Goal: Task Accomplishment & Management: Manage account settings

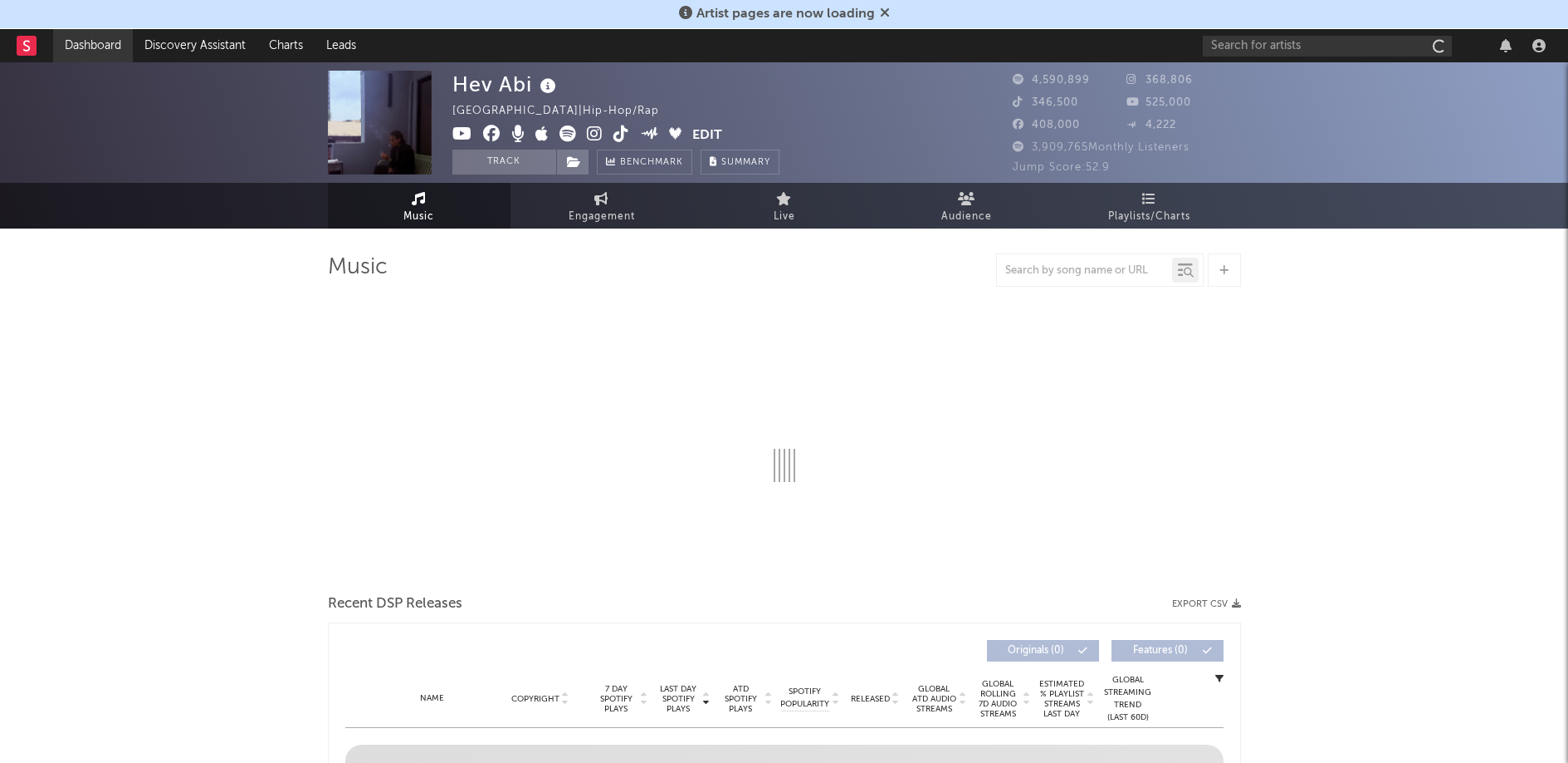
click at [85, 52] on link "Dashboard" at bounding box center [94, 45] width 80 height 33
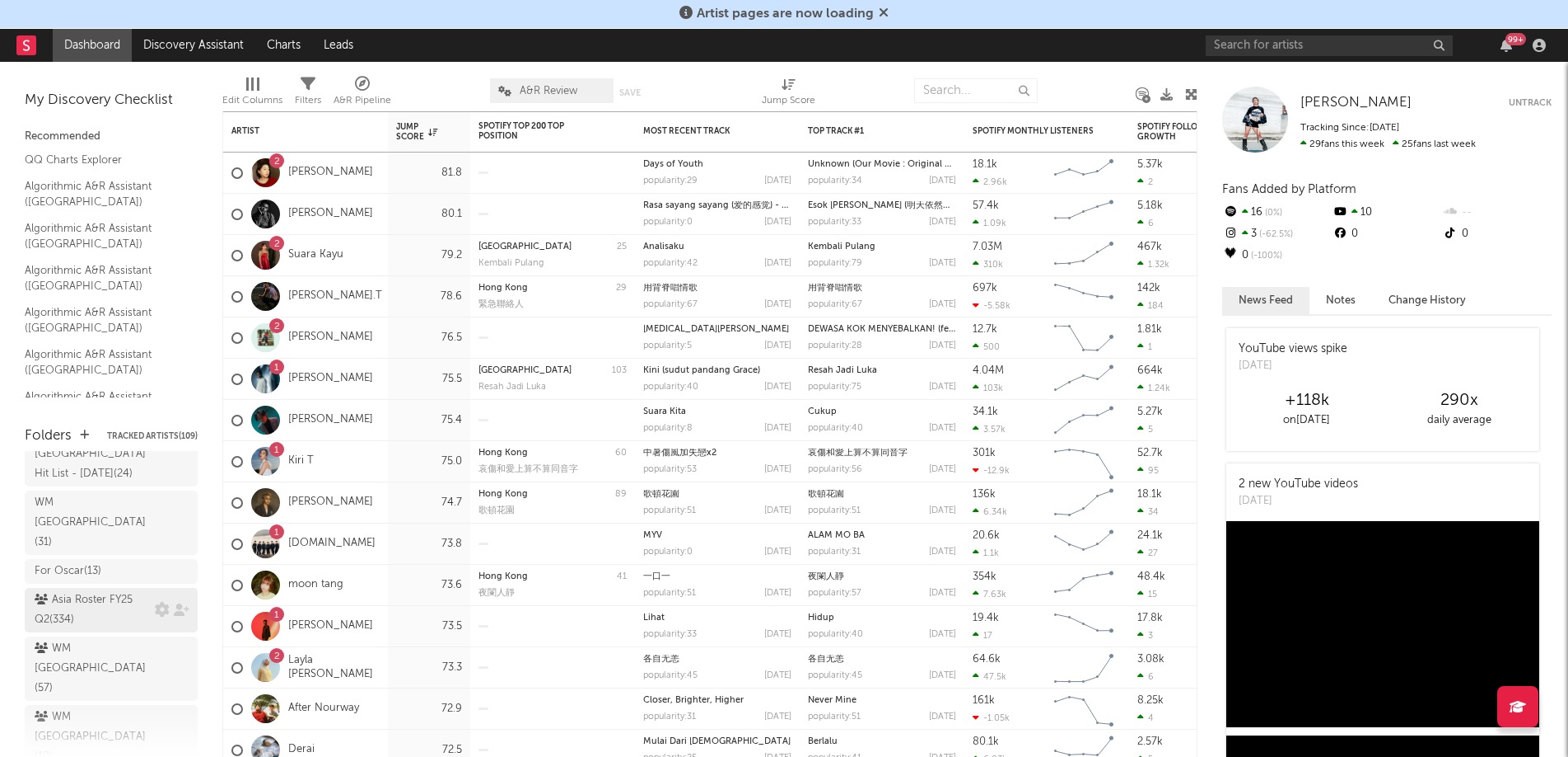
scroll to position [111, 0]
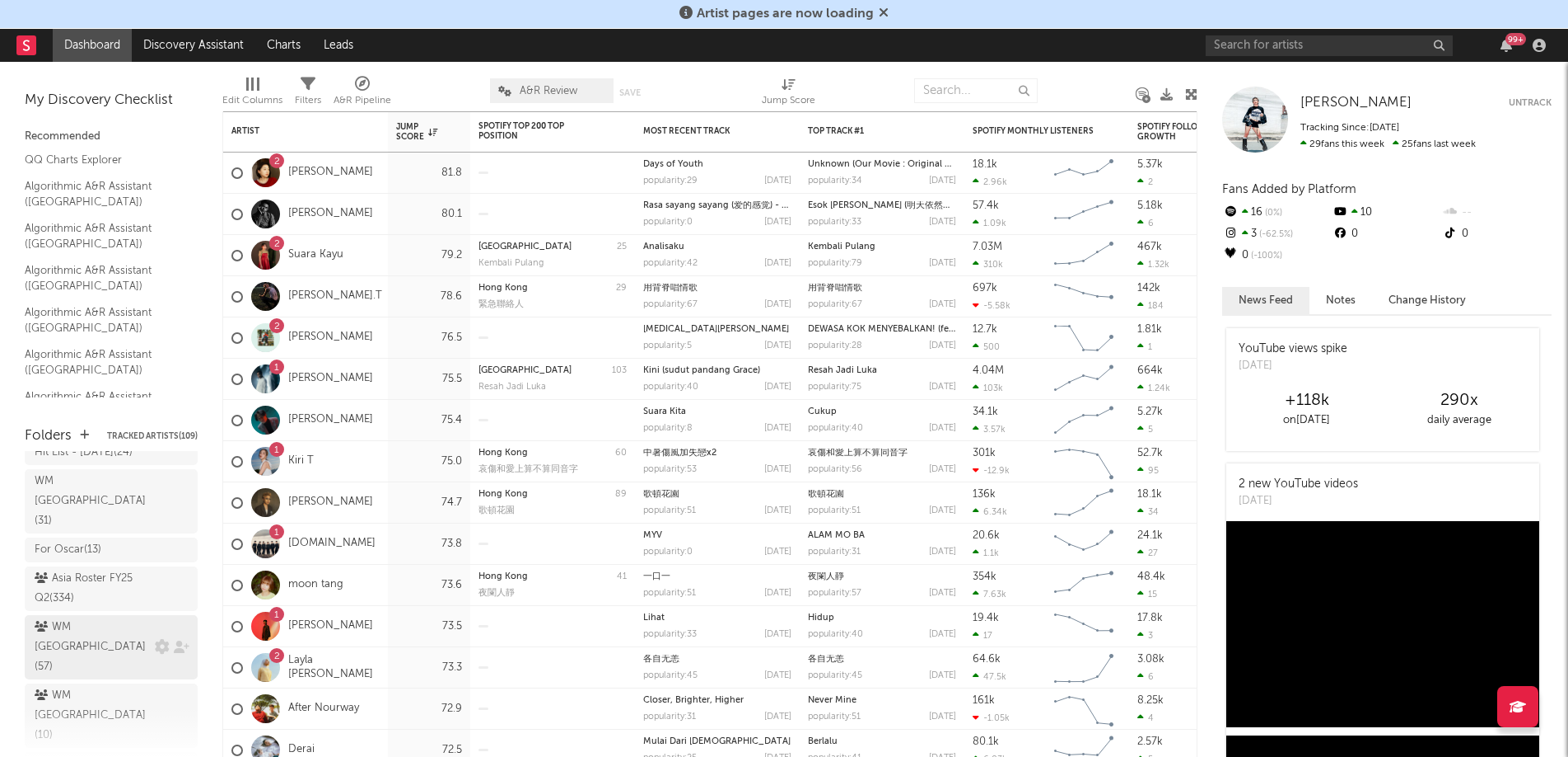
click at [92, 618] on div "WM [GEOGRAPHIC_DATA] ( 57 )" at bounding box center [93, 647] width 116 height 60
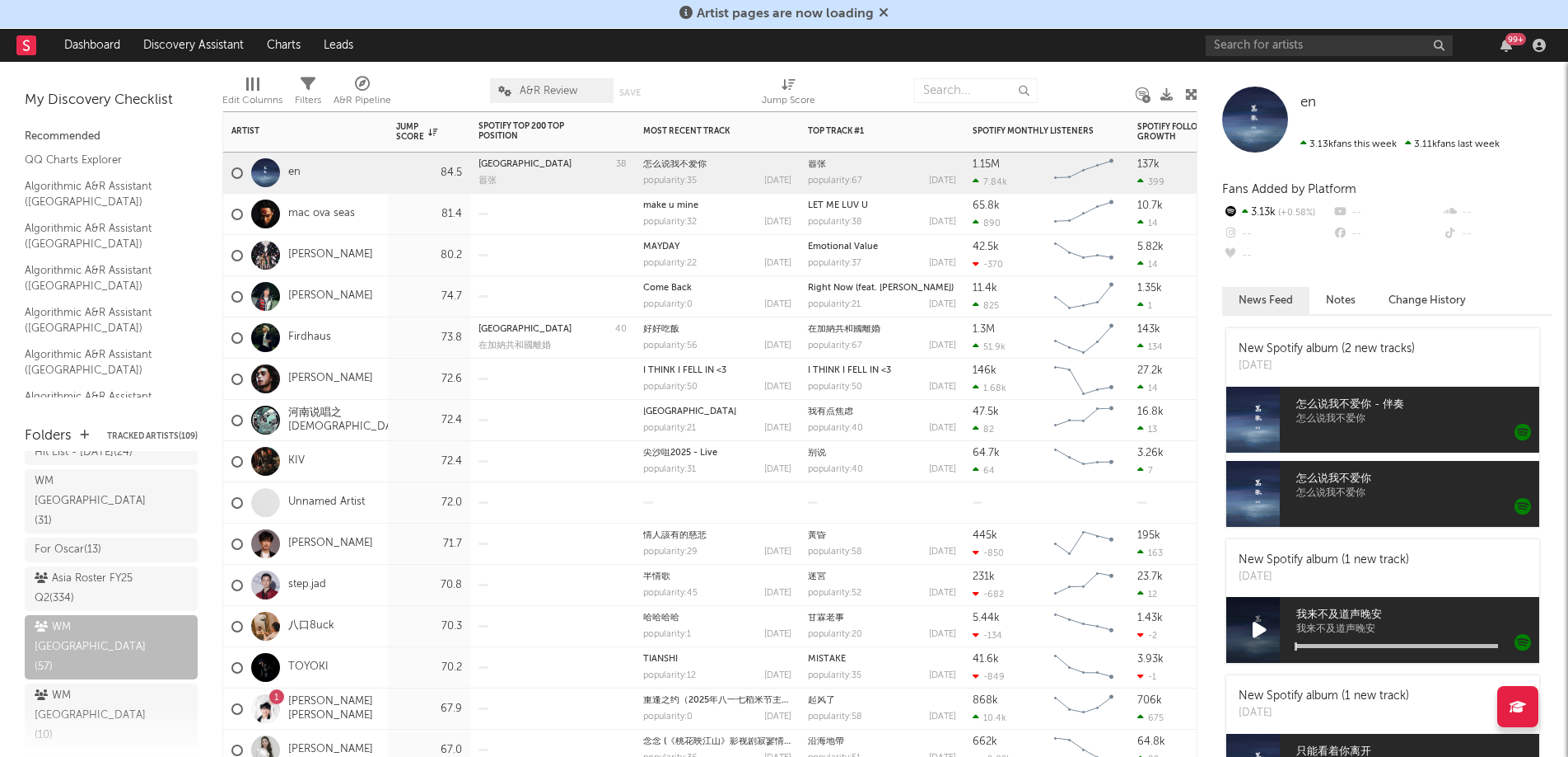
click at [546, 365] on div at bounding box center [552, 378] width 149 height 41
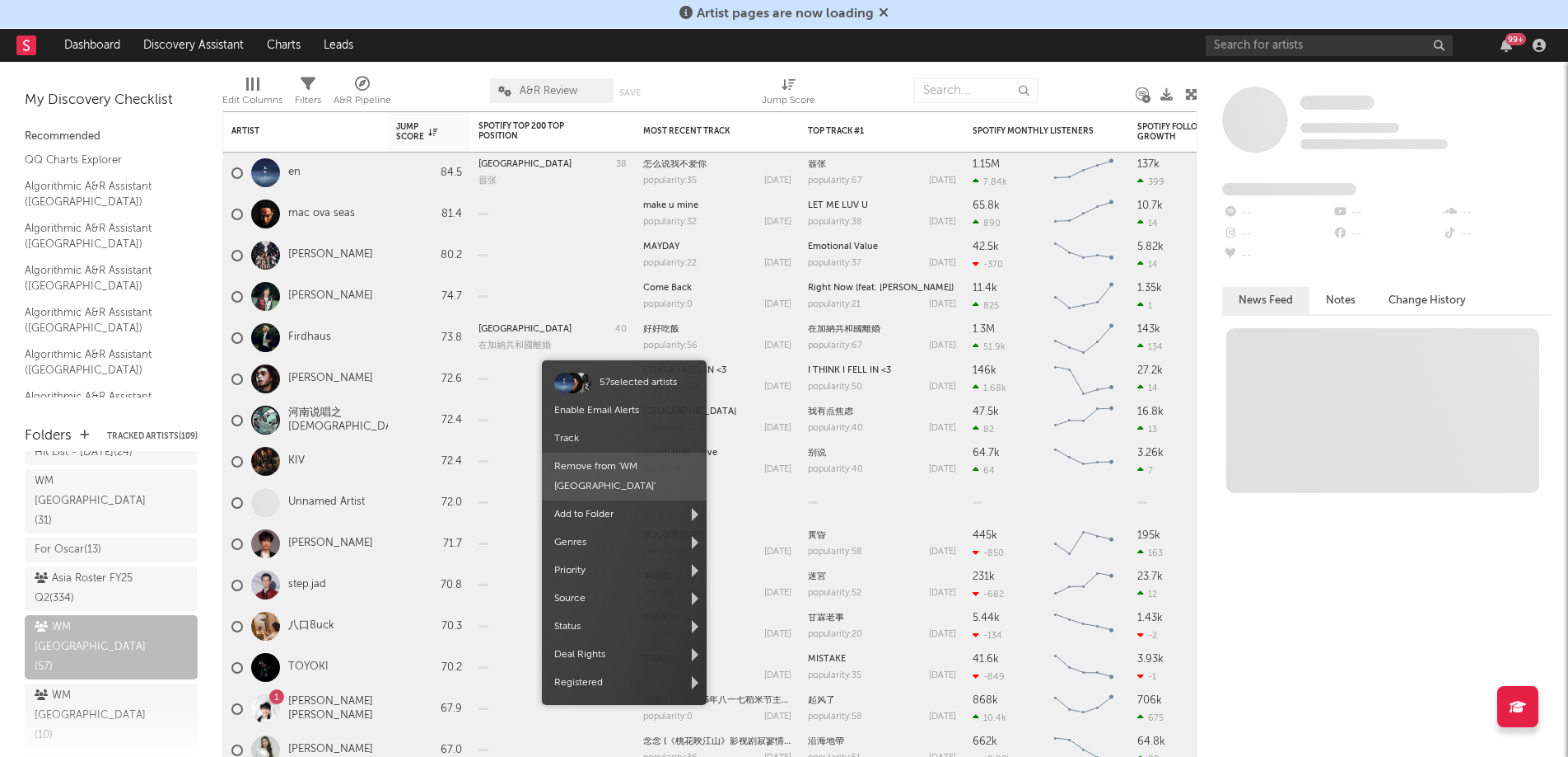
click at [619, 470] on span "Remove from ' WM [GEOGRAPHIC_DATA] '" at bounding box center [624, 477] width 165 height 47
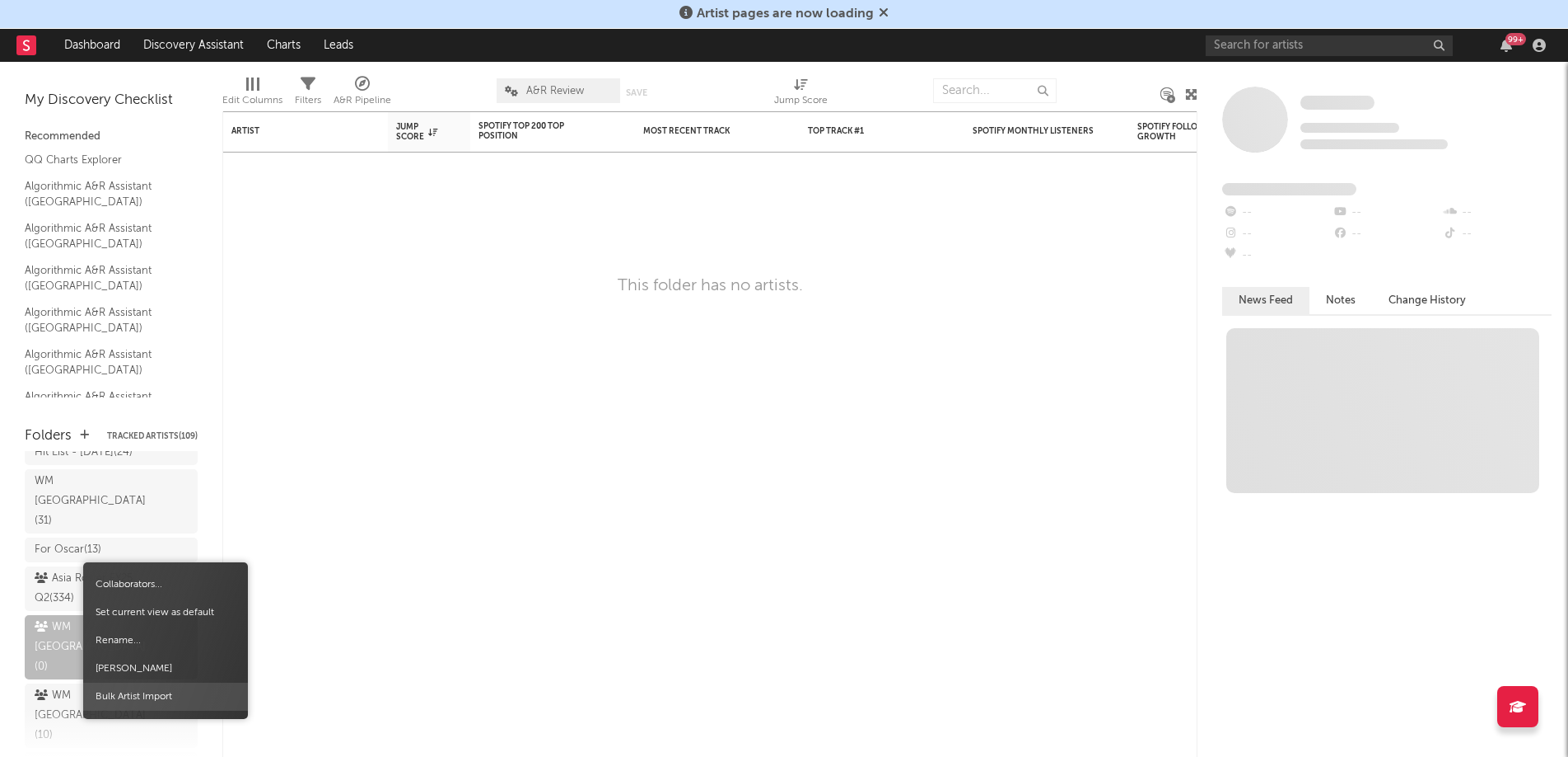
click at [169, 702] on span "Bulk Artist Import" at bounding box center [166, 696] width 165 height 28
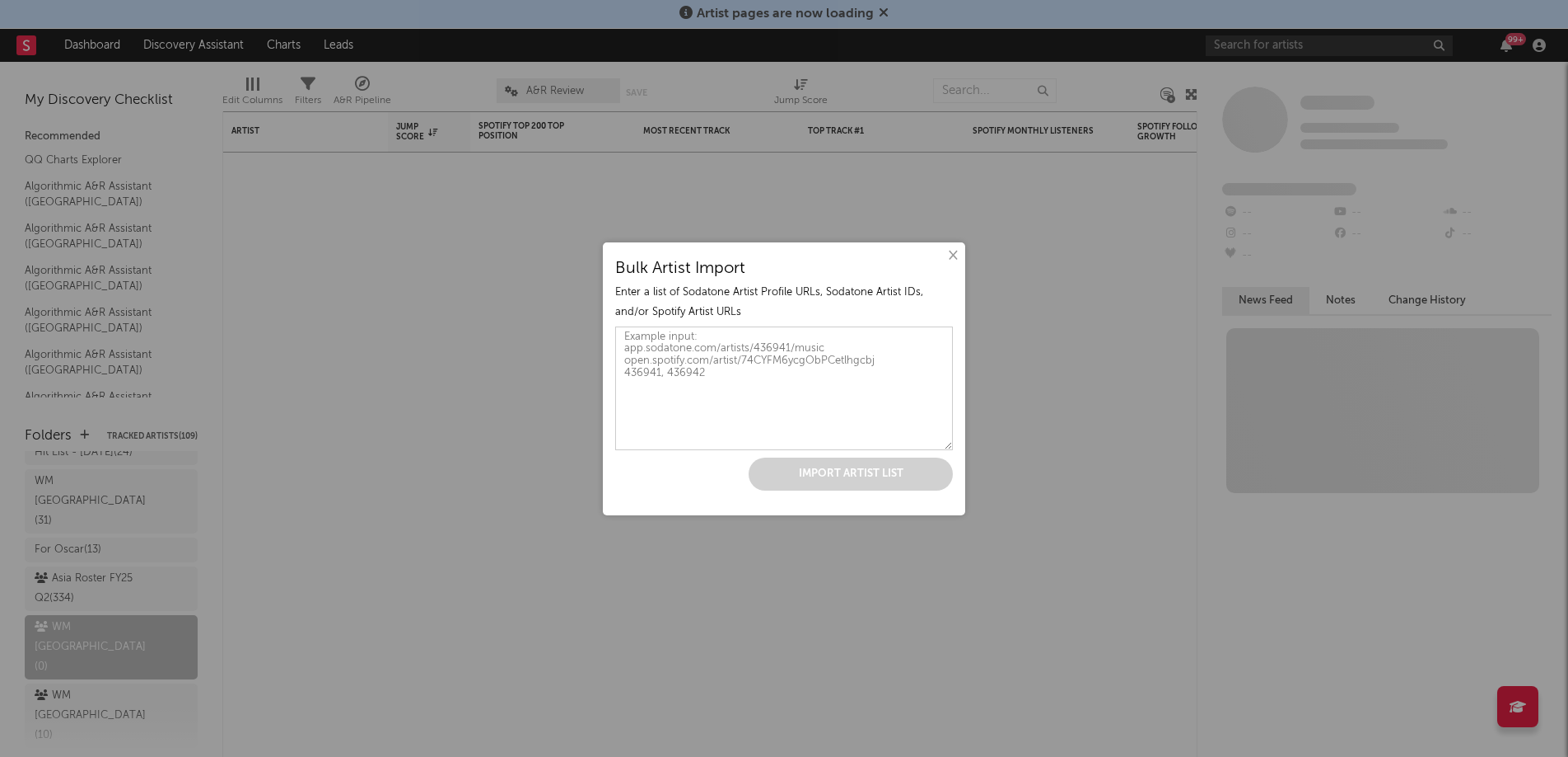
click at [775, 396] on textarea at bounding box center [784, 388] width 338 height 123
paste textarea "[URL][DOMAIN_NAME] [URL][DOMAIN_NAME] [URL][DOMAIN_NAME] [URL][DOMAIN_NAME] [UR…"
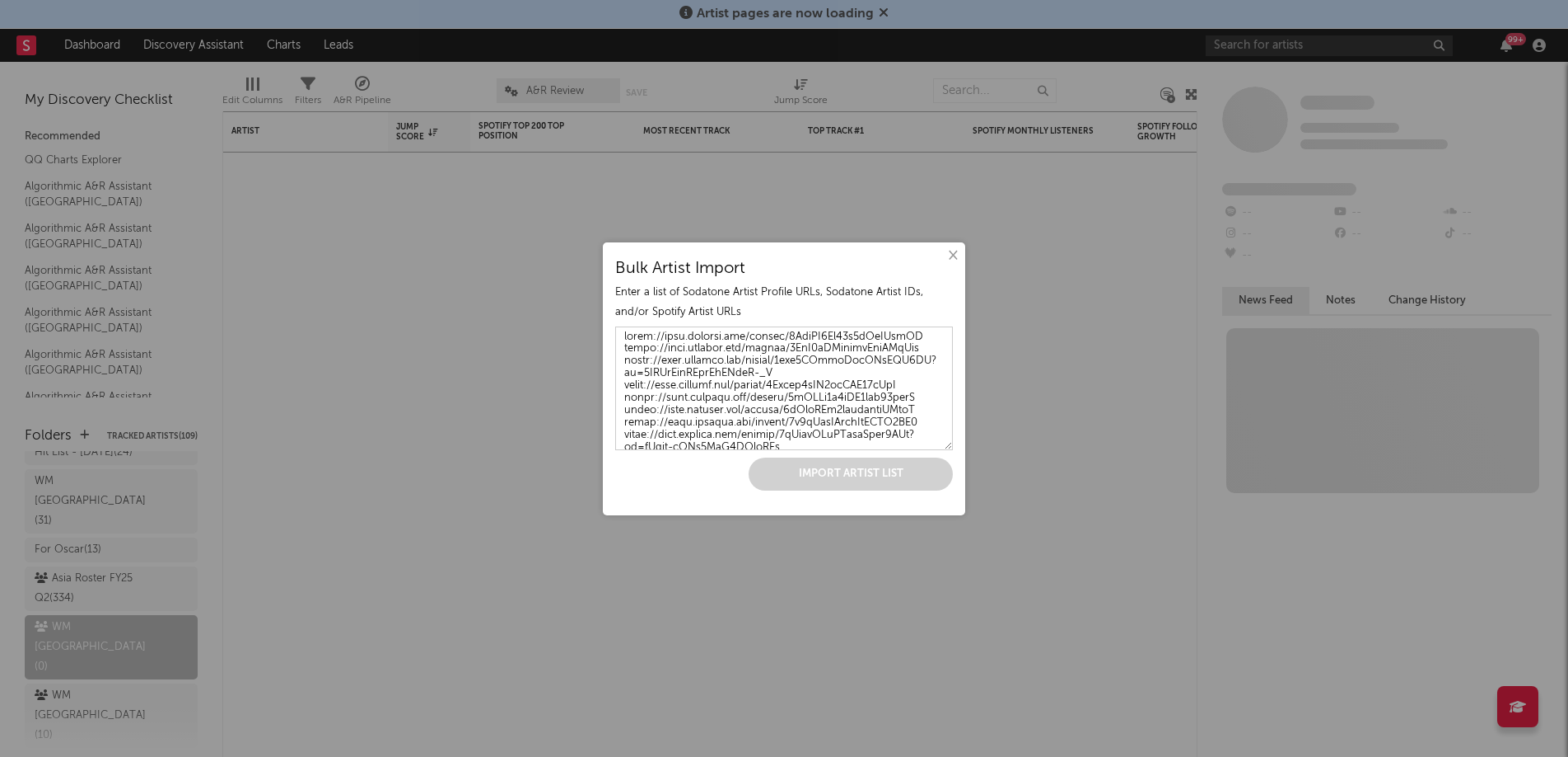
scroll to position [916, 0]
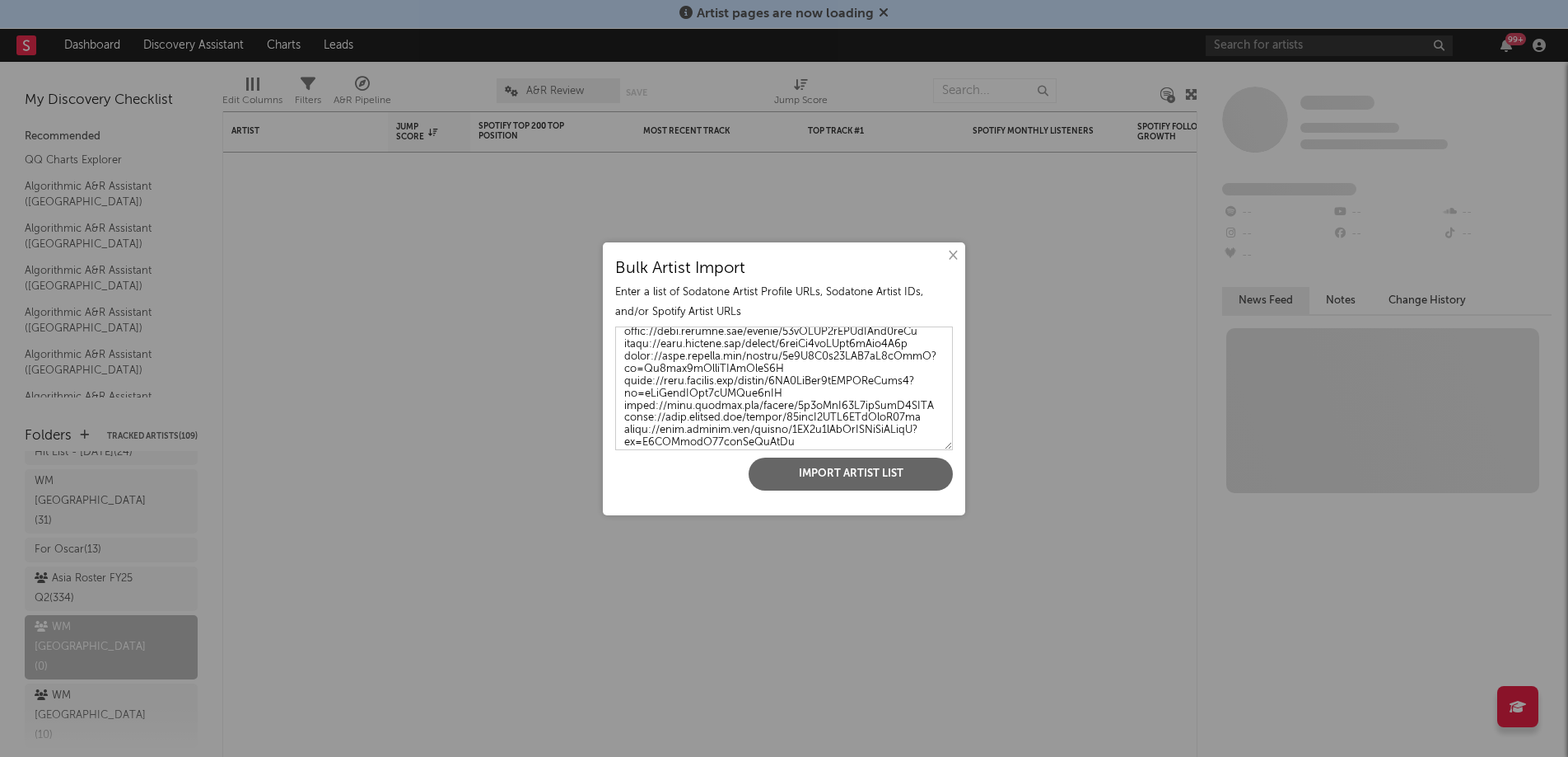
type textarea "[URL][DOMAIN_NAME] [URL][DOMAIN_NAME] [URL][DOMAIN_NAME] [URL][DOMAIN_NAME] [UR…"
click at [878, 454] on div "× Bulk Artist Import Enter a list of Sodatone Artist Profile URLs, Sodatone Art…" at bounding box center [784, 379] width 363 height 273
click at [880, 478] on button "Import Artist List" at bounding box center [851, 474] width 205 height 33
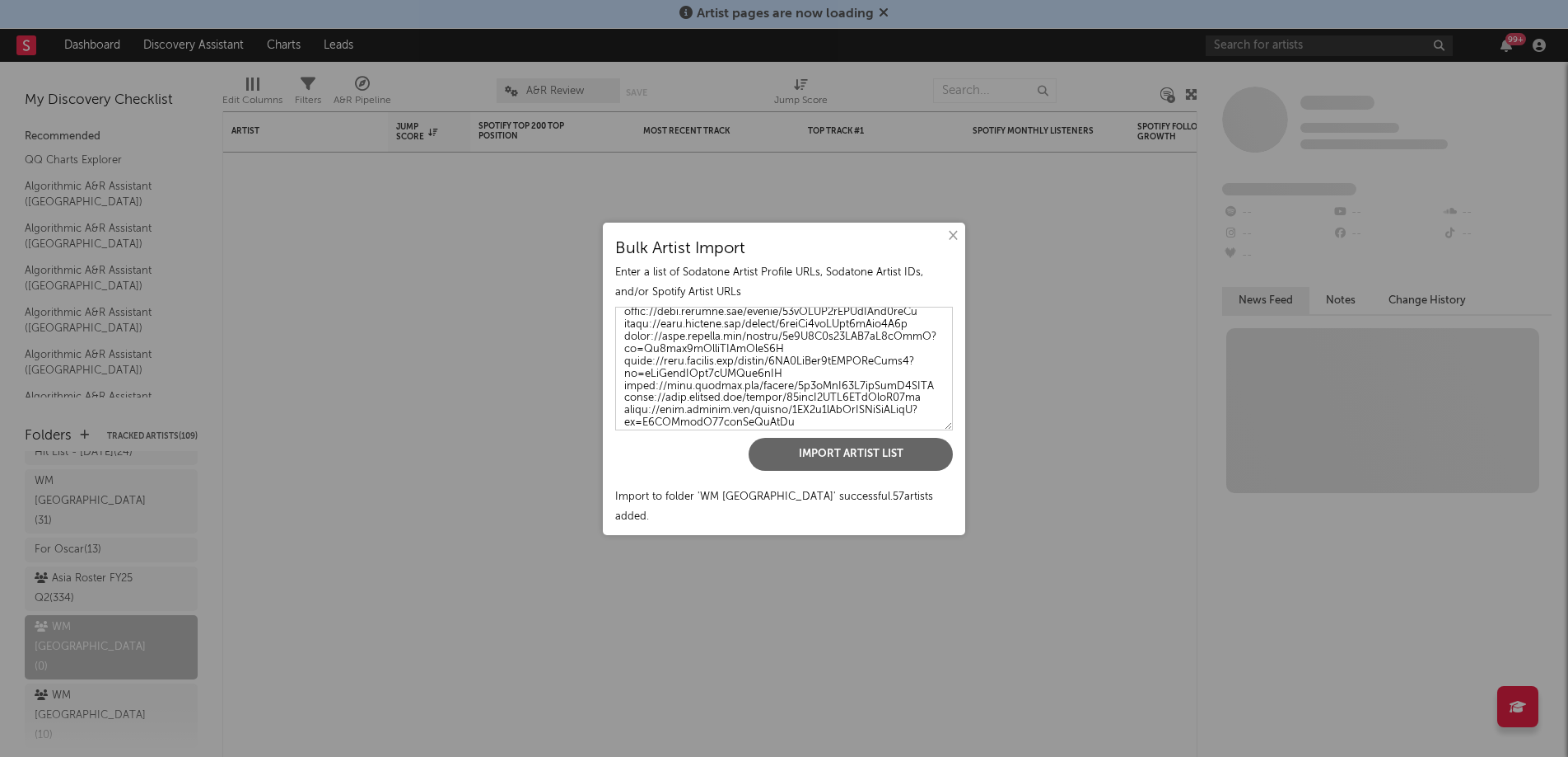
click at [953, 244] on button "×" at bounding box center [952, 235] width 18 height 18
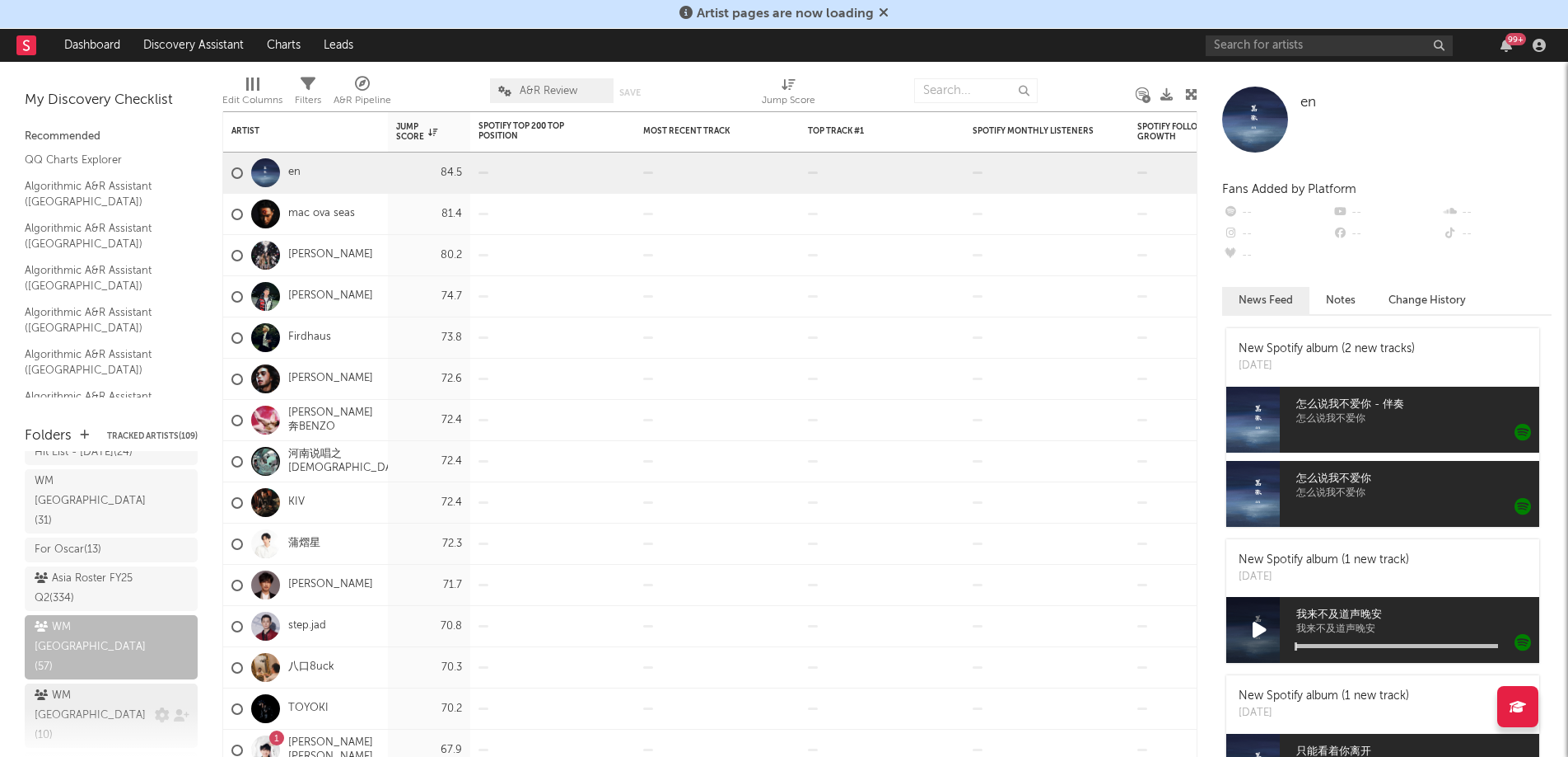
click at [98, 686] on div "WM Korea ( 10 )" at bounding box center [93, 715] width 116 height 60
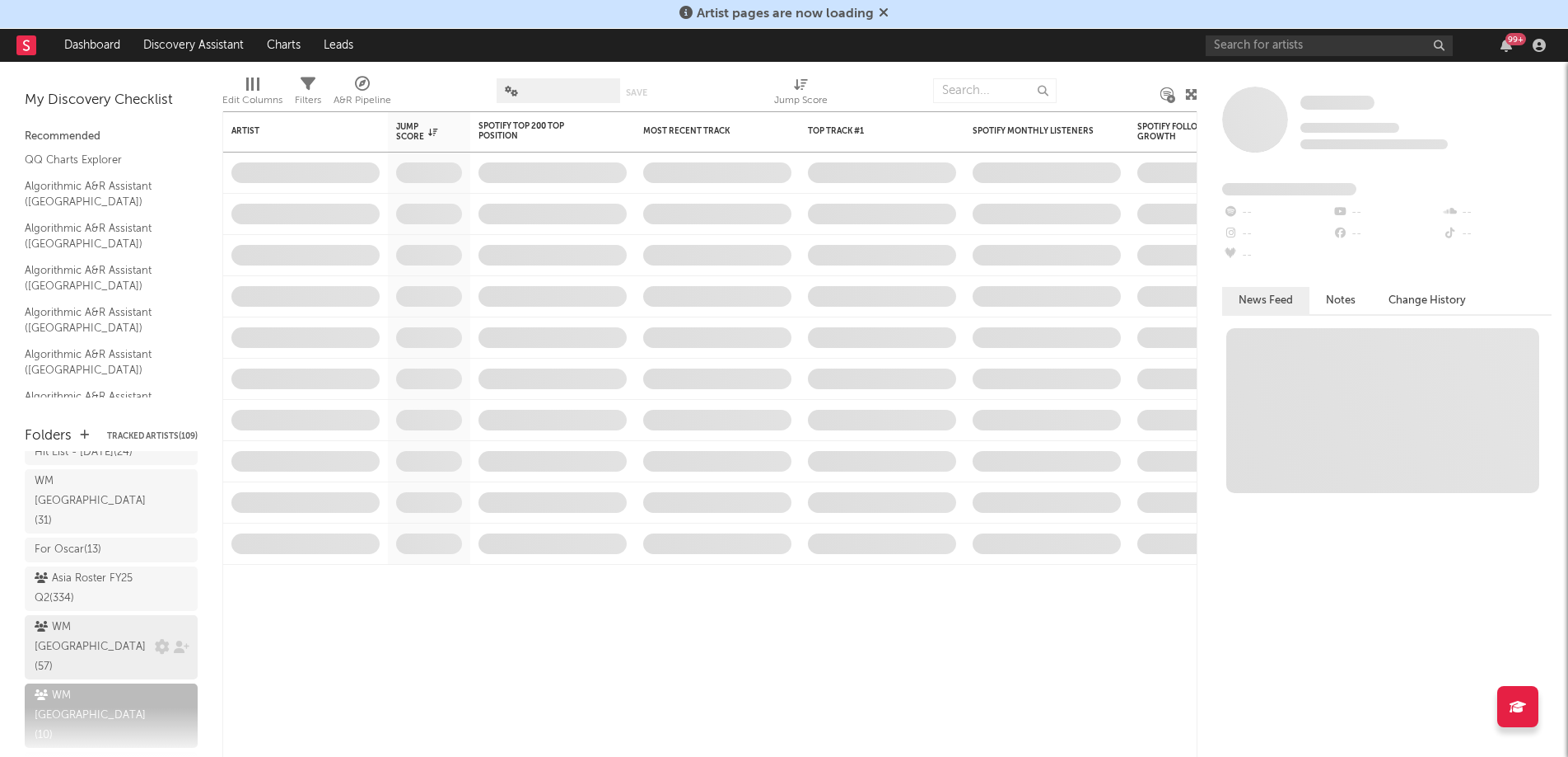
click at [91, 618] on div "WM [GEOGRAPHIC_DATA] ( 57 )" at bounding box center [93, 647] width 116 height 60
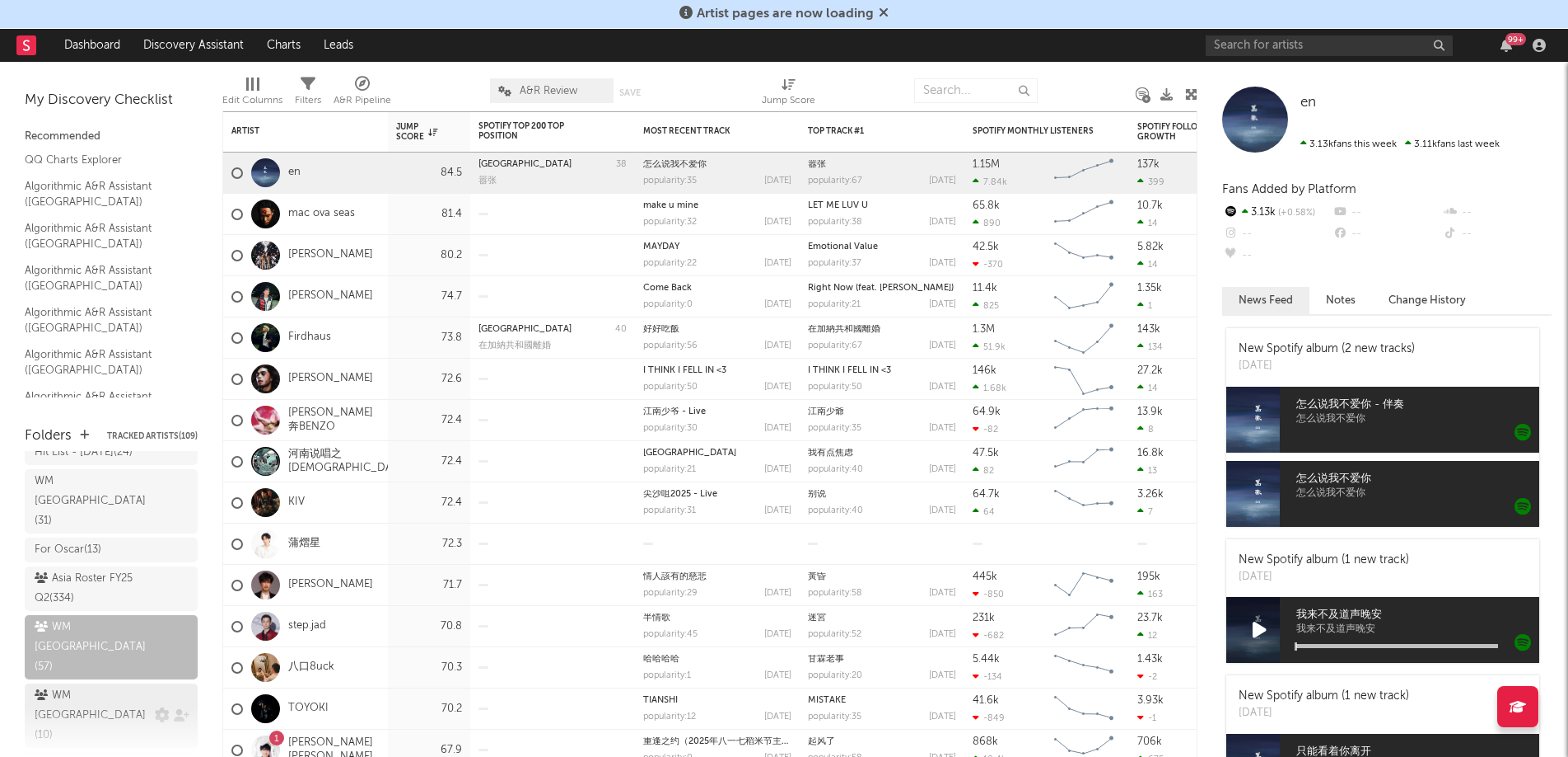
click at [88, 686] on div "WM Korea ( 10 )" at bounding box center [93, 715] width 116 height 60
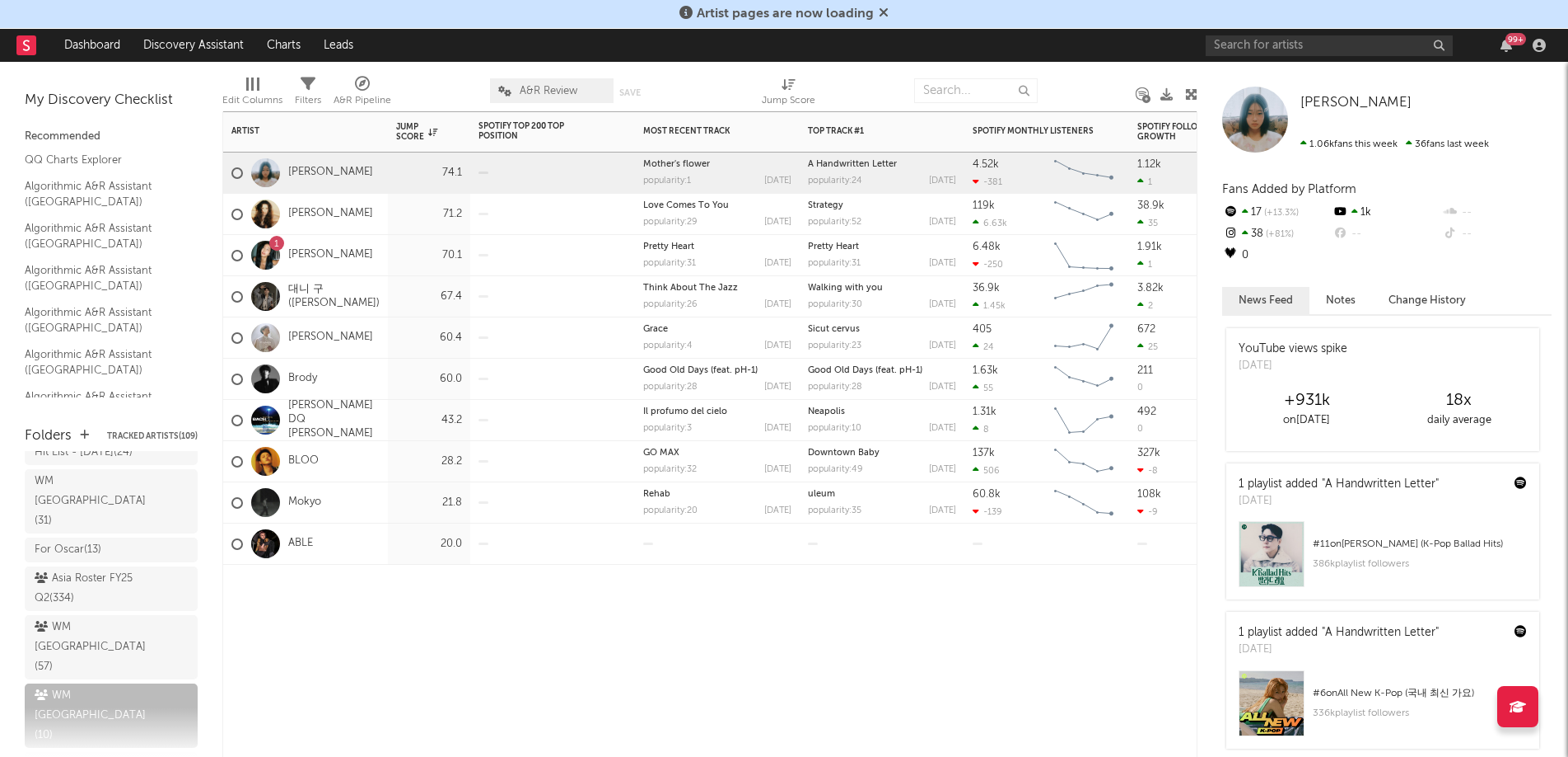
click at [409, 498] on div "21.8" at bounding box center [429, 502] width 66 height 20
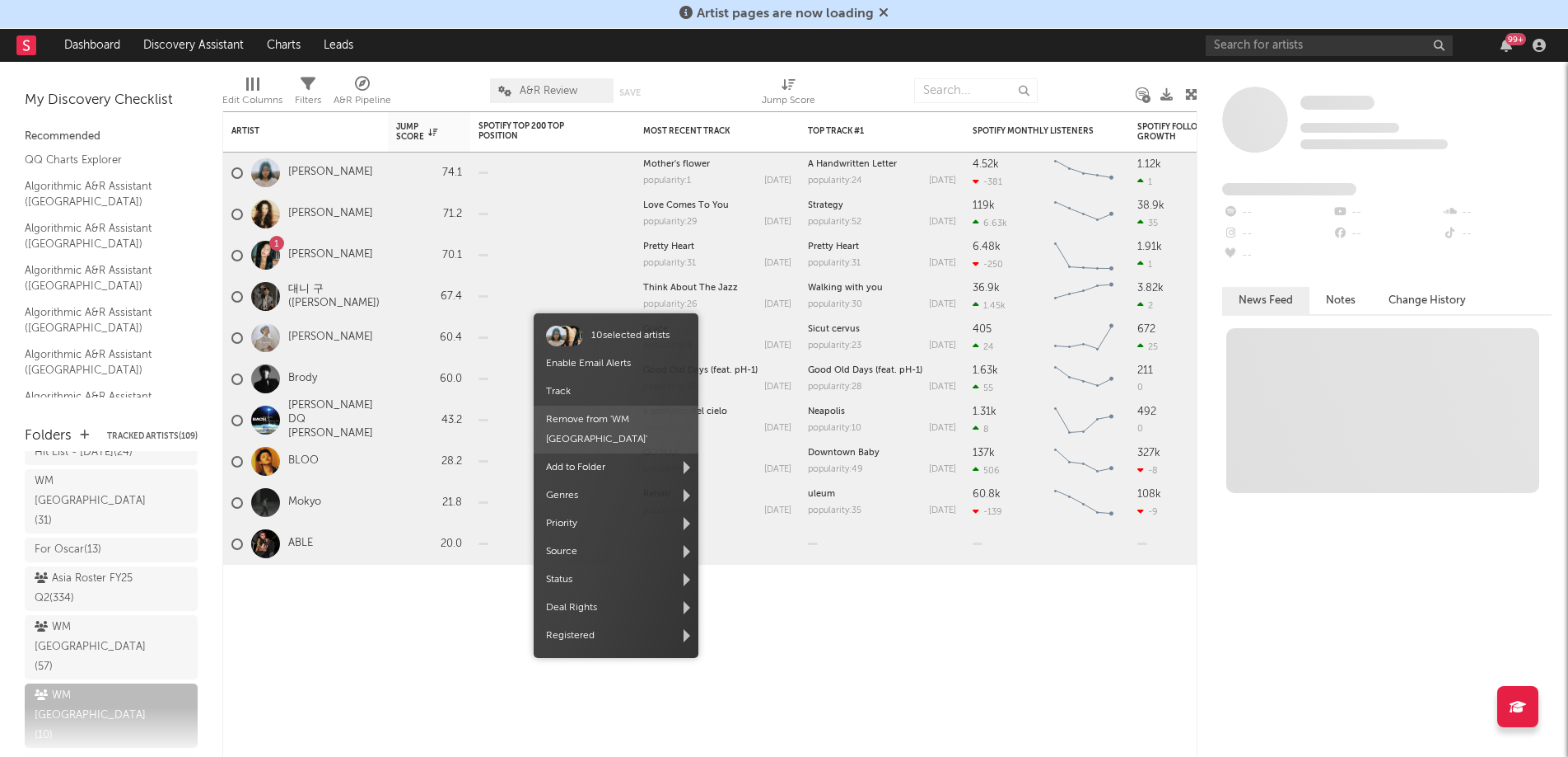
click at [613, 428] on span "Remove from ' WM Korea '" at bounding box center [616, 429] width 165 height 47
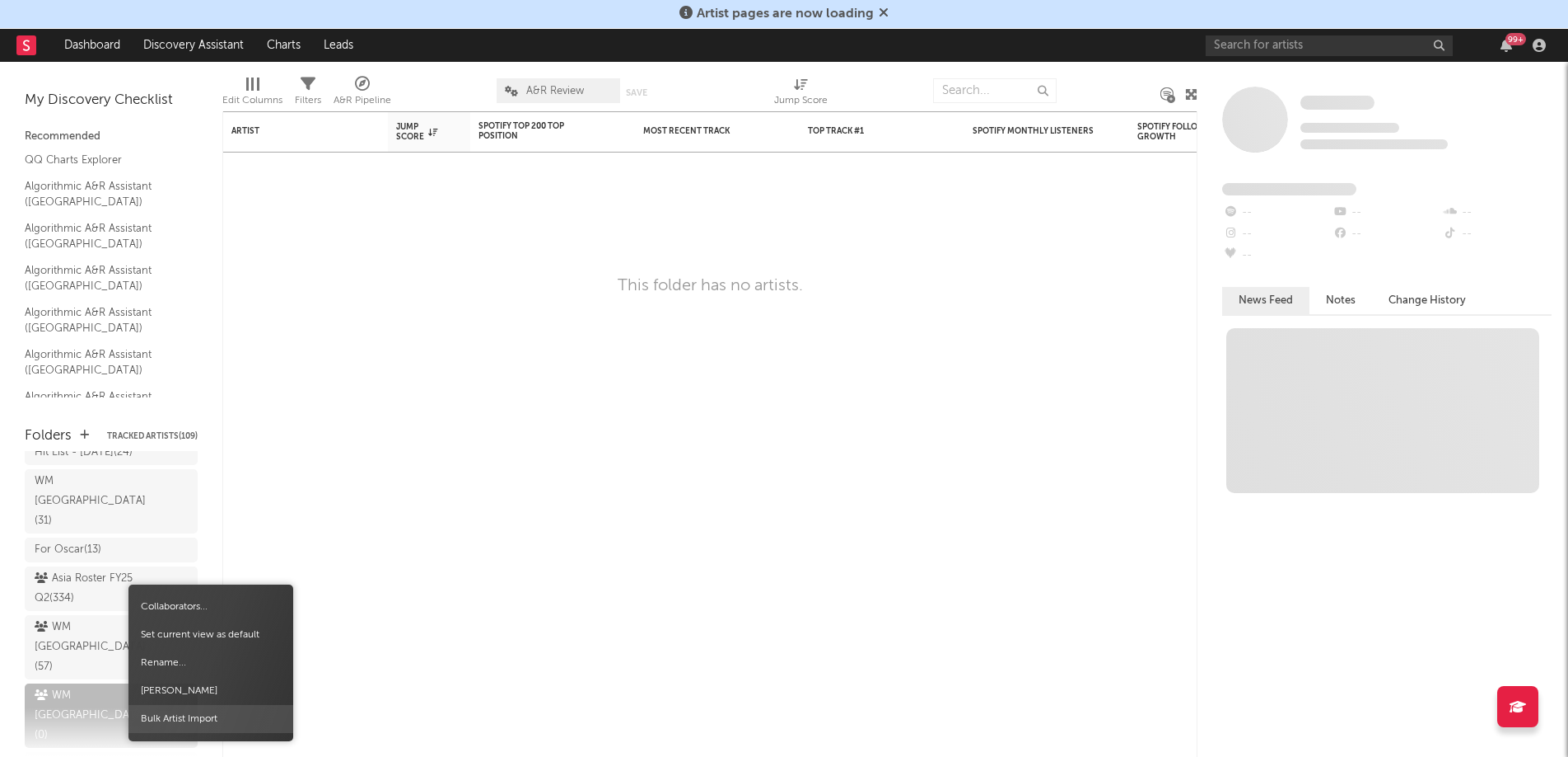
click at [196, 730] on span "Bulk Artist Import" at bounding box center [211, 719] width 165 height 28
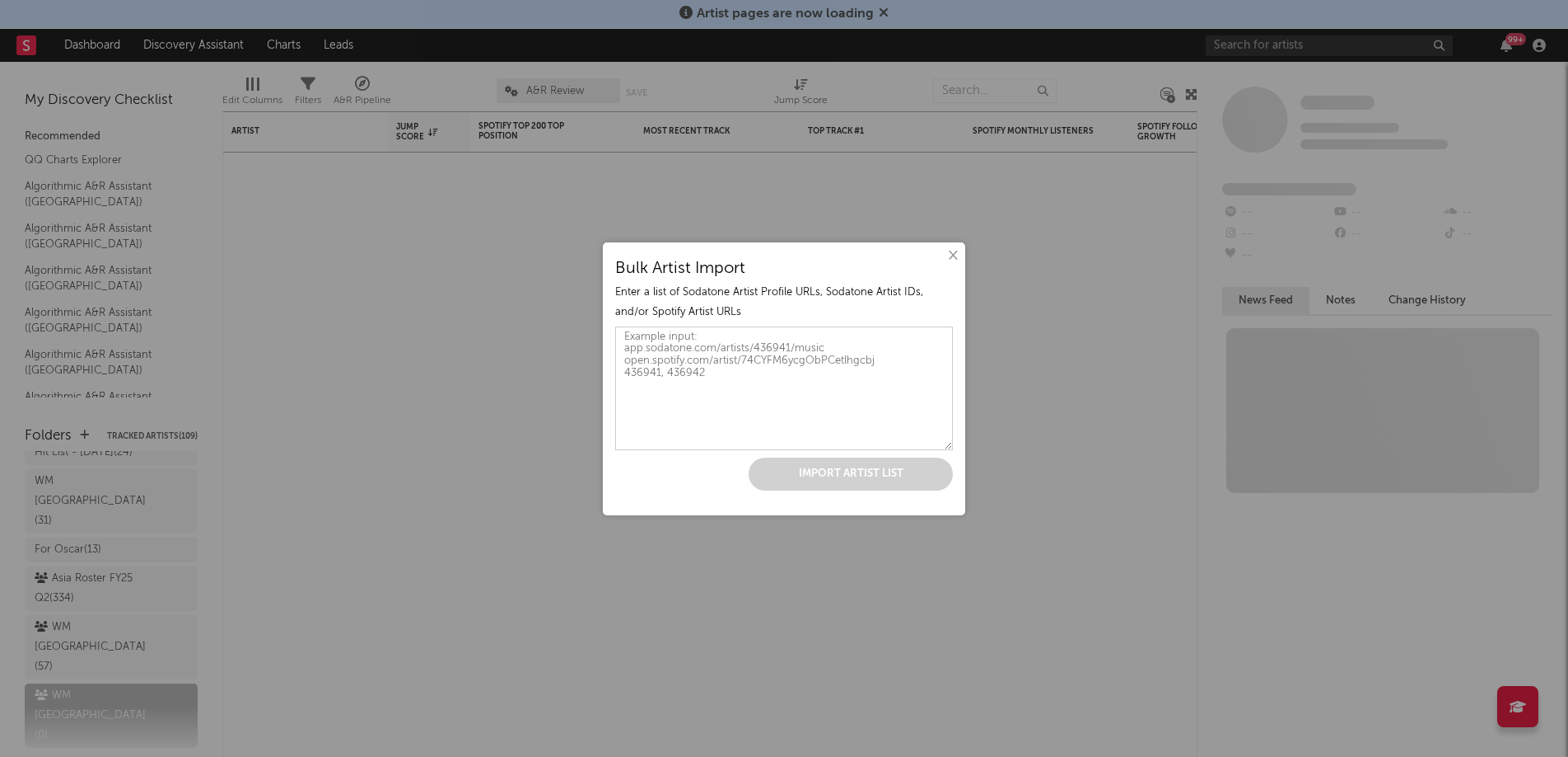
click at [704, 369] on textarea at bounding box center [784, 388] width 338 height 123
paste textarea "[URL][DOMAIN_NAME] [URL][DOMAIN_NAME] [URL][DOMAIN_NAME] [URL][DOMAIN_NAME] [UR…"
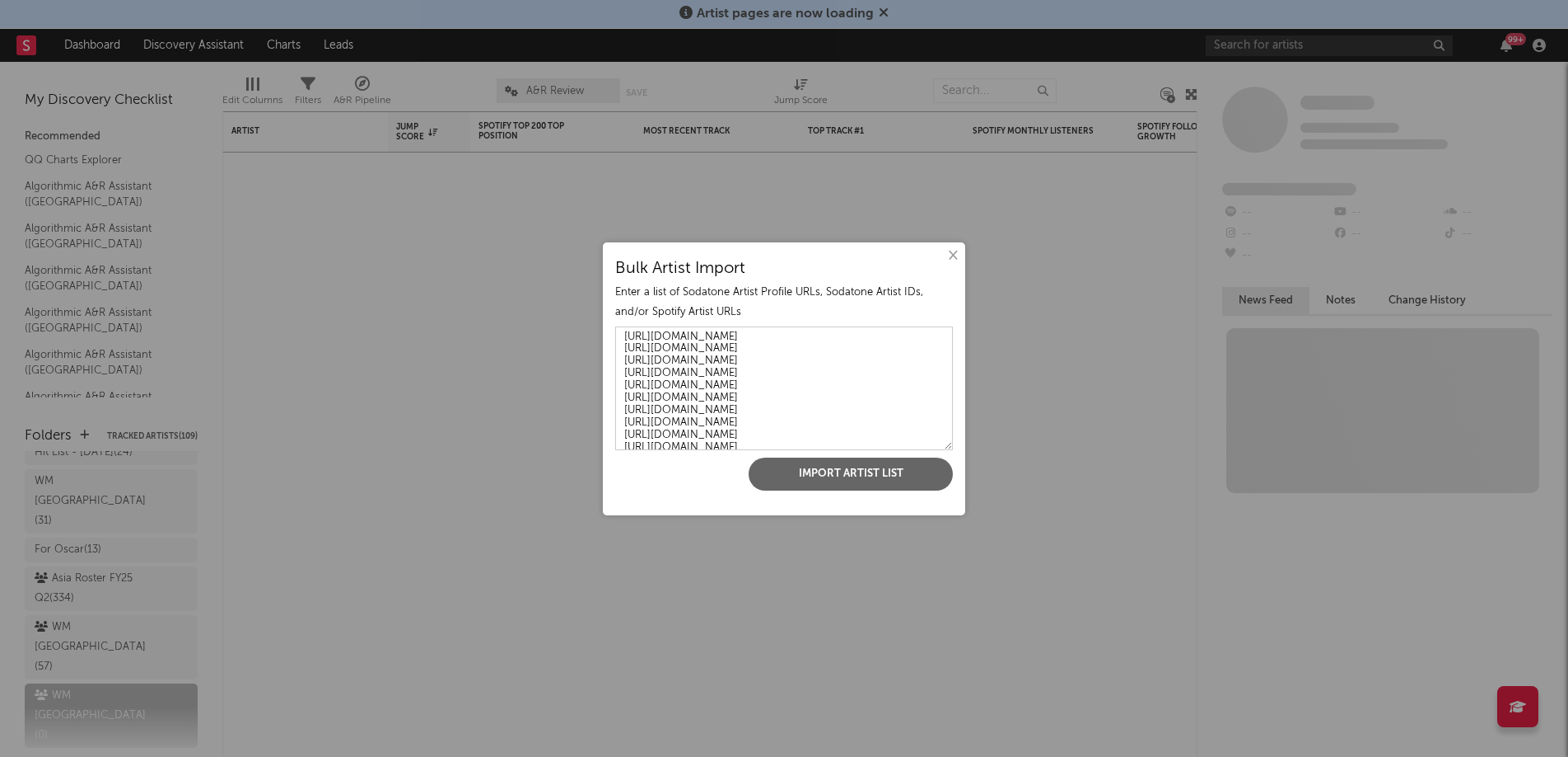
scroll to position [54, 0]
type textarea "[URL][DOMAIN_NAME] [URL][DOMAIN_NAME] [URL][DOMAIN_NAME] [URL][DOMAIN_NAME] [UR…"
click at [828, 491] on div "× Bulk Artist Import Enter a list of Sodatone Artist Profile URLs, Sodatone Art…" at bounding box center [784, 379] width 363 height 273
click at [829, 475] on button "Import Artist List" at bounding box center [851, 474] width 205 height 33
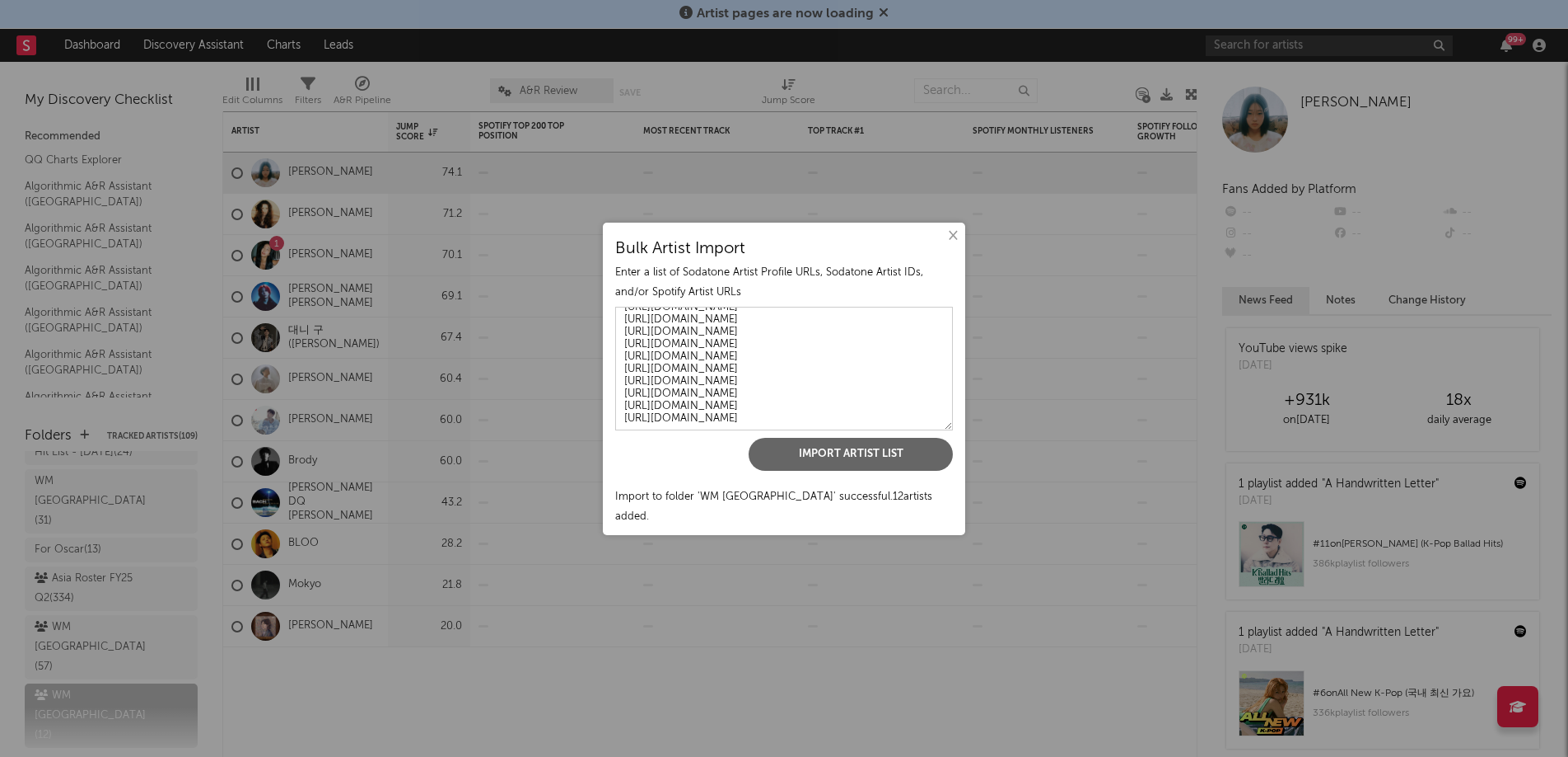
click at [959, 243] on button "×" at bounding box center [952, 235] width 18 height 18
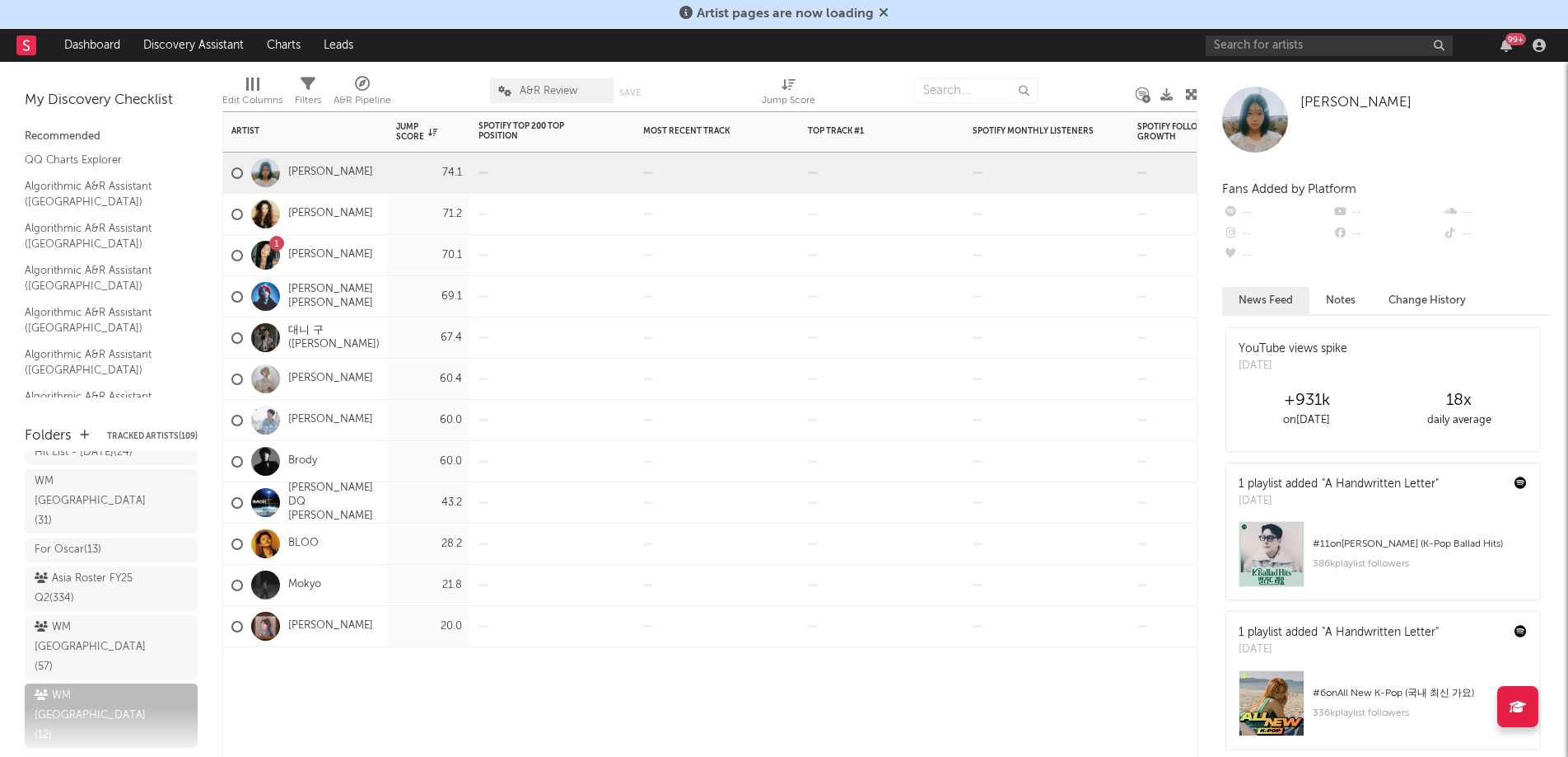
click at [491, 727] on div "Artist Notifications Jump Score Spotify Top 200 Top Position Track Name Positio…" at bounding box center [710, 433] width 975 height 645
click at [554, 207] on div at bounding box center [552, 213] width 149 height 41
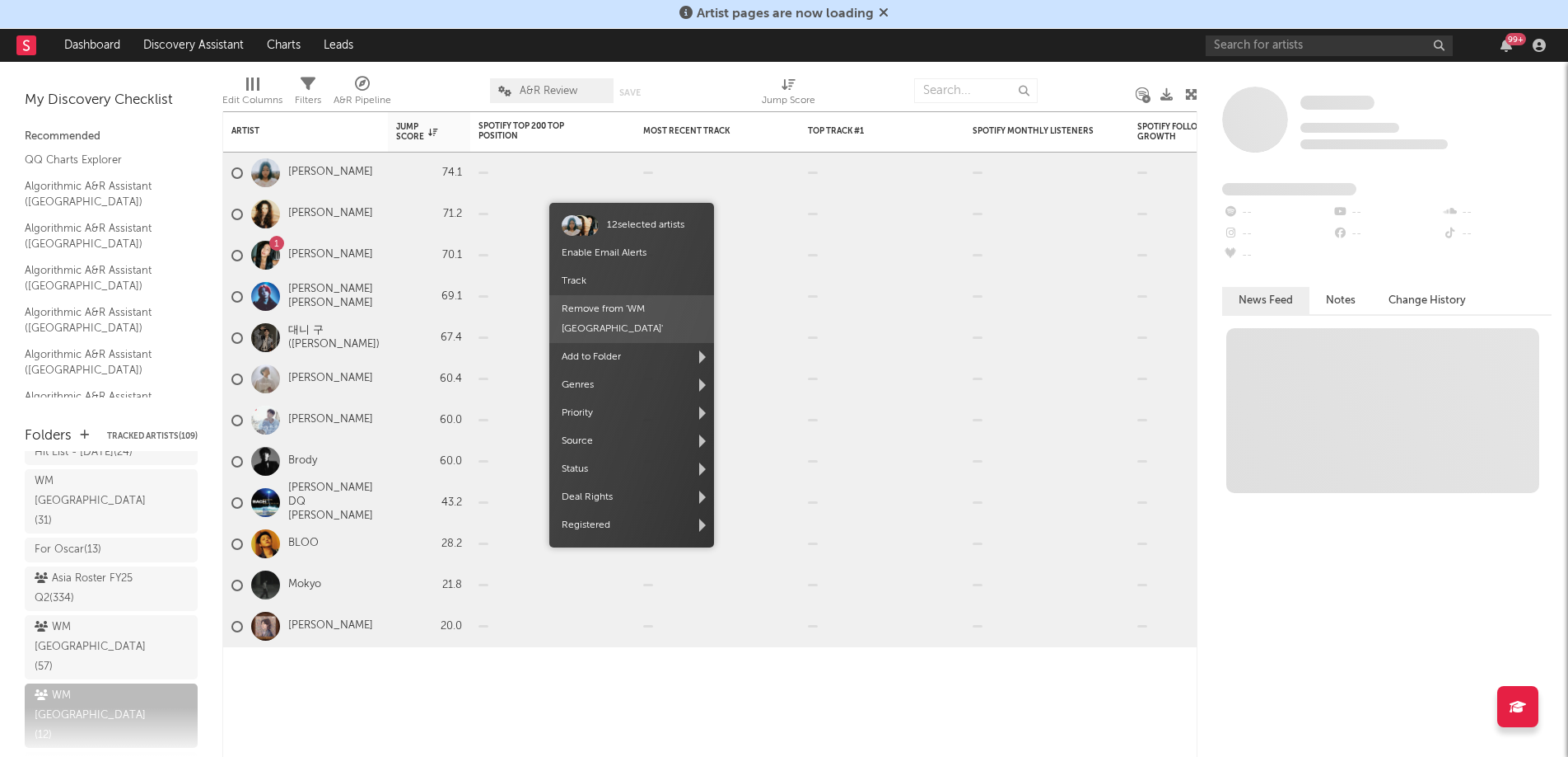
click at [628, 300] on span "Remove from ' WM Korea '" at bounding box center [632, 318] width 165 height 47
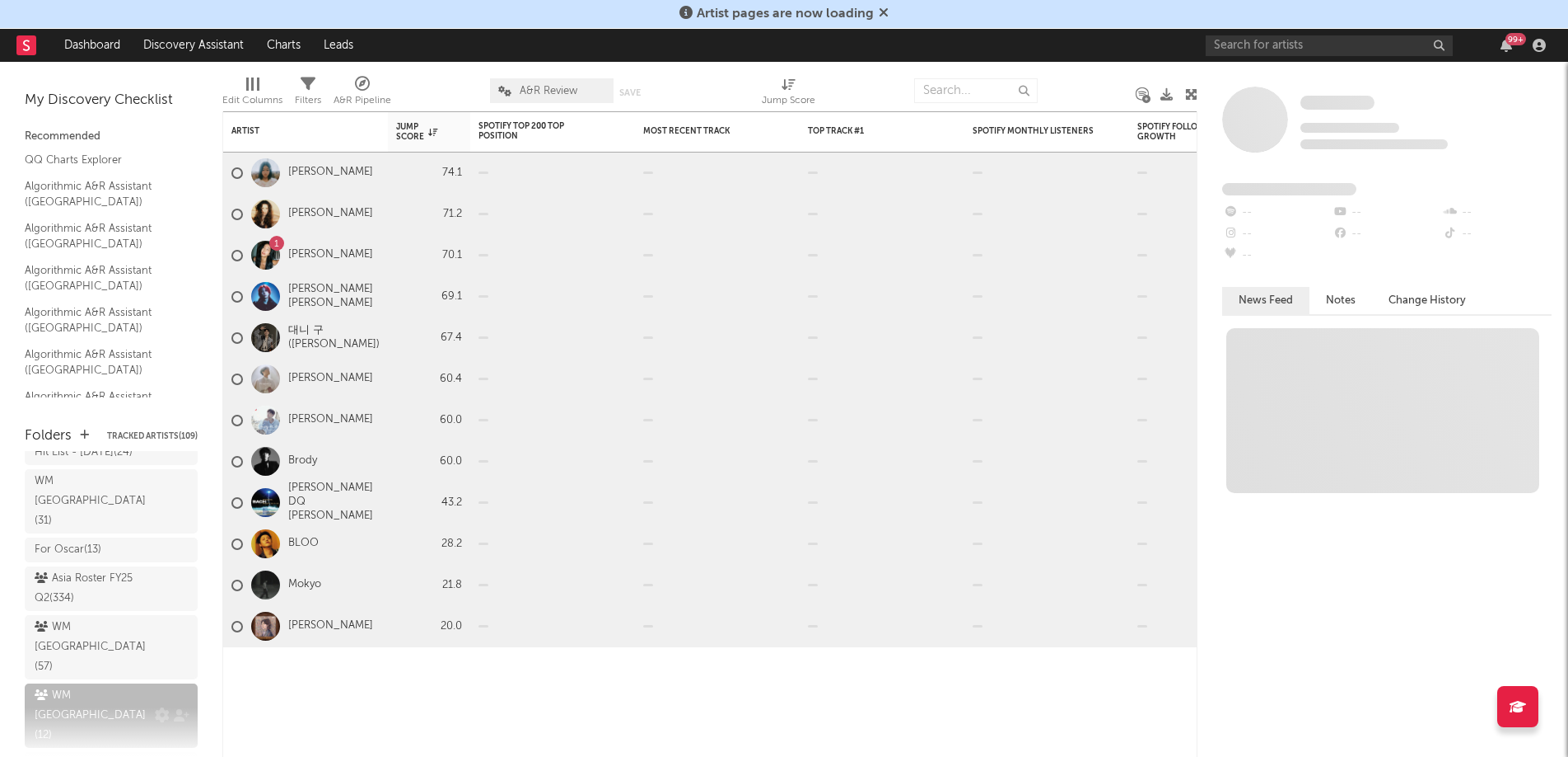
click at [124, 686] on div "WM Korea ( 12 )" at bounding box center [95, 715] width 120 height 60
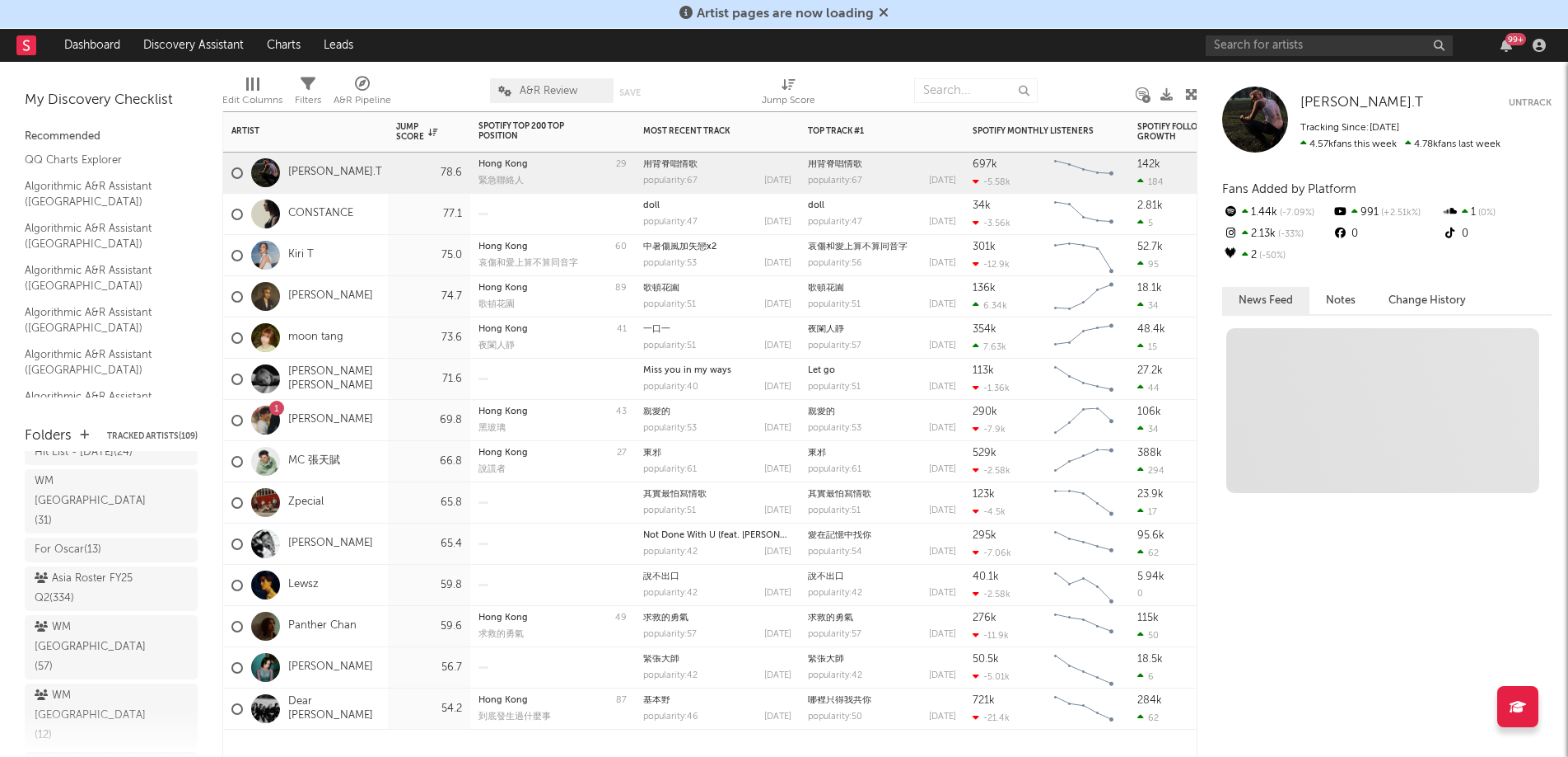
click at [348, 203] on div "CONSTANCE" at bounding box center [292, 214] width 122 height 47
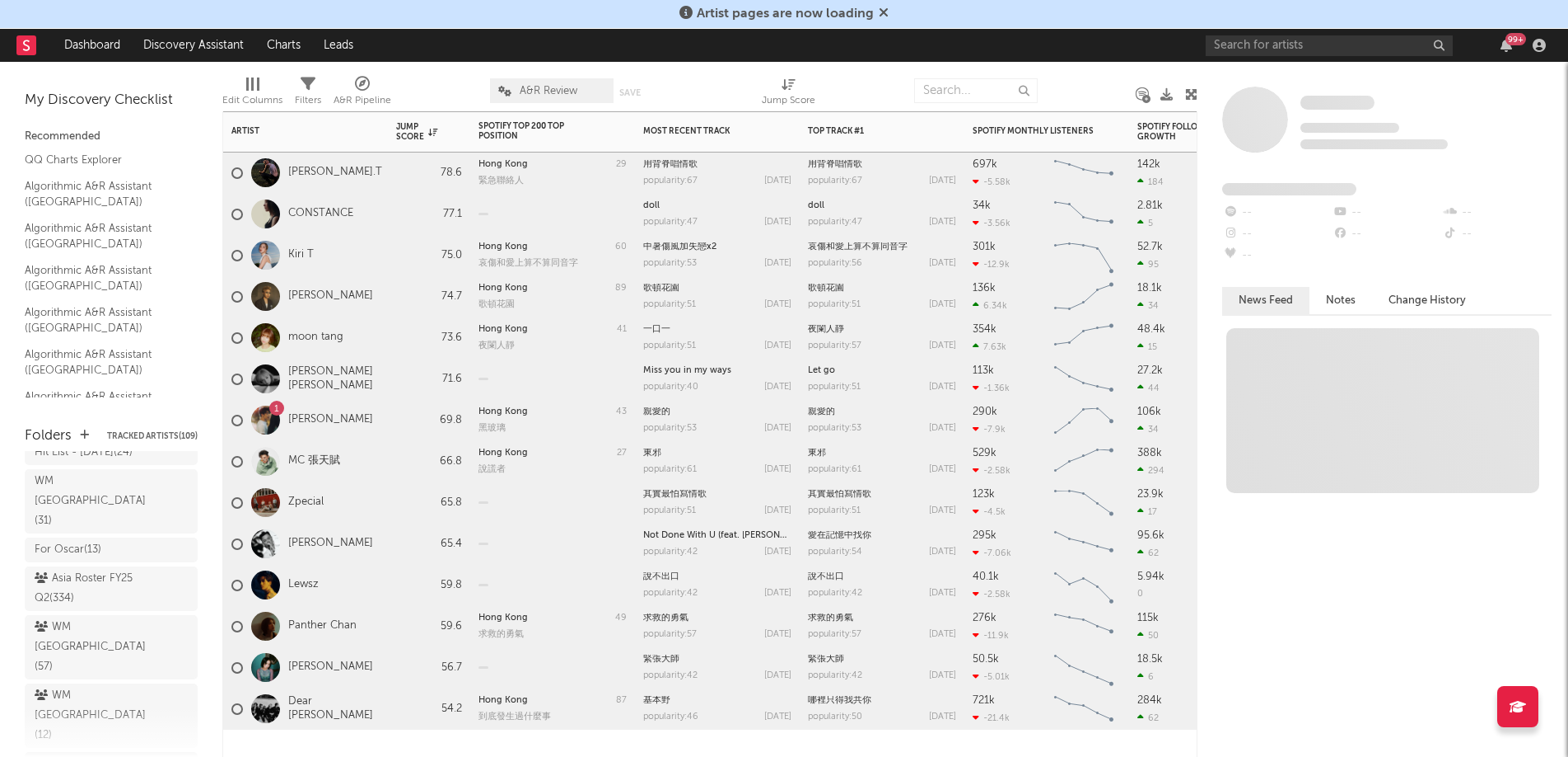
click at [374, 205] on div "CONSTANCE" at bounding box center [306, 213] width 165 height 41
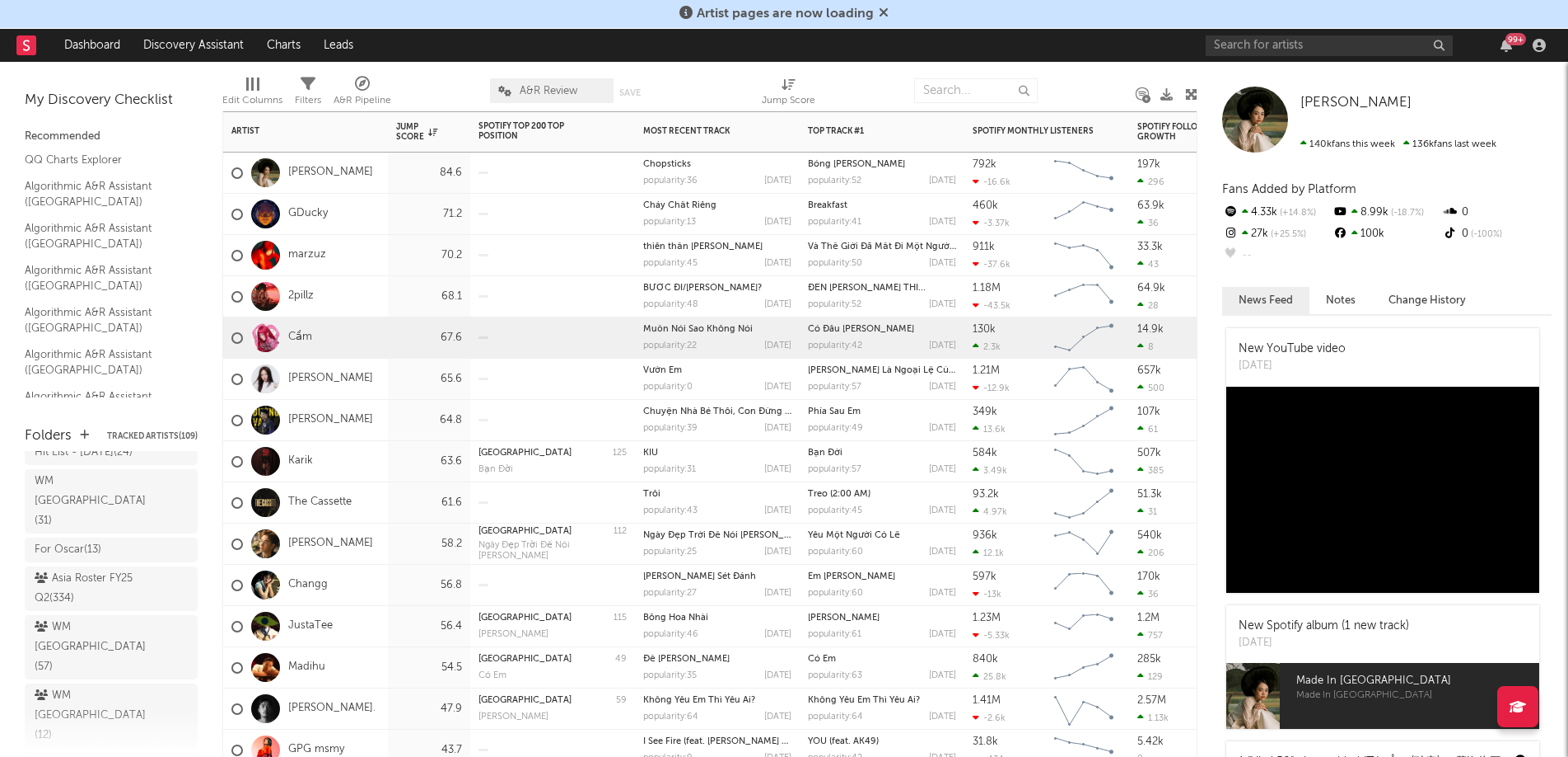
click at [551, 342] on div at bounding box center [552, 337] width 149 height 41
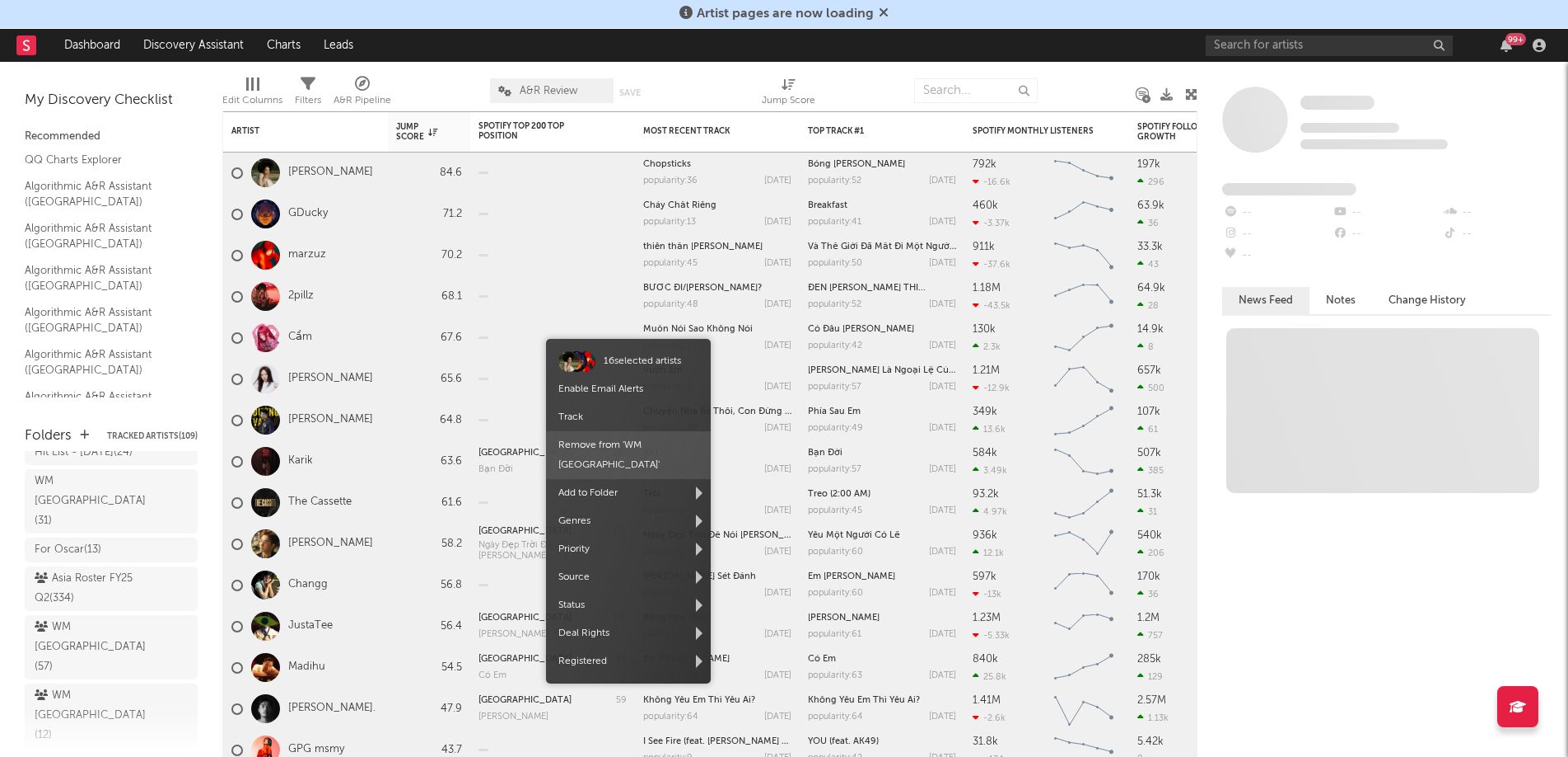
click at [624, 444] on span "Remove from ' WM [GEOGRAPHIC_DATA] '" at bounding box center [629, 455] width 165 height 47
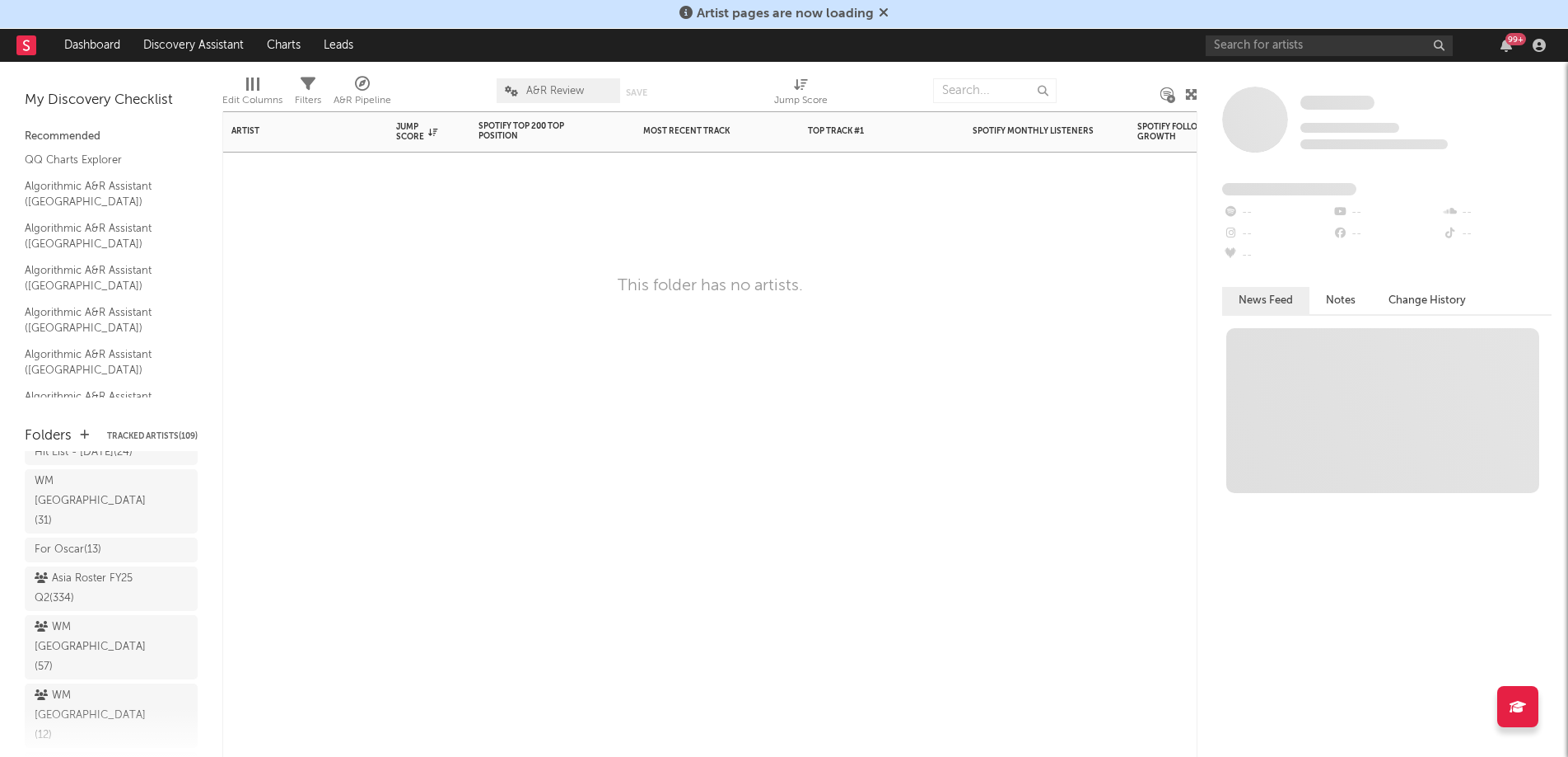
click at [505, 352] on div "Artist Notifications Jump Score Spotify Top 200 Top Position Track Name Positio…" at bounding box center [710, 433] width 975 height 645
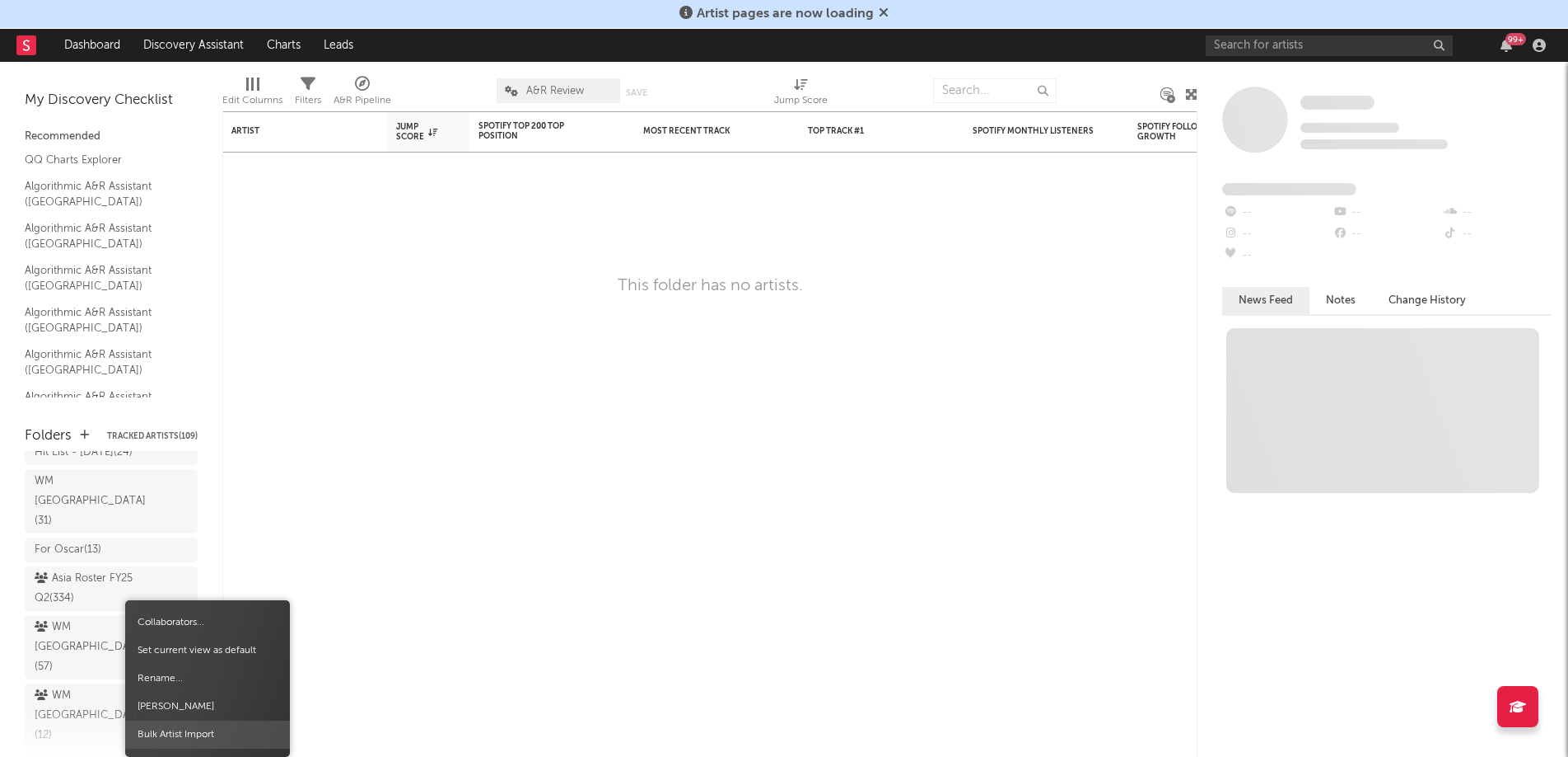
click at [163, 737] on span "Bulk Artist Import" at bounding box center [207, 734] width 165 height 28
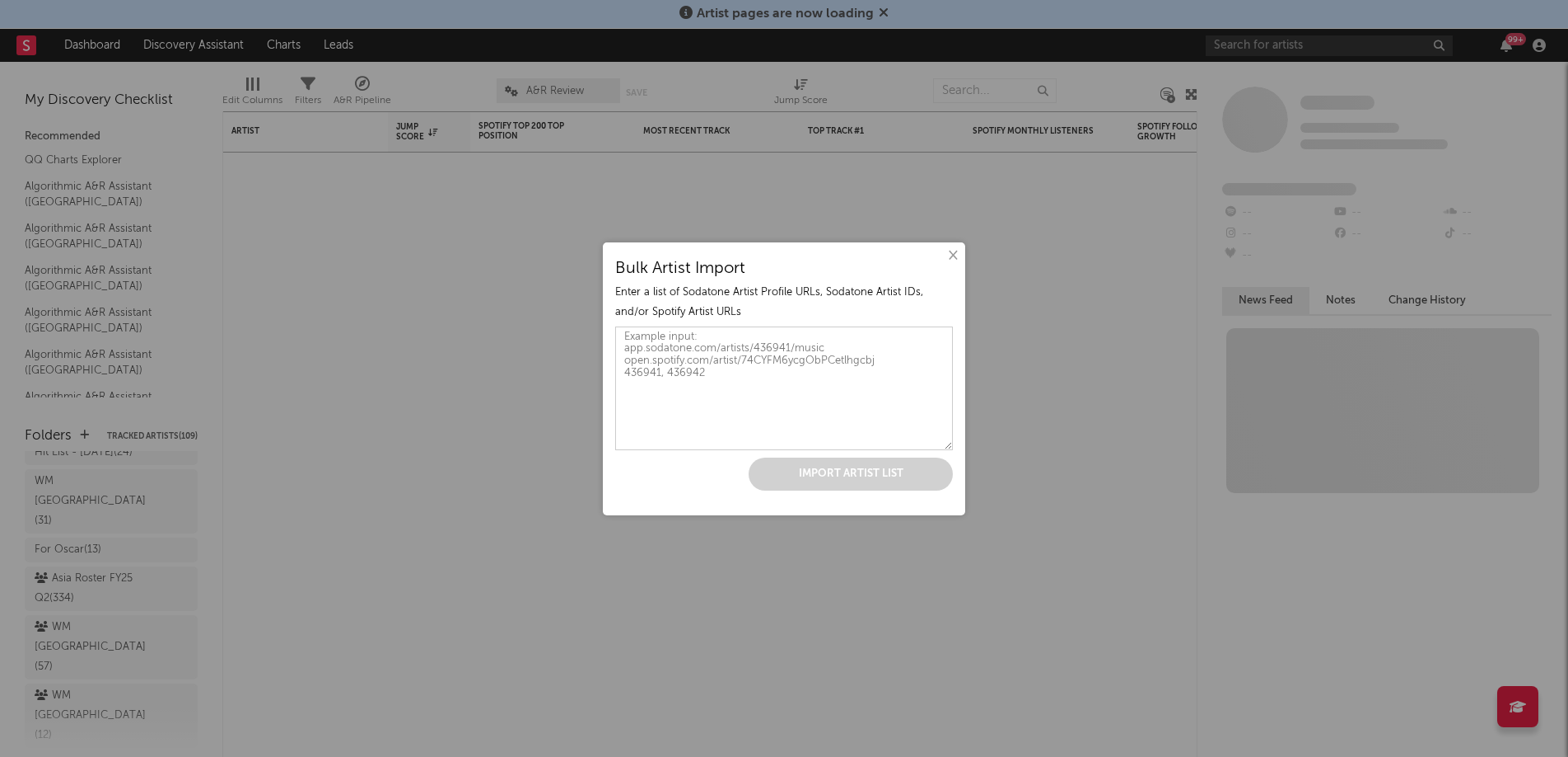
click at [552, 453] on div "× Bulk Artist Import Enter a list of Sodatone Artist Profile URLs, Sodatone Art…" at bounding box center [784, 378] width 1568 height 757
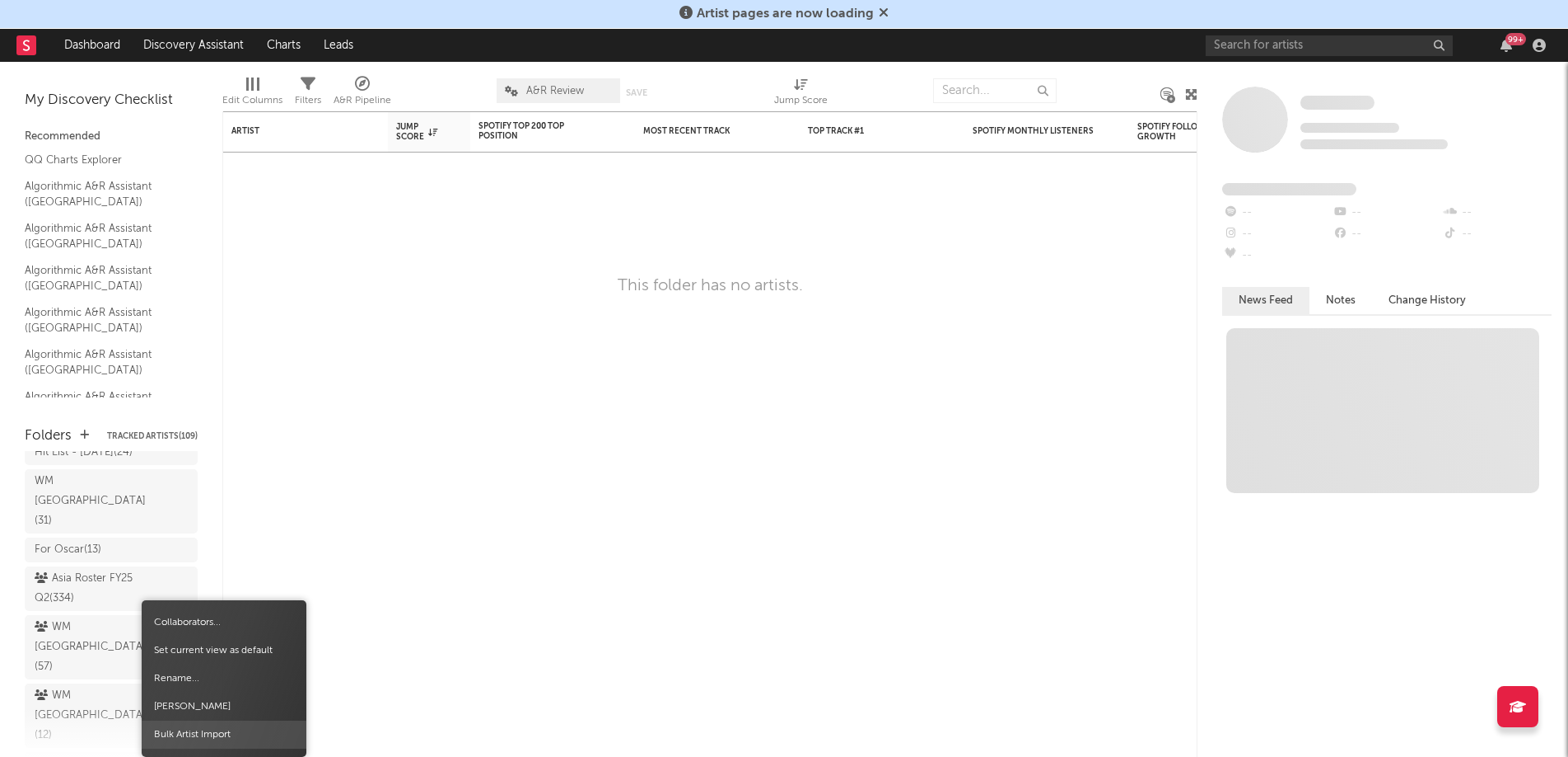
click at [234, 730] on span "Bulk Artist Import" at bounding box center [224, 734] width 165 height 28
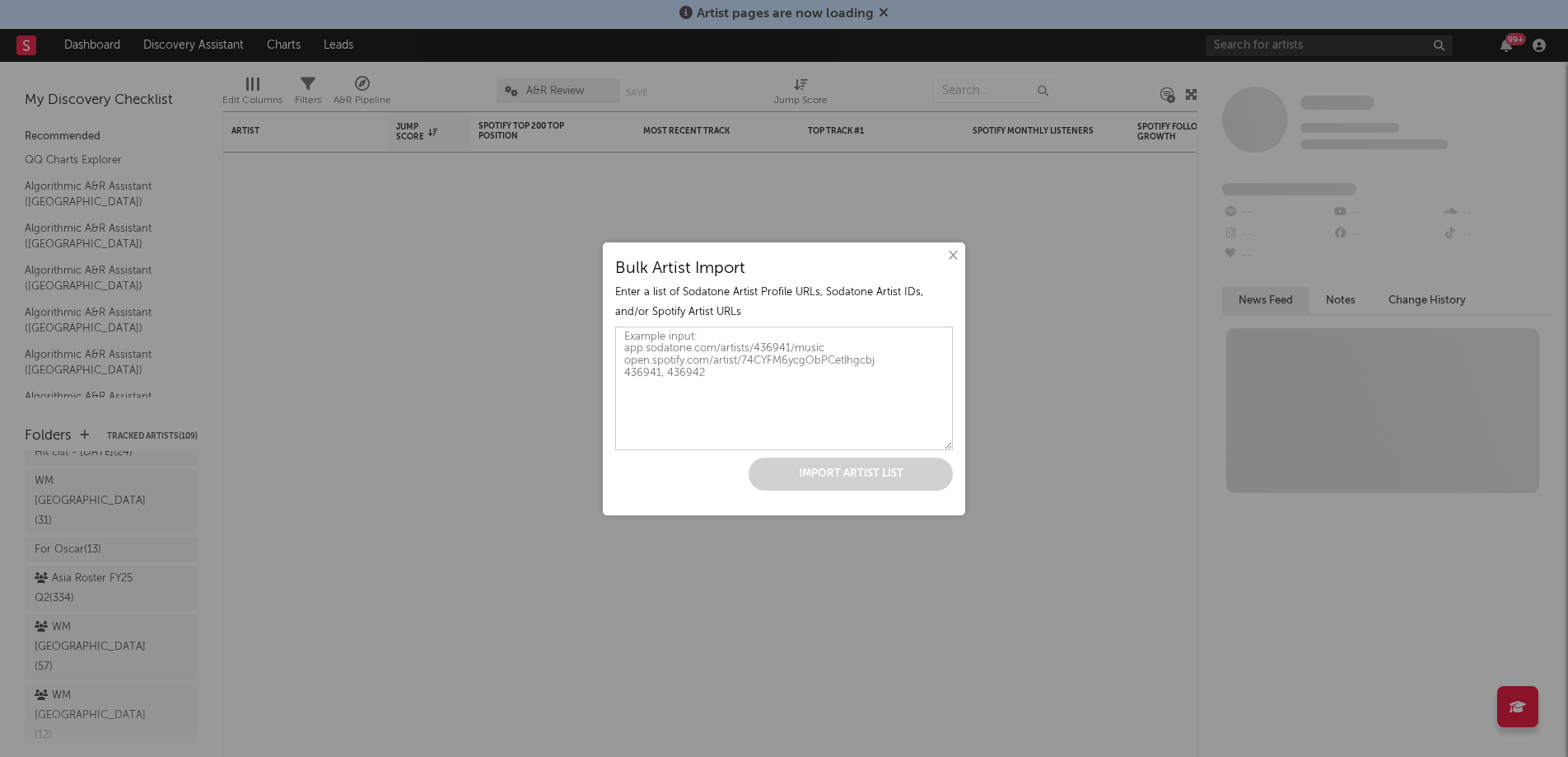
click at [738, 382] on textarea at bounding box center [784, 388] width 338 height 123
paste textarea "[URL][DOMAIN_NAME] [URL][DOMAIN_NAME] [URL][DOMAIN_NAME] [URL][DOMAIN_NAME] [UR…"
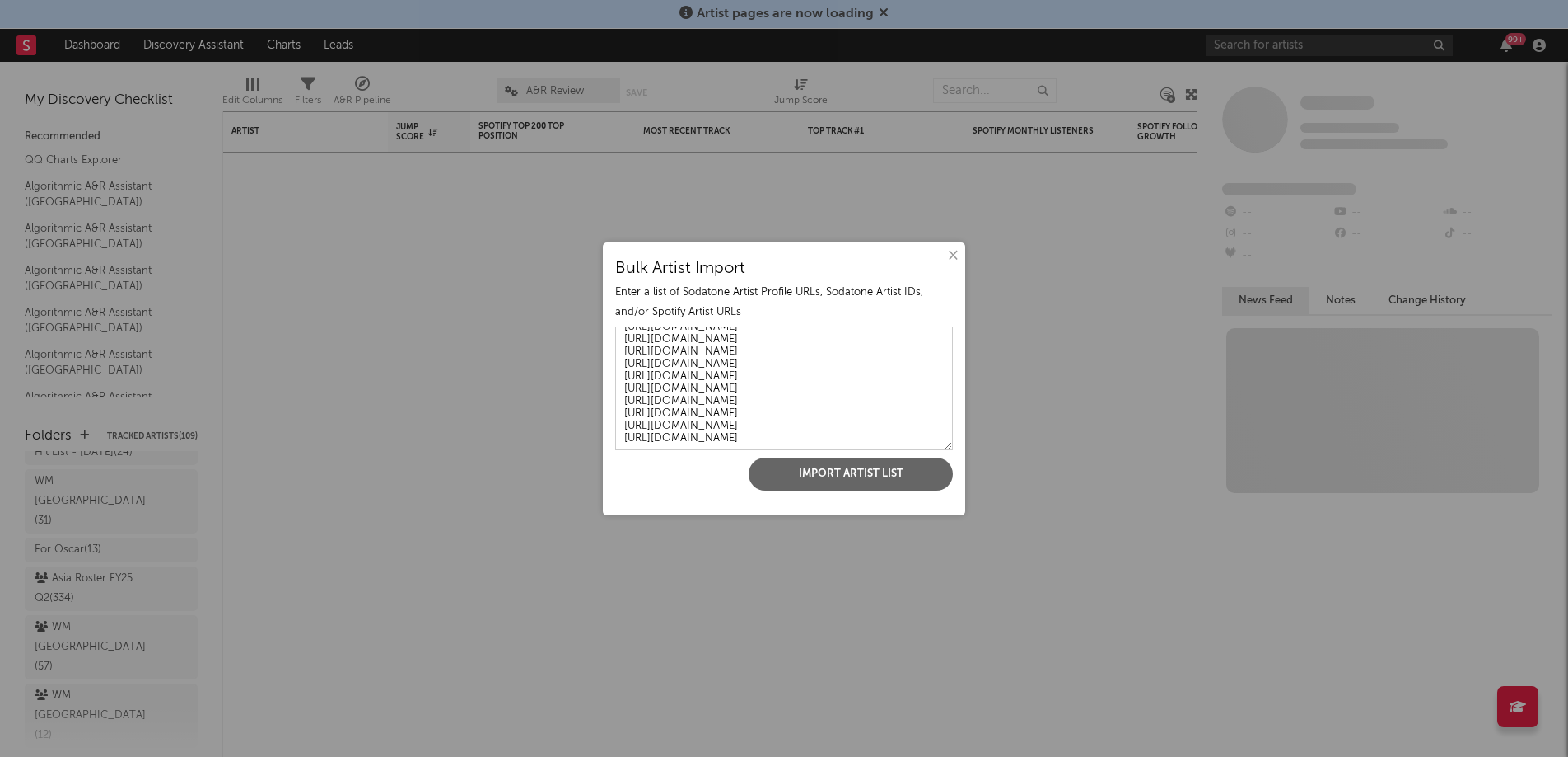
scroll to position [140, 0]
type textarea "[URL][DOMAIN_NAME] [URL][DOMAIN_NAME] [URL][DOMAIN_NAME] [URL][DOMAIN_NAME] [UR…"
click at [913, 483] on button "Import Artist List" at bounding box center [851, 474] width 205 height 33
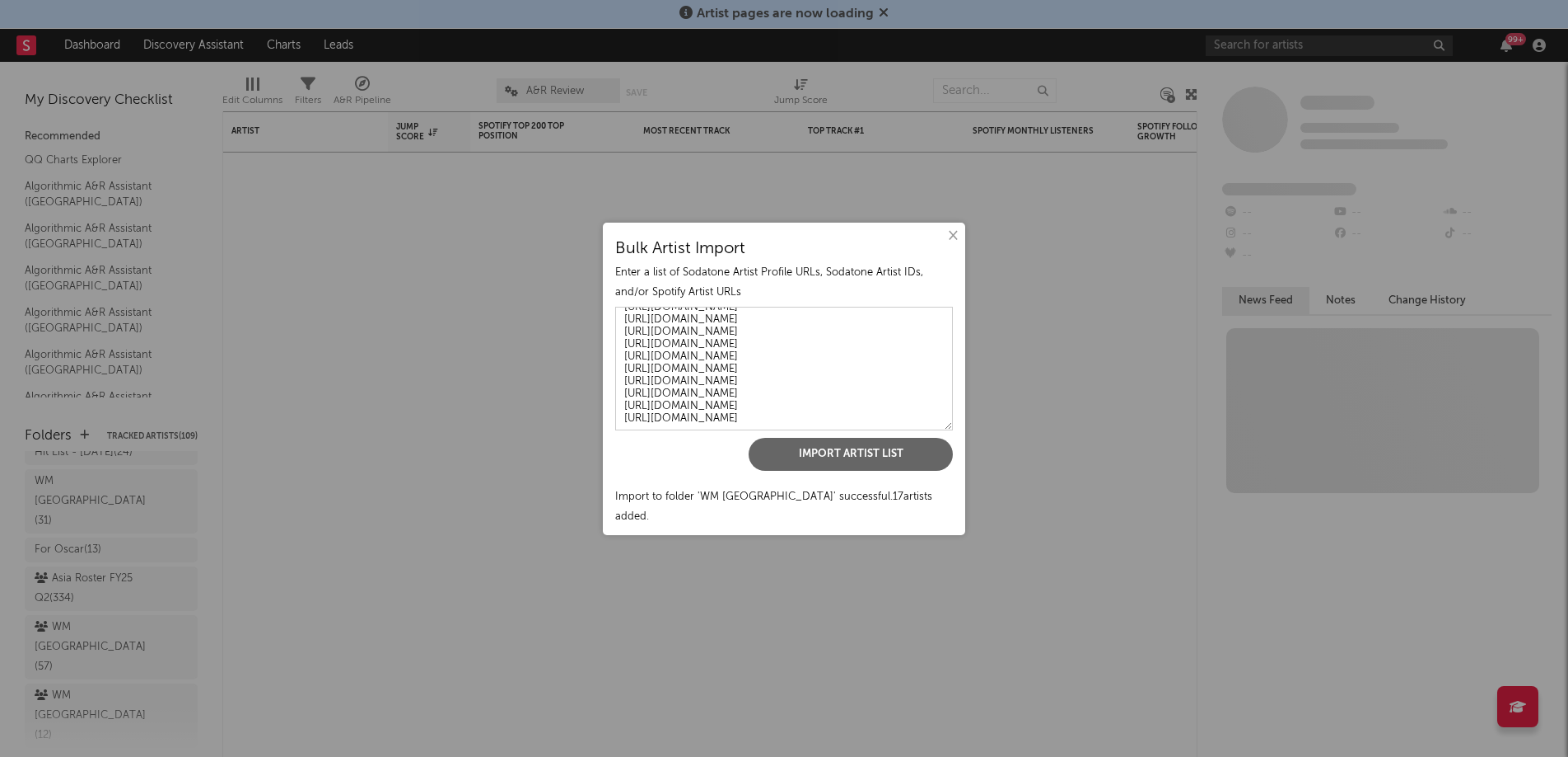
click at [948, 244] on button "×" at bounding box center [952, 235] width 18 height 18
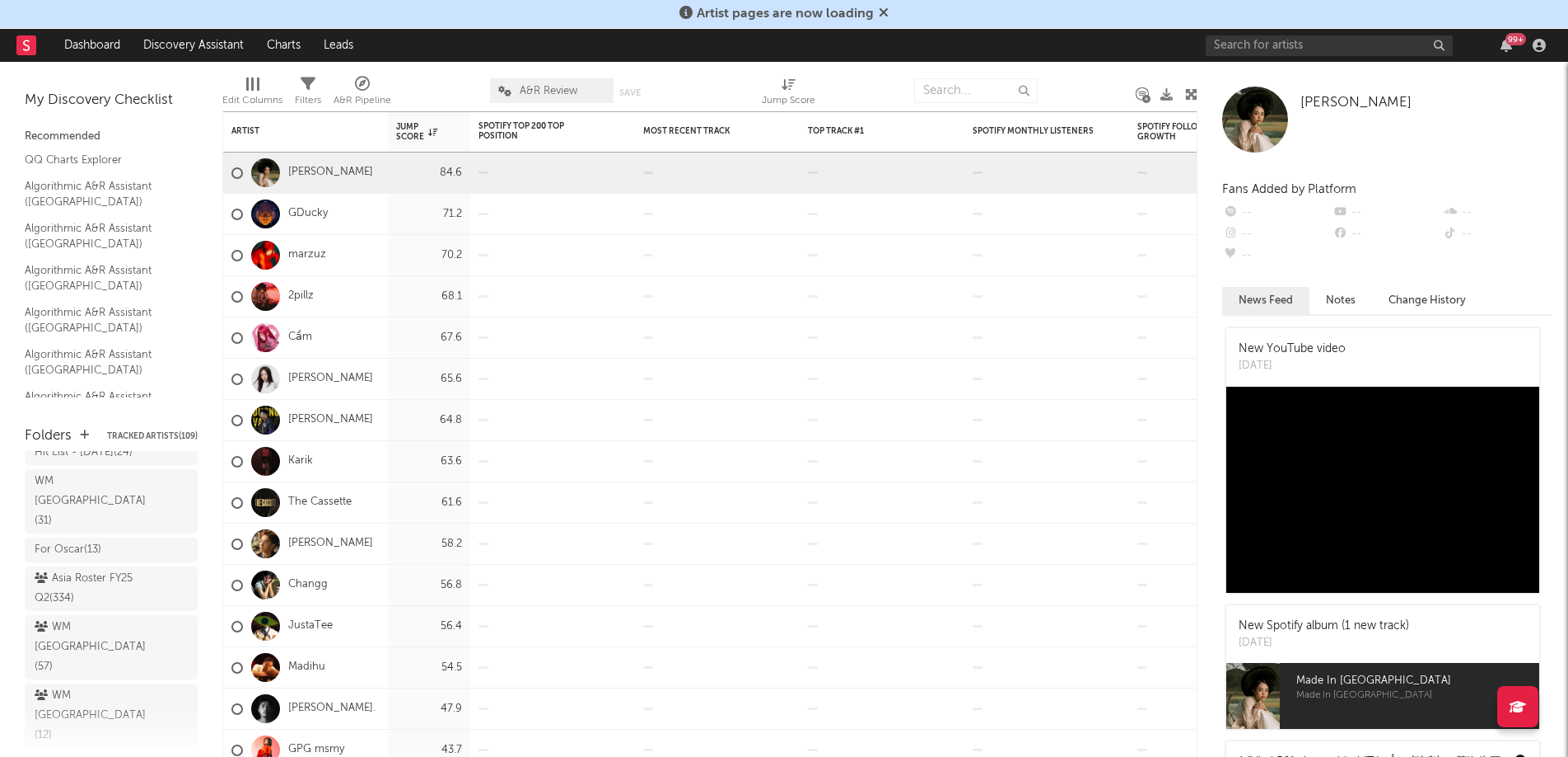
drag, startPoint x: 70, startPoint y: 643, endPoint x: 70, endPoint y: 660, distance: 17.0
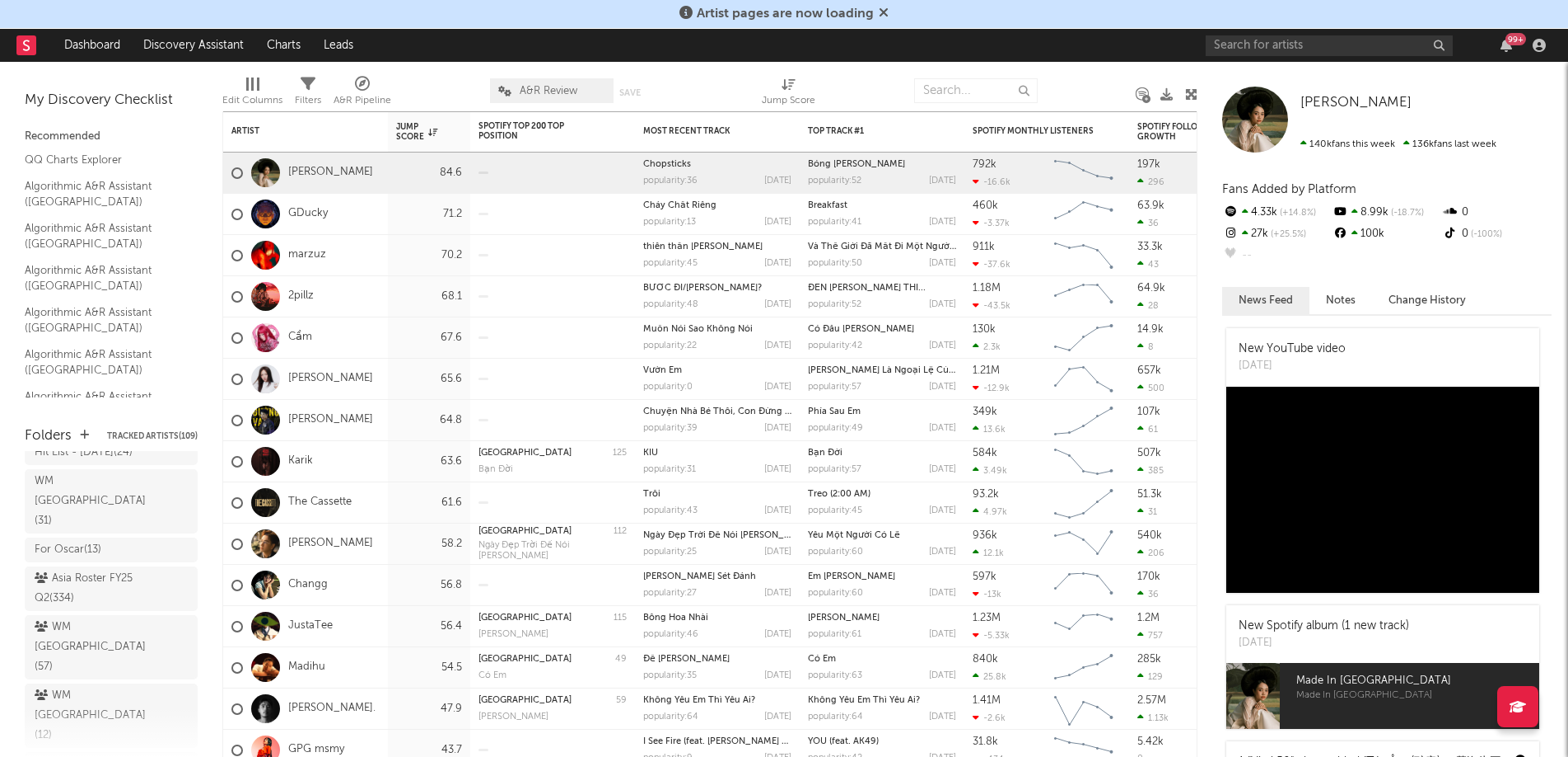
scroll to position [141, 0]
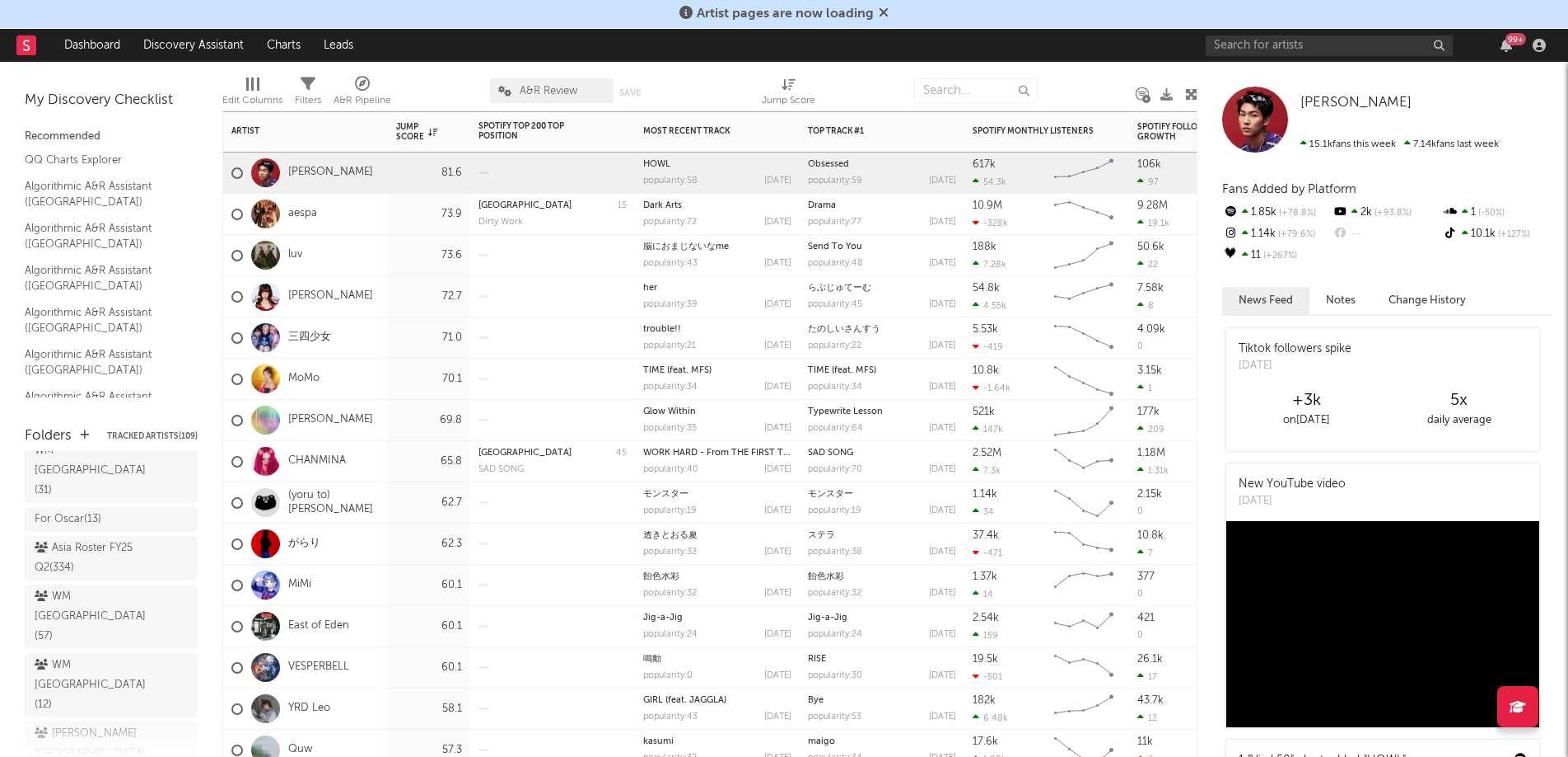
click at [367, 243] on div "luv" at bounding box center [306, 255] width 165 height 41
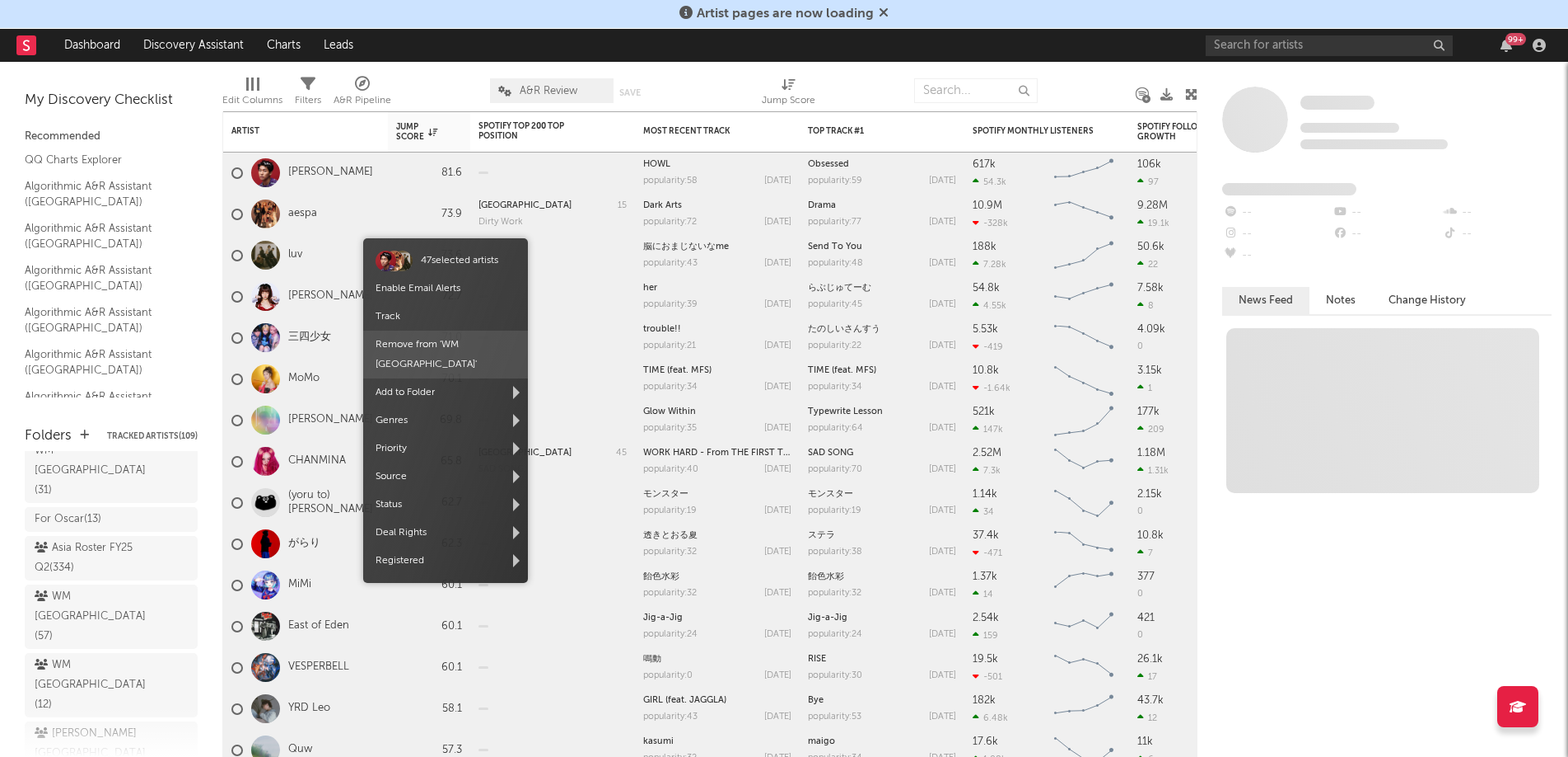
click at [445, 338] on span "Remove from ' WM [GEOGRAPHIC_DATA] '" at bounding box center [446, 354] width 165 height 47
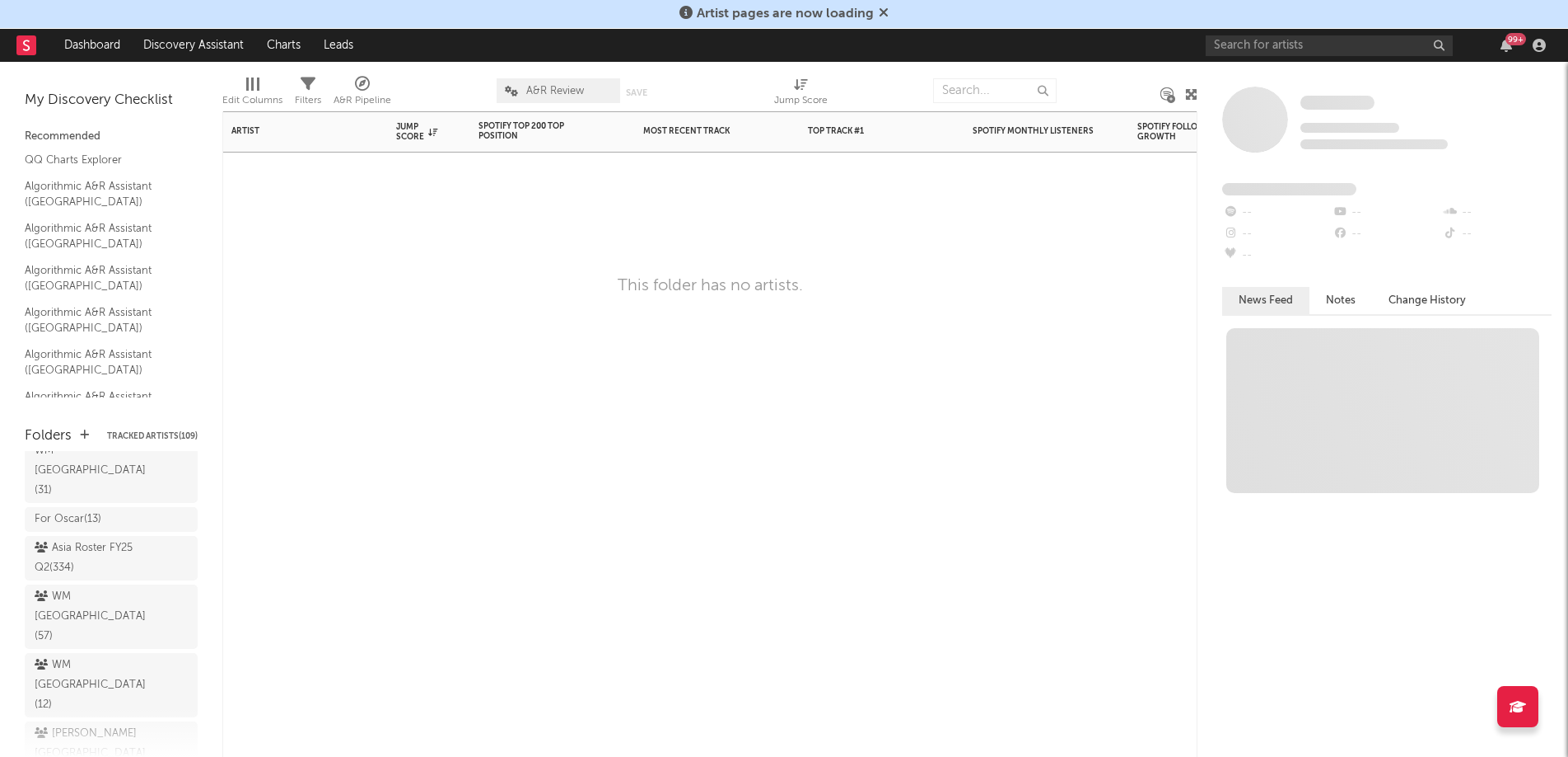
click at [644, 202] on div "Artist Notifications Jump Score Spotify Top 200 Top Position Track Name Positio…" at bounding box center [710, 433] width 975 height 645
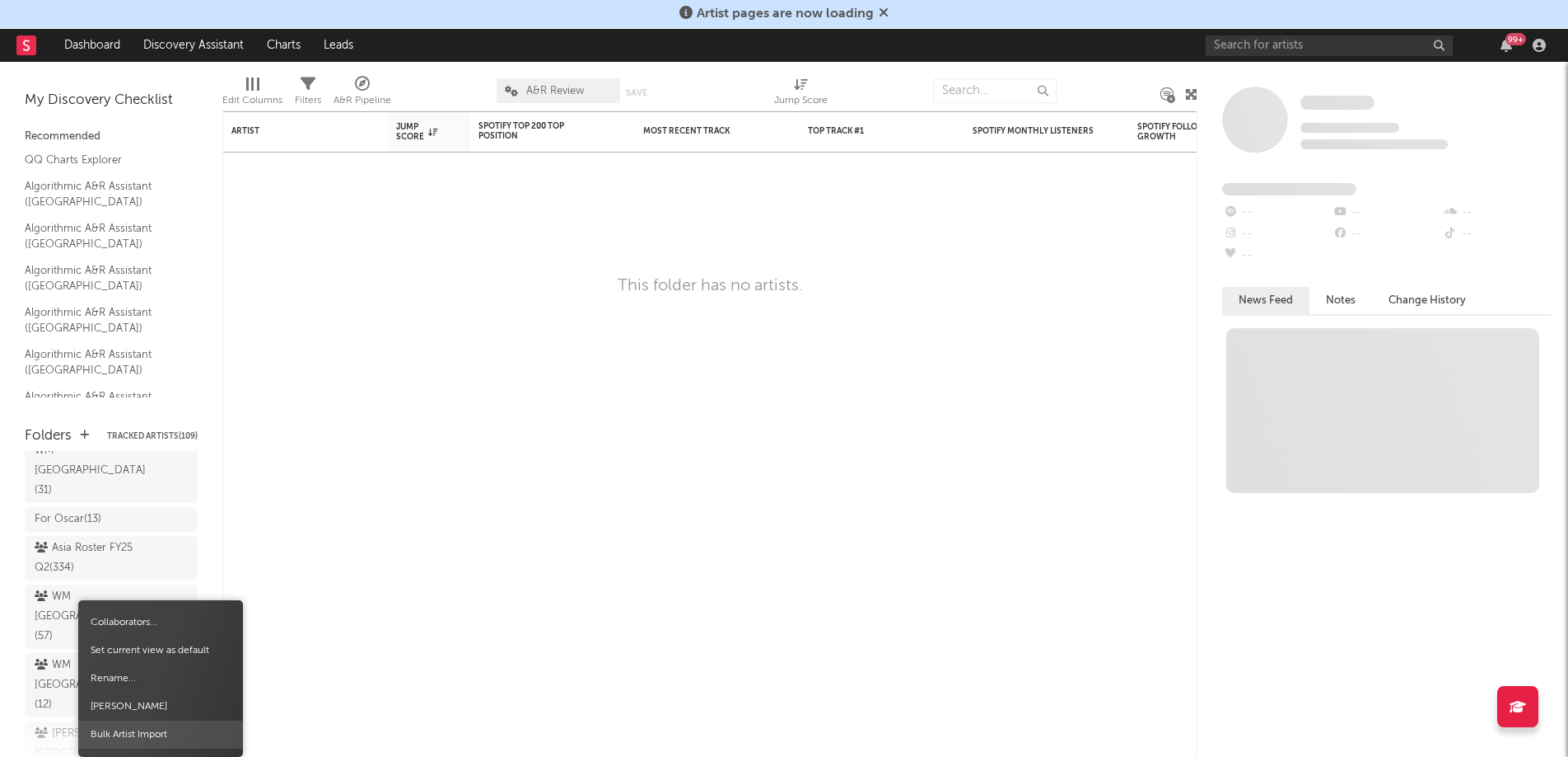
click at [154, 738] on span "Bulk Artist Import" at bounding box center [161, 734] width 165 height 28
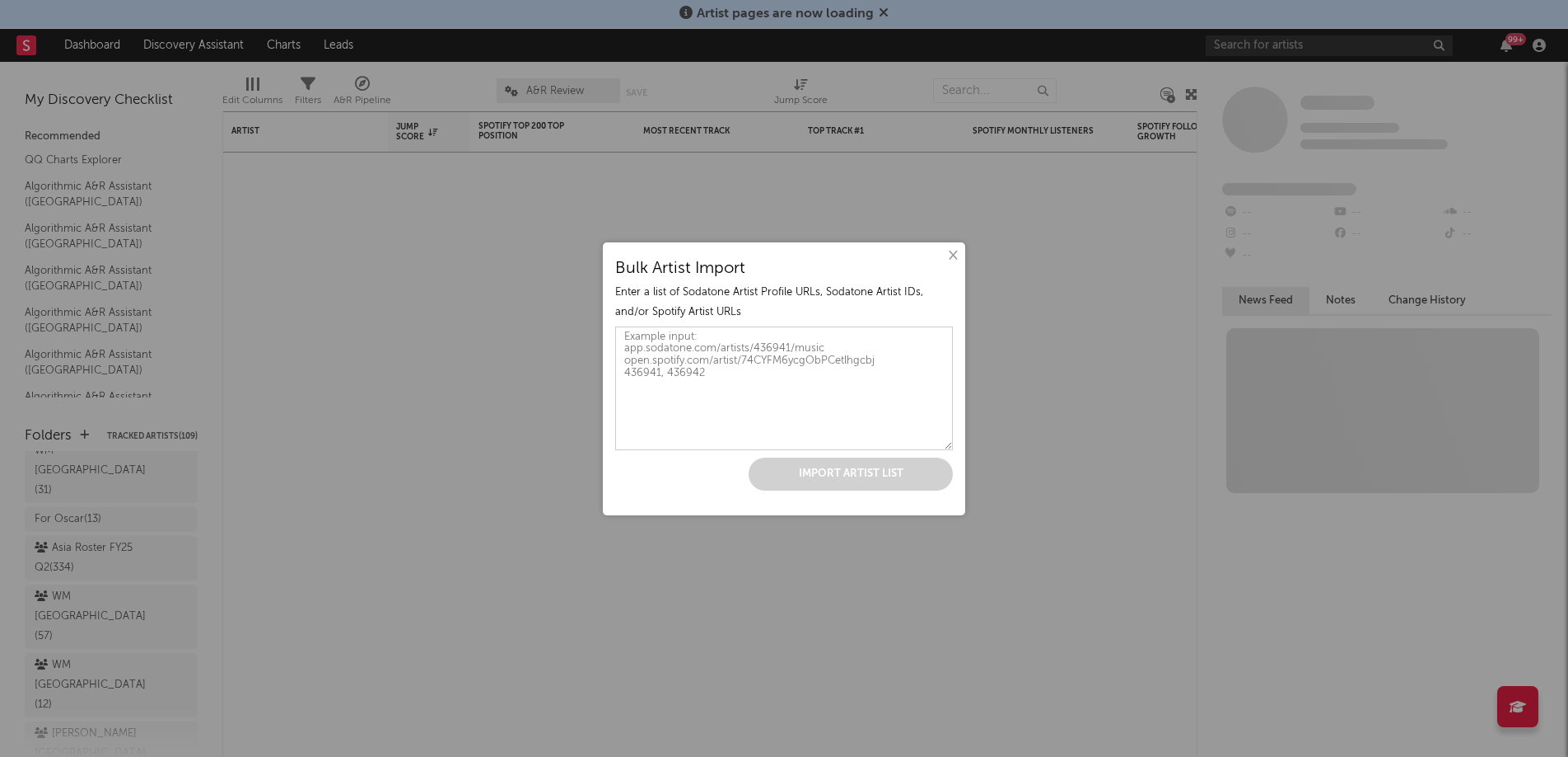
click at [742, 380] on textarea at bounding box center [784, 388] width 338 height 123
paste textarea "[URL][DOMAIN_NAME] [URL][DOMAIN_NAME] [URL][DOMAIN_NAME] [URL][DOMAIN_NAME] [UR…"
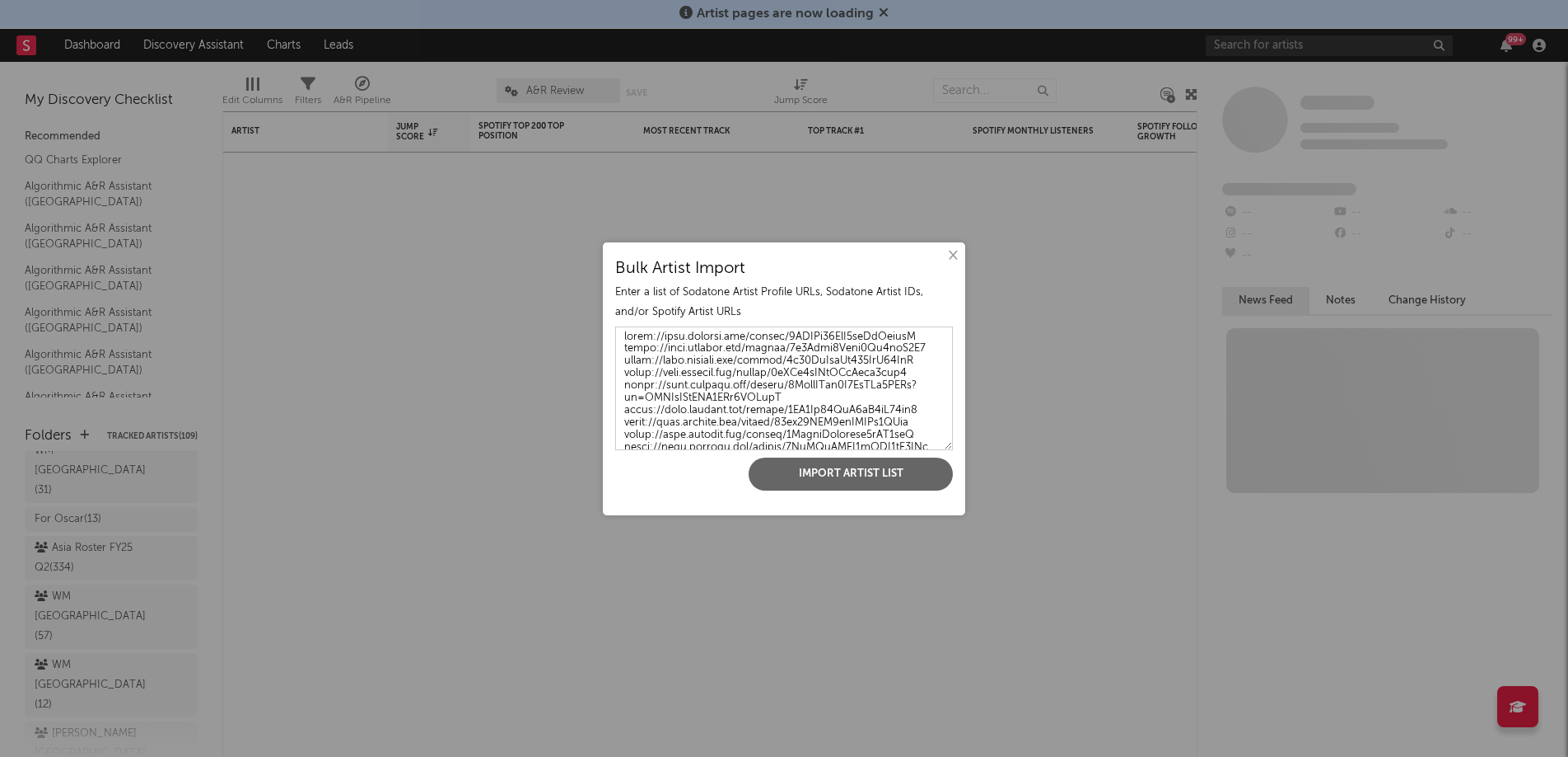
scroll to position [841, 0]
type textarea "[URL][DOMAIN_NAME] [URL][DOMAIN_NAME] [URL][DOMAIN_NAME] [URL][DOMAIN_NAME] [UR…"
click at [834, 484] on button "Import Artist List" at bounding box center [851, 474] width 205 height 33
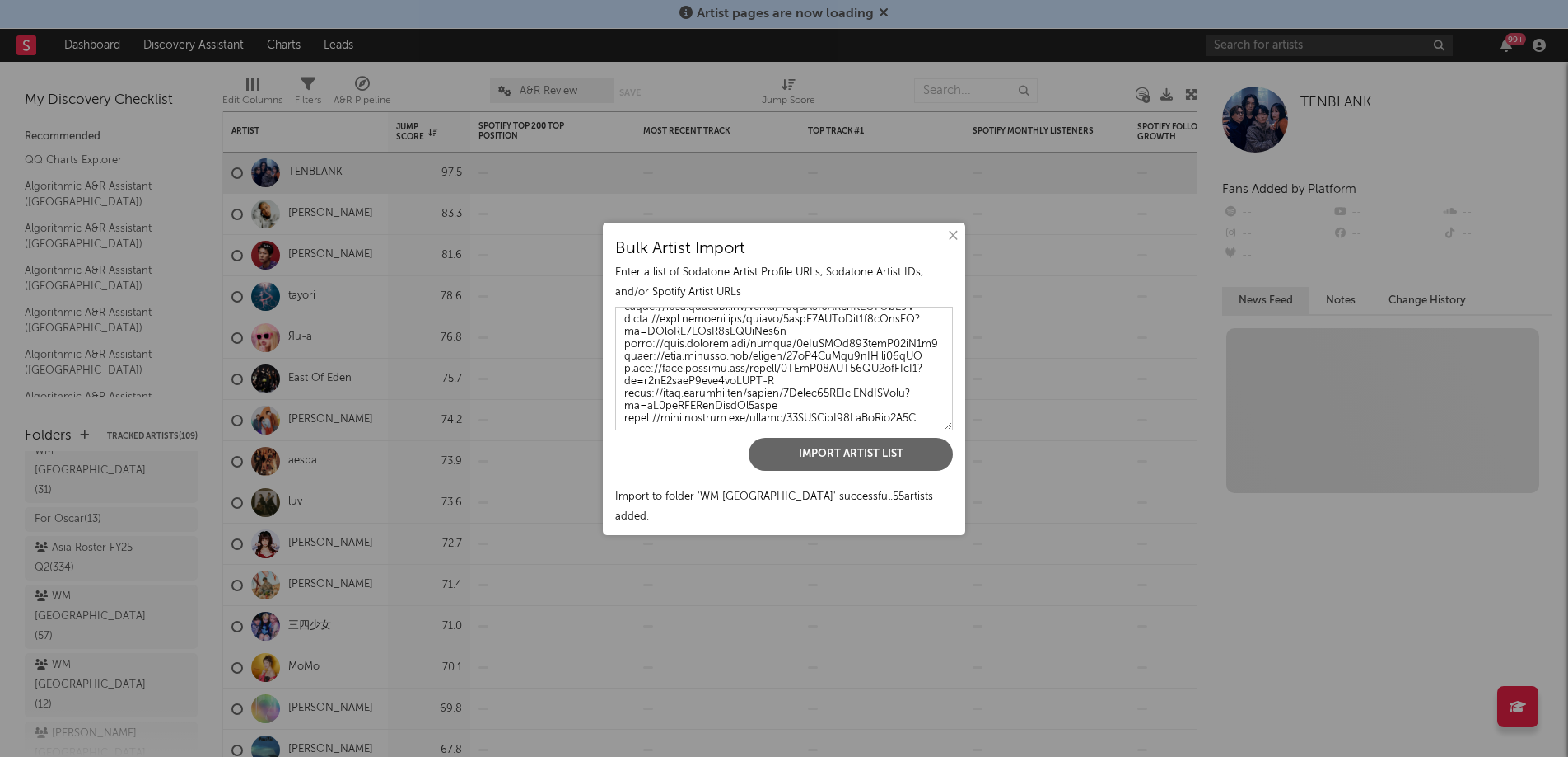
click at [947, 242] on button "×" at bounding box center [952, 235] width 18 height 18
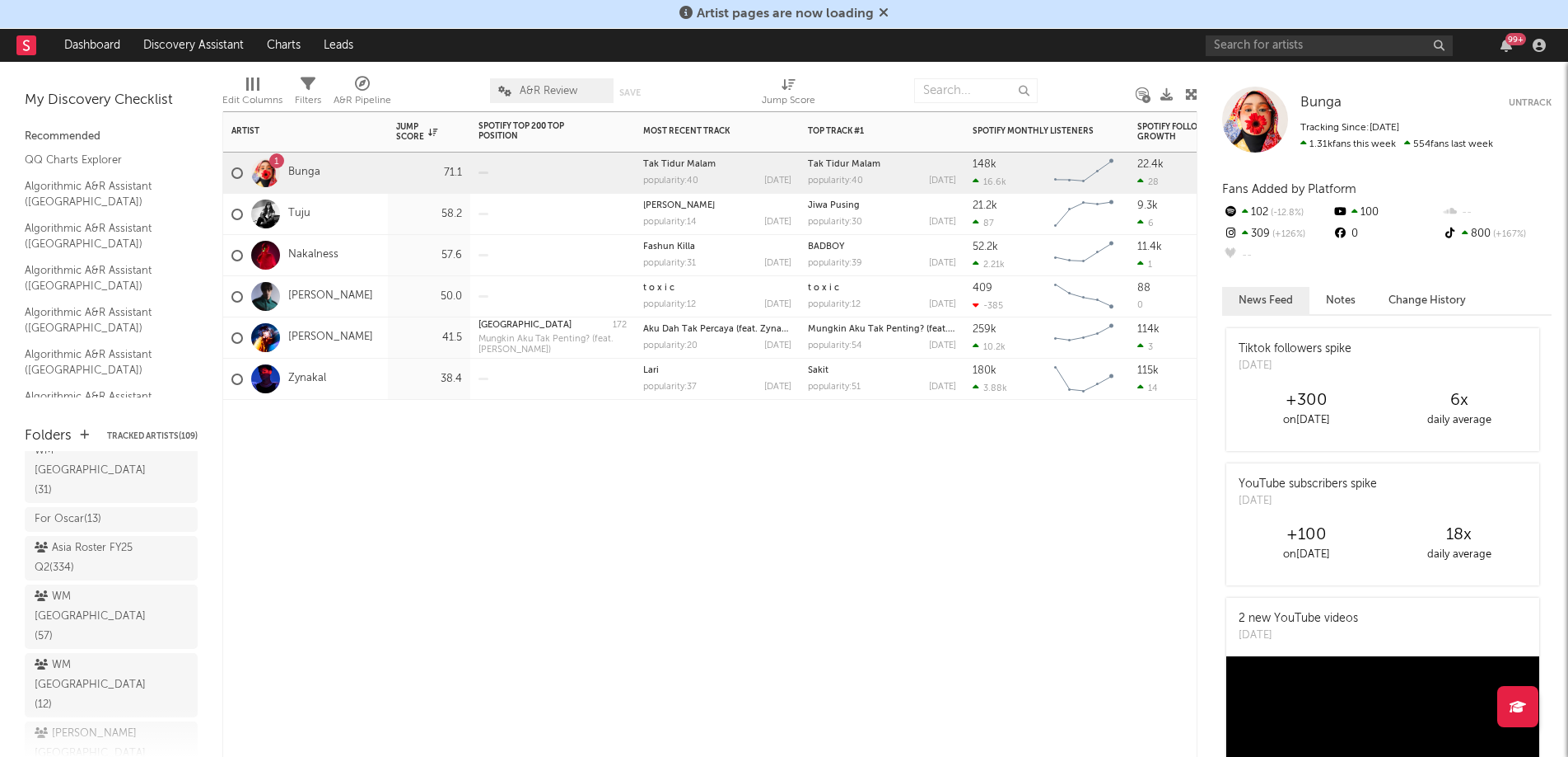
click at [612, 268] on div at bounding box center [552, 255] width 149 height 41
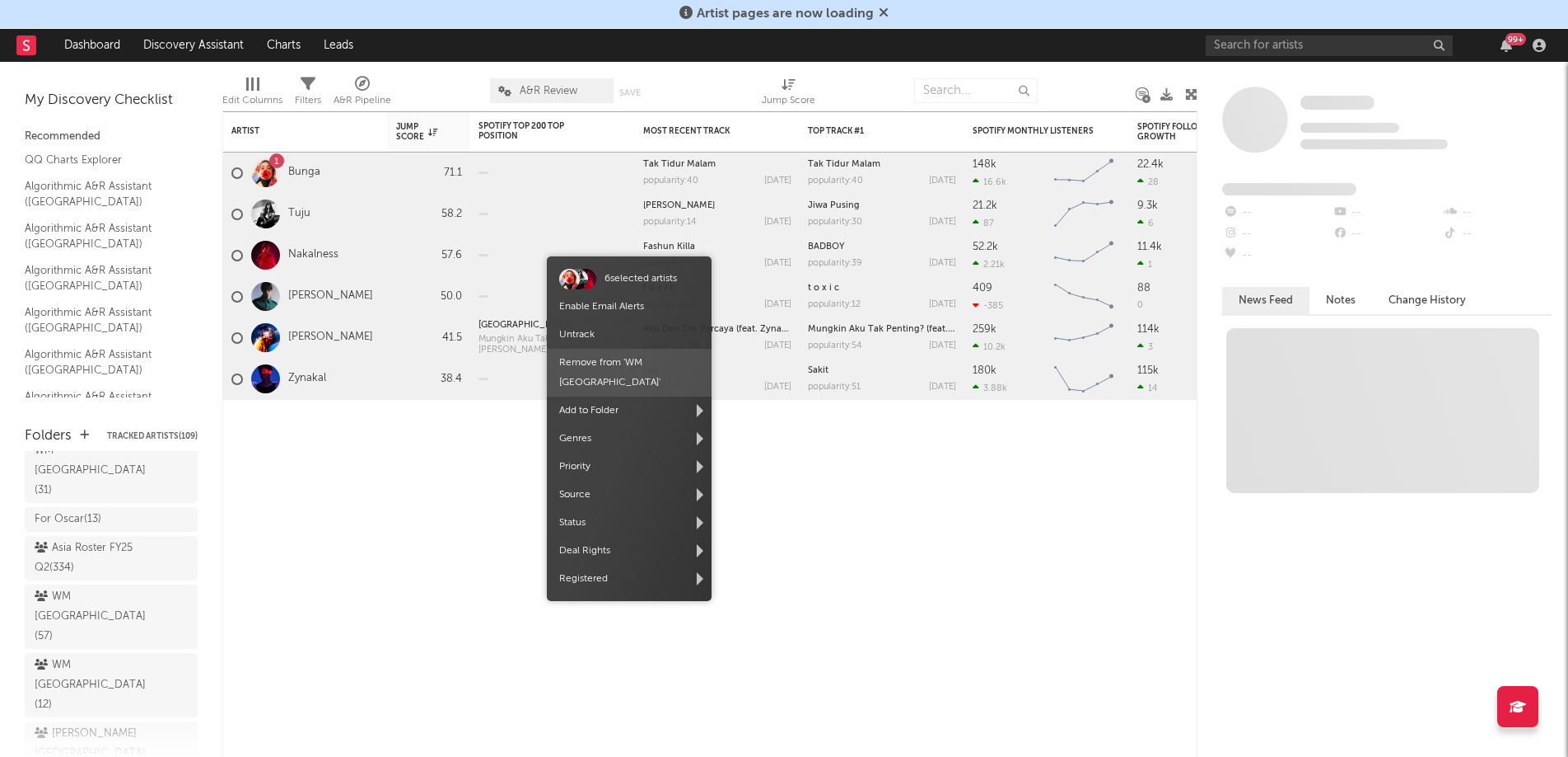
click at [614, 350] on span "Remove from ' WM [GEOGRAPHIC_DATA] '" at bounding box center [630, 372] width 165 height 47
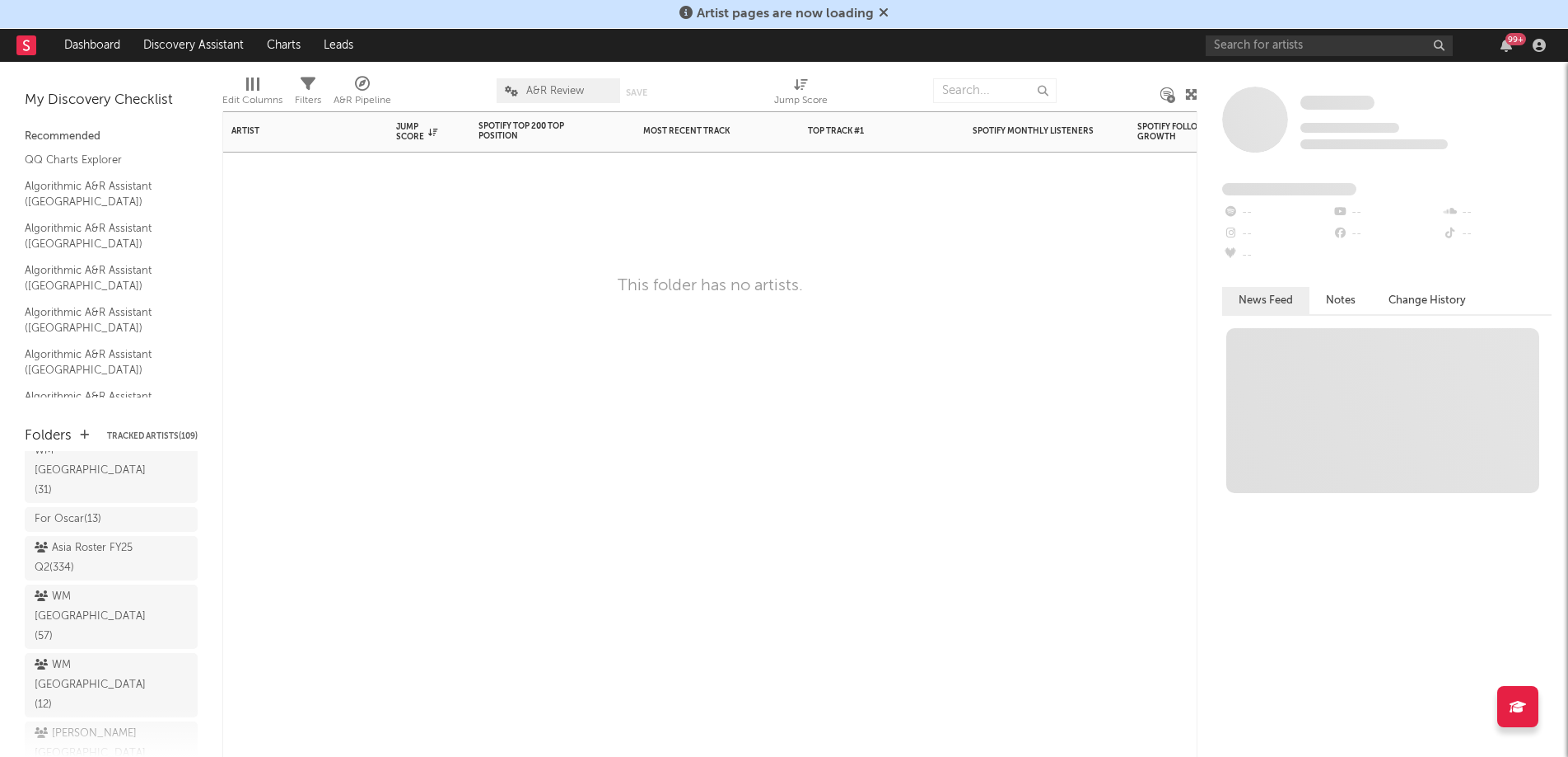
click at [421, 267] on div "Artist Notifications Jump Score Spotify Top 200 Top Position Track Name Positio…" at bounding box center [710, 433] width 975 height 645
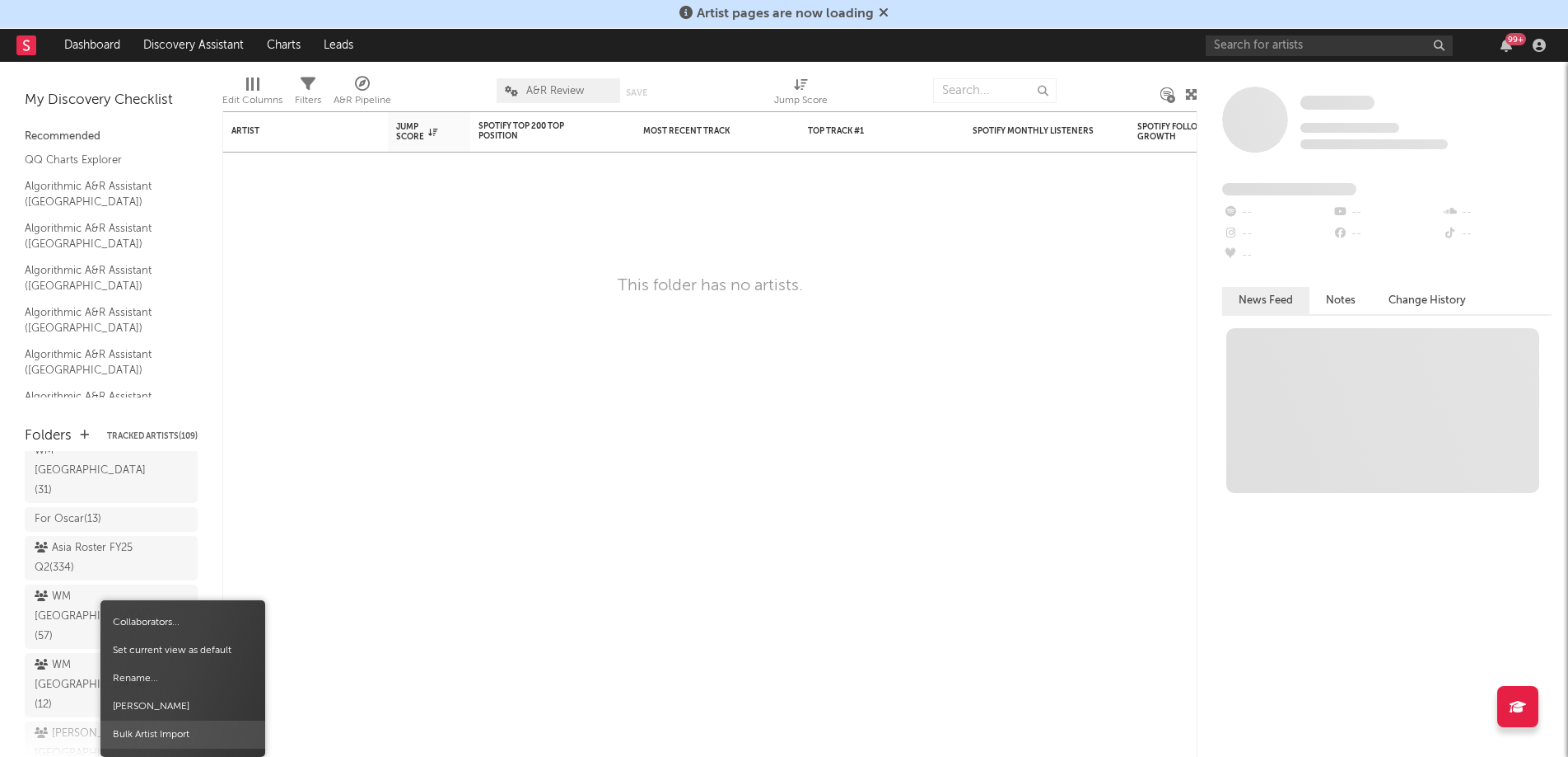
click at [181, 738] on span "Bulk Artist Import" at bounding box center [183, 734] width 165 height 28
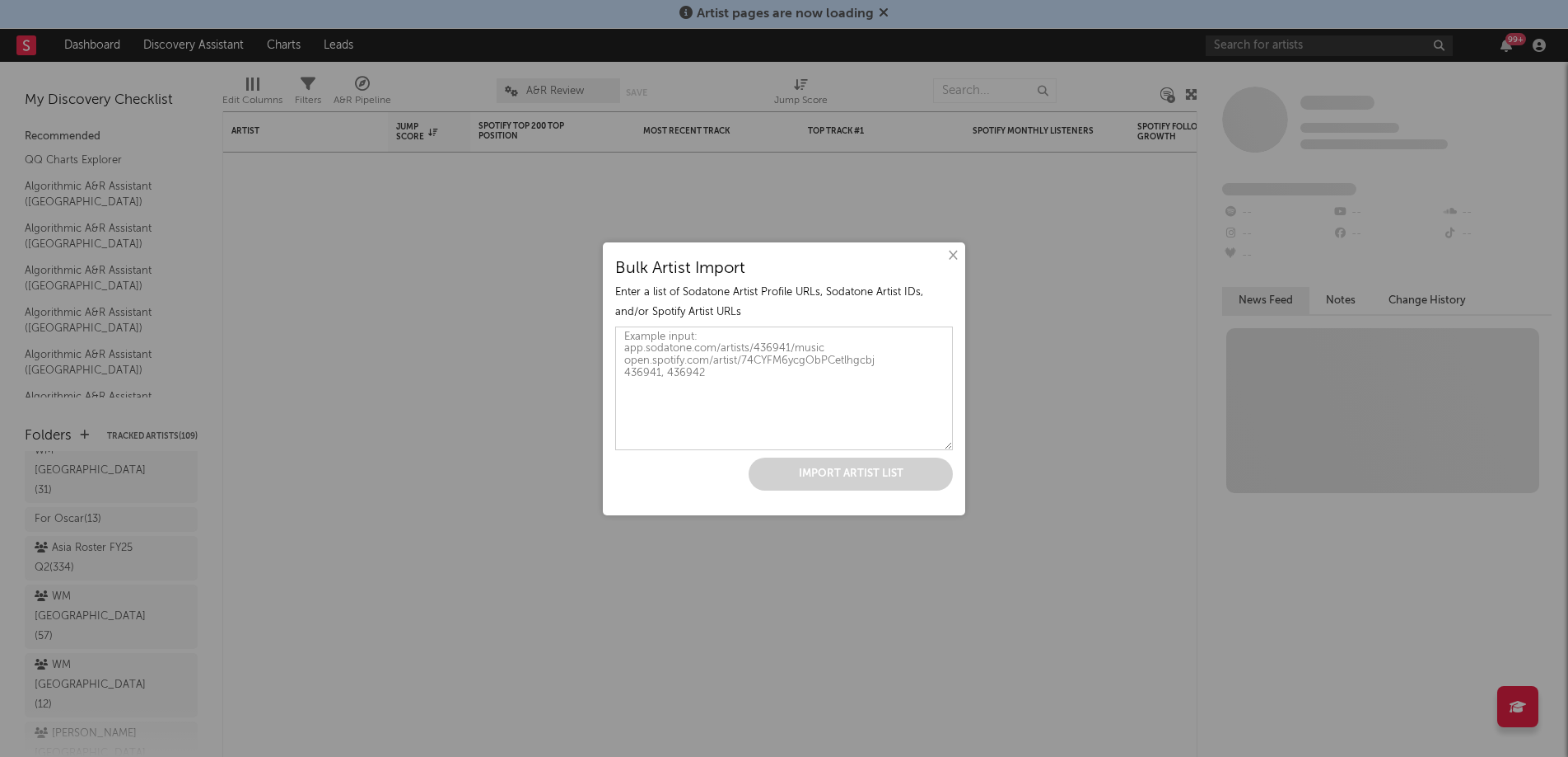
click at [608, 436] on div "× Bulk Artist Import Enter a list of Sodatone Artist Profile URLs, Sodatone Art…" at bounding box center [784, 379] width 363 height 273
click at [724, 391] on textarea at bounding box center [784, 388] width 338 height 123
paste textarea "[URL][DOMAIN_NAME] [URL][DOMAIN_NAME] [URL][DOMAIN_NAME] [URL][DOMAIN_NAME] [UR…"
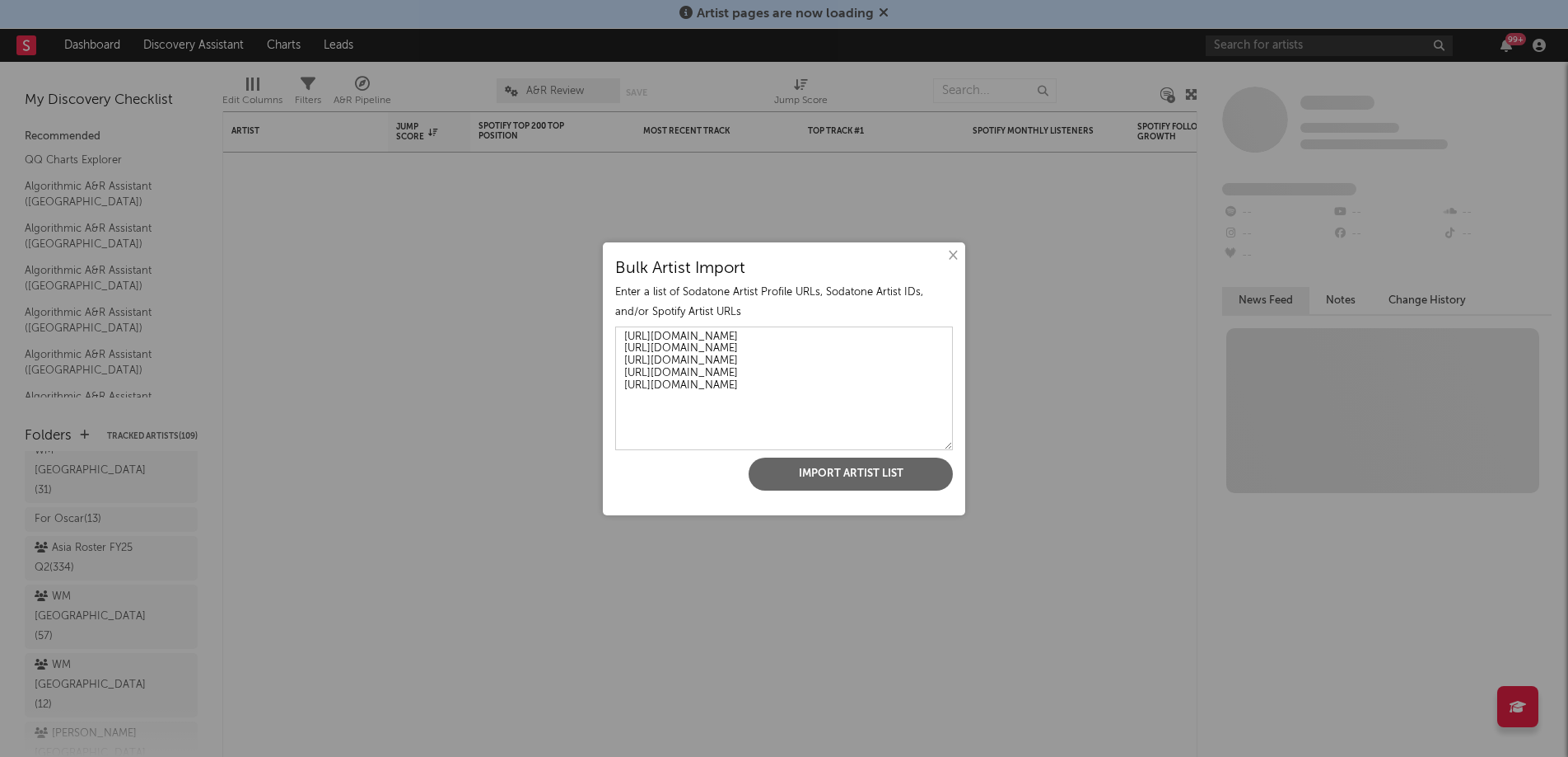
type textarea "[URL][DOMAIN_NAME] [URL][DOMAIN_NAME] [URL][DOMAIN_NAME] [URL][DOMAIN_NAME] [UR…"
click at [806, 477] on button "Import Artist List" at bounding box center [851, 474] width 205 height 33
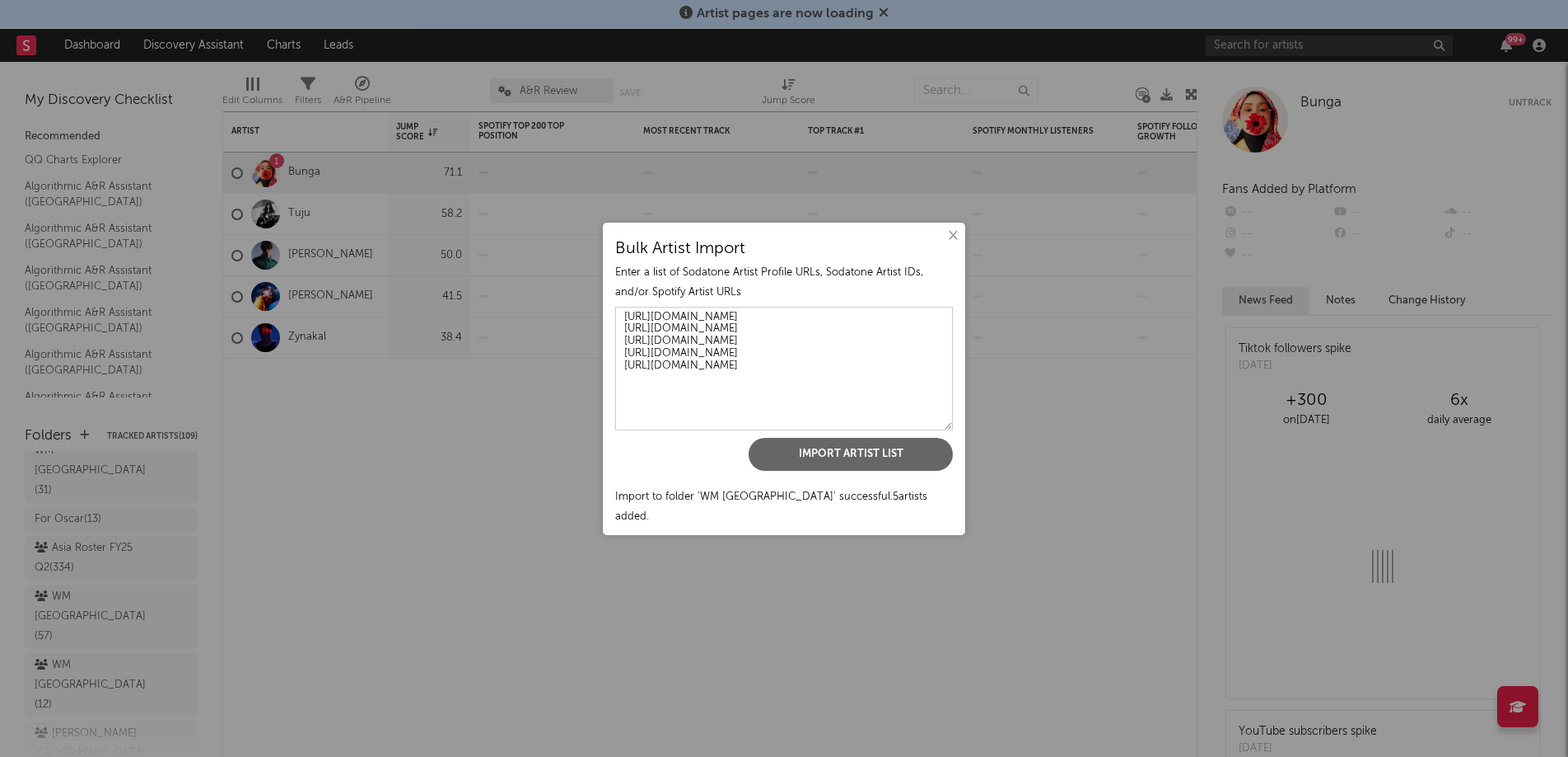
click at [954, 244] on button "×" at bounding box center [952, 235] width 18 height 18
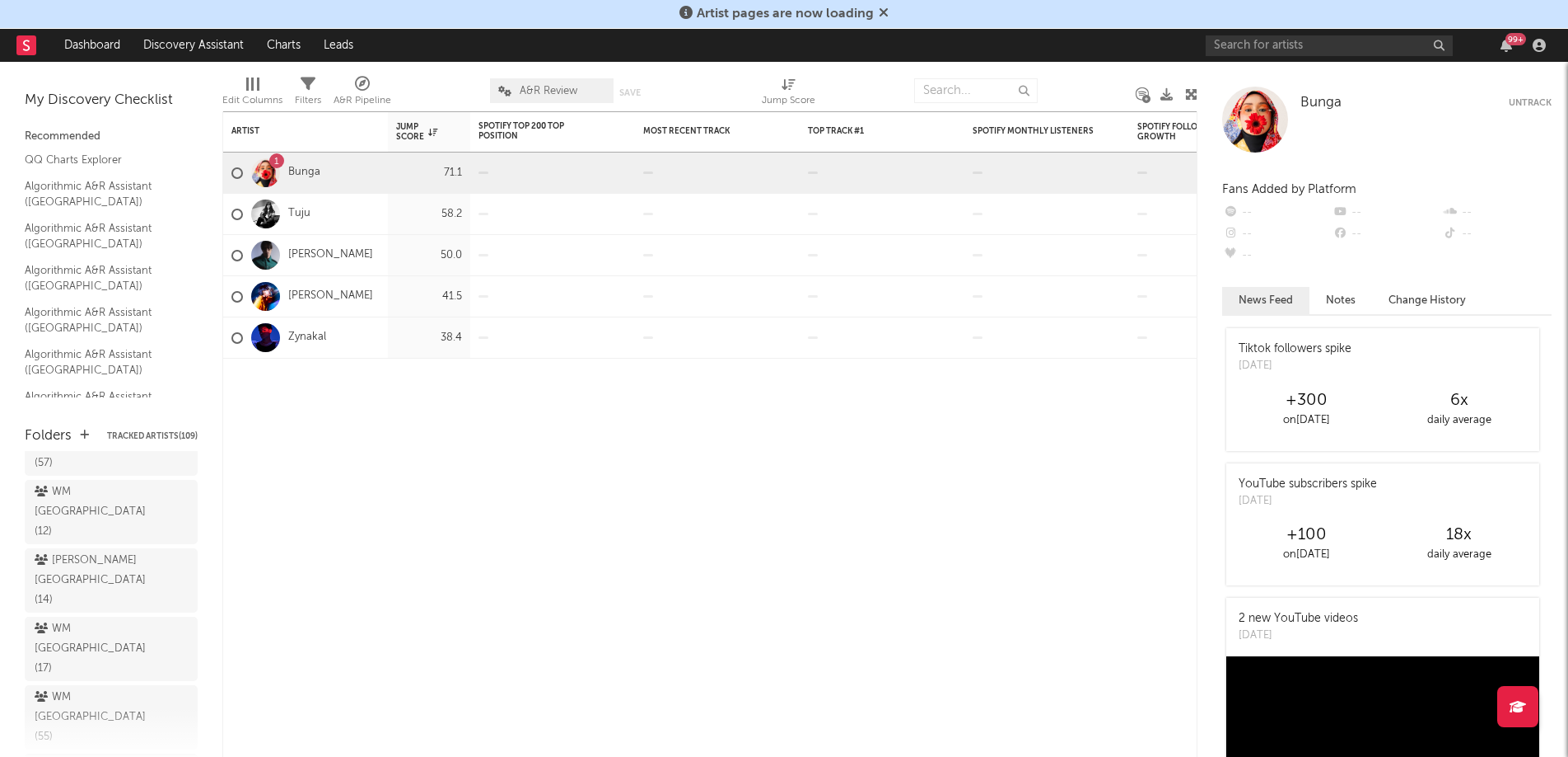
scroll to position [323, 0]
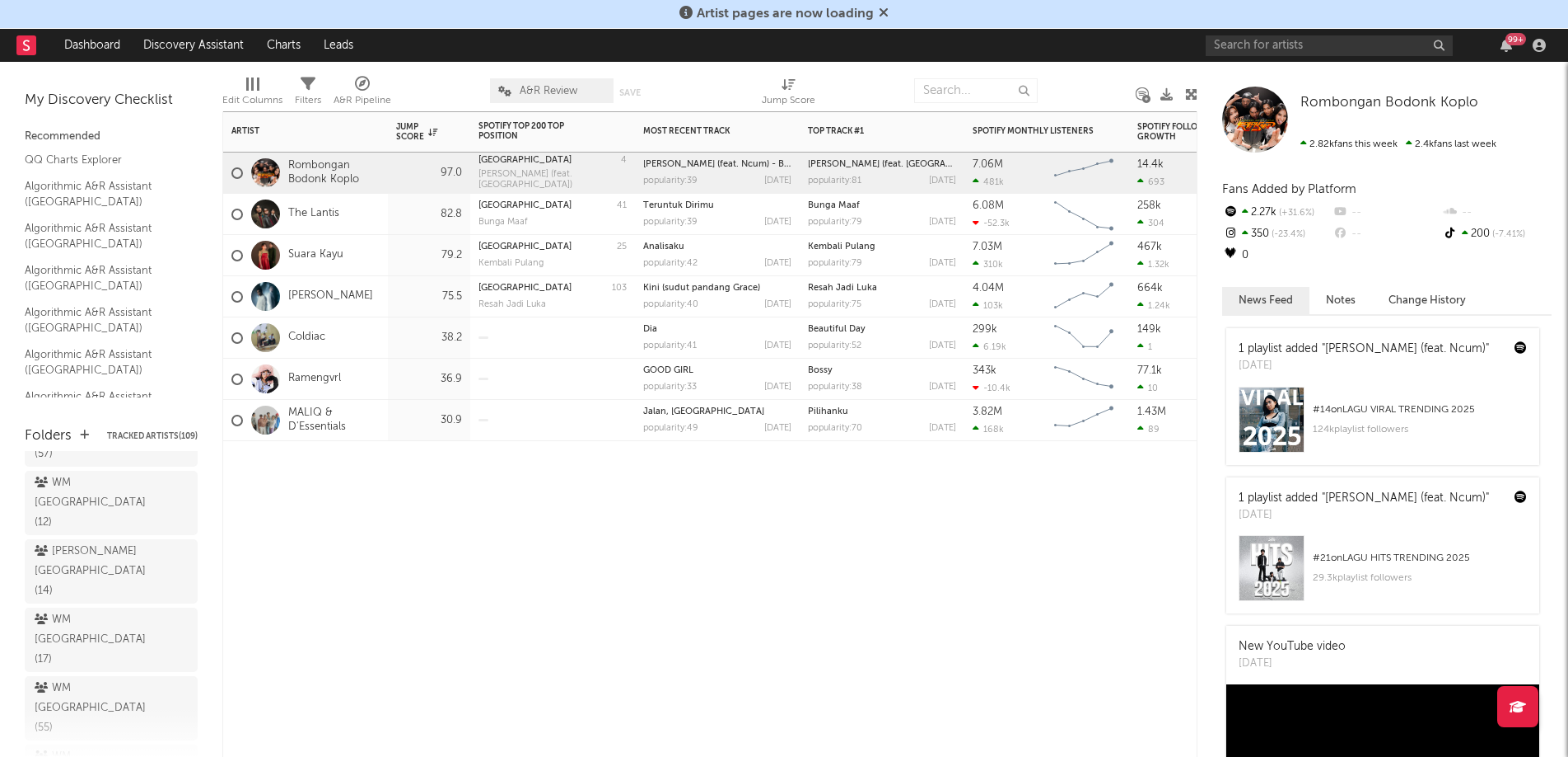
click at [389, 319] on div "38.2" at bounding box center [429, 337] width 82 height 41
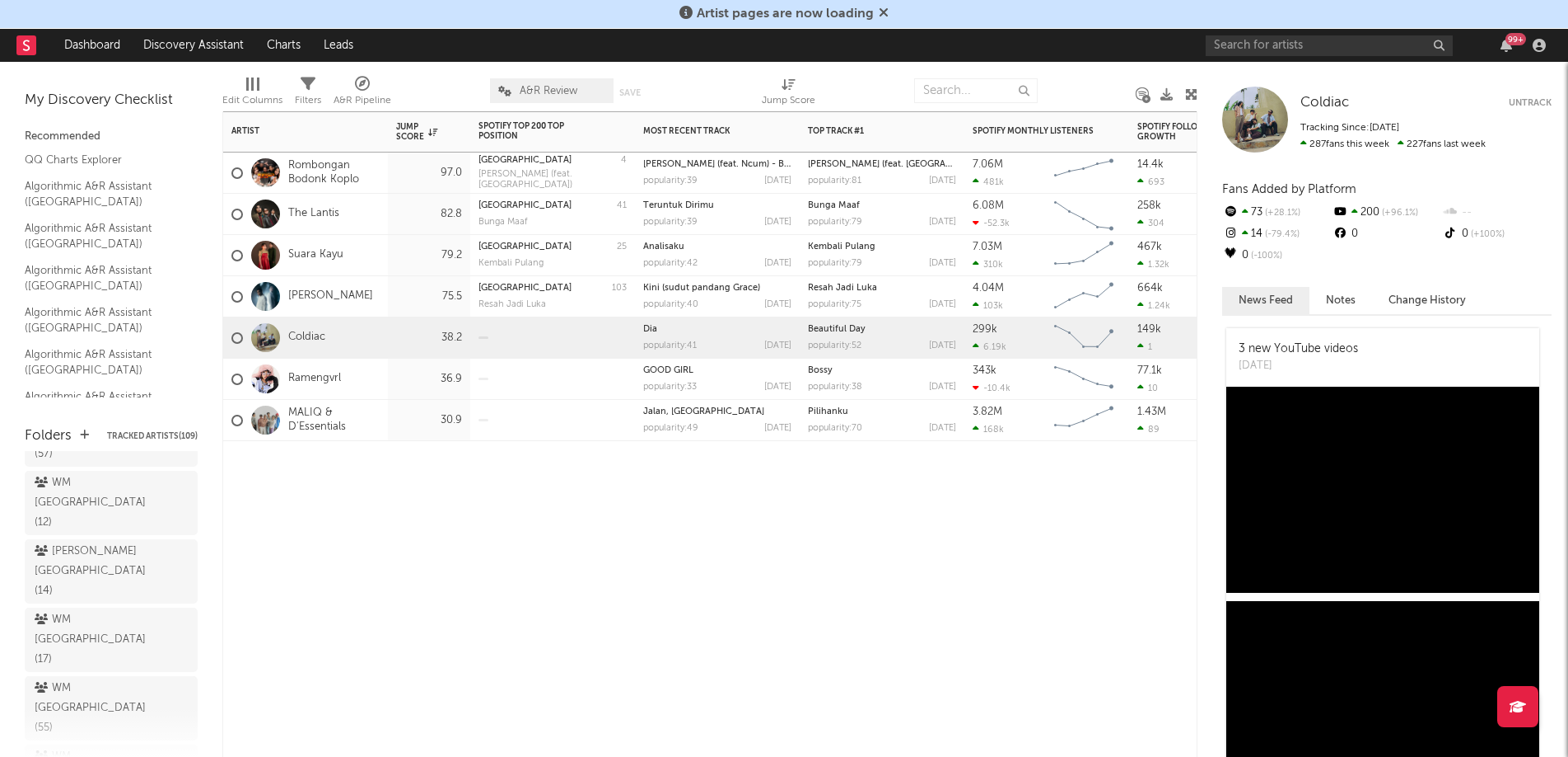
click at [359, 279] on div "[PERSON_NAME]" at bounding box center [306, 296] width 165 height 41
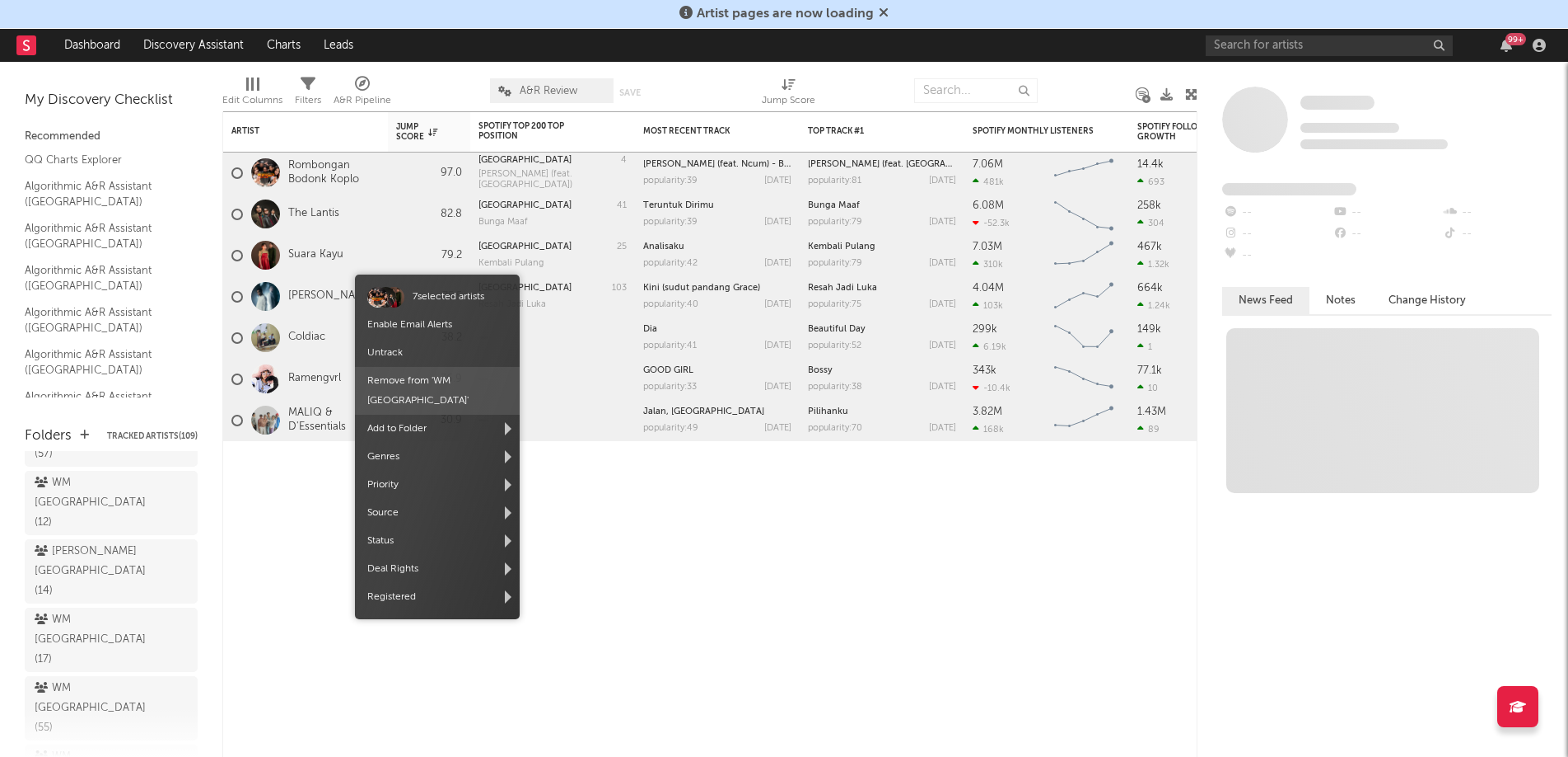
click at [429, 387] on span "Remove from ' WM [GEOGRAPHIC_DATA] '" at bounding box center [437, 390] width 165 height 47
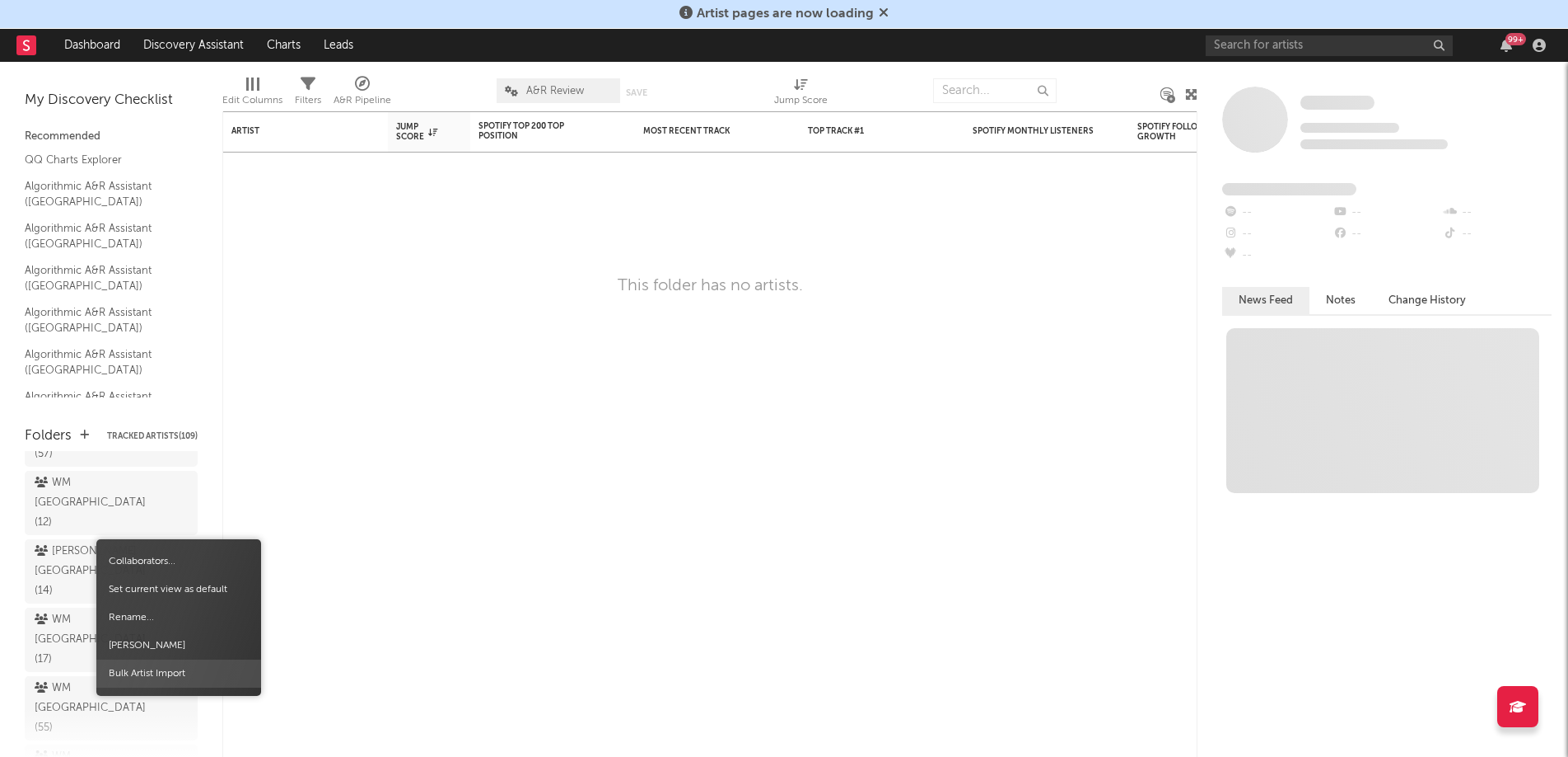
click at [190, 672] on span "Bulk Artist Import" at bounding box center [179, 674] width 165 height 28
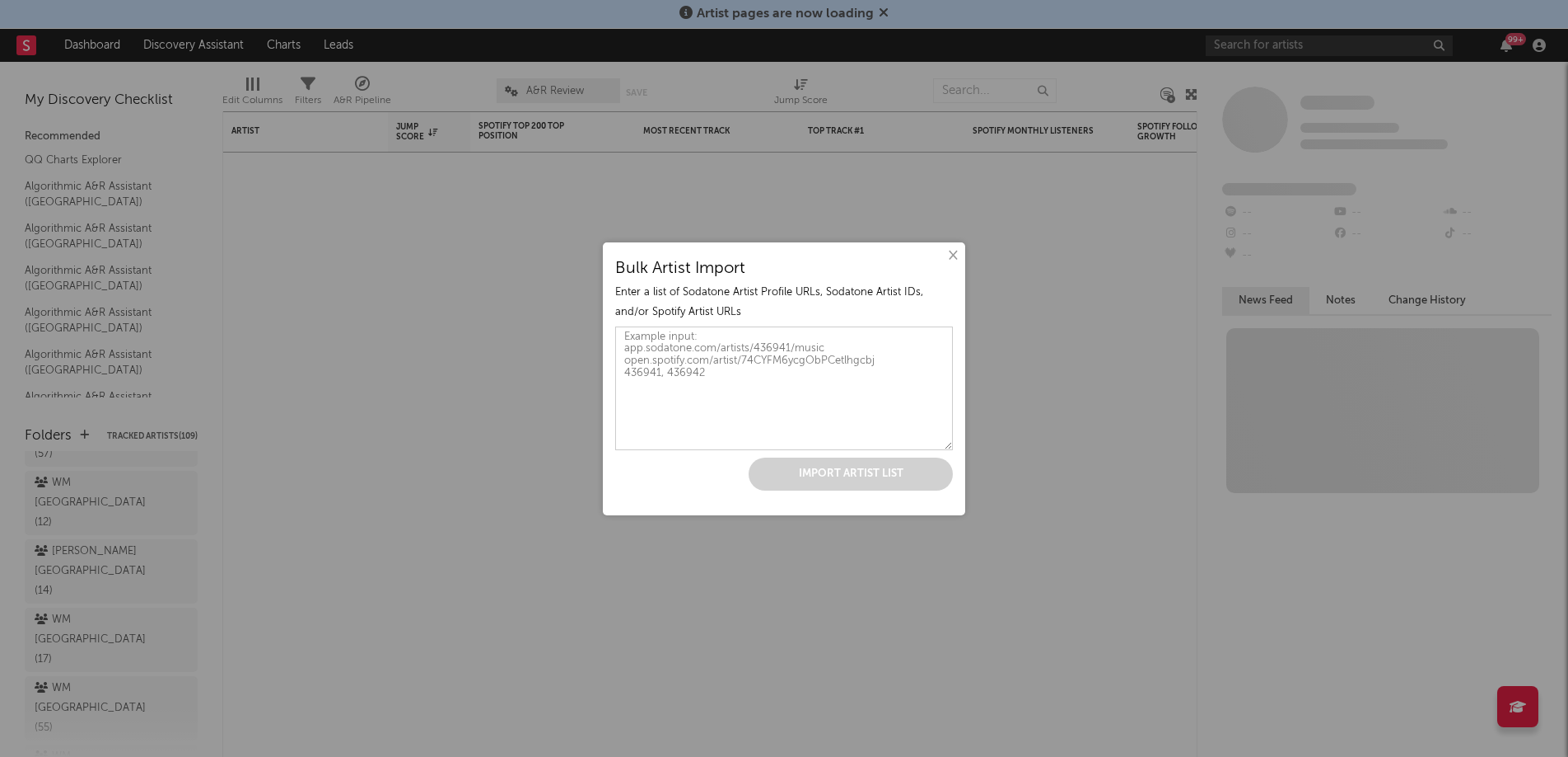
click at [765, 435] on textarea at bounding box center [784, 388] width 338 height 123
paste textarea "[URL][DOMAIN_NAME] [URL][DOMAIN_NAME] [URL][DOMAIN_NAME] [URL][DOMAIN_NAME] [UR…"
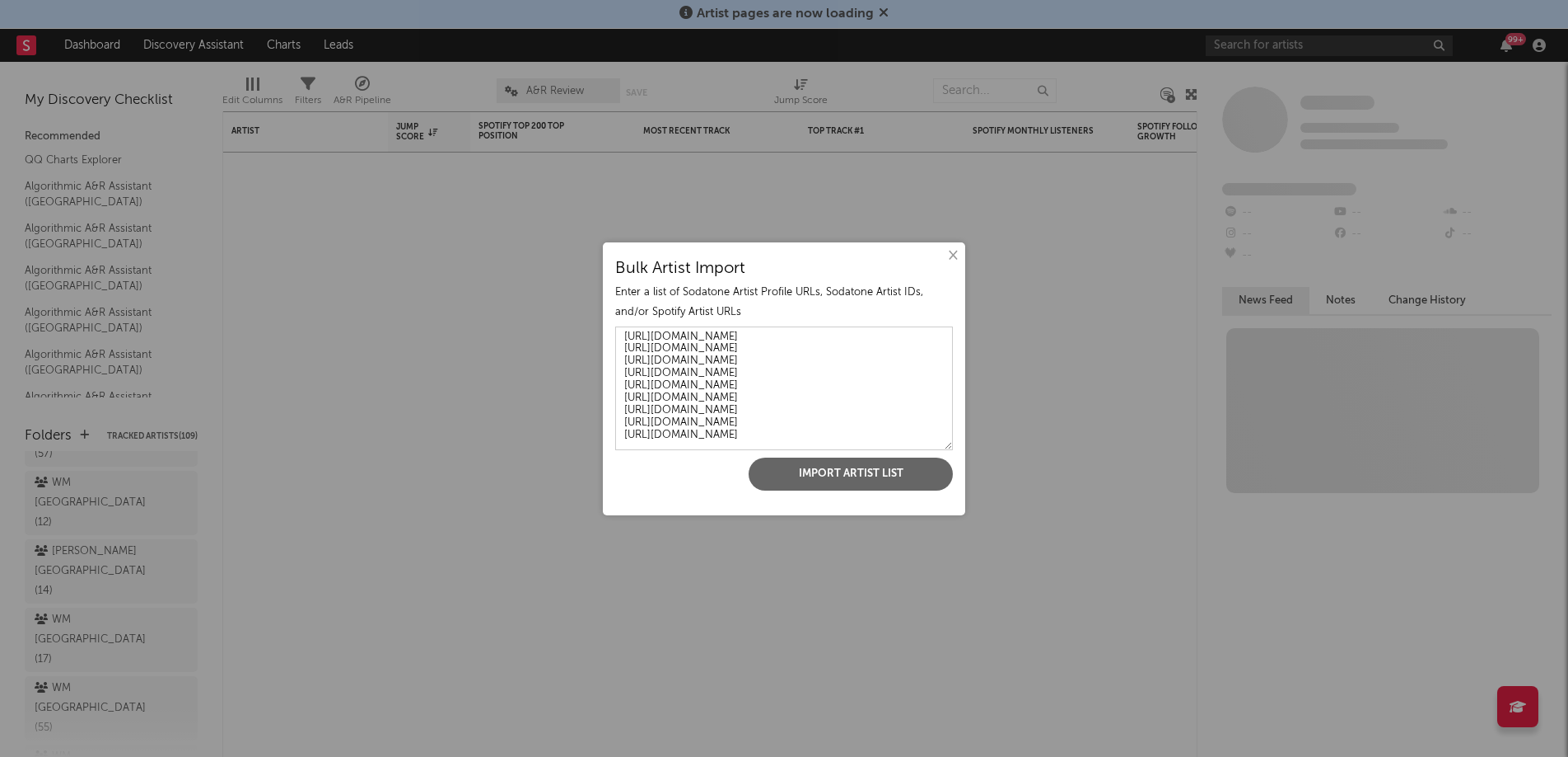
scroll to position [4, 0]
type textarea "[URL][DOMAIN_NAME] [URL][DOMAIN_NAME] [URL][DOMAIN_NAME] [URL][DOMAIN_NAME] [UR…"
click at [842, 492] on div "× Bulk Artist Import Enter a list of Sodatone Artist Profile URLs, Sodatone Art…" at bounding box center [784, 379] width 363 height 273
click at [842, 472] on button "Import Artist List" at bounding box center [851, 474] width 205 height 33
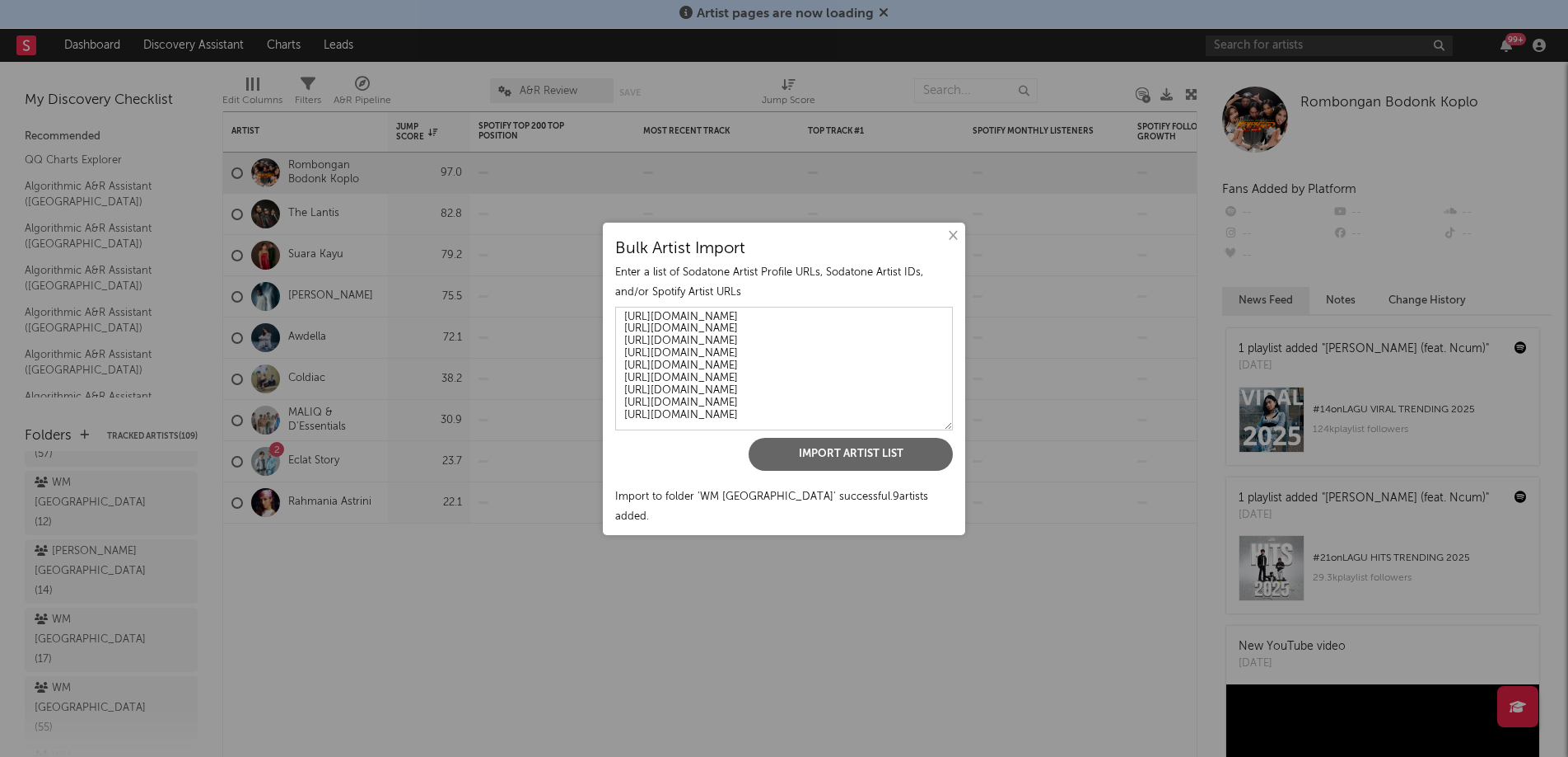
click at [953, 244] on button "×" at bounding box center [952, 235] width 18 height 18
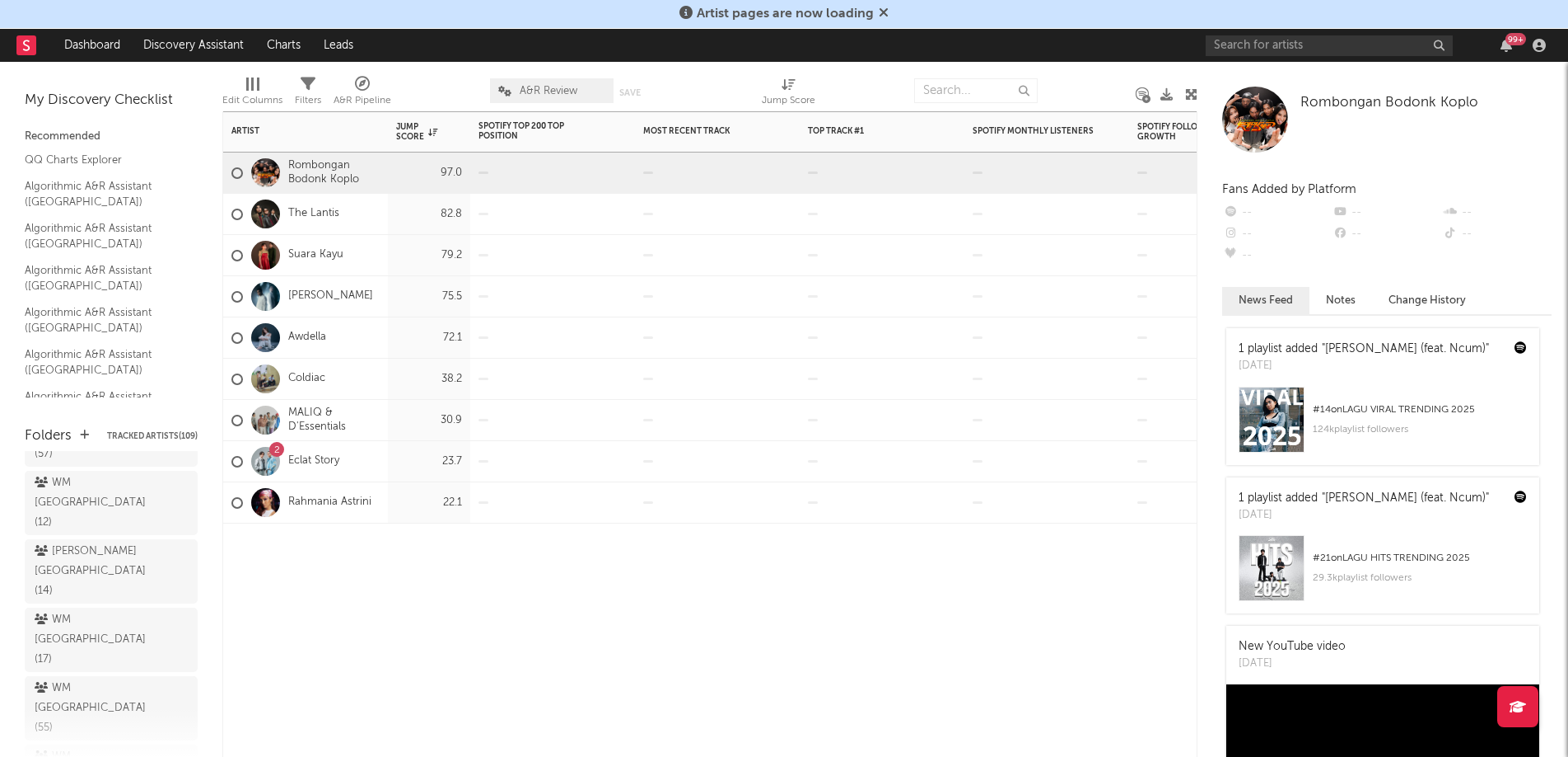
click at [589, 595] on div "Artist Notifications Jump Score Spotify Top 200 Top Position Track Name Positio…" at bounding box center [710, 433] width 975 height 645
drag, startPoint x: 73, startPoint y: 580, endPoint x: 1235, endPoint y: 561, distance: 1162.2
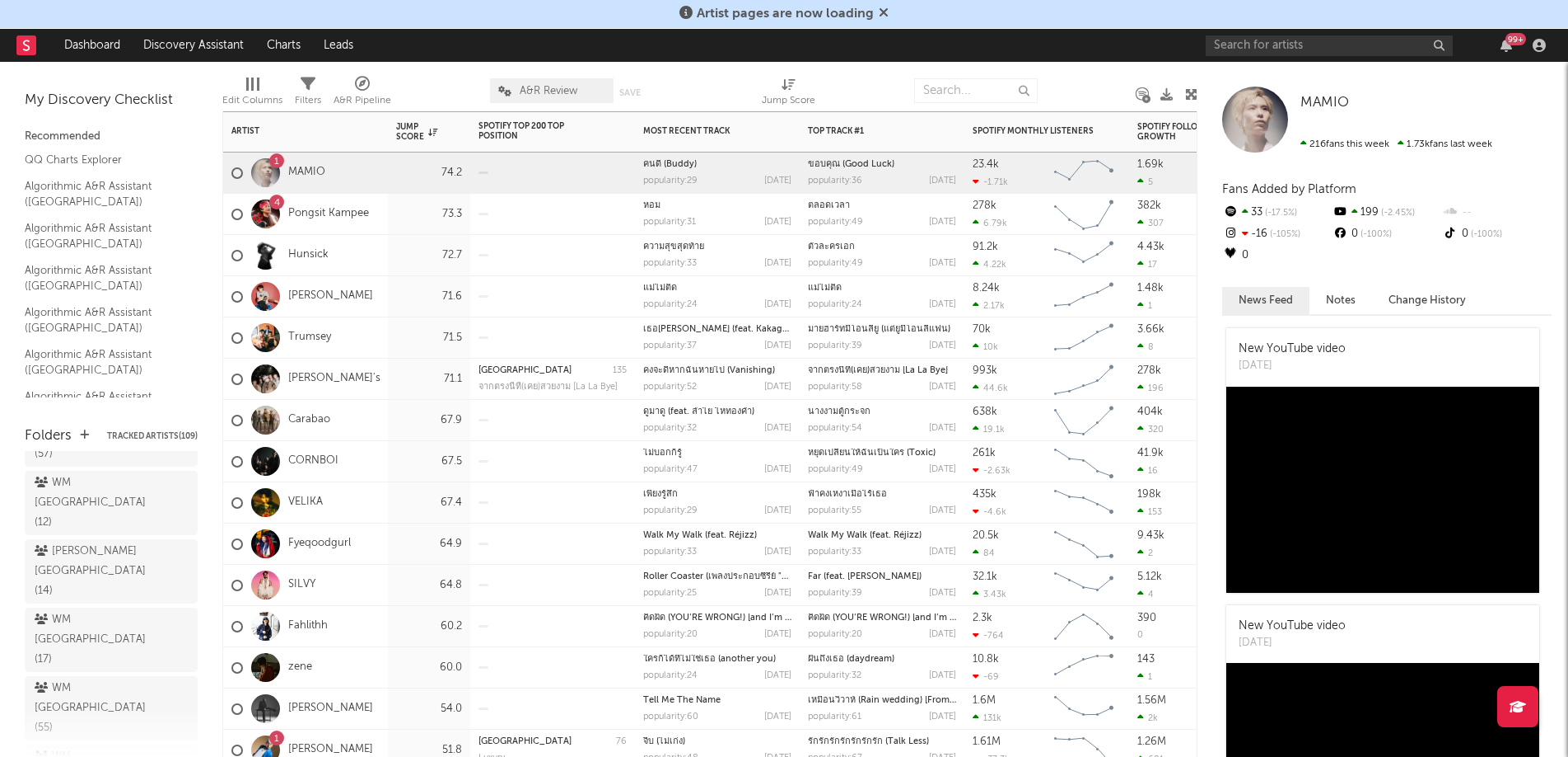
click at [367, 497] on div "VELIKA" at bounding box center [306, 502] width 165 height 41
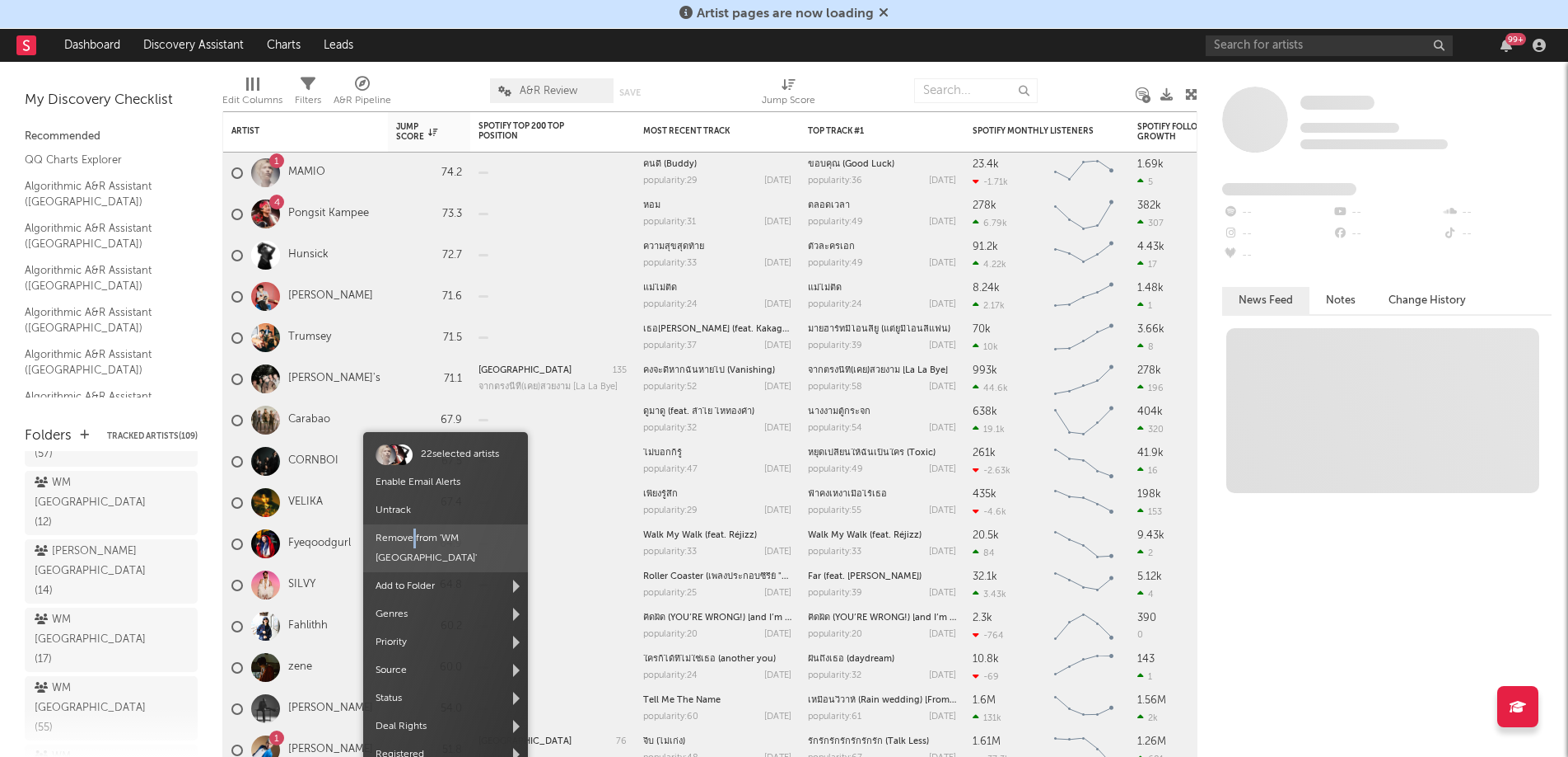
click at [414, 535] on span "Remove from ' WM [GEOGRAPHIC_DATA] '" at bounding box center [446, 548] width 165 height 47
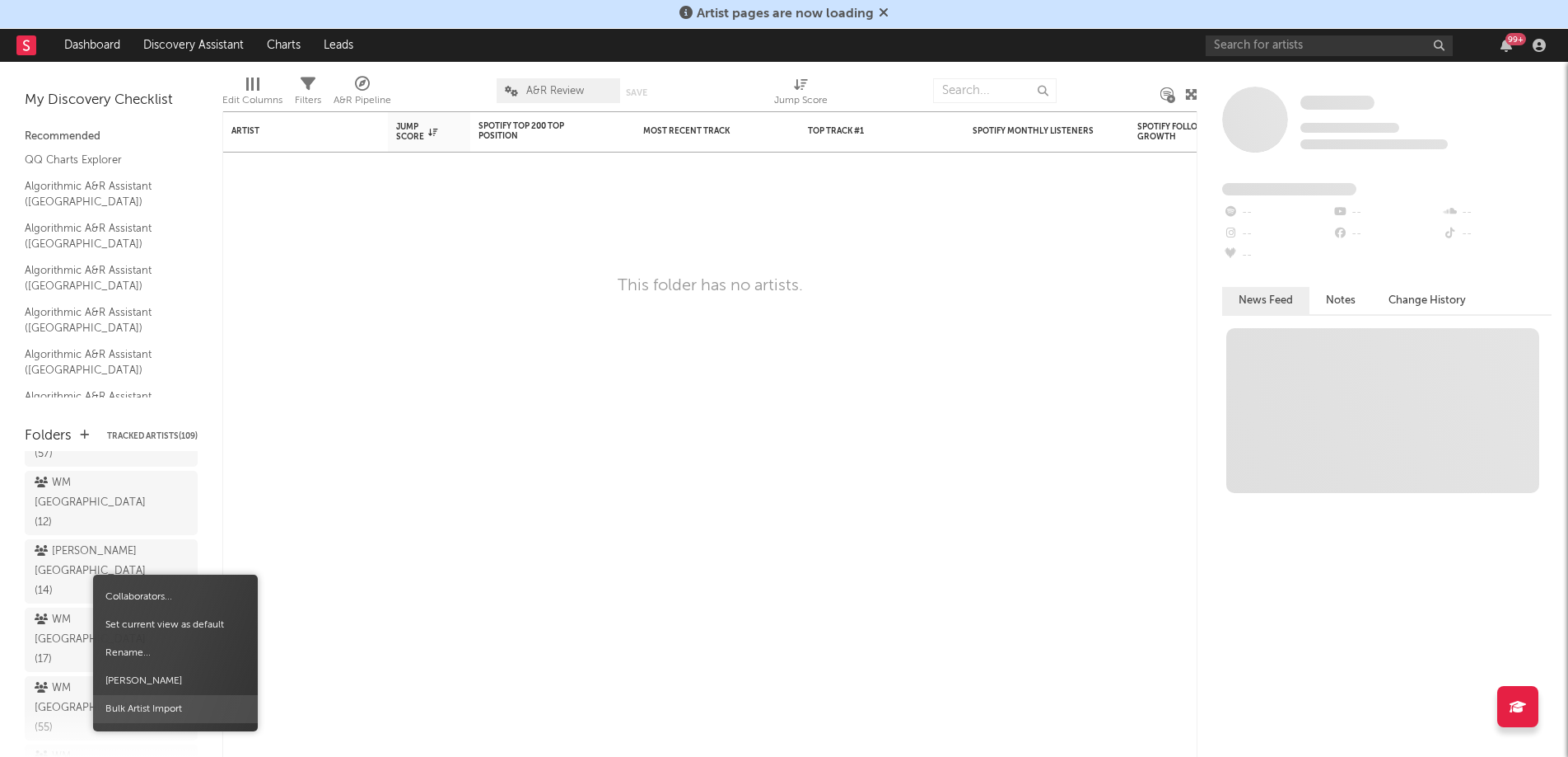
click at [180, 698] on span "Bulk Artist Import" at bounding box center [175, 709] width 165 height 28
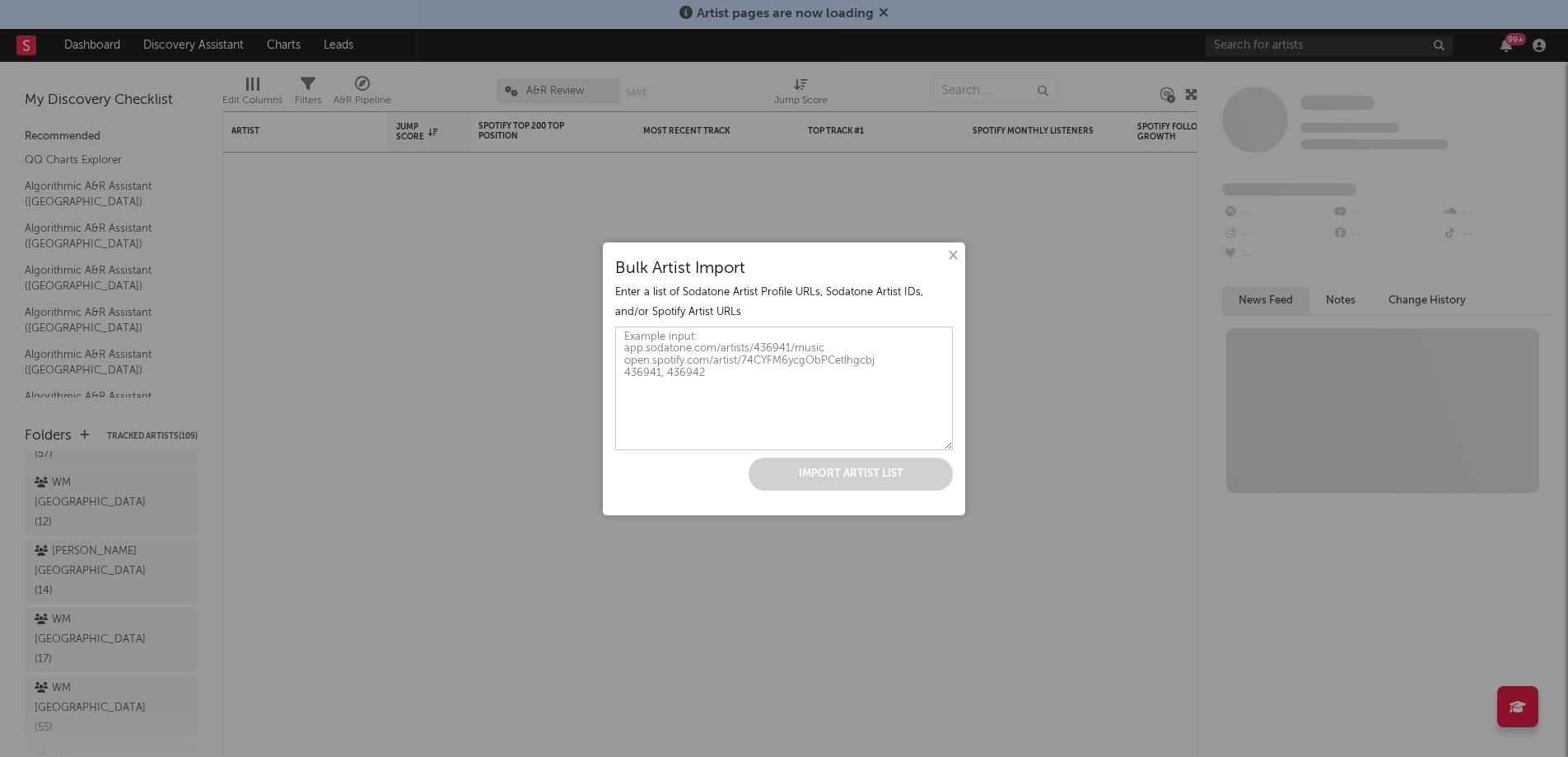
click at [628, 443] on textarea at bounding box center [784, 388] width 338 height 123
paste textarea "[URL][DOMAIN_NAME] [URL][DOMAIN_NAME] [URL][DOMAIN_NAME] [URL][DOMAIN_NAME] [UR…"
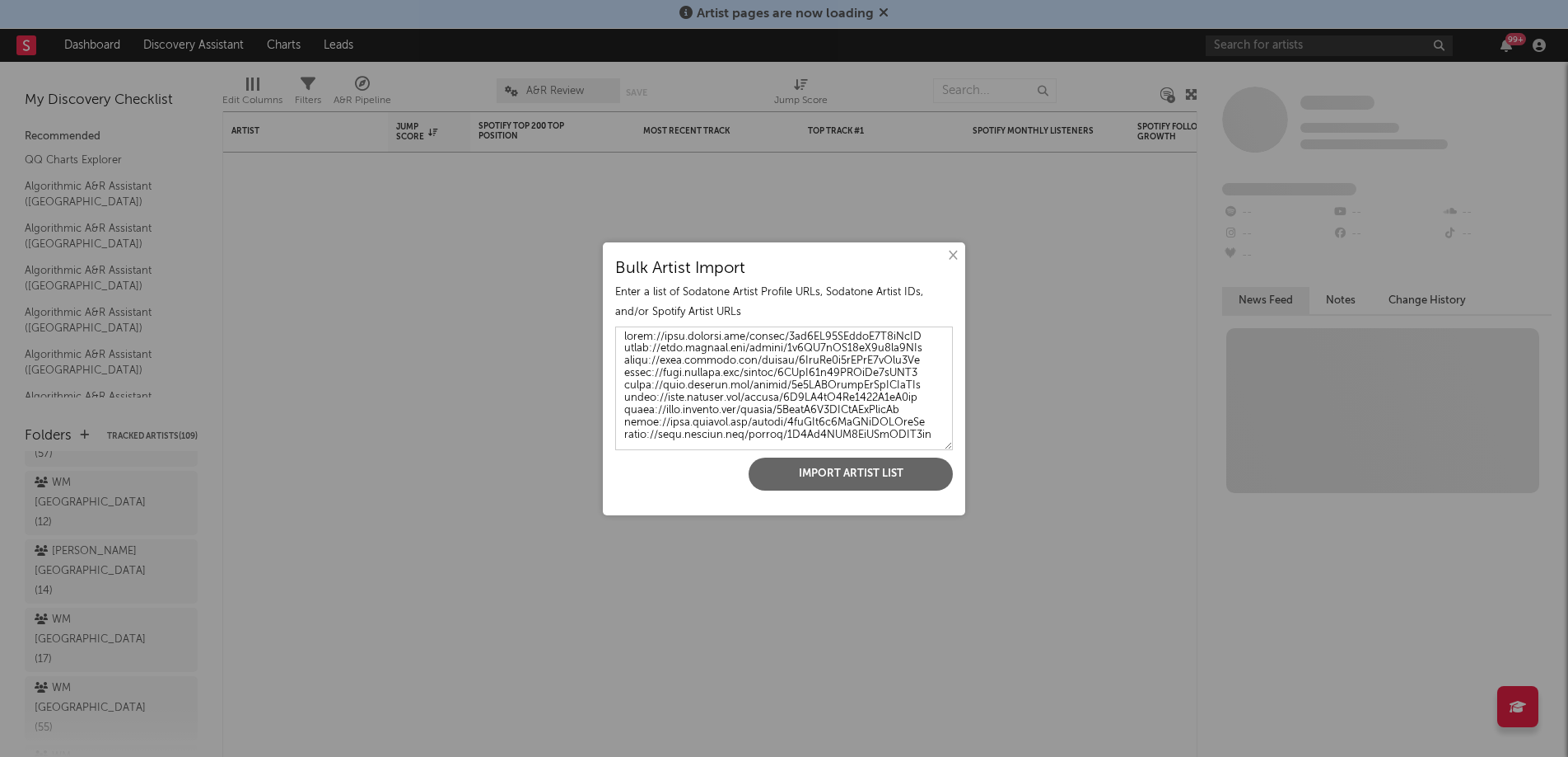
scroll to position [213, 0]
type textarea "[URL][DOMAIN_NAME] [URL][DOMAIN_NAME] [URL][DOMAIN_NAME] [URL][DOMAIN_NAME] [UR…"
click at [863, 478] on button "Import Artist List" at bounding box center [851, 474] width 205 height 33
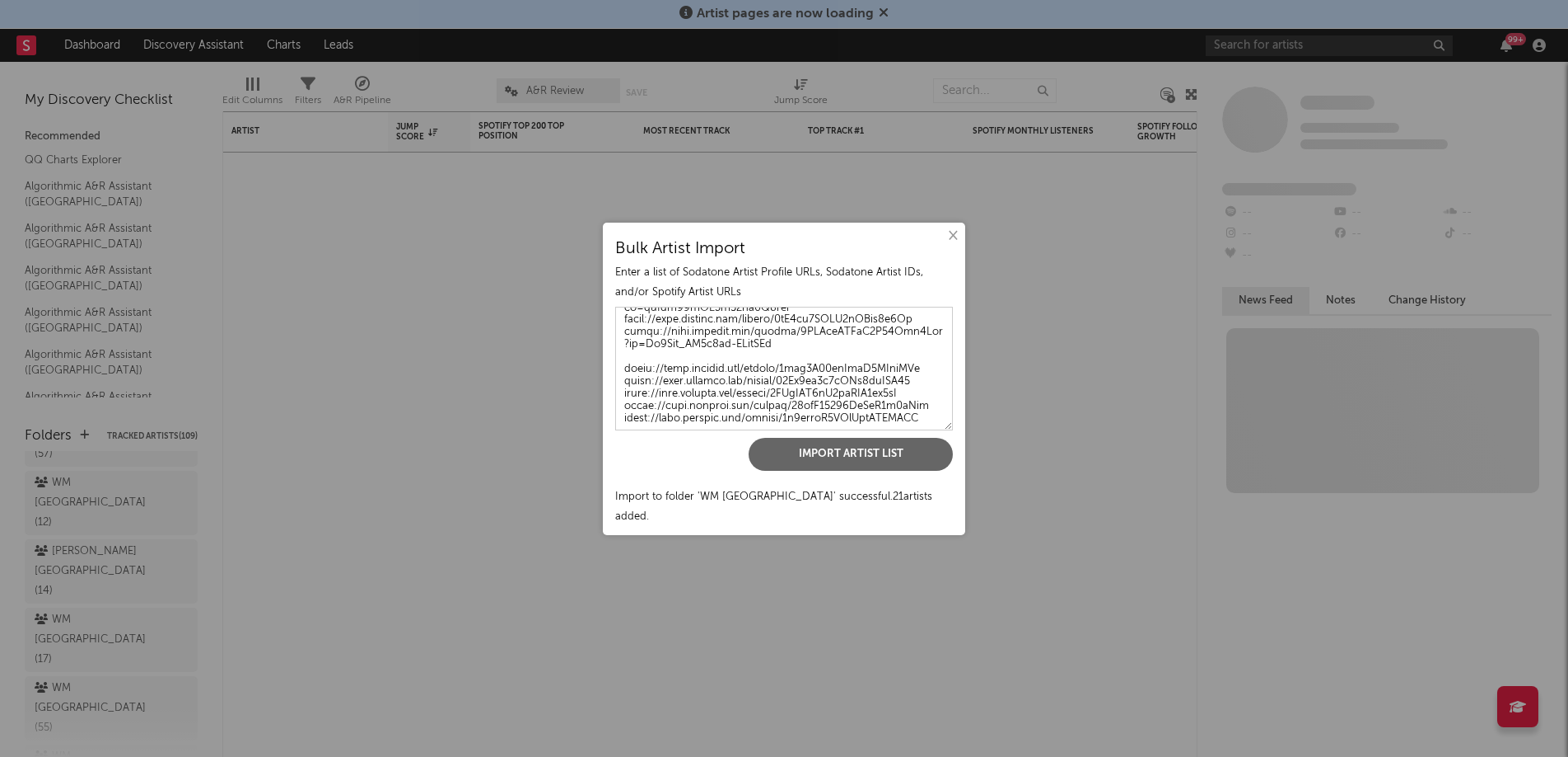
click at [947, 244] on button "×" at bounding box center [952, 235] width 18 height 18
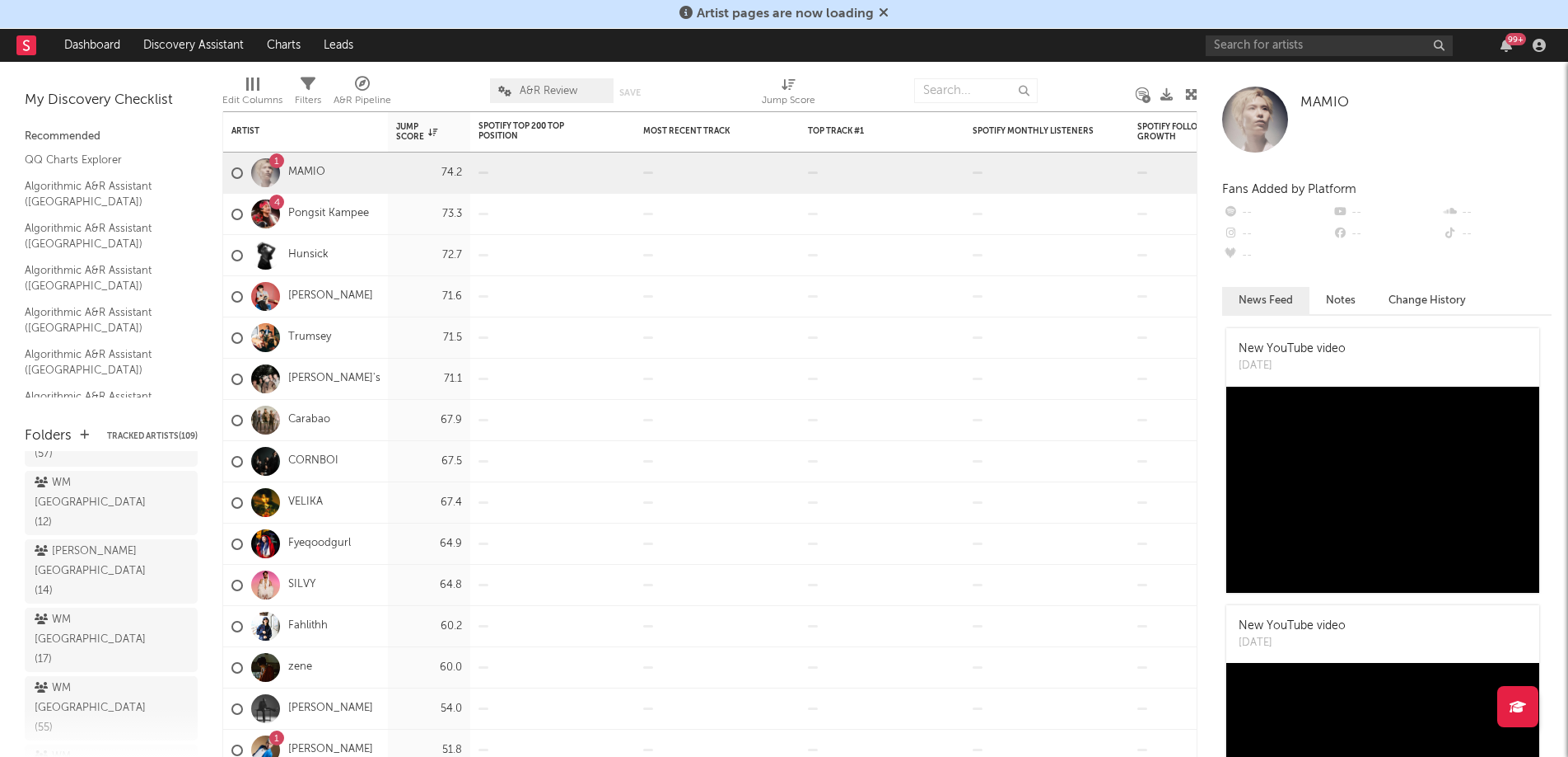
click at [194, 714] on span "Bulk Artist Import" at bounding box center [212, 710] width 165 height 28
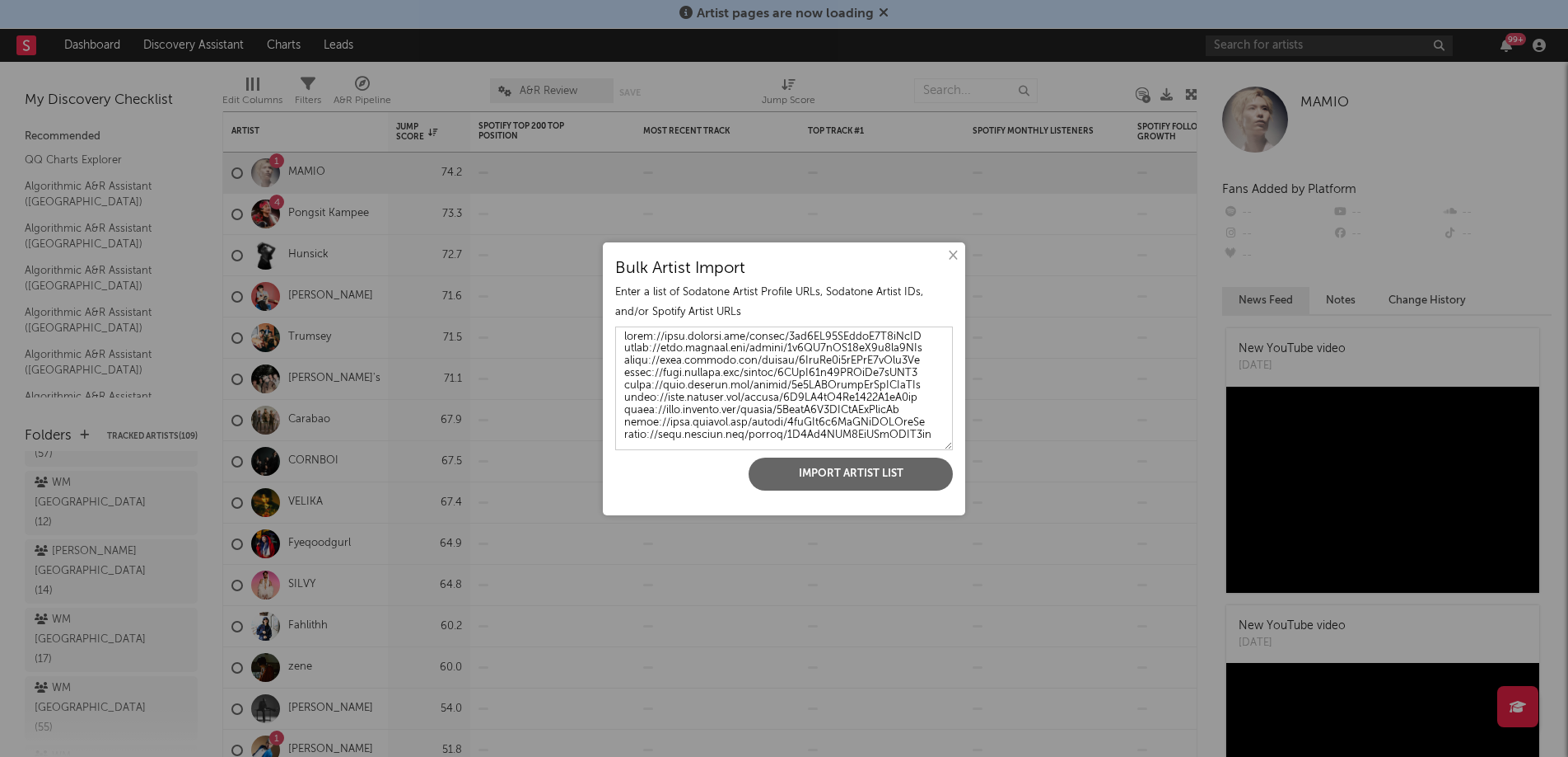
click at [845, 427] on textarea at bounding box center [784, 388] width 338 height 123
paste textarea "[URL][DOMAIN_NAME] [URL][DOMAIN_NAME] [URL][DOMAIN_NAME] [URL][DOMAIN_NAME] [UR…"
type textarea "[URL][DOMAIN_NAME] [URL][DOMAIN_NAME] [URL][DOMAIN_NAME] [URL][DOMAIN_NAME] [UR…"
click at [864, 485] on button "Import Artist List" at bounding box center [851, 474] width 205 height 33
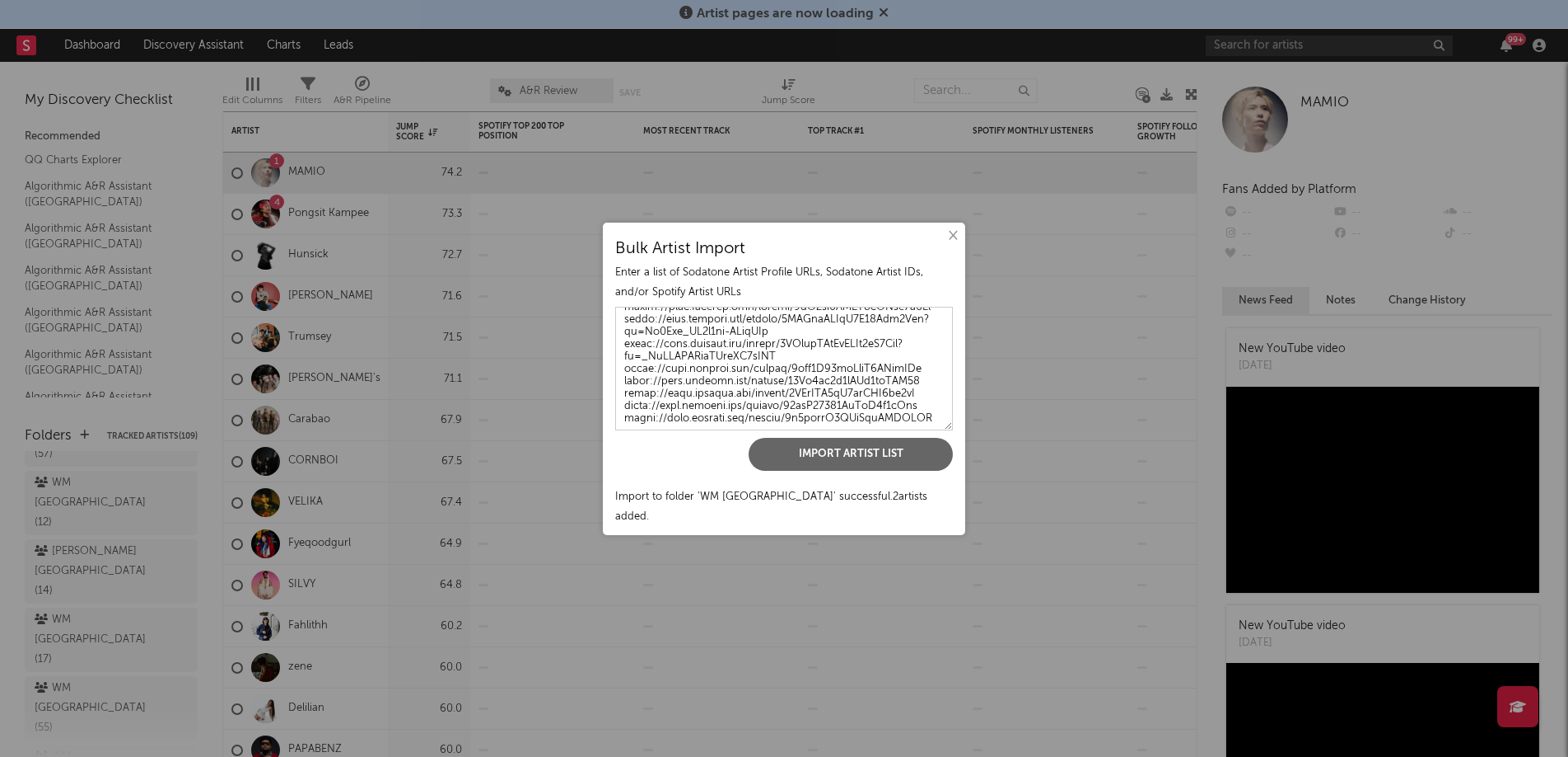
click at [948, 244] on button "×" at bounding box center [952, 235] width 18 height 18
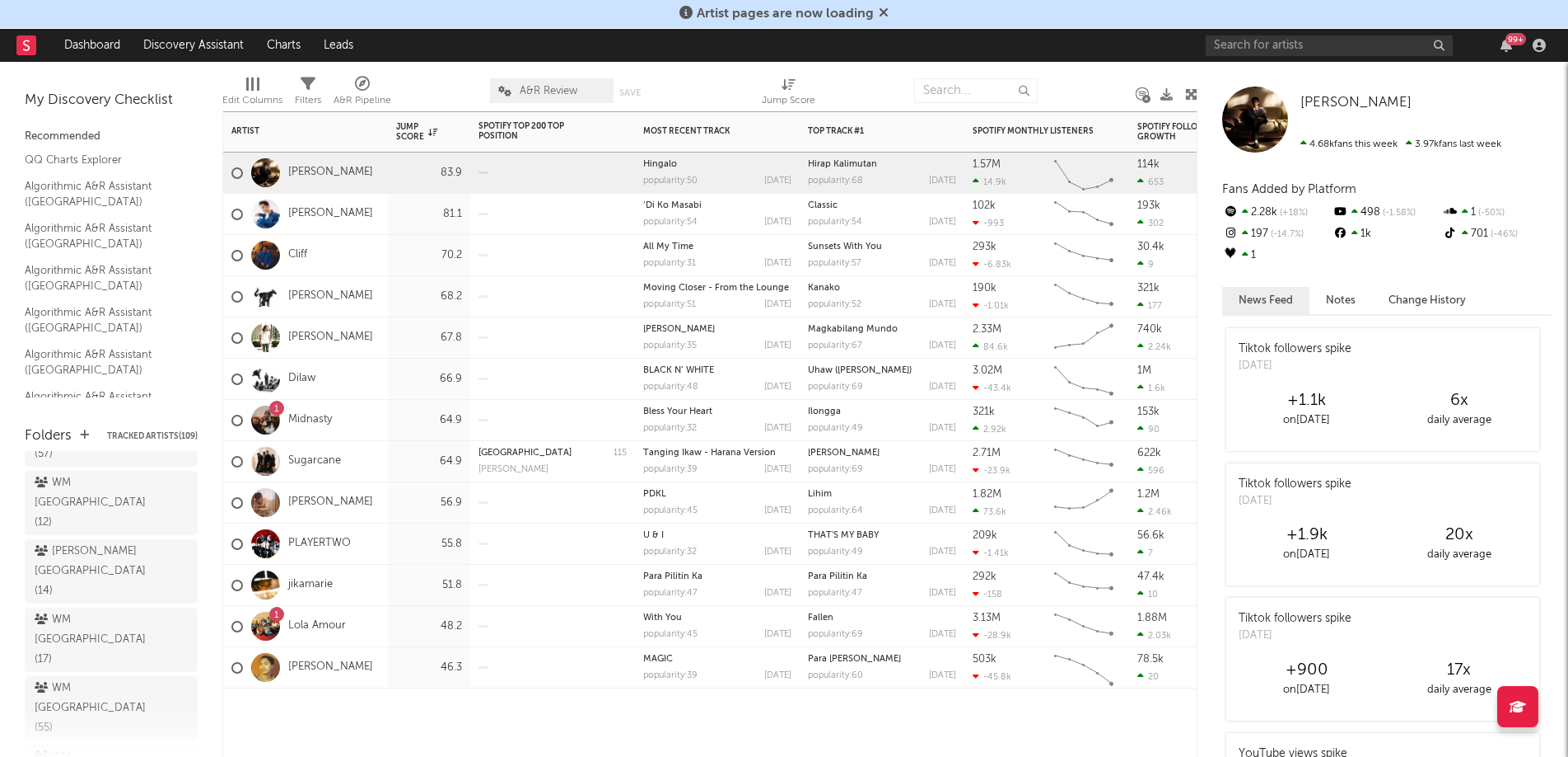
click at [352, 487] on div "[PERSON_NAME]" at bounding box center [302, 502] width 142 height 47
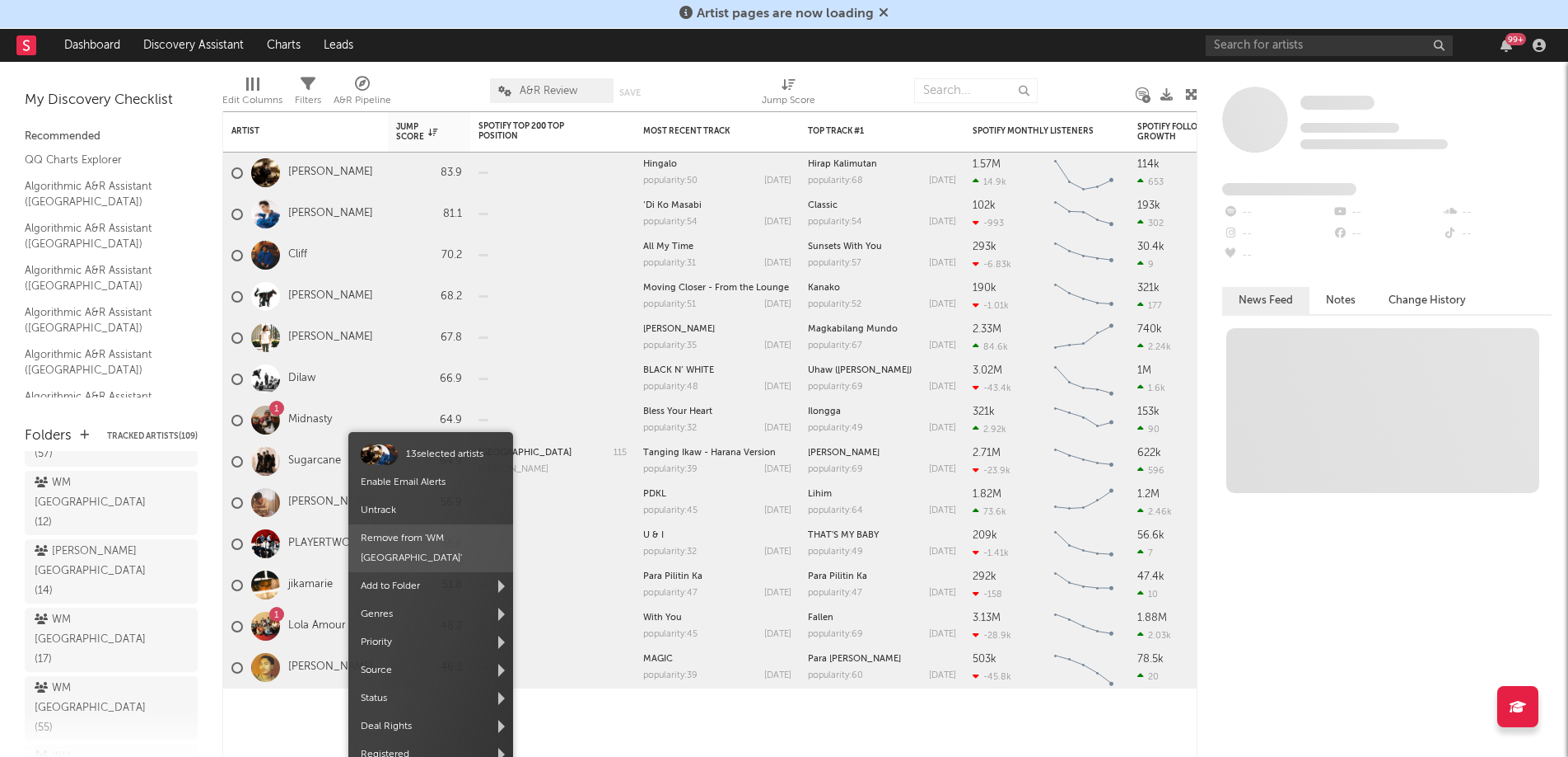
click at [440, 530] on span "Remove from ' WM [GEOGRAPHIC_DATA] '" at bounding box center [431, 548] width 165 height 47
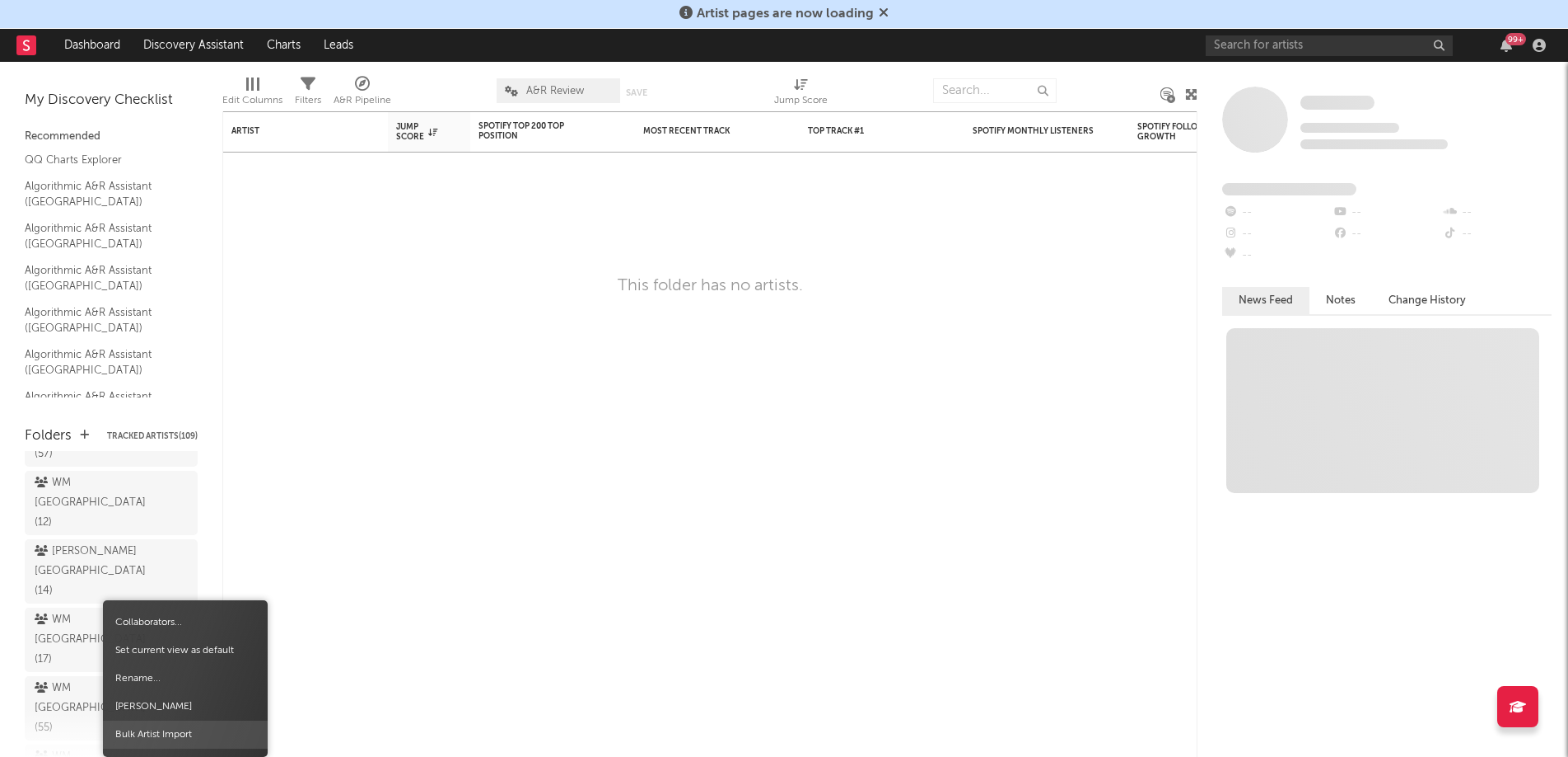
click at [175, 728] on span "Bulk Artist Import" at bounding box center [186, 734] width 165 height 28
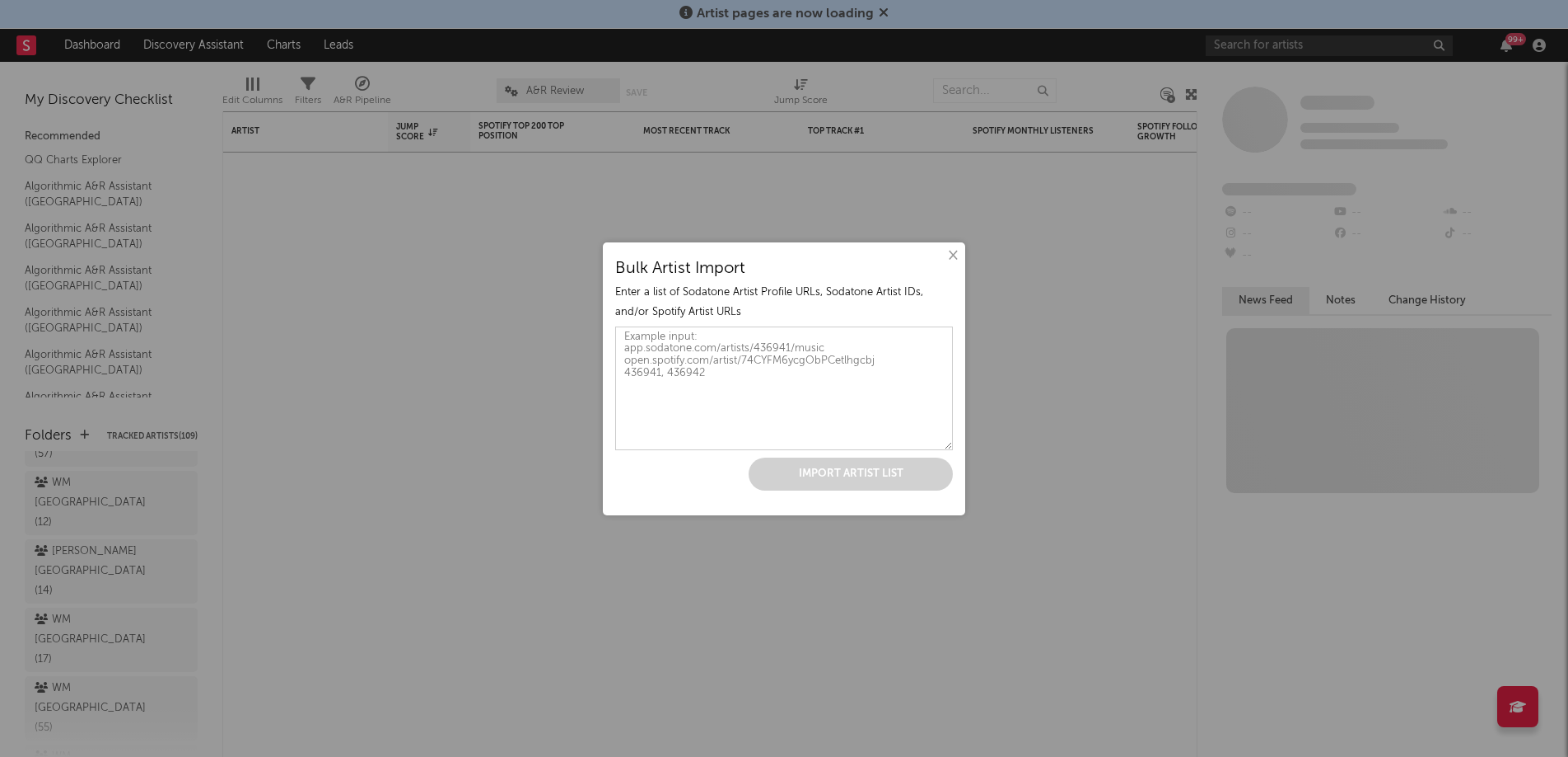
click at [620, 426] on textarea at bounding box center [784, 388] width 338 height 123
click at [714, 398] on textarea at bounding box center [784, 388] width 338 height 123
paste textarea "[URL][DOMAIN_NAME] [URL][DOMAIN_NAME] [URL][DOMAIN_NAME] [URL][DOMAIN_NAME] [UR…"
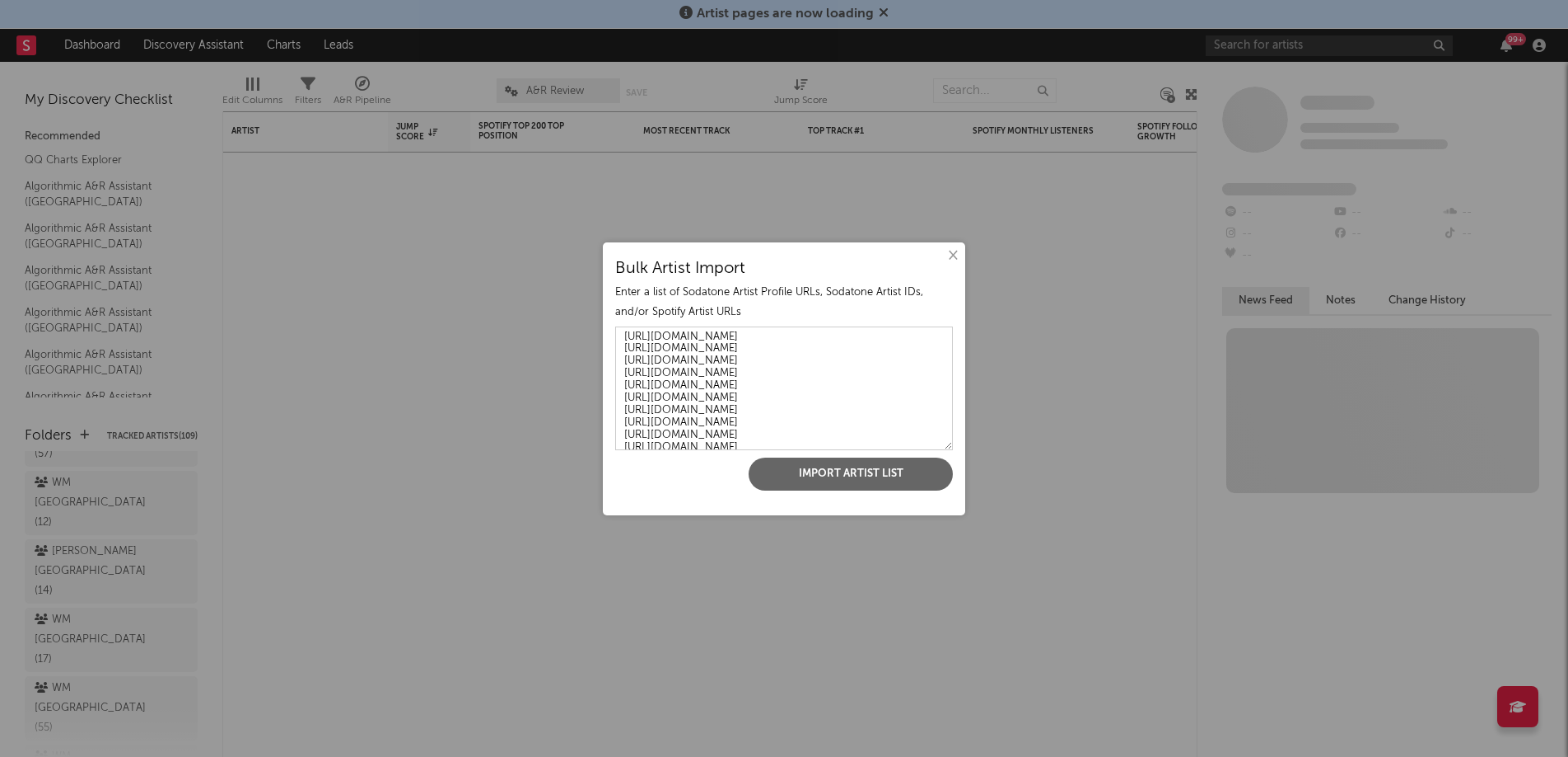
scroll to position [66, 0]
type textarea "[URL][DOMAIN_NAME] [URL][DOMAIN_NAME] [URL][DOMAIN_NAME] [URL][DOMAIN_NAME] [UR…"
click at [865, 467] on button "Import Artist List" at bounding box center [851, 474] width 205 height 33
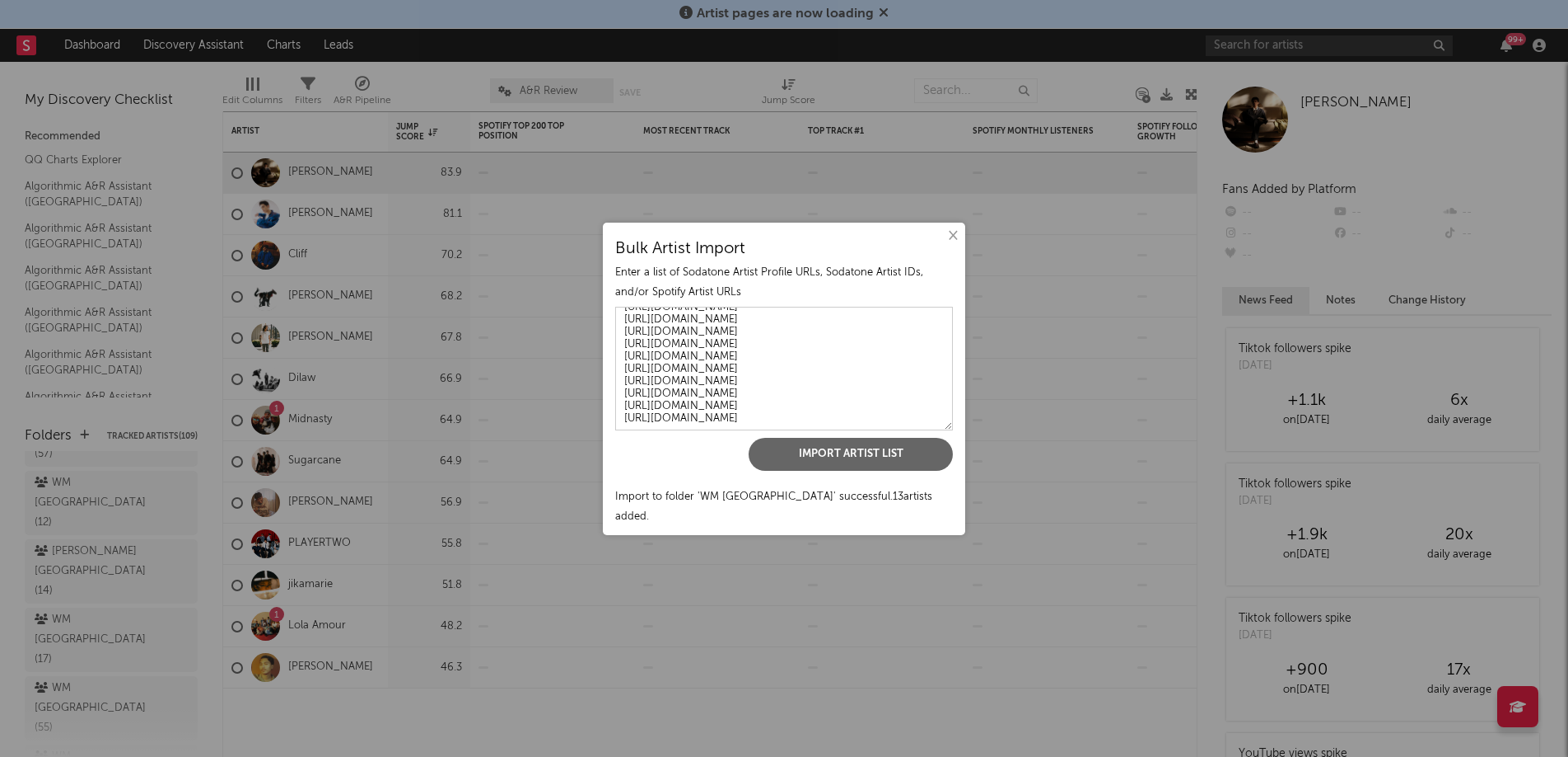
click at [953, 244] on button "×" at bounding box center [952, 235] width 18 height 18
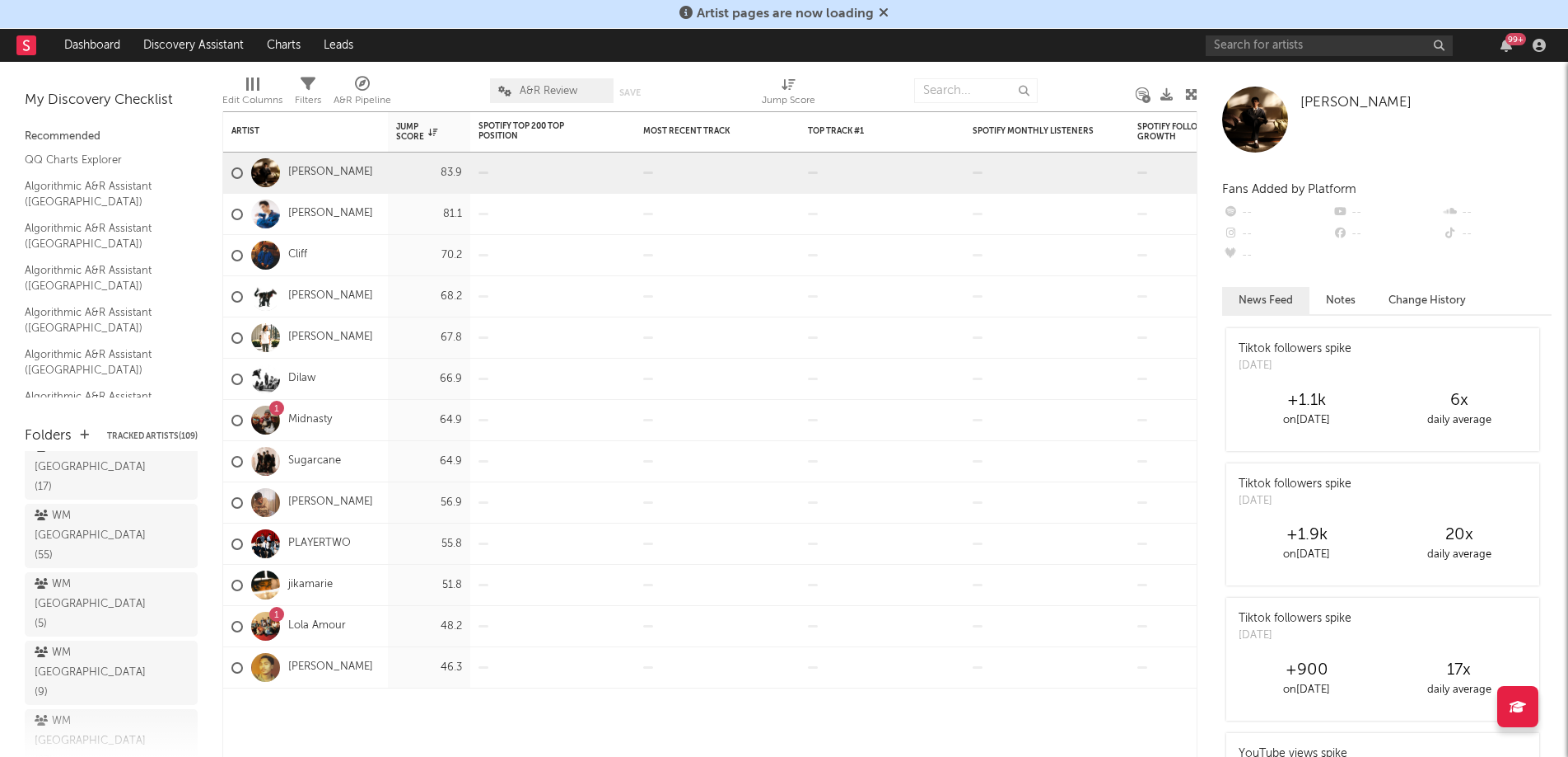
scroll to position [465, 0]
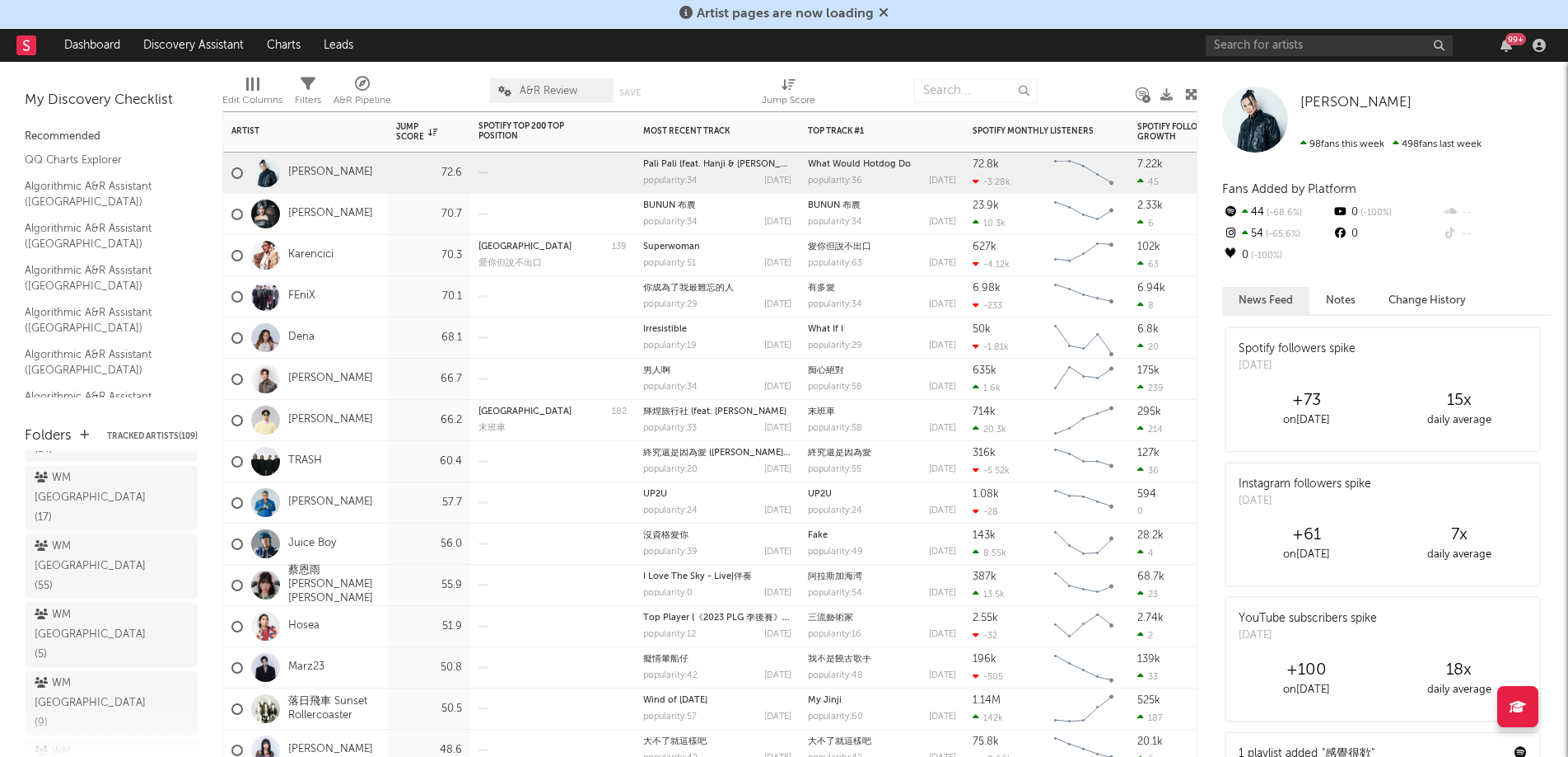
click at [384, 372] on div "[PERSON_NAME]" at bounding box center [306, 378] width 165 height 41
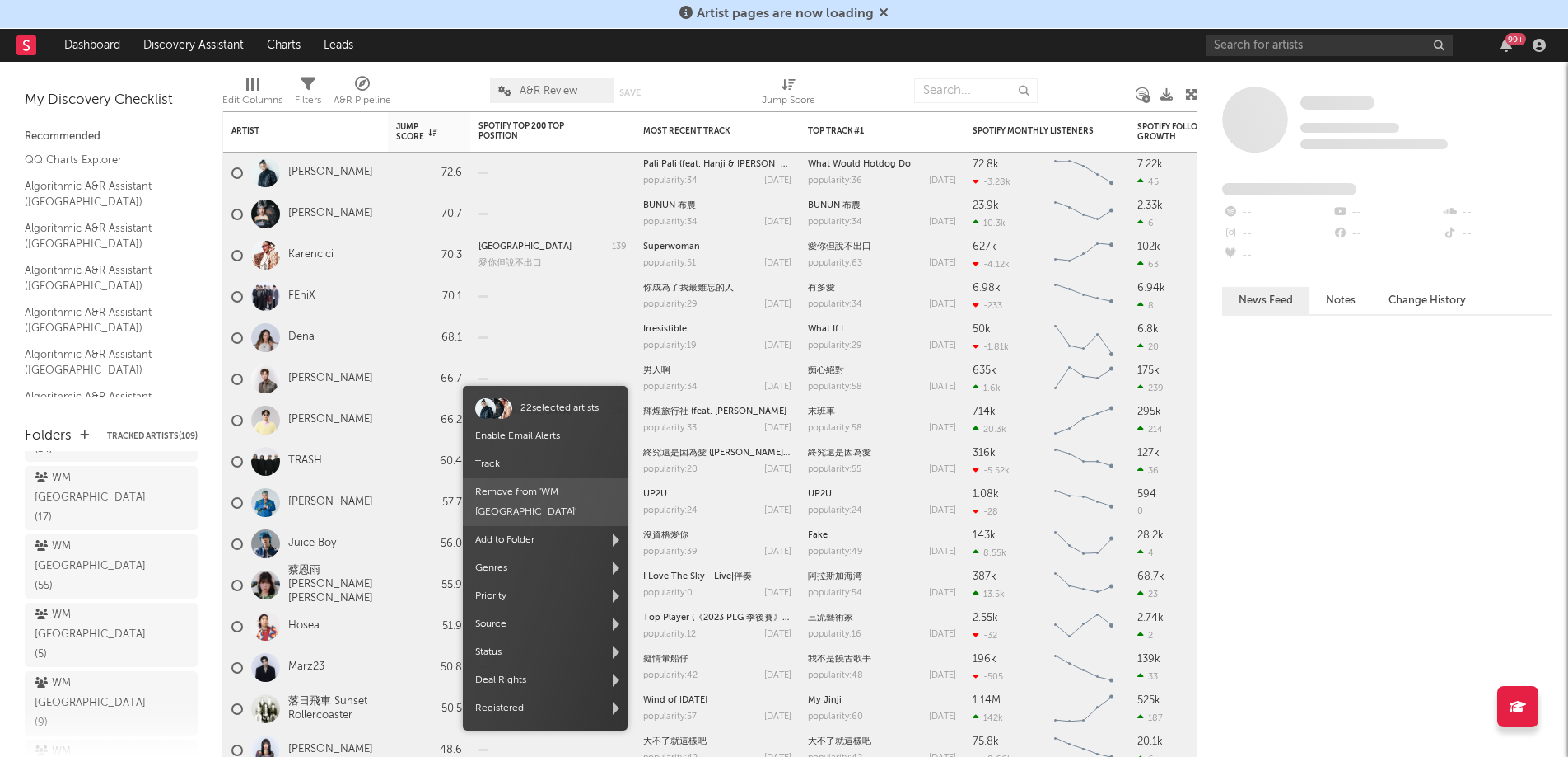
click at [523, 488] on span "Remove from ' WM [GEOGRAPHIC_DATA] '" at bounding box center [545, 502] width 165 height 47
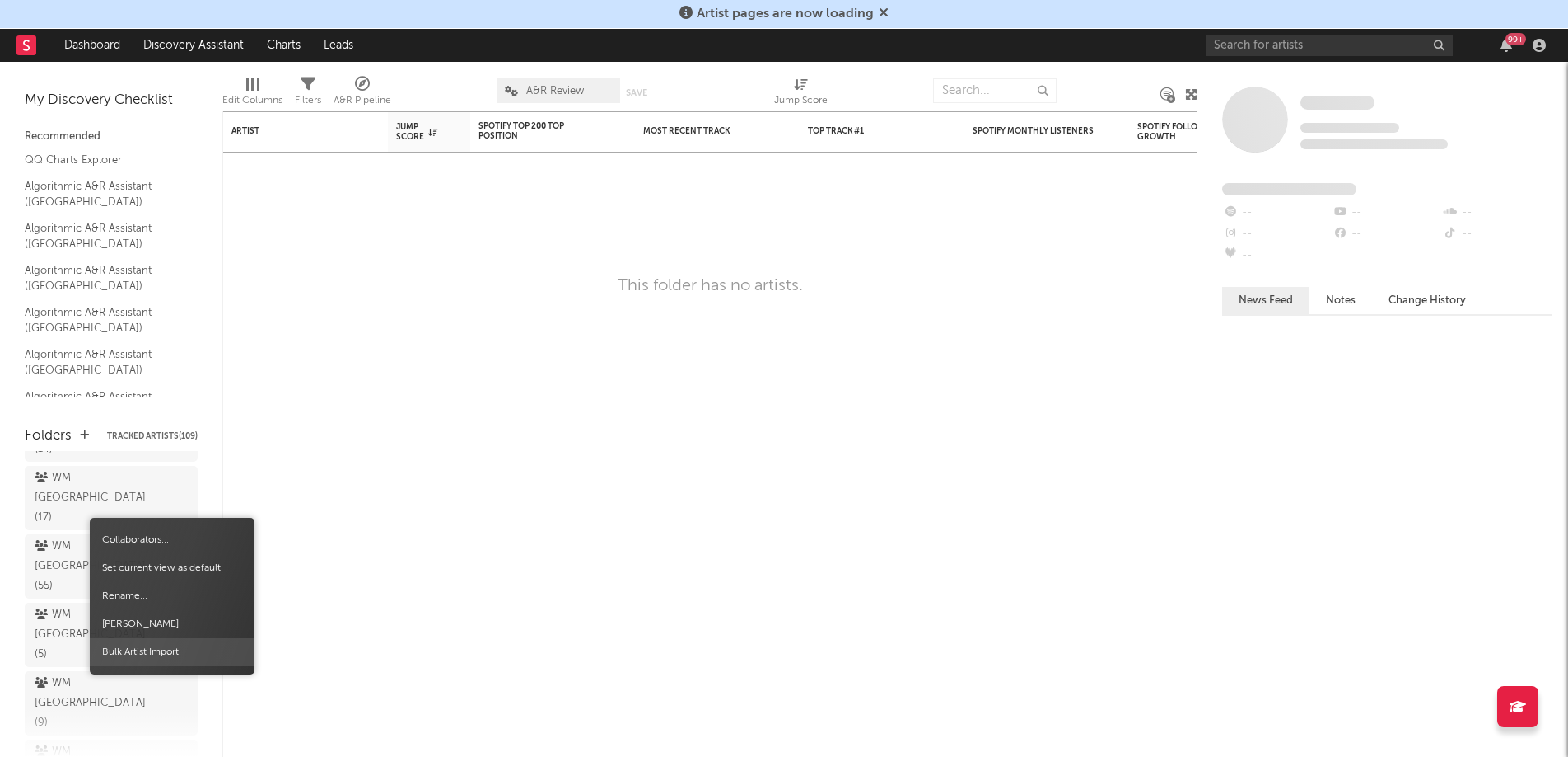
click at [146, 653] on span "Bulk Artist Import" at bounding box center [172, 652] width 165 height 28
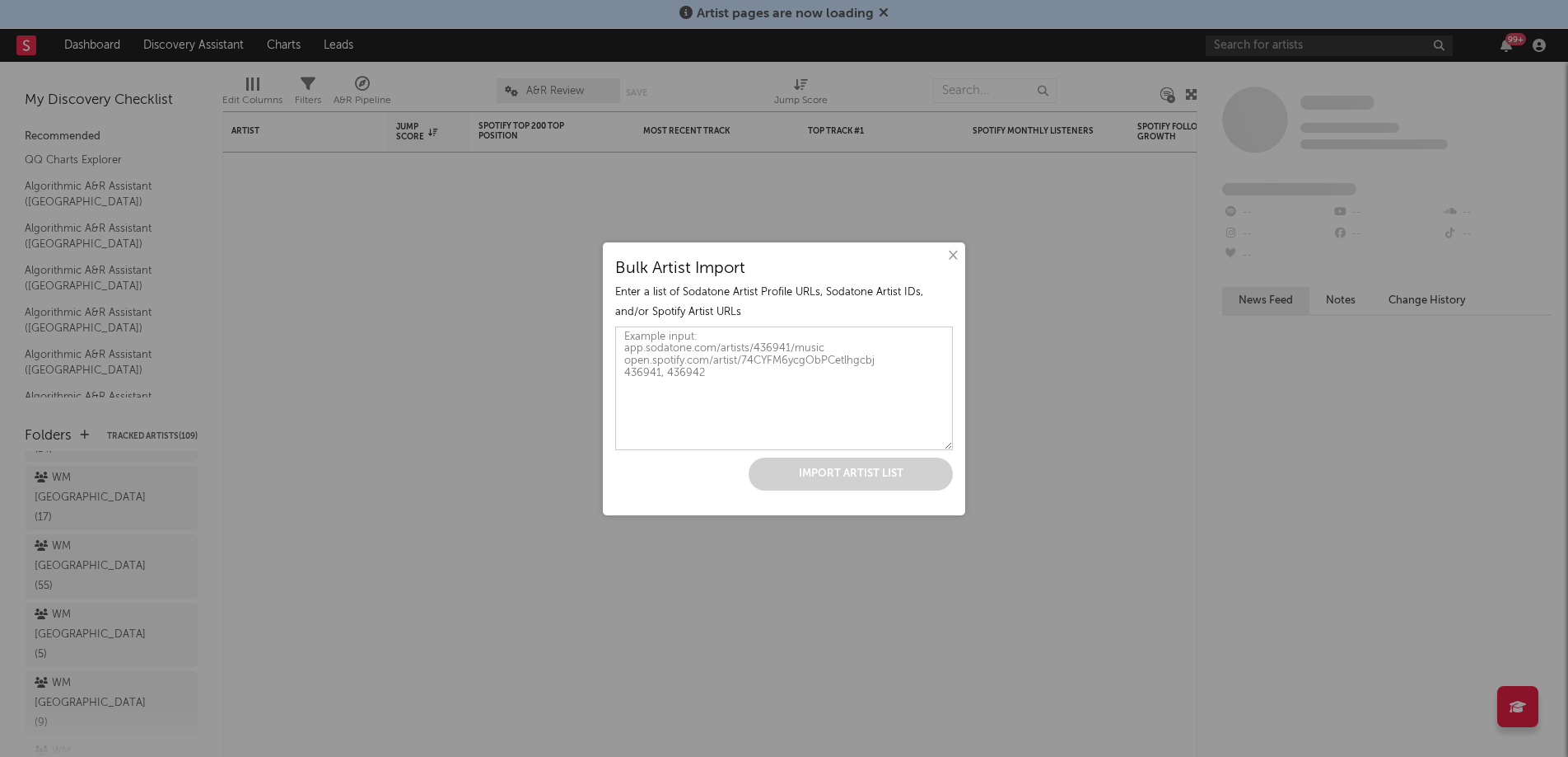
click at [688, 377] on textarea at bounding box center [784, 388] width 338 height 123
paste textarea "[URL][DOMAIN_NAME] [URL][DOMAIN_NAME] [URL][DOMAIN_NAME] [URL][DOMAIN_NAME] [UR…"
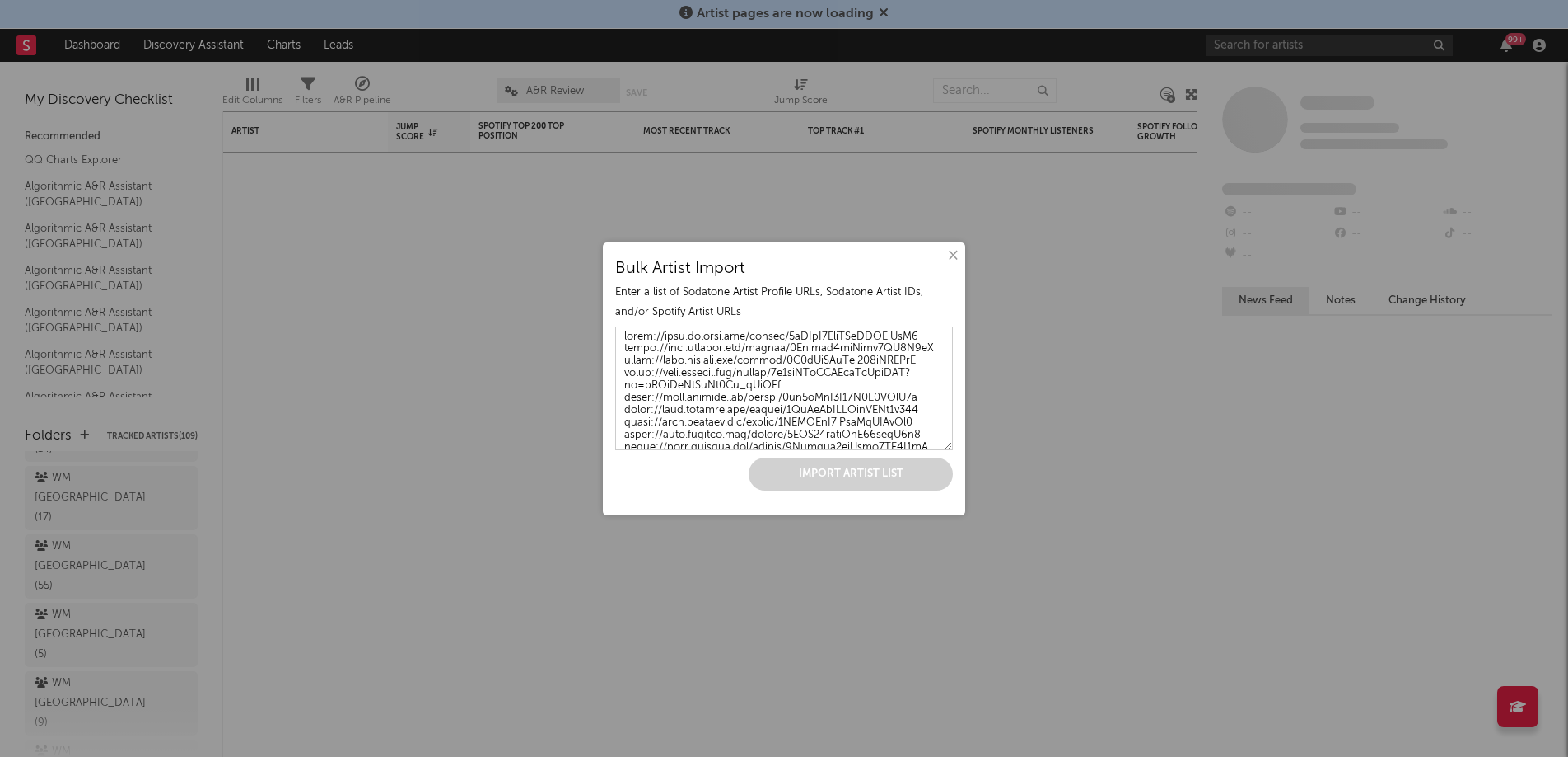
scroll to position [165, 0]
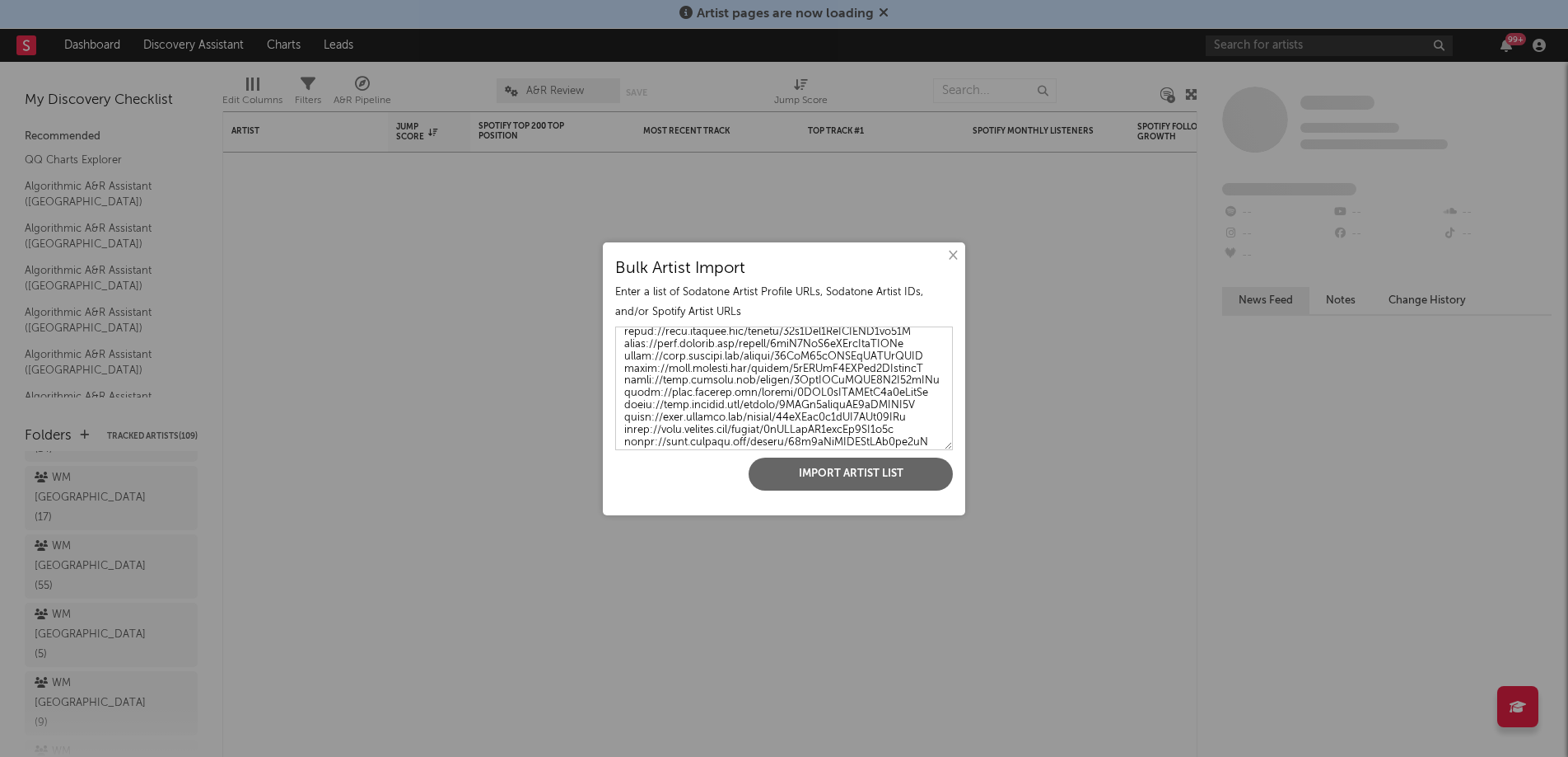
type textarea "[URL][DOMAIN_NAME] [URL][DOMAIN_NAME] [URL][DOMAIN_NAME] [URL][DOMAIN_NAME] [UR…"
click at [808, 489] on button "Import Artist List" at bounding box center [851, 474] width 205 height 33
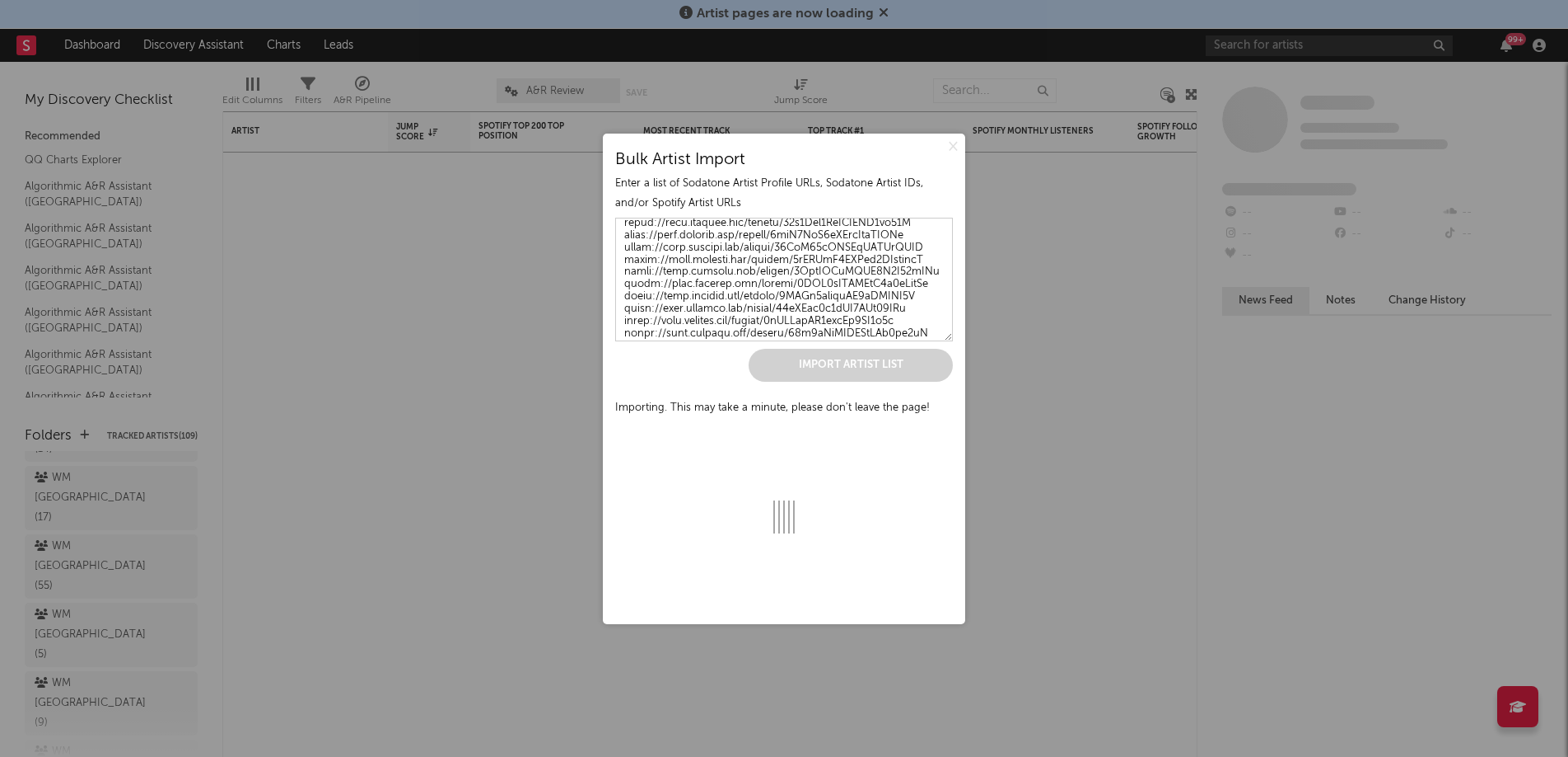
click at [820, 471] on div "× Bulk Artist Import Enter a list of Sodatone Artist Profile URLs, Sodatone Art…" at bounding box center [784, 379] width 363 height 491
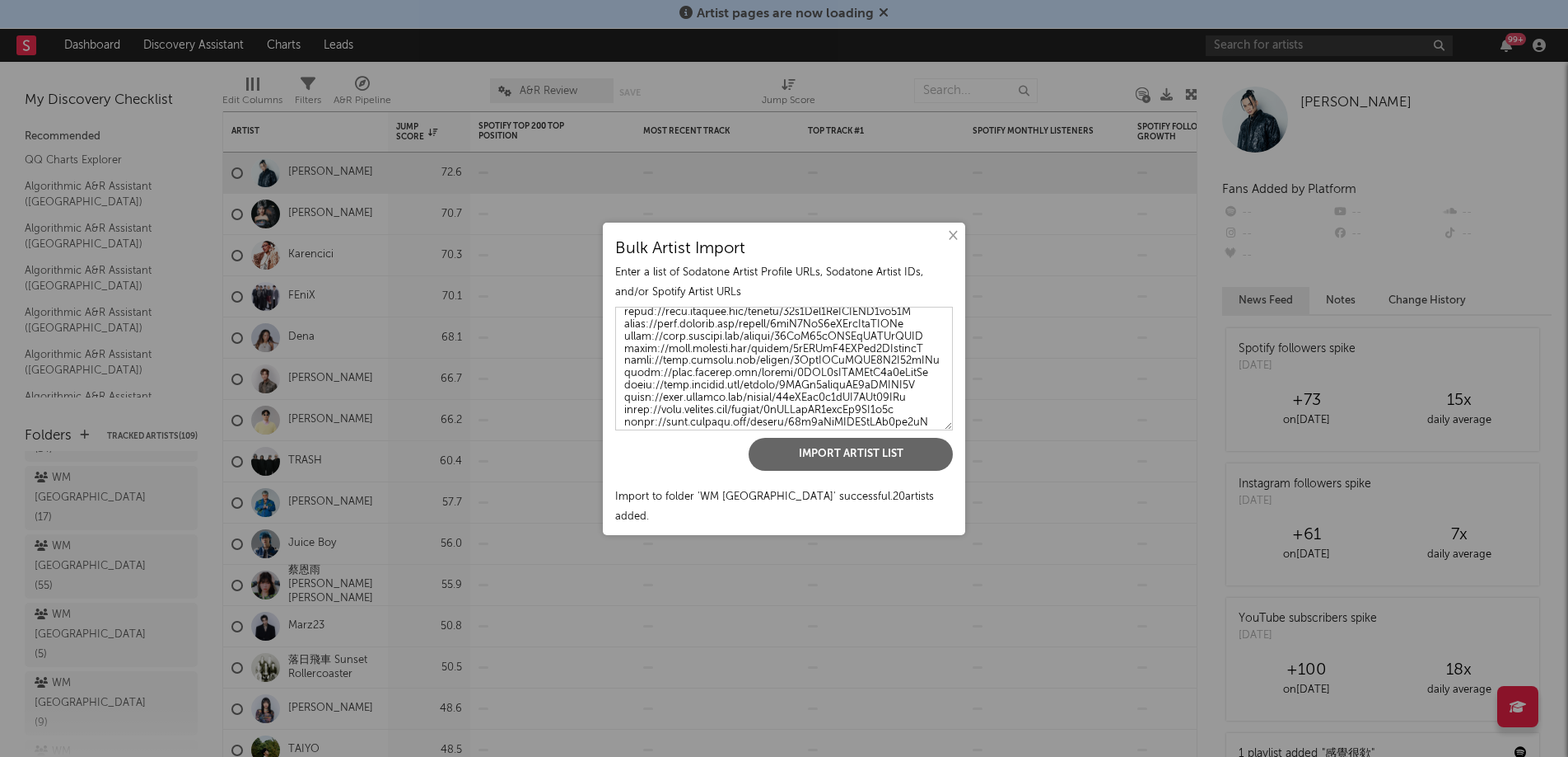
click at [953, 244] on button "×" at bounding box center [952, 235] width 18 height 18
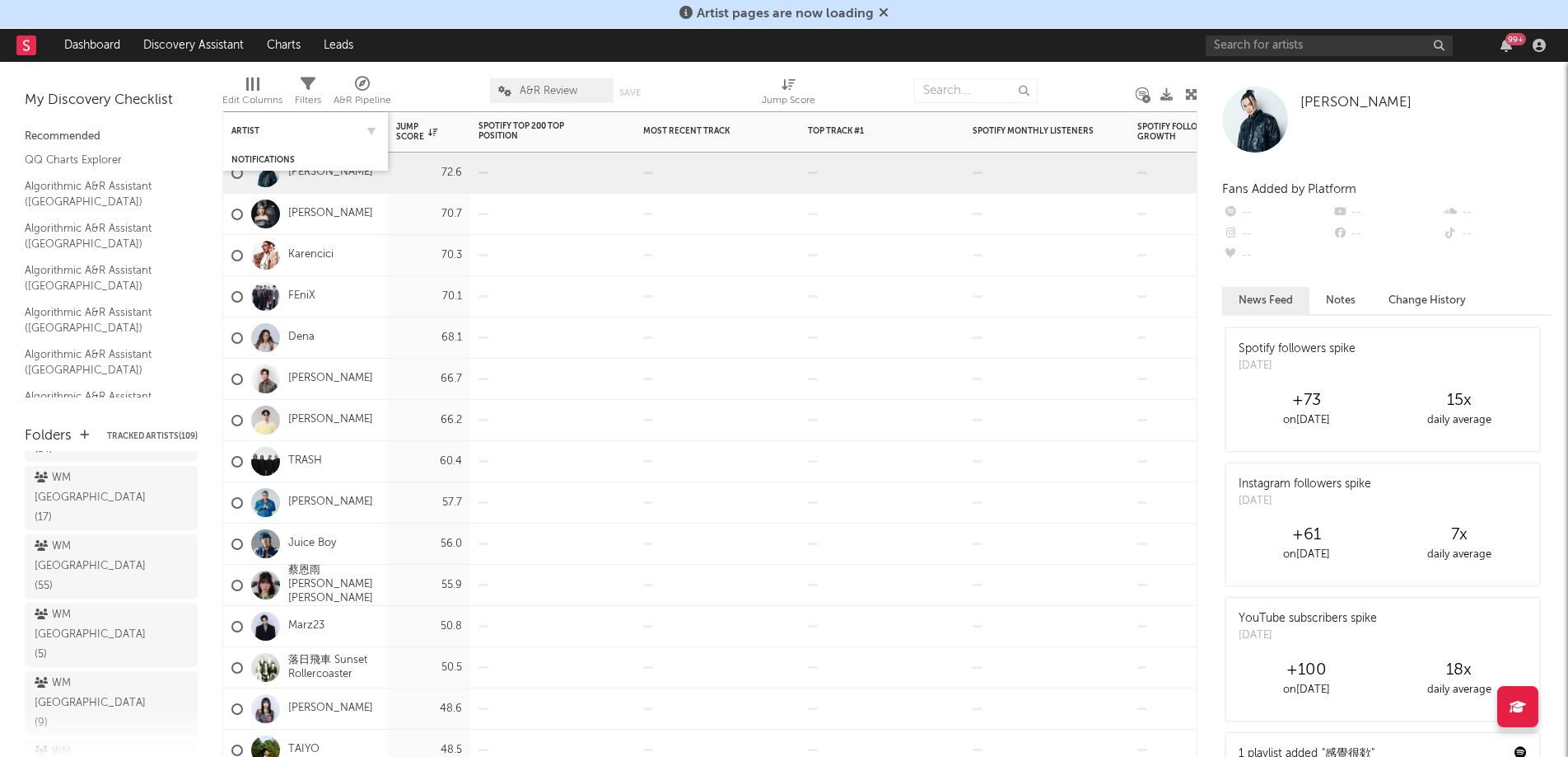
click at [258, 139] on div "Artist" at bounding box center [305, 131] width 149 height 32
click at [258, 133] on div "Artist" at bounding box center [293, 131] width 123 height 9
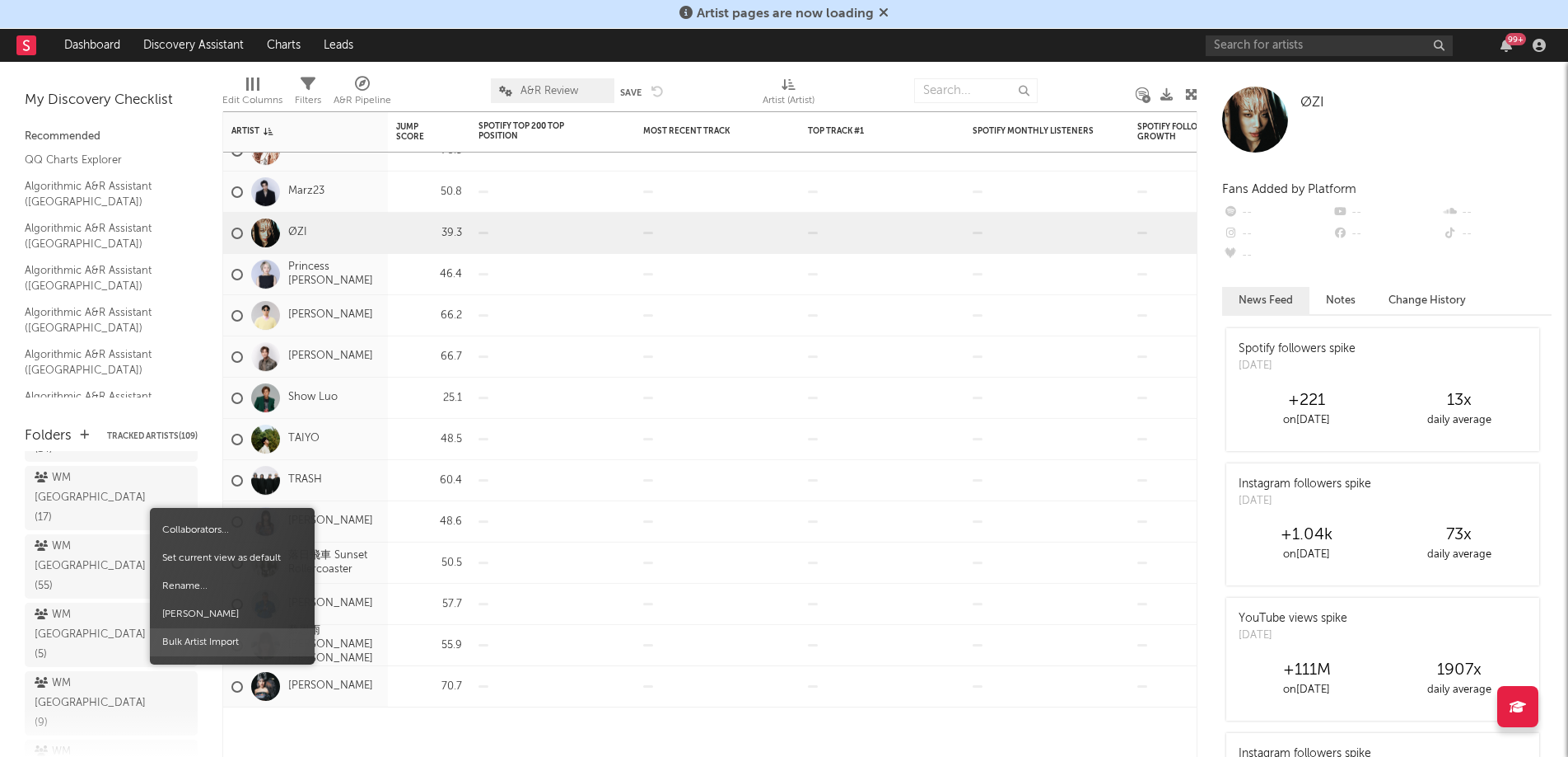
click at [225, 653] on span "Bulk Artist Import" at bounding box center [232, 642] width 165 height 28
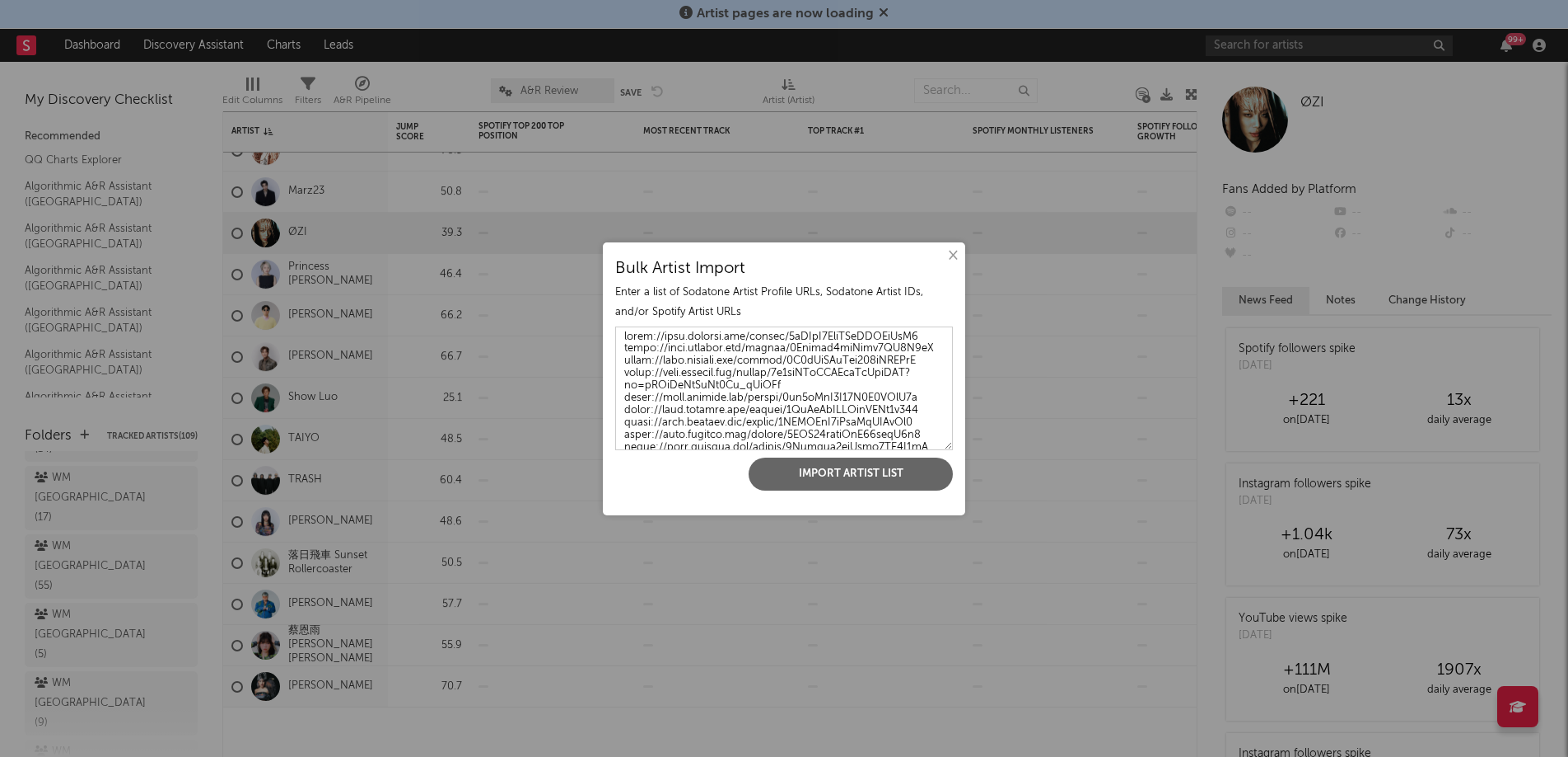
click at [705, 377] on textarea at bounding box center [784, 388] width 338 height 123
click at [914, 434] on textarea at bounding box center [784, 388] width 338 height 123
paste textarea "[URL][DOMAIN_NAME]"
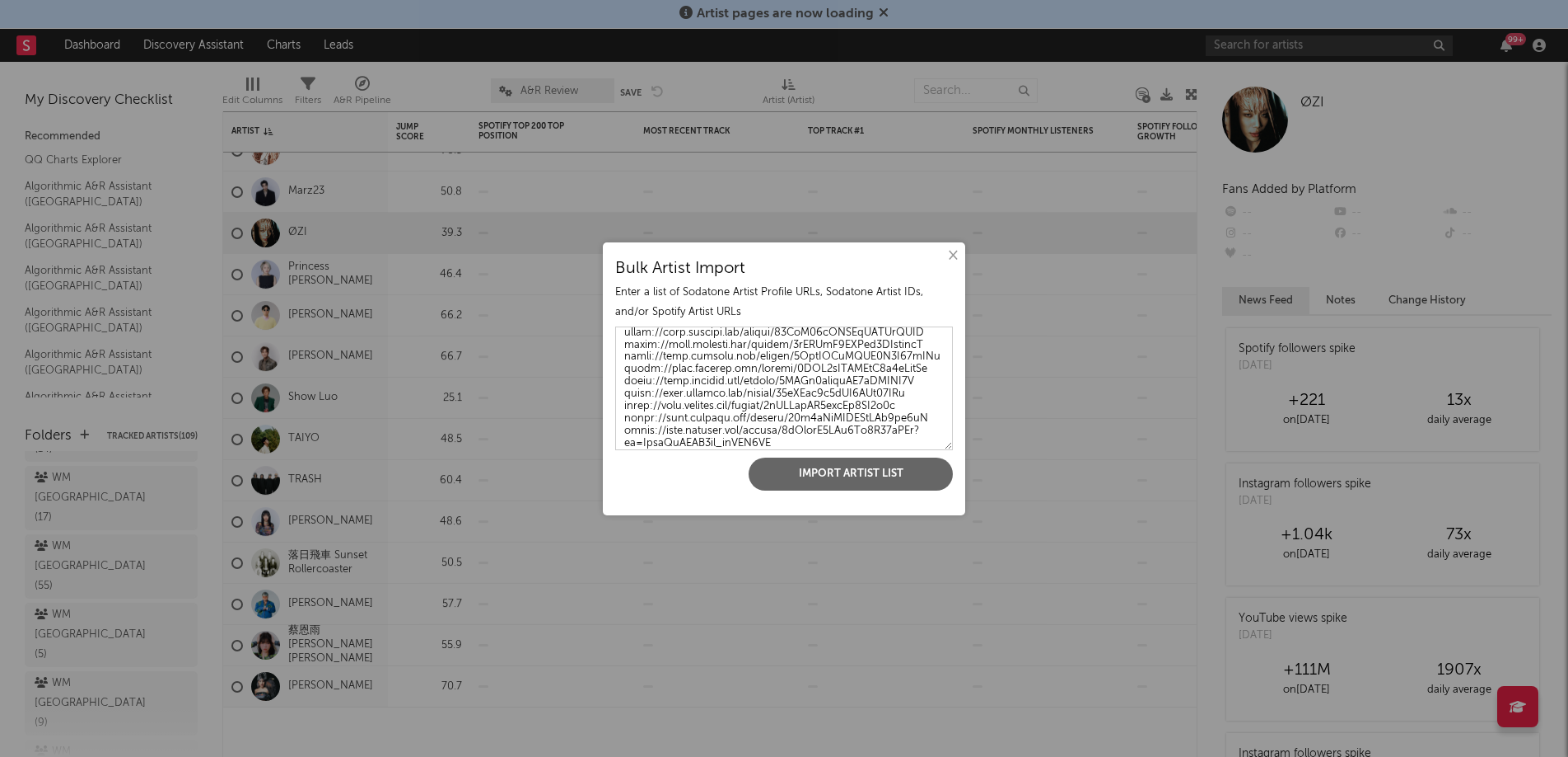
type textarea "[URL][DOMAIN_NAME] [URL][DOMAIN_NAME] [URL][DOMAIN_NAME] [URL][DOMAIN_NAME] [UR…"
click at [915, 471] on button "Import Artist List" at bounding box center [851, 474] width 205 height 33
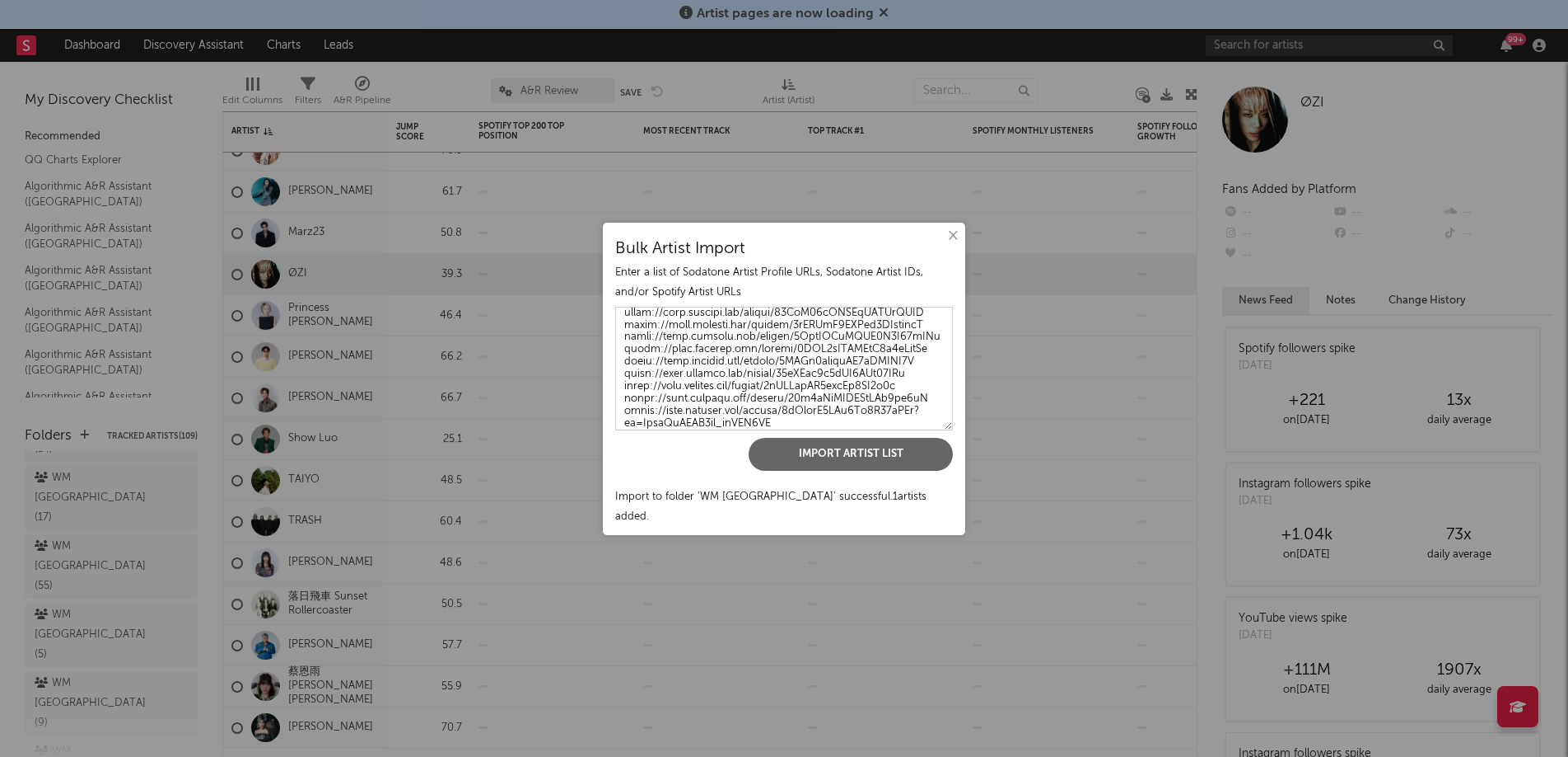
click at [953, 244] on button "×" at bounding box center [952, 235] width 18 height 18
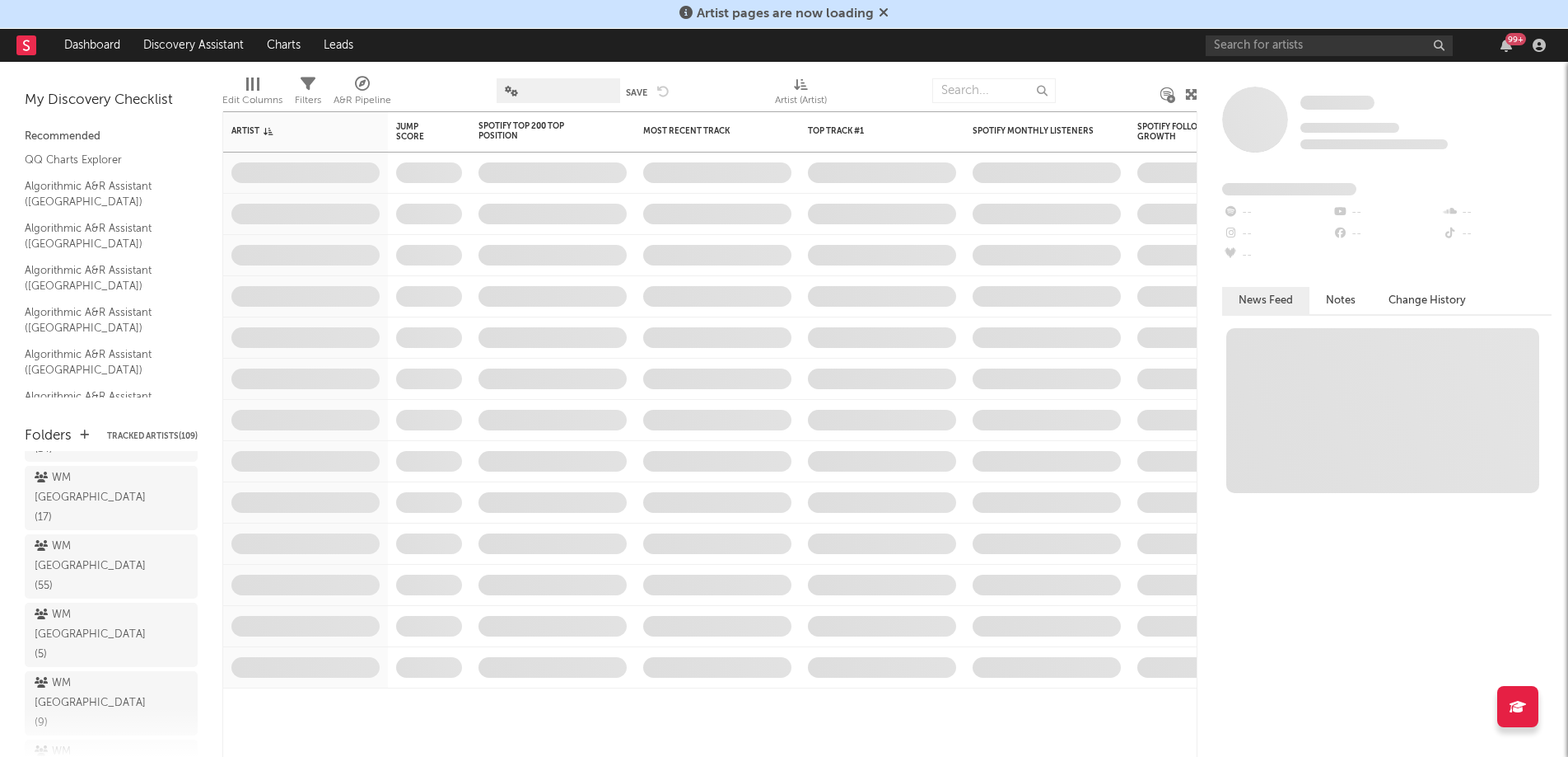
scroll to position [270, 0]
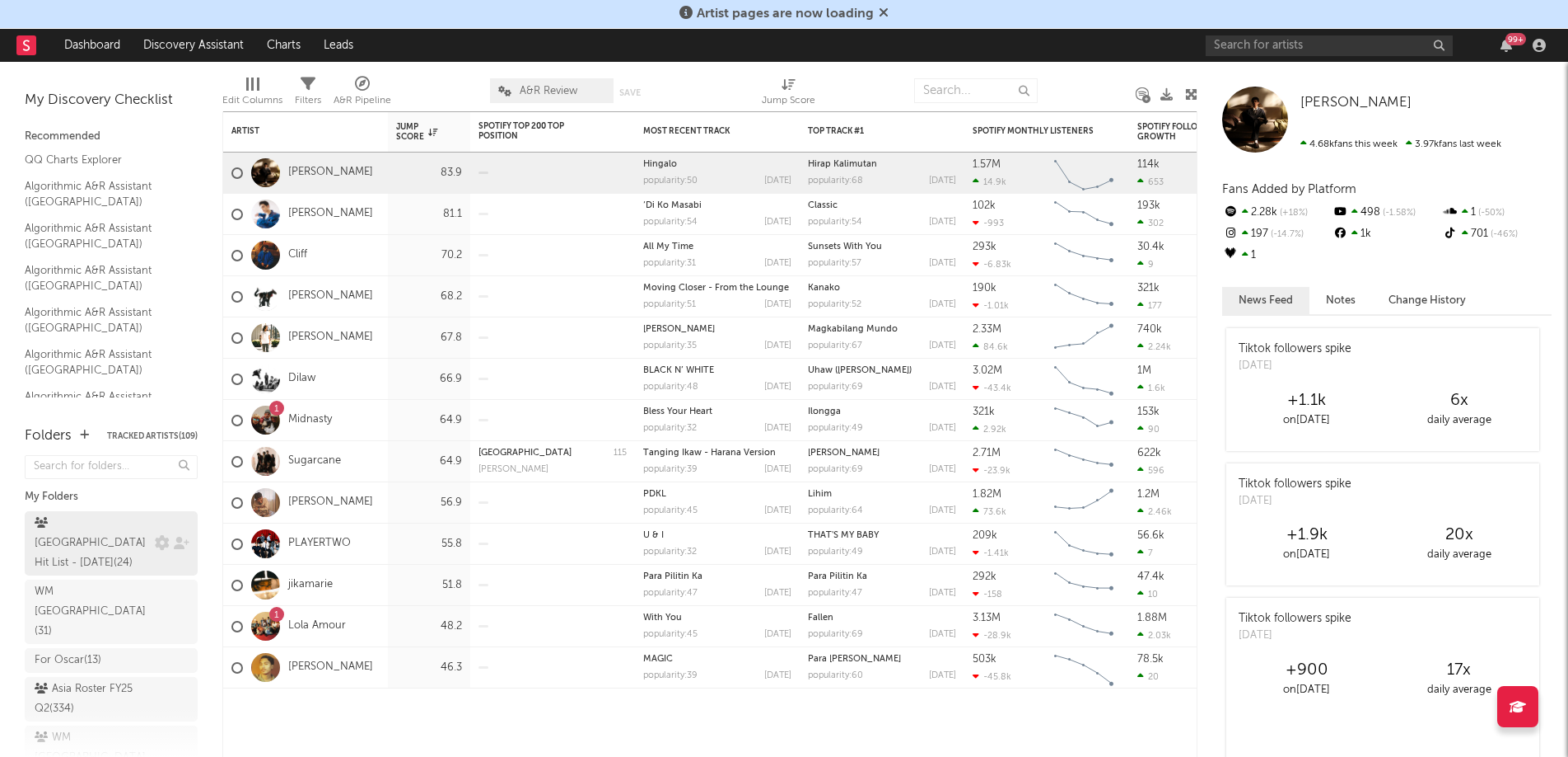
click at [94, 518] on div "[GEOGRAPHIC_DATA] Hit List - [DATE] ( 24 )" at bounding box center [93, 543] width 116 height 60
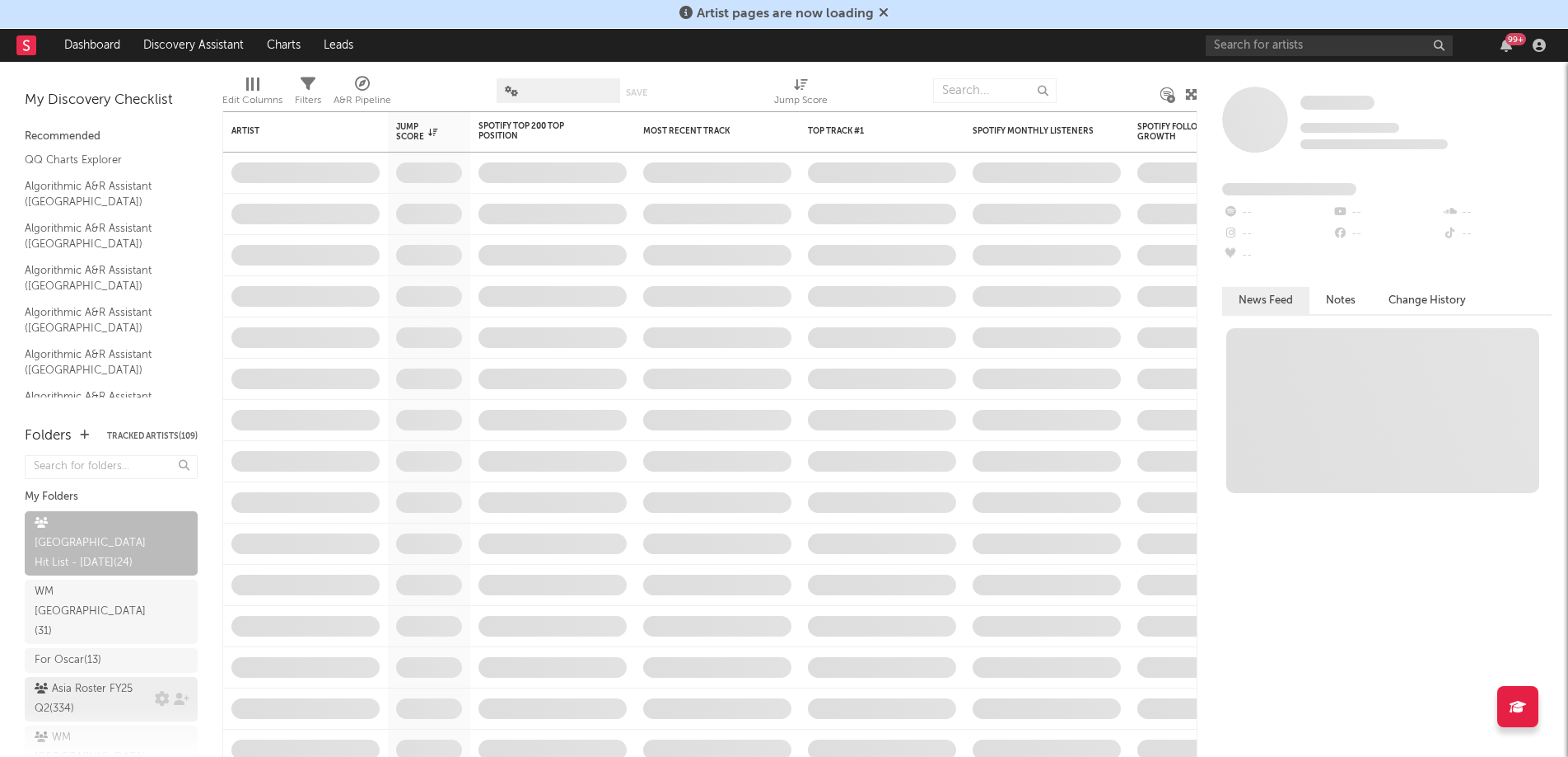
click at [92, 679] on div "Asia Roster FY25 Q2 ( 334 )" at bounding box center [93, 699] width 116 height 40
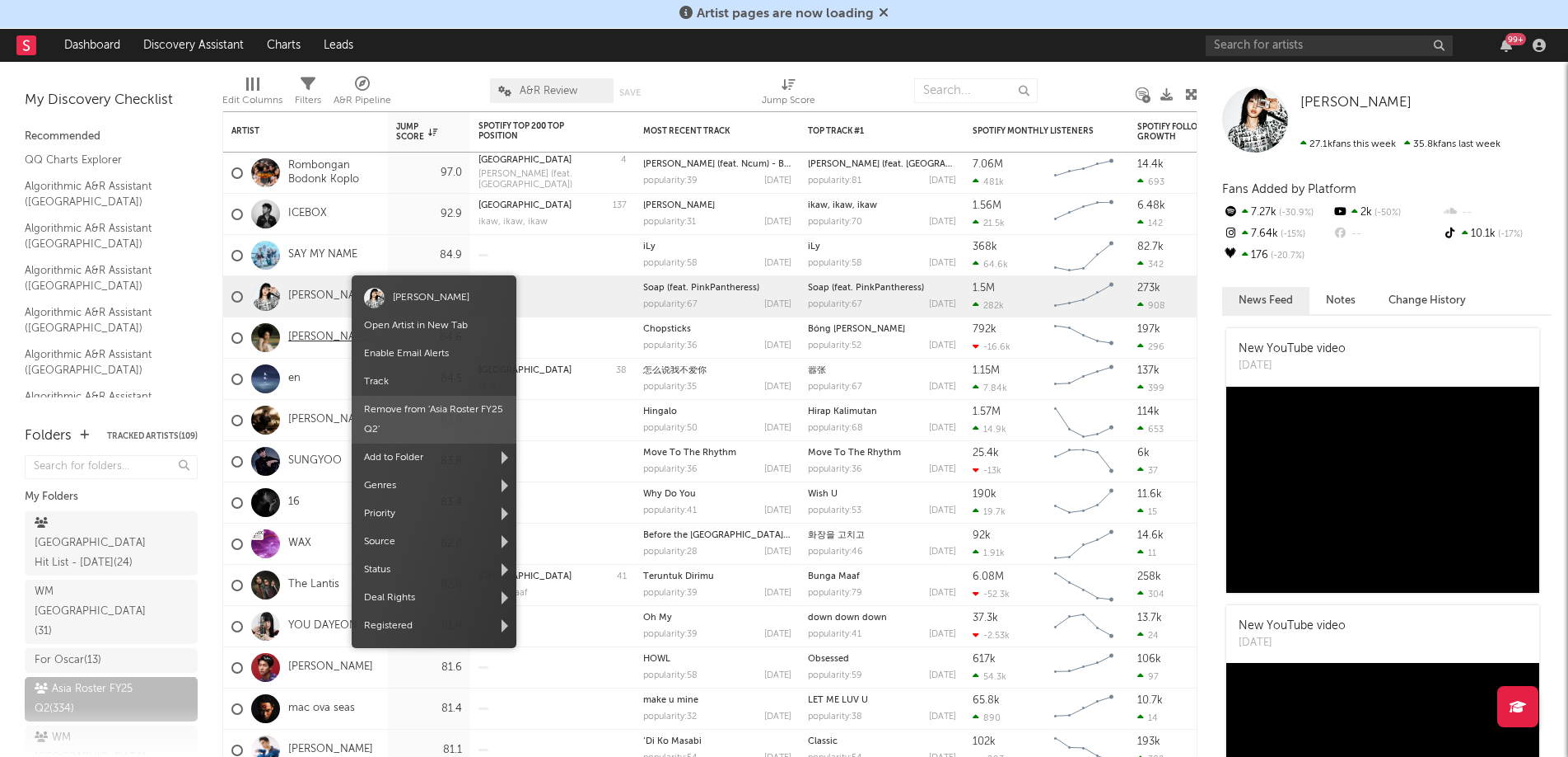
click at [312, 331] on link "[PERSON_NAME]" at bounding box center [330, 337] width 85 height 14
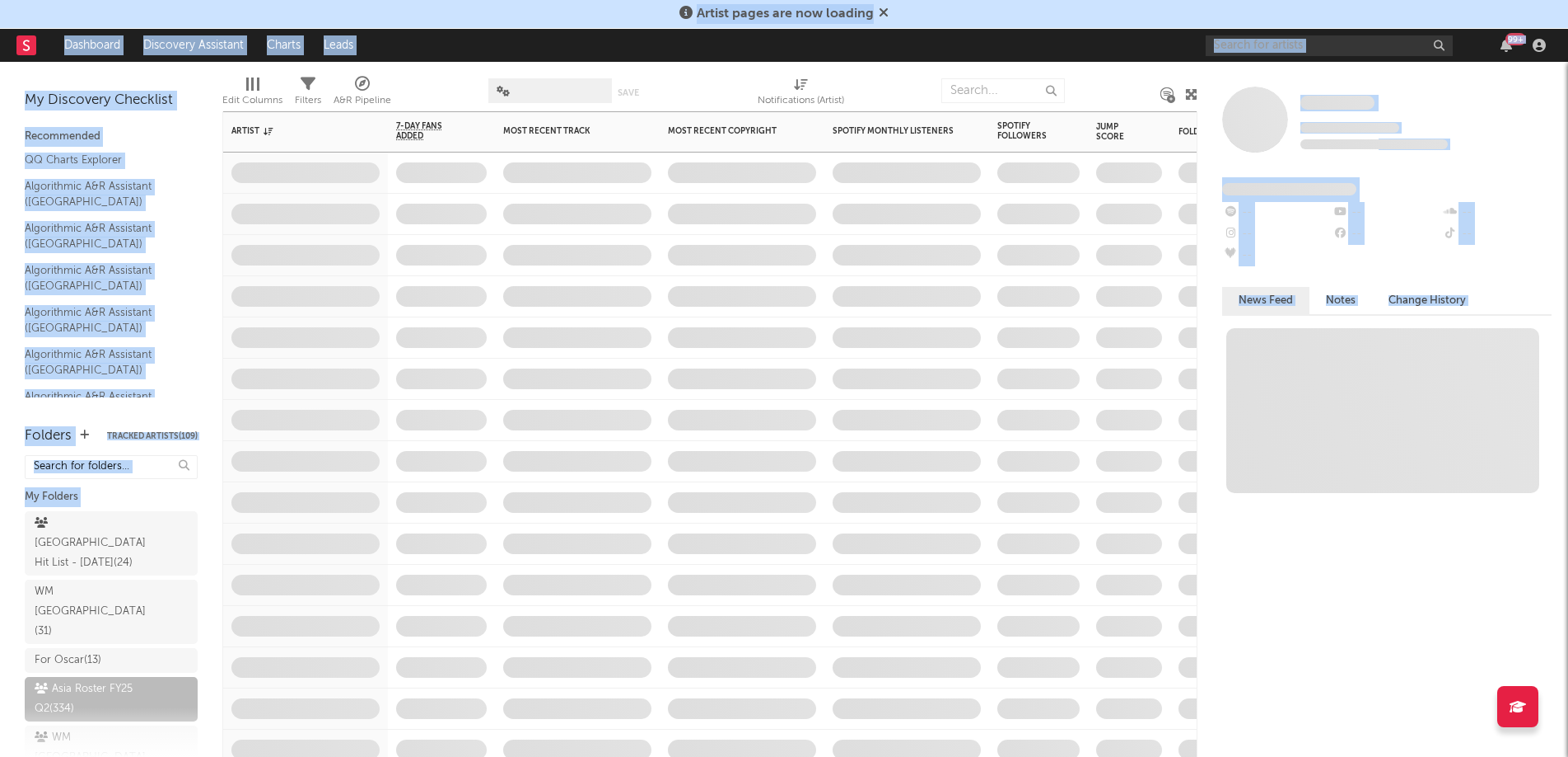
click at [591, 403] on span at bounding box center [578, 420] width 165 height 41
click at [556, 477] on span at bounding box center [578, 460] width 165 height 41
click at [203, 71] on div "My Discovery Checklist Recommended QQ Charts Explorer Algorithmic A&R Assistant…" at bounding box center [111, 235] width 223 height 348
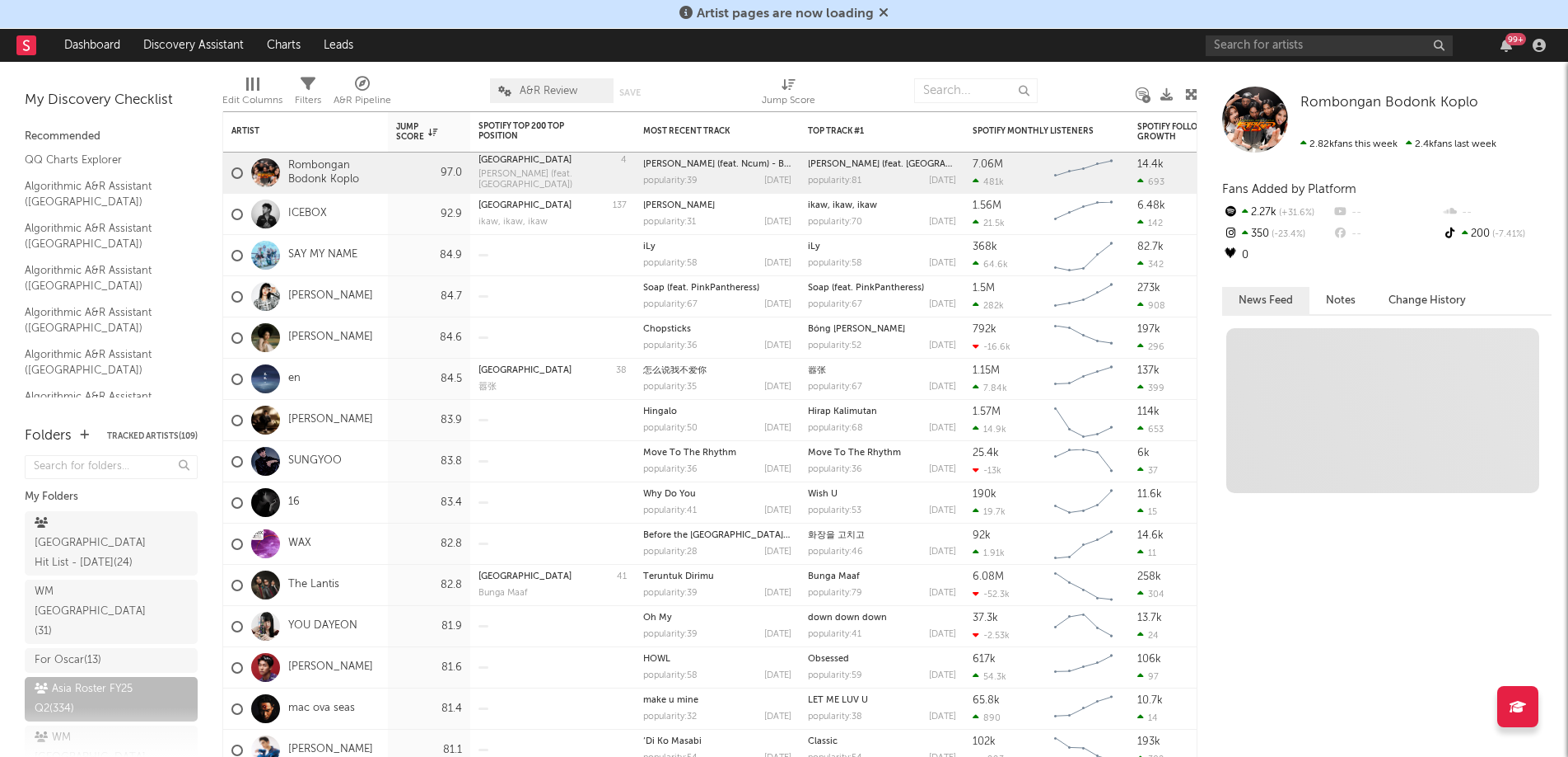
click at [84, 648] on span "For Oscar ( 13 )" at bounding box center [111, 662] width 173 height 28
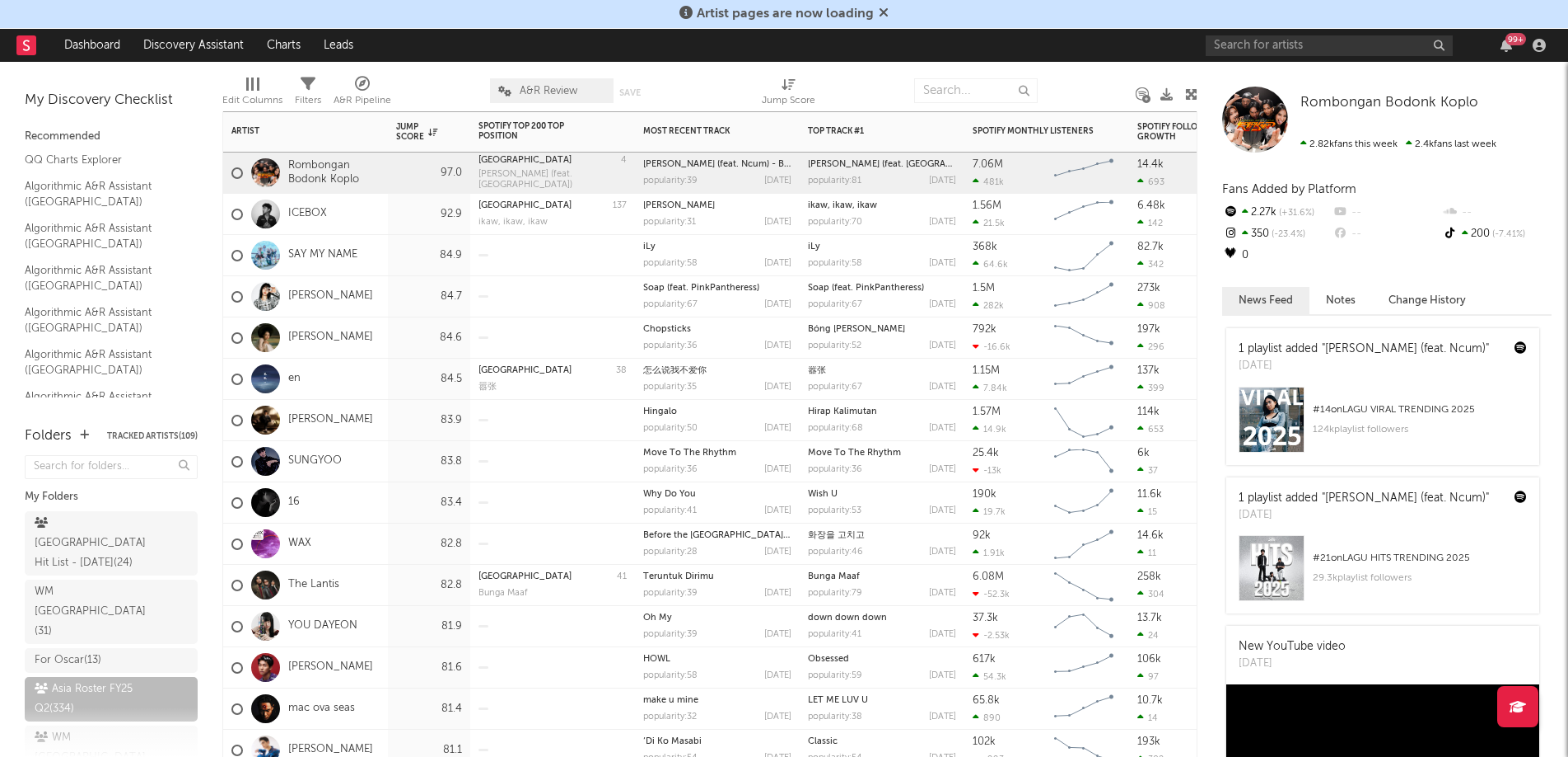
click at [513, 528] on div at bounding box center [552, 543] width 149 height 41
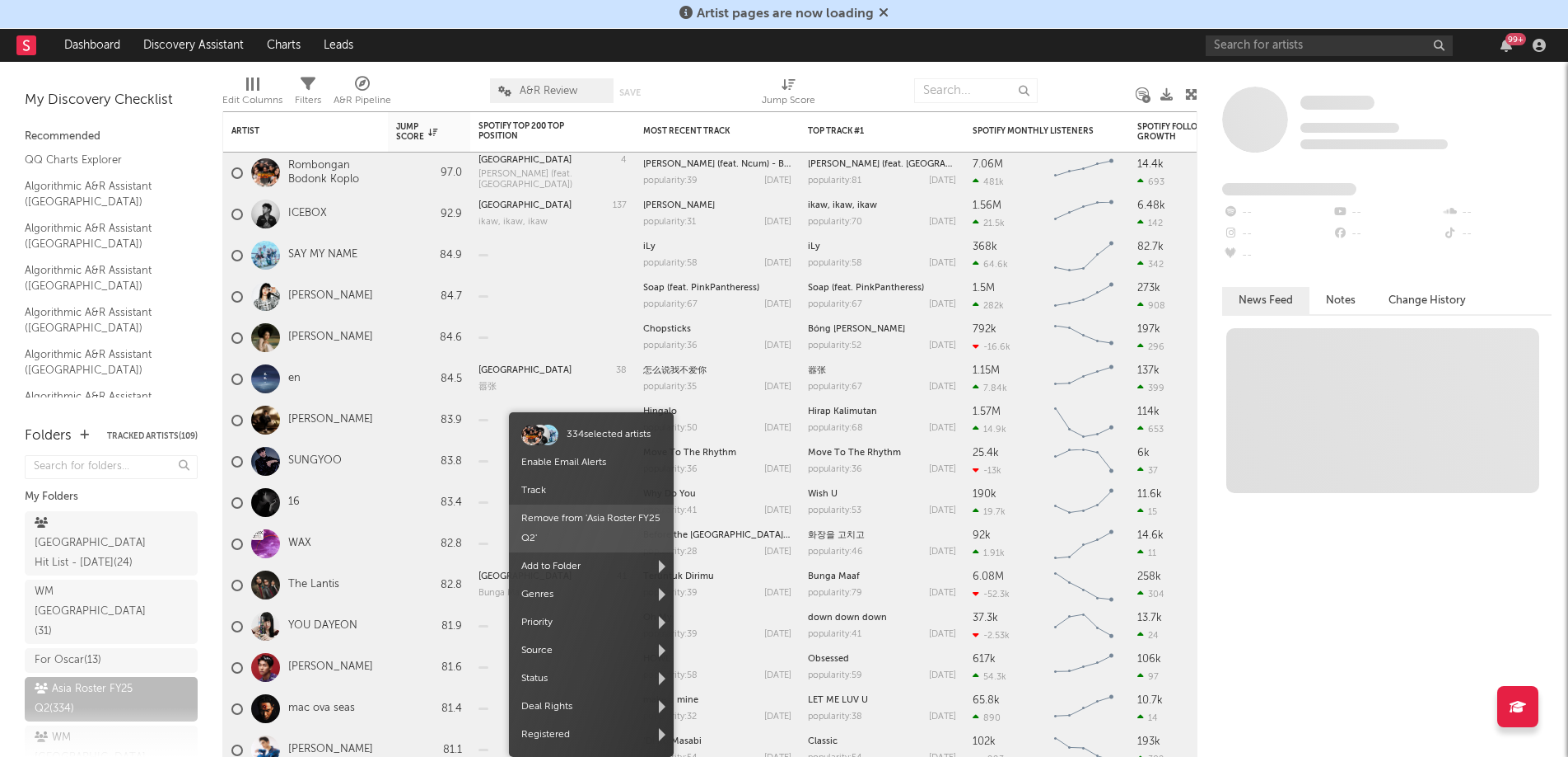
click at [605, 506] on span "Remove from ' [GEOGRAPHIC_DATA] Roster FY25 Q2 '" at bounding box center [592, 528] width 165 height 47
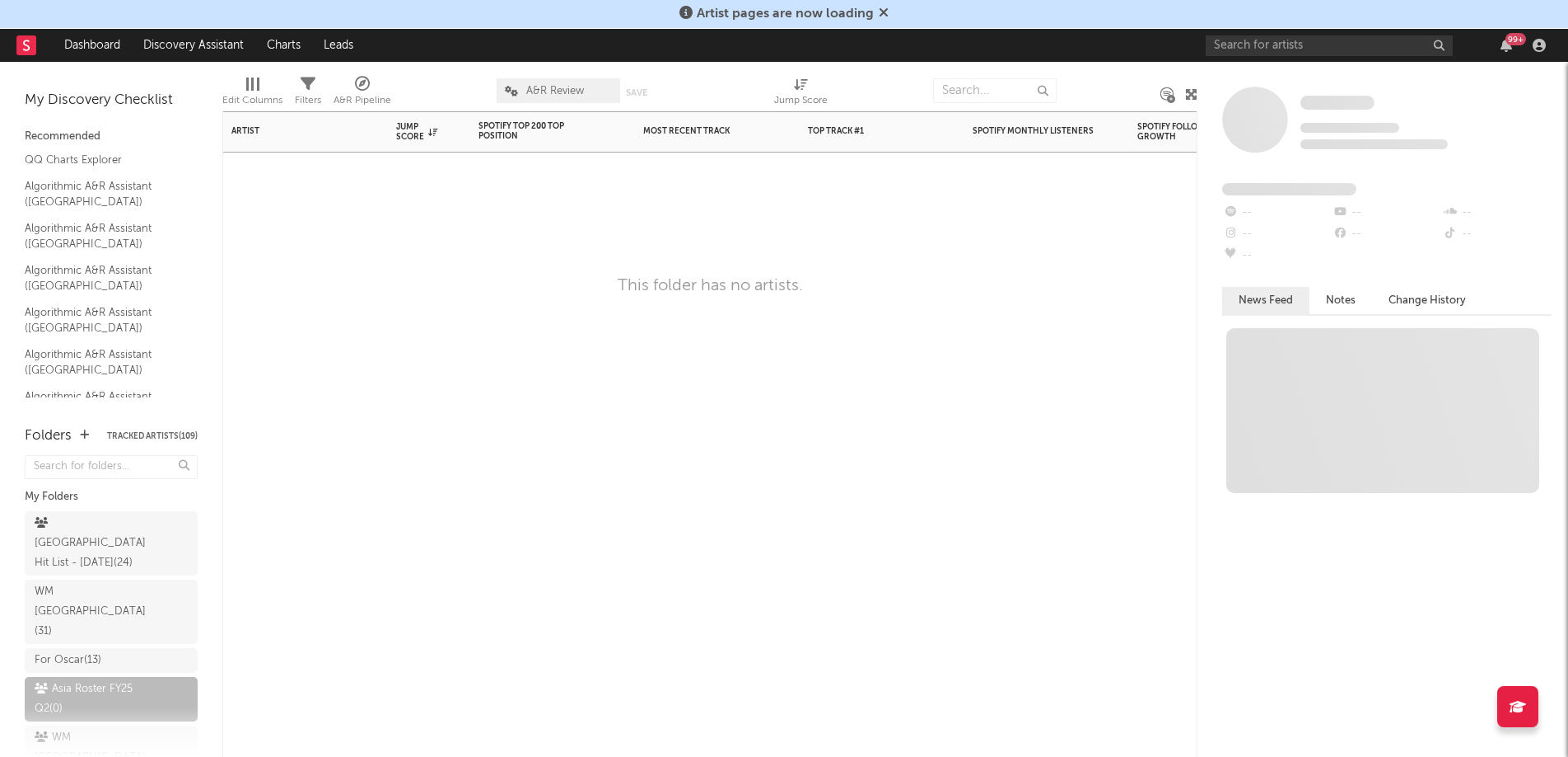
click at [490, 339] on div "Artist Notifications Jump Score Spotify Top 200 Top Position Track Name Positio…" at bounding box center [710, 433] width 975 height 645
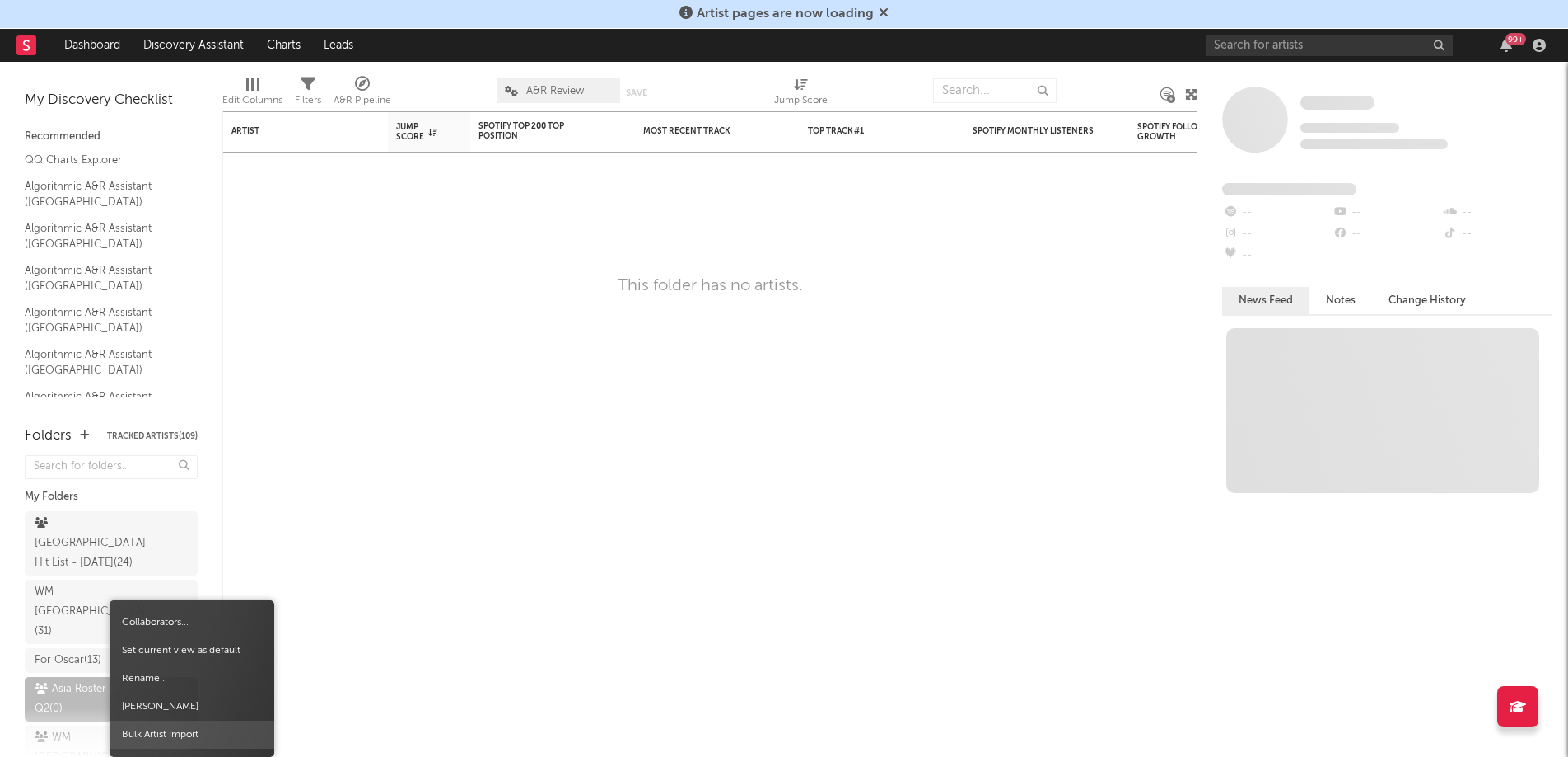
click at [156, 736] on span "Bulk Artist Import" at bounding box center [192, 734] width 165 height 28
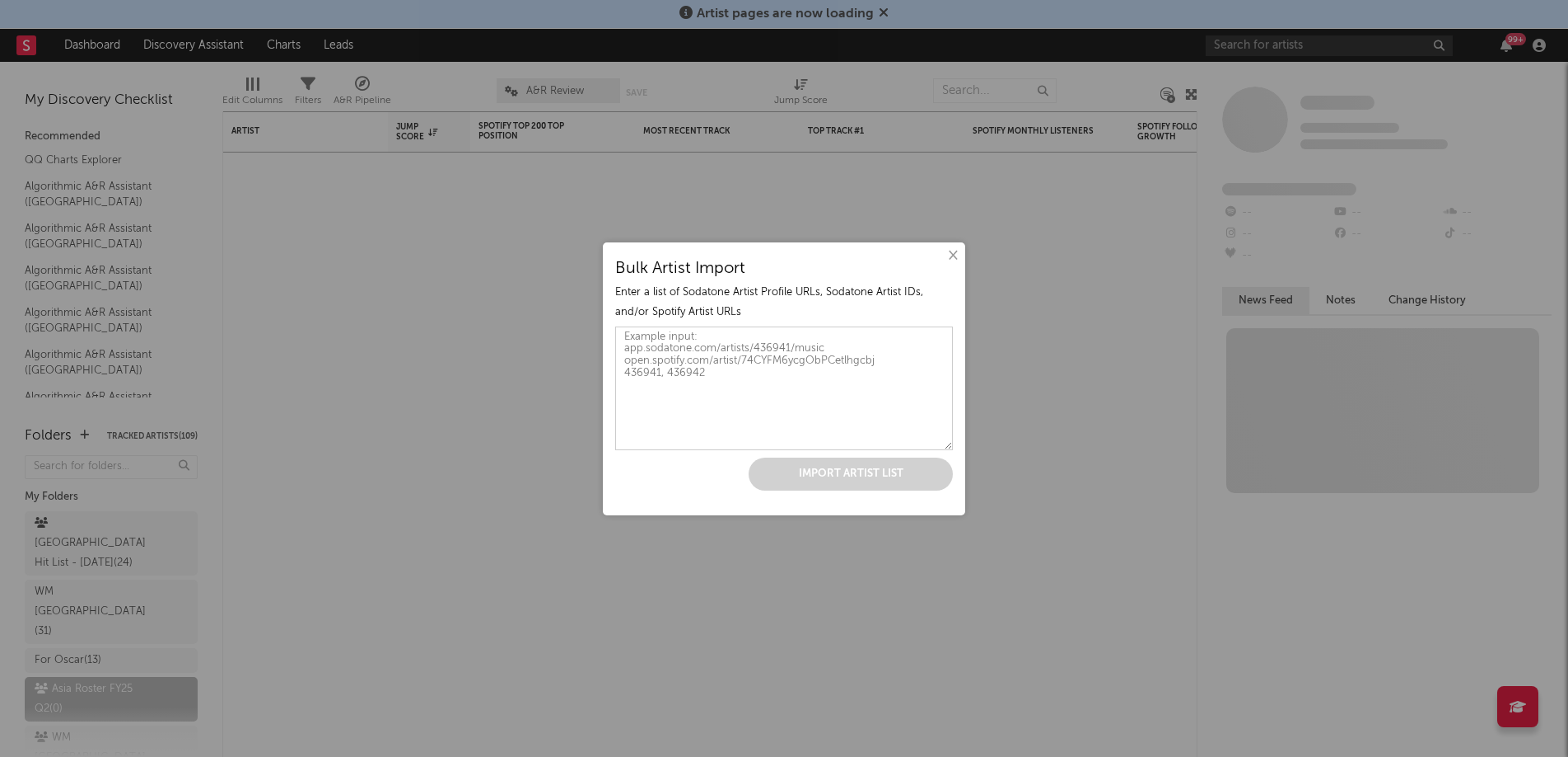
click at [760, 374] on textarea at bounding box center [784, 388] width 338 height 123
paste textarea "[URL][DOMAIN_NAME] [URL][DOMAIN_NAME] [URL][DOMAIN_NAME] [URL][DOMAIN_NAME] [UR…"
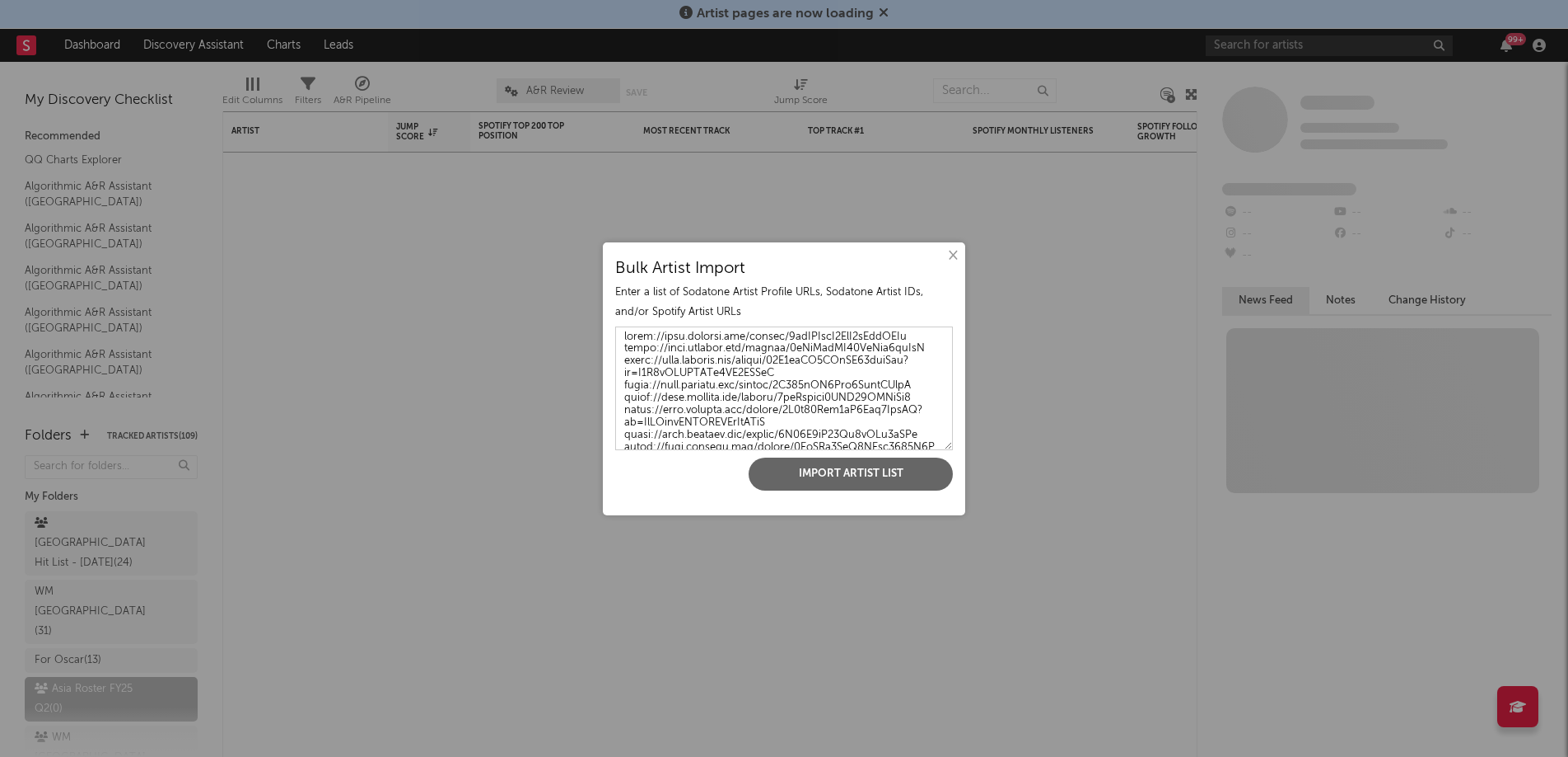
scroll to position [3439, 0]
type textarea "[URL][DOMAIN_NAME] [URL][DOMAIN_NAME] [URL][DOMAIN_NAME] [URL][DOMAIN_NAME] [UR…"
click at [833, 472] on button "Import Artist List" at bounding box center [851, 474] width 205 height 33
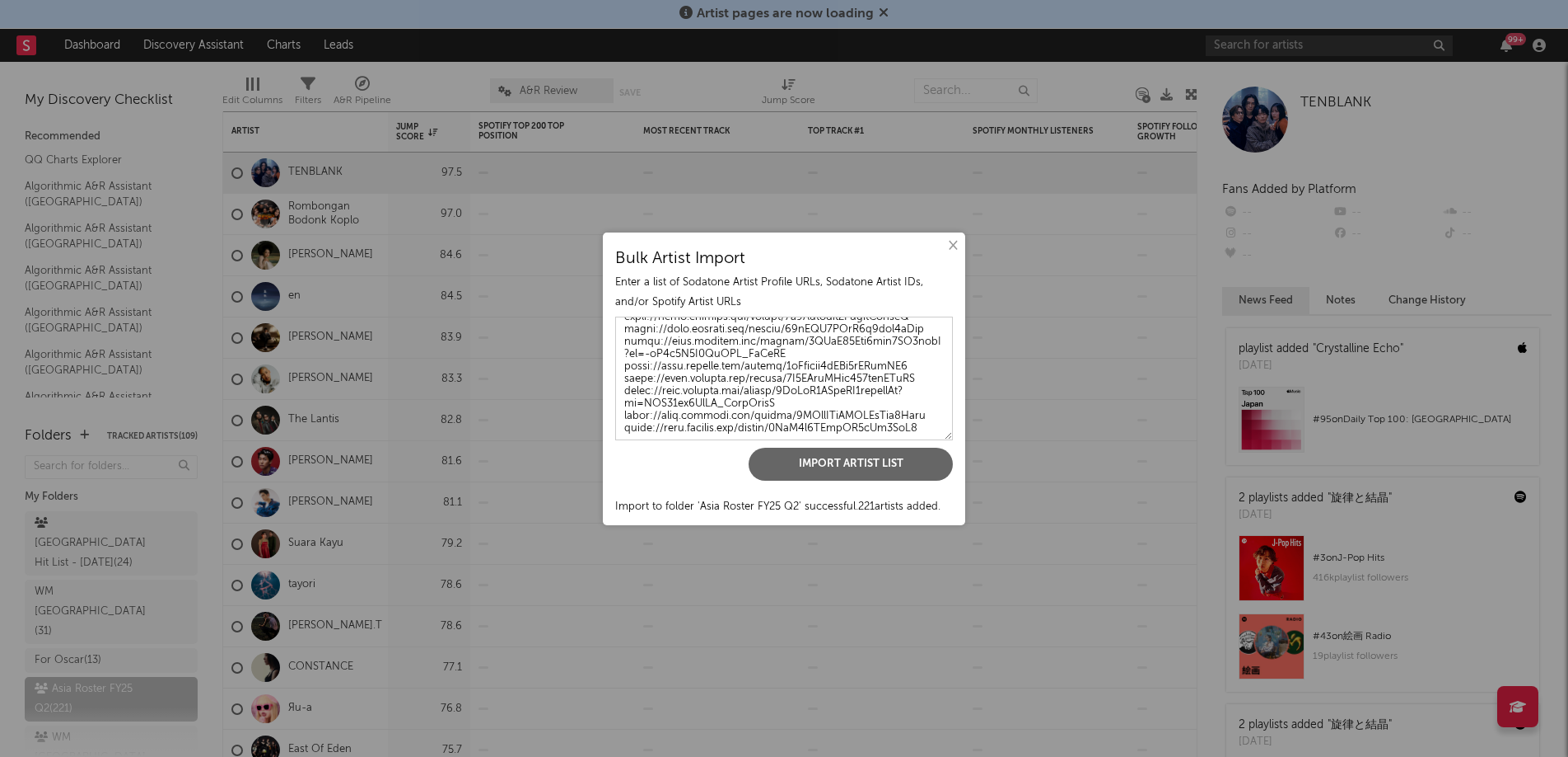
click at [953, 246] on button "×" at bounding box center [952, 245] width 18 height 18
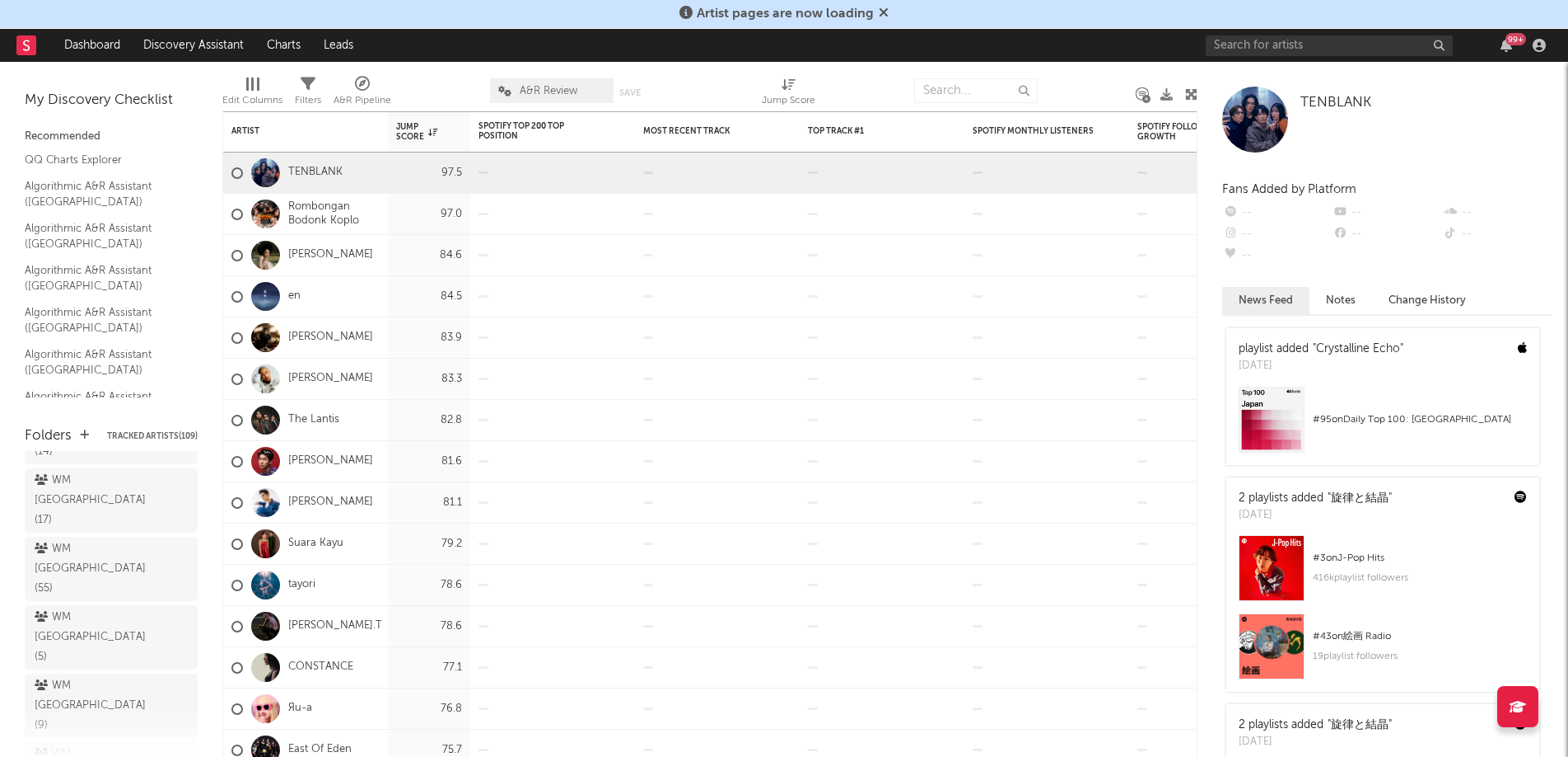
scroll to position [325, 0]
click at [116, 676] on div "WM [GEOGRAPHIC_DATA] ( 55 )" at bounding box center [93, 706] width 116 height 60
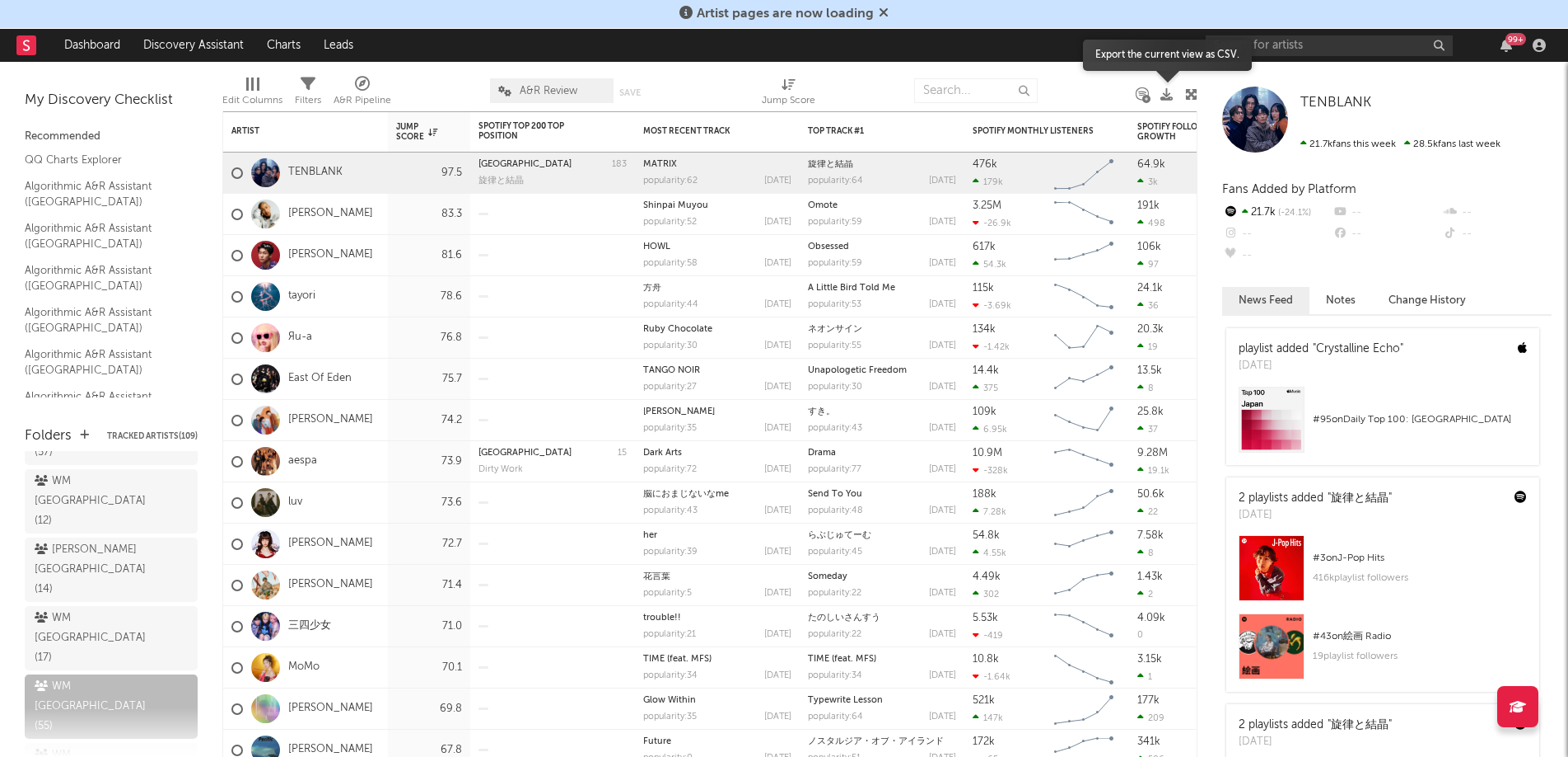
click at [1171, 95] on icon at bounding box center [1167, 94] width 12 height 12
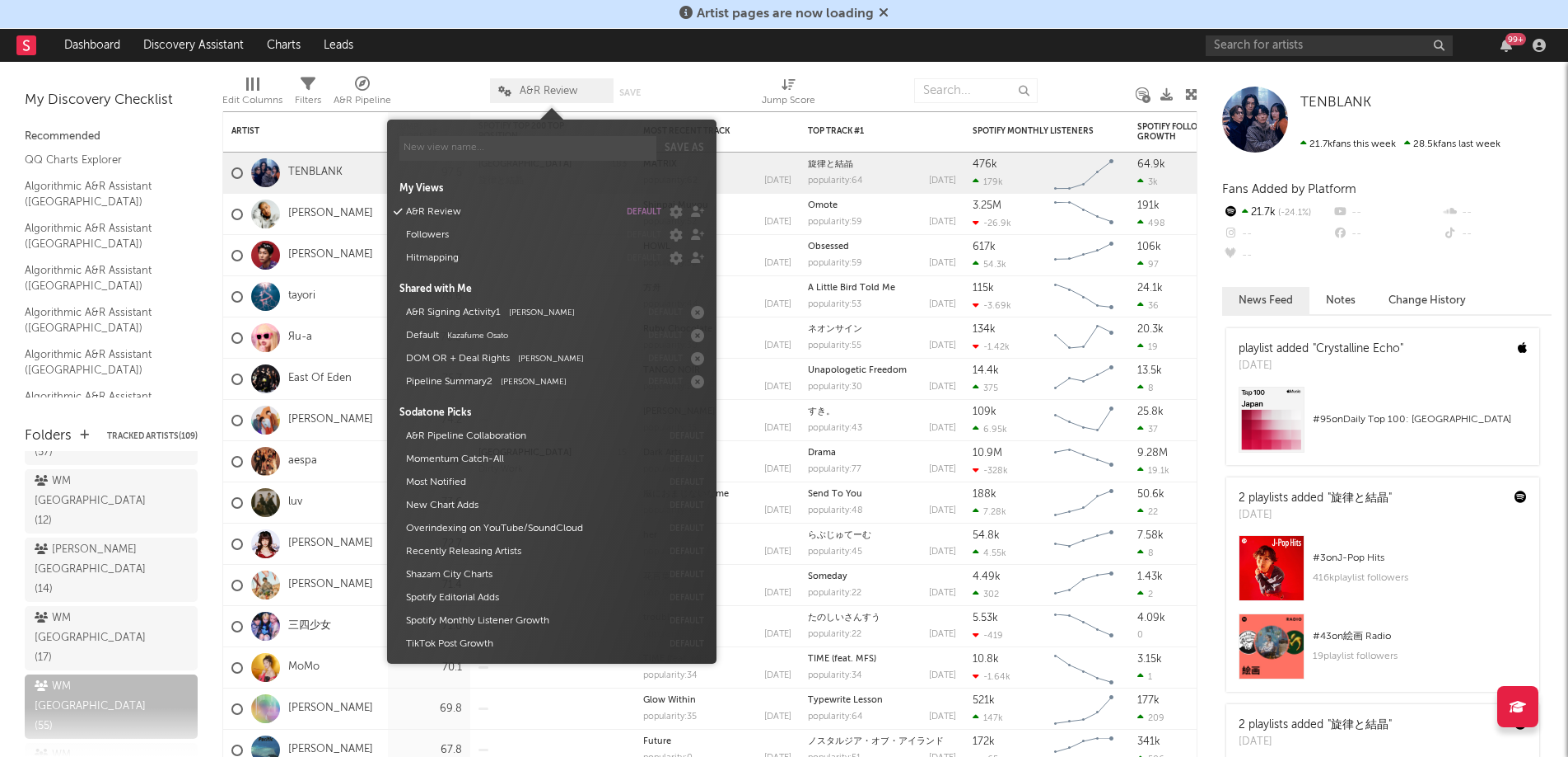
click at [535, 89] on span "A&R Review" at bounding box center [548, 90] width 58 height 10
click at [441, 241] on button "Followers" at bounding box center [509, 235] width 219 height 23
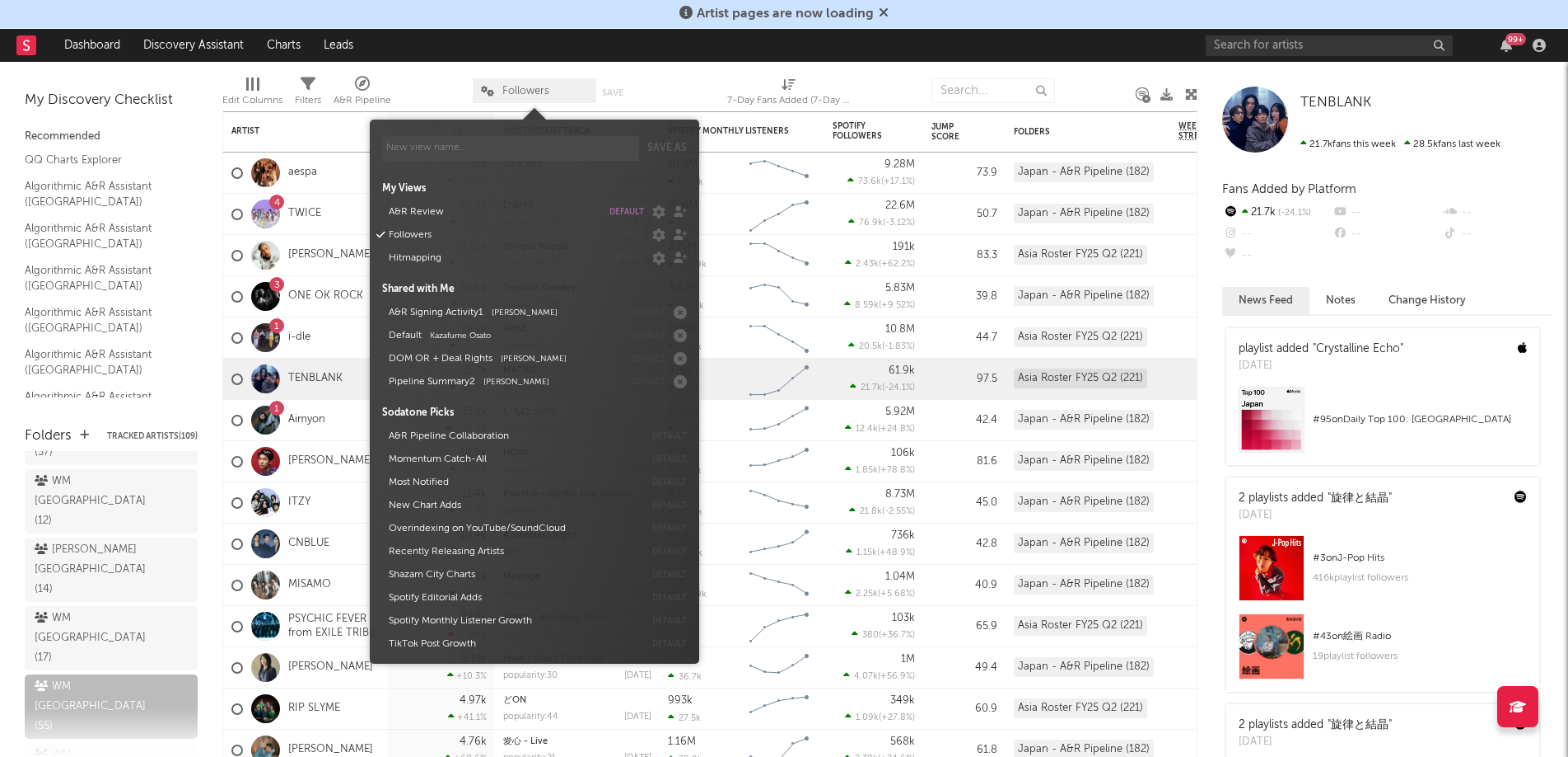
click at [692, 73] on div at bounding box center [686, 90] width 57 height 41
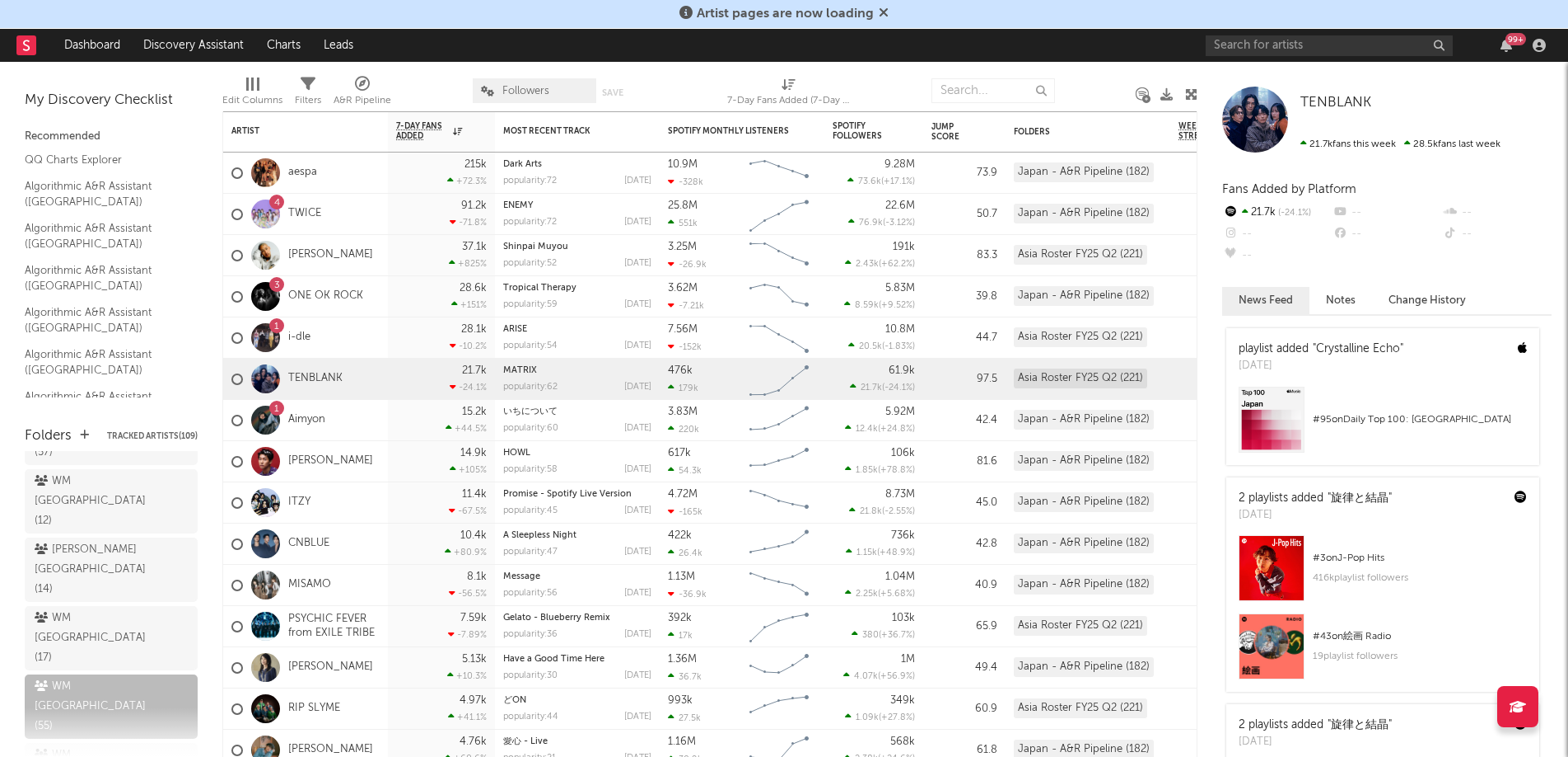
click at [1173, 95] on div "Edit Columns Filters A&R Pipeline Followers Save Save as 7-Day Fans Added (7-Da…" at bounding box center [710, 86] width 975 height 49
click at [1167, 95] on icon at bounding box center [1167, 94] width 12 height 12
click at [1147, 5] on div "Artist pages are now loading" at bounding box center [784, 14] width 1568 height 28
click at [472, 336] on div "28.1k -10.2 %" at bounding box center [441, 337] width 91 height 41
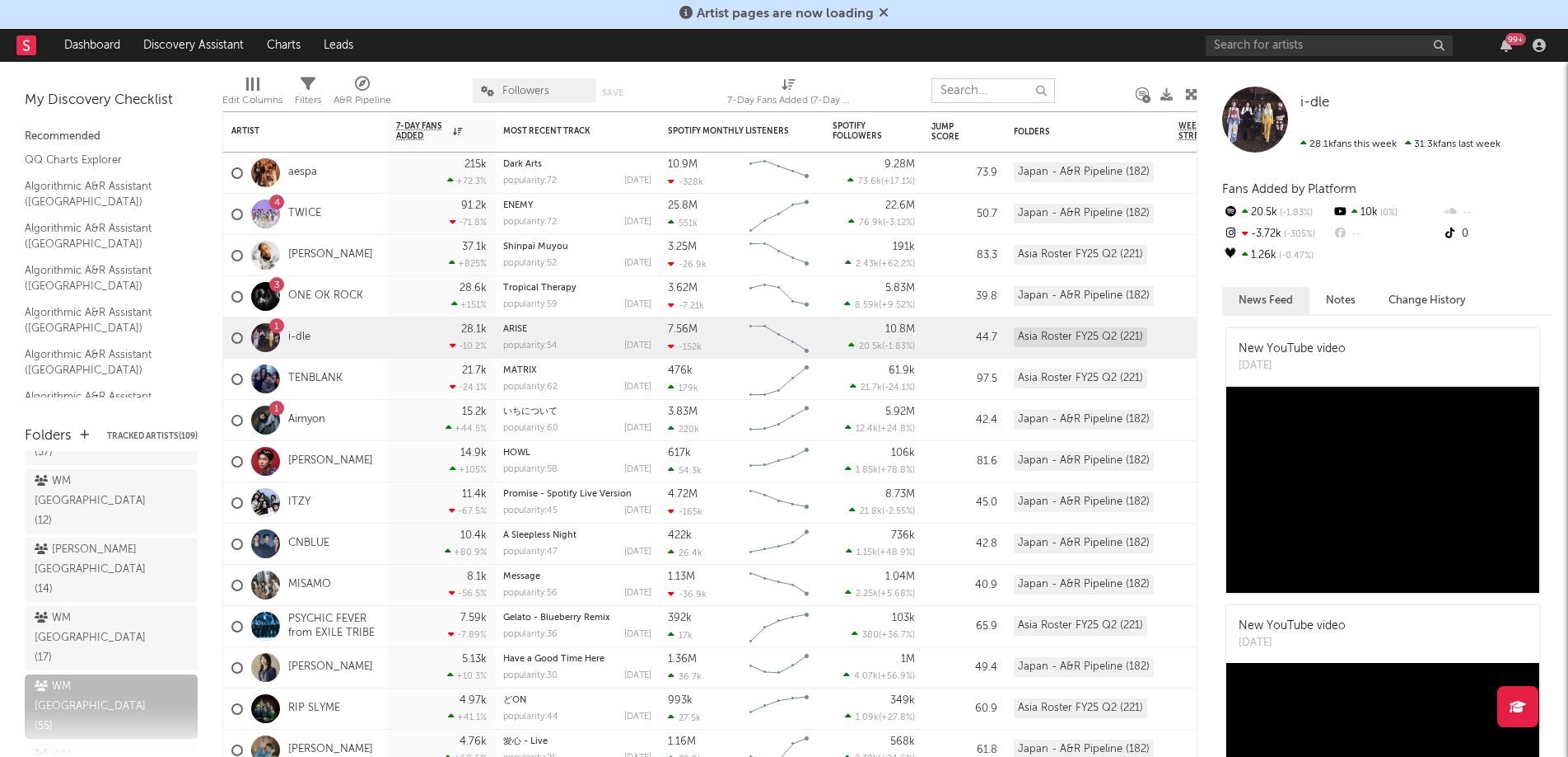
click at [966, 91] on input "text" at bounding box center [993, 91] width 123 height 25
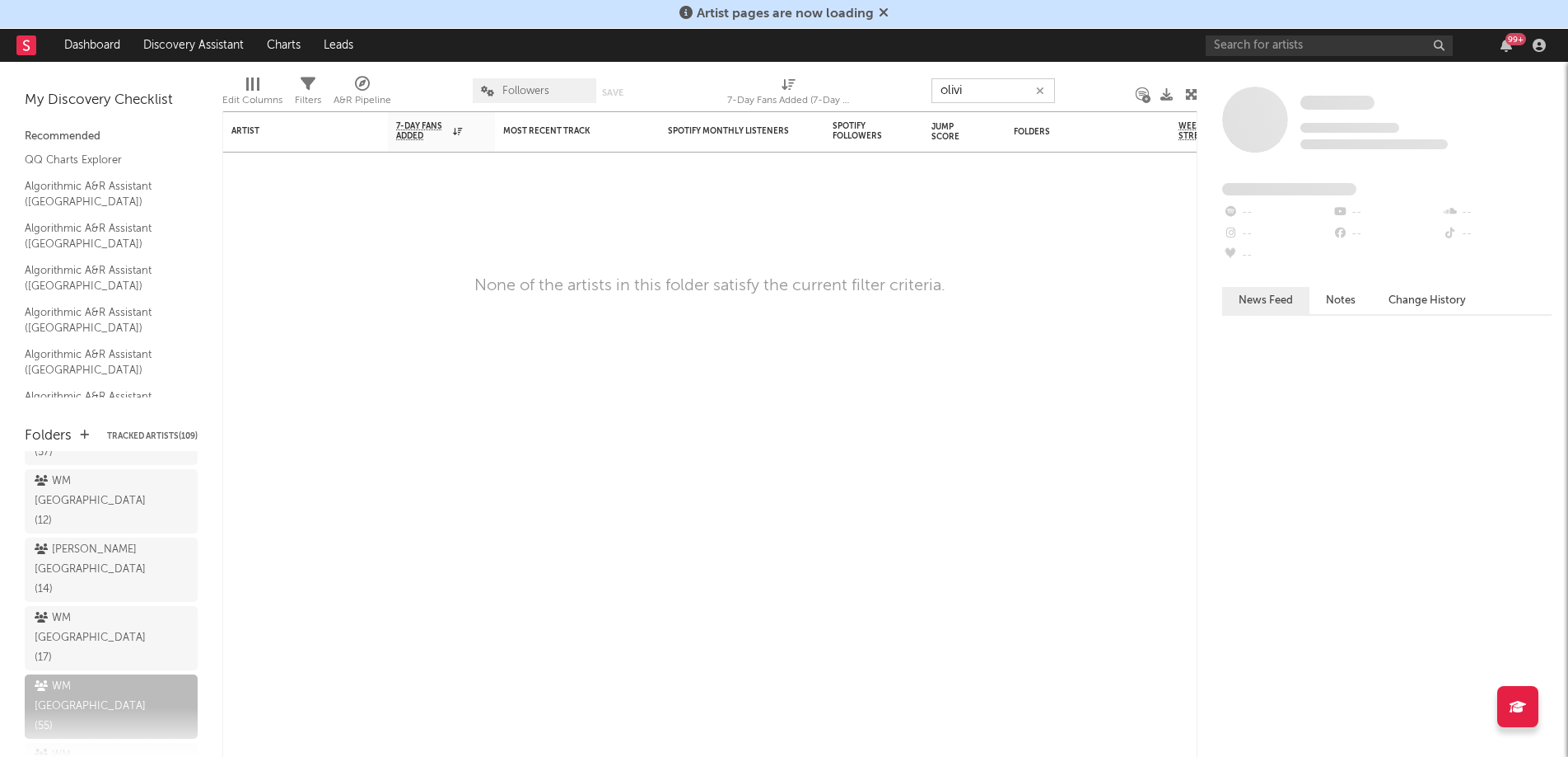
type input "[PERSON_NAME]"
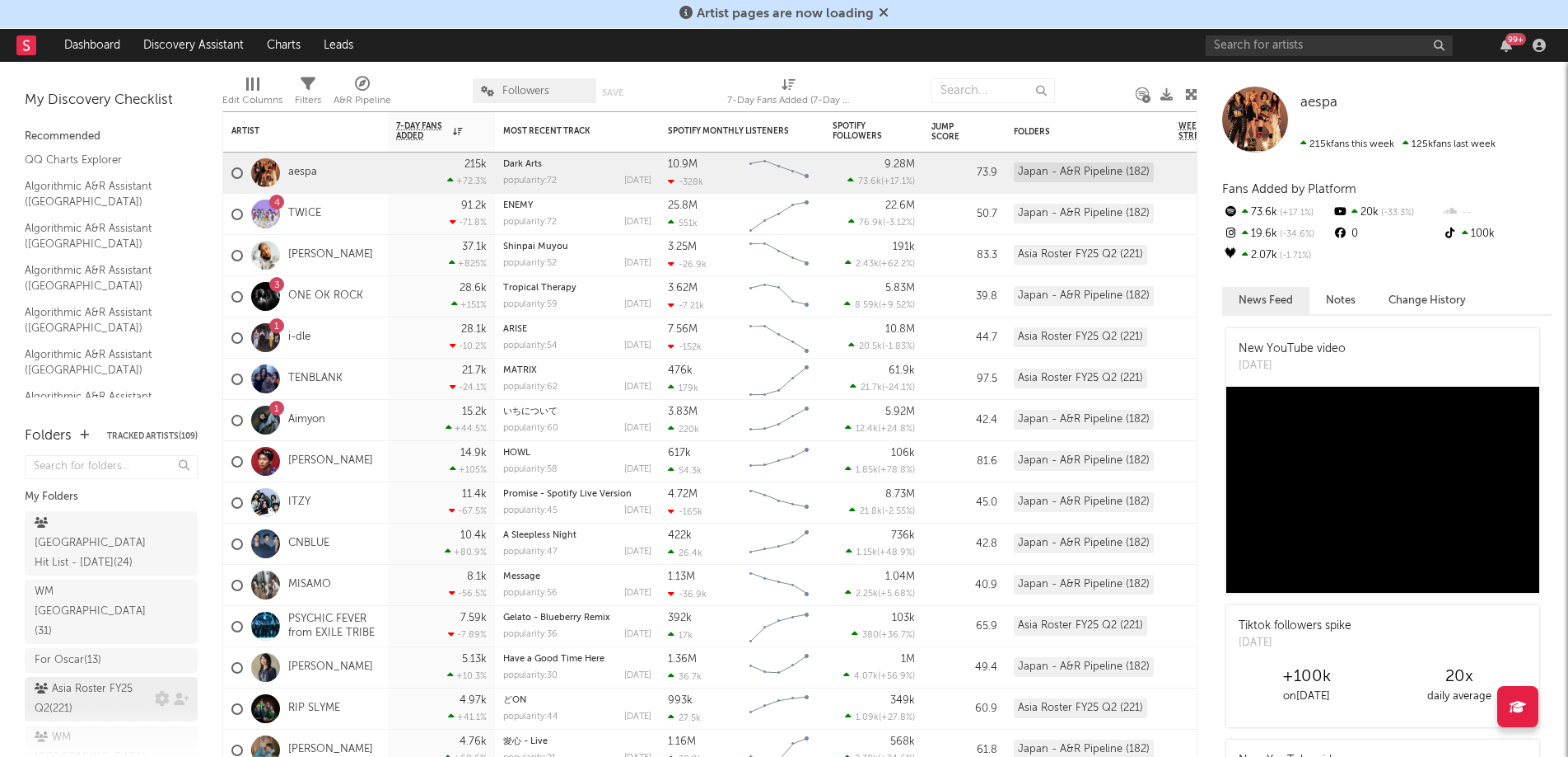
click at [84, 679] on div "Asia Roster FY25 Q2 ( 221 )" at bounding box center [93, 699] width 116 height 40
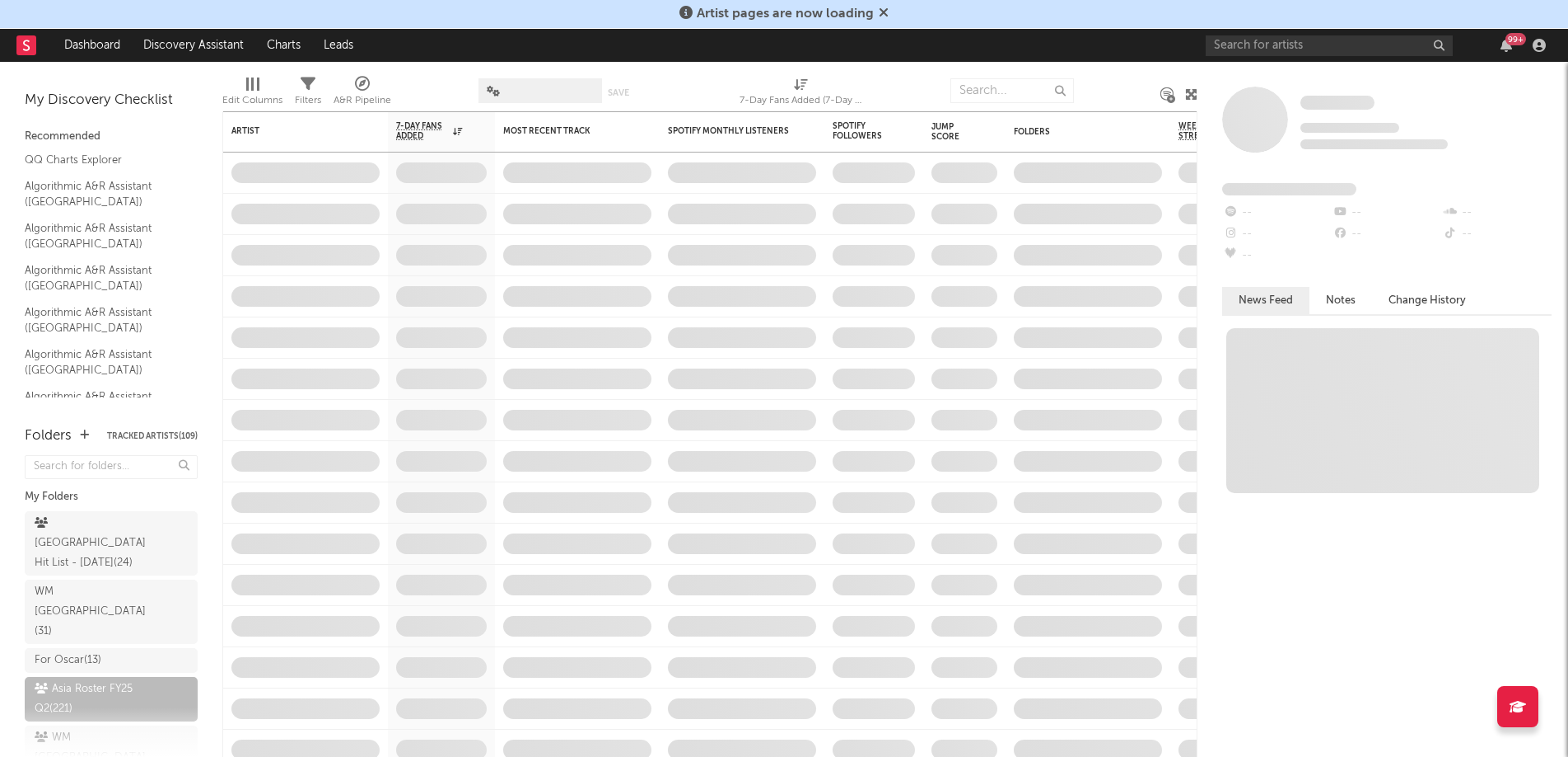
click at [420, 472] on div at bounding box center [441, 460] width 107 height 41
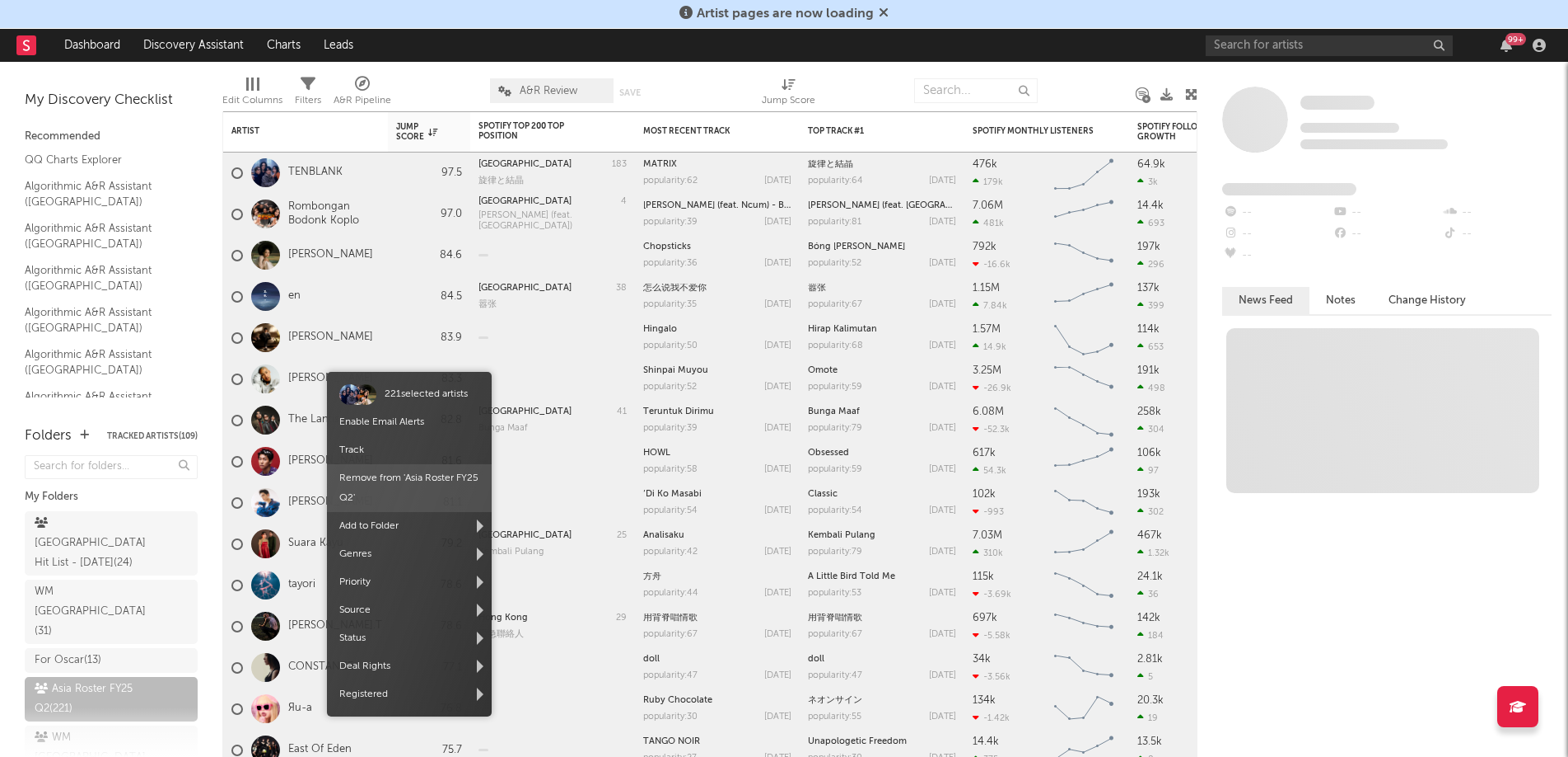
click at [390, 478] on span "Remove from ' [GEOGRAPHIC_DATA] Roster FY25 Q2 '" at bounding box center [409, 488] width 165 height 47
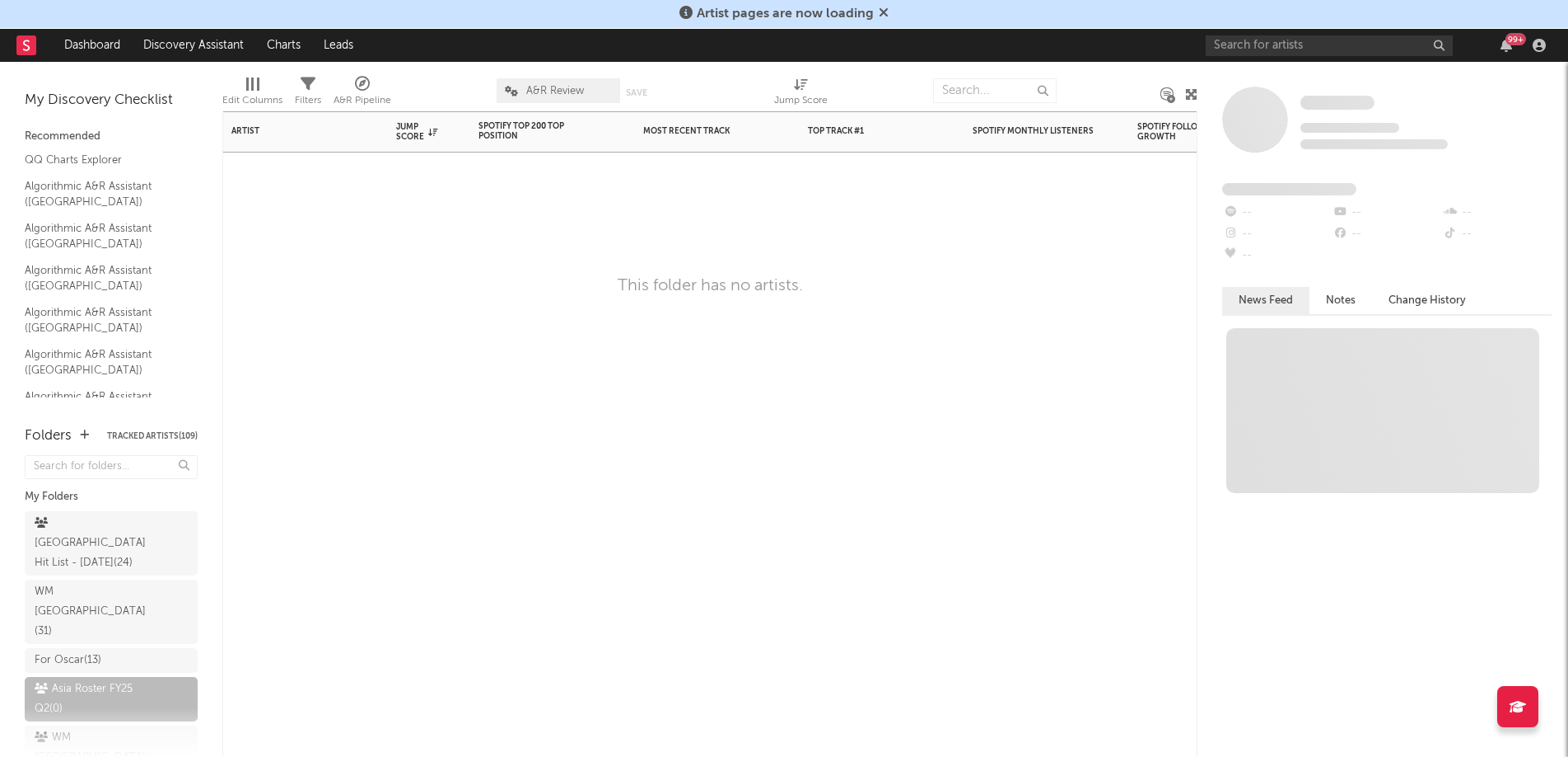
click at [484, 382] on div "Artist Notifications Jump Score Spotify Top 200 Top Position Track Name Positio…" at bounding box center [710, 433] width 975 height 645
click at [110, 679] on div "Asia Roster FY25 Q2 ( 0 )" at bounding box center [93, 699] width 116 height 40
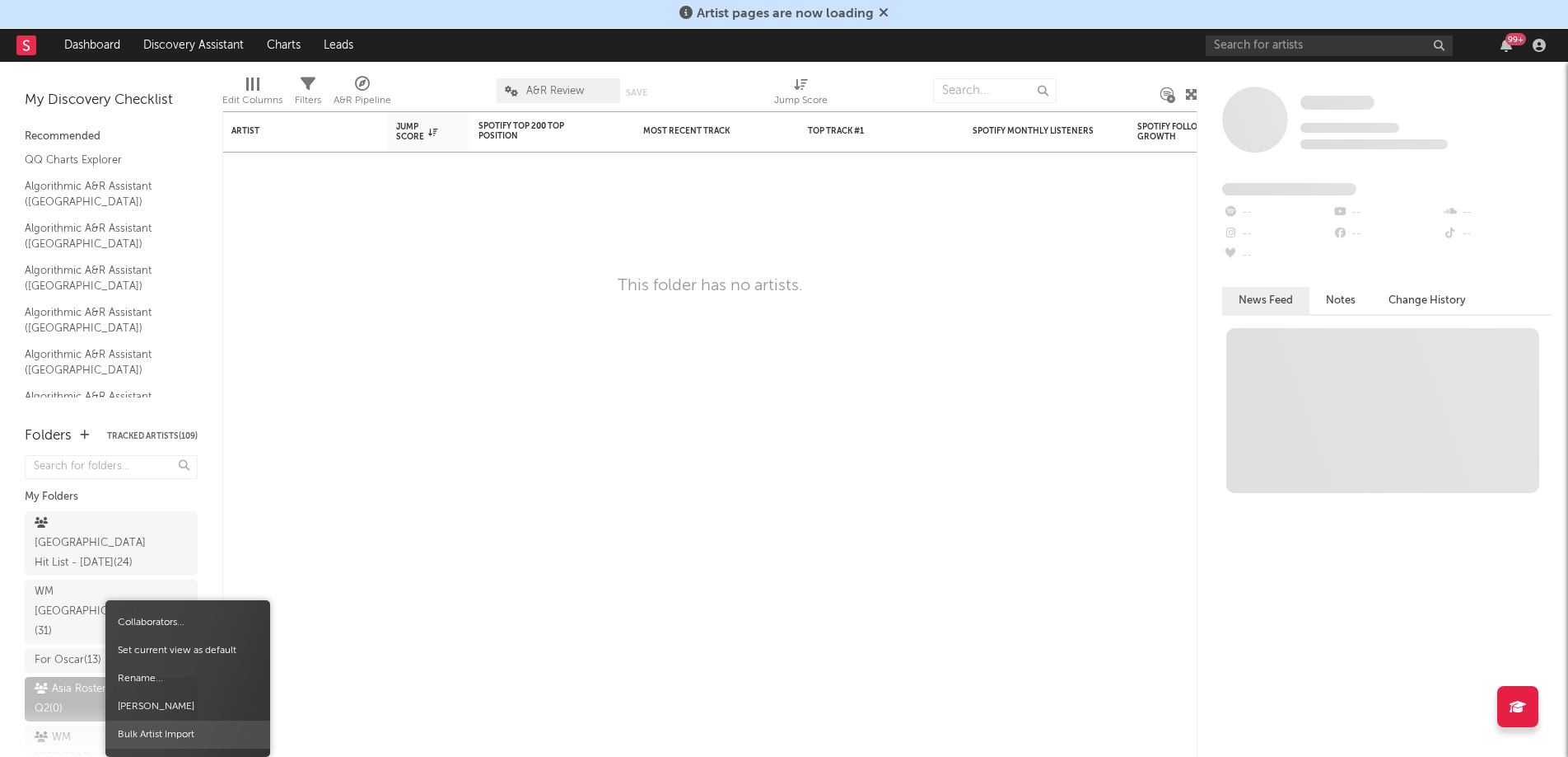
click at [189, 728] on span "Bulk Artist Import" at bounding box center [187, 734] width 165 height 28
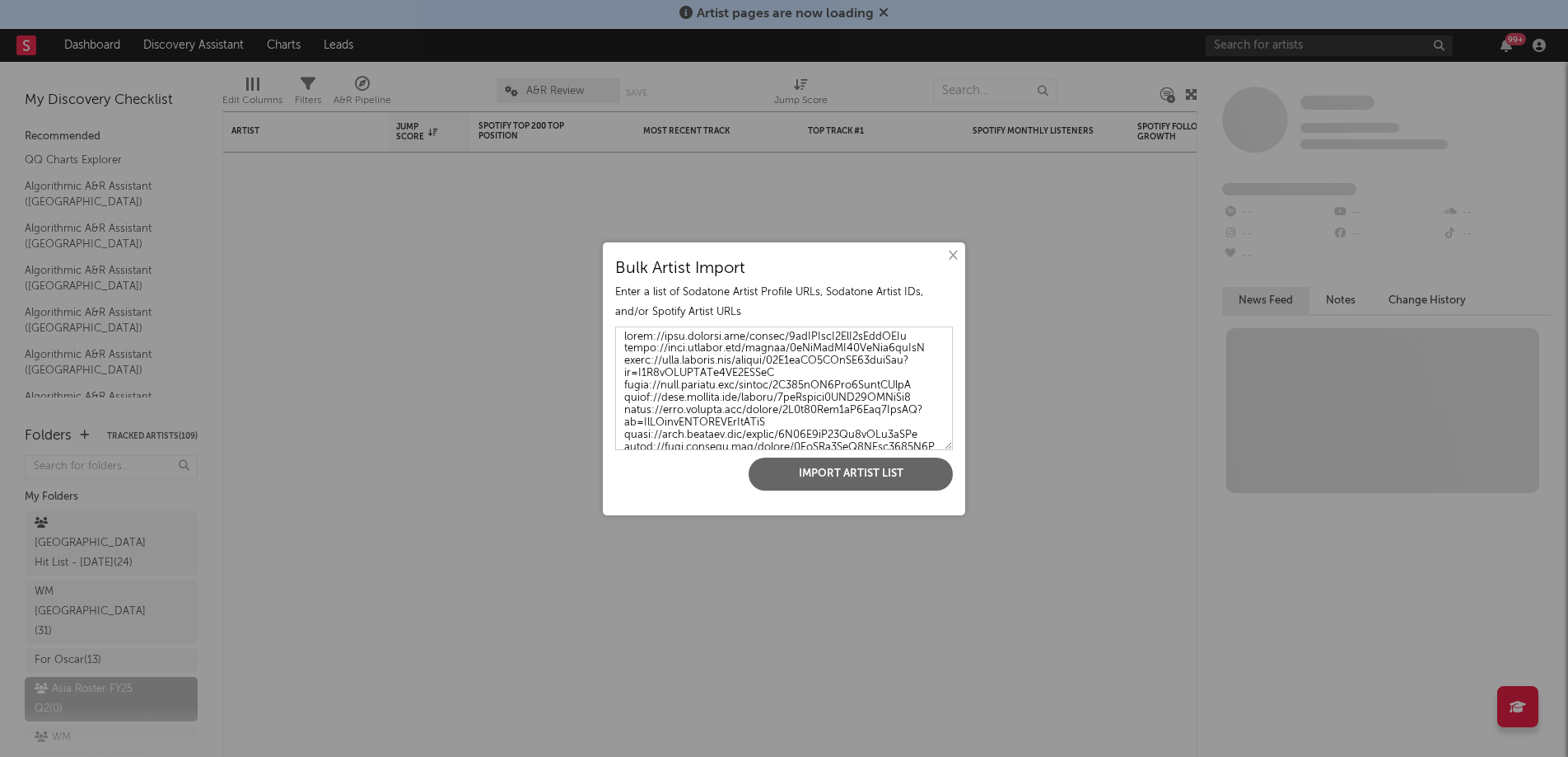
click at [739, 406] on textarea at bounding box center [784, 388] width 338 height 123
paste textarea "4iVd8OOKGx0eT2Uo2nEpfH?si=xOqB431PQ-e_pWMHDEb7Tg [URL][DOMAIN_NAME] [URL][DOMAI…"
type textarea "[URL][DOMAIN_NAME] [URL][DOMAIN_NAME] [URL][DOMAIN_NAME] [URL][DOMAIN_NAME] [UR…"
click at [798, 469] on button "Import Artist List" at bounding box center [851, 474] width 205 height 33
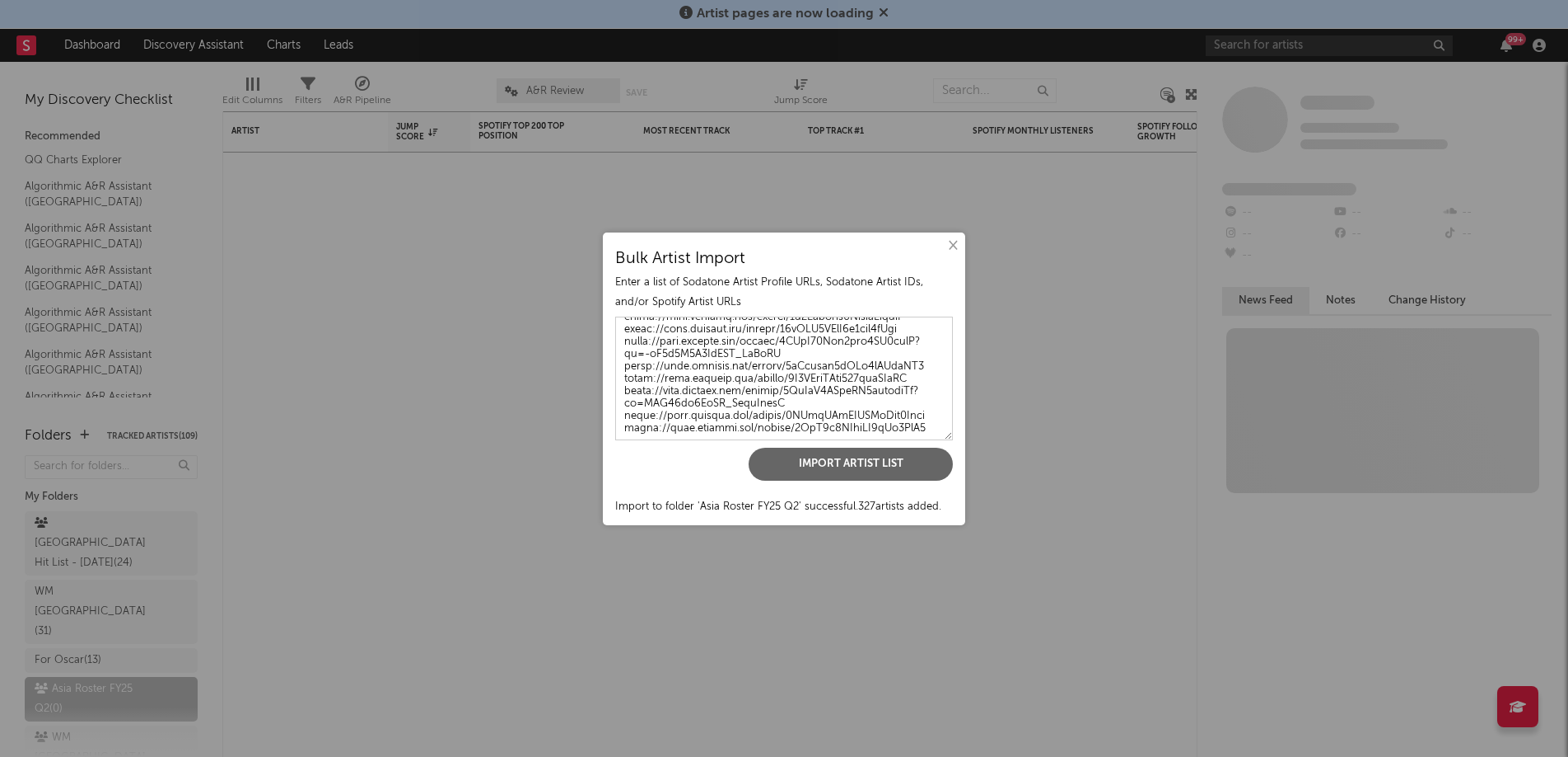
click at [953, 248] on button "×" at bounding box center [952, 245] width 18 height 18
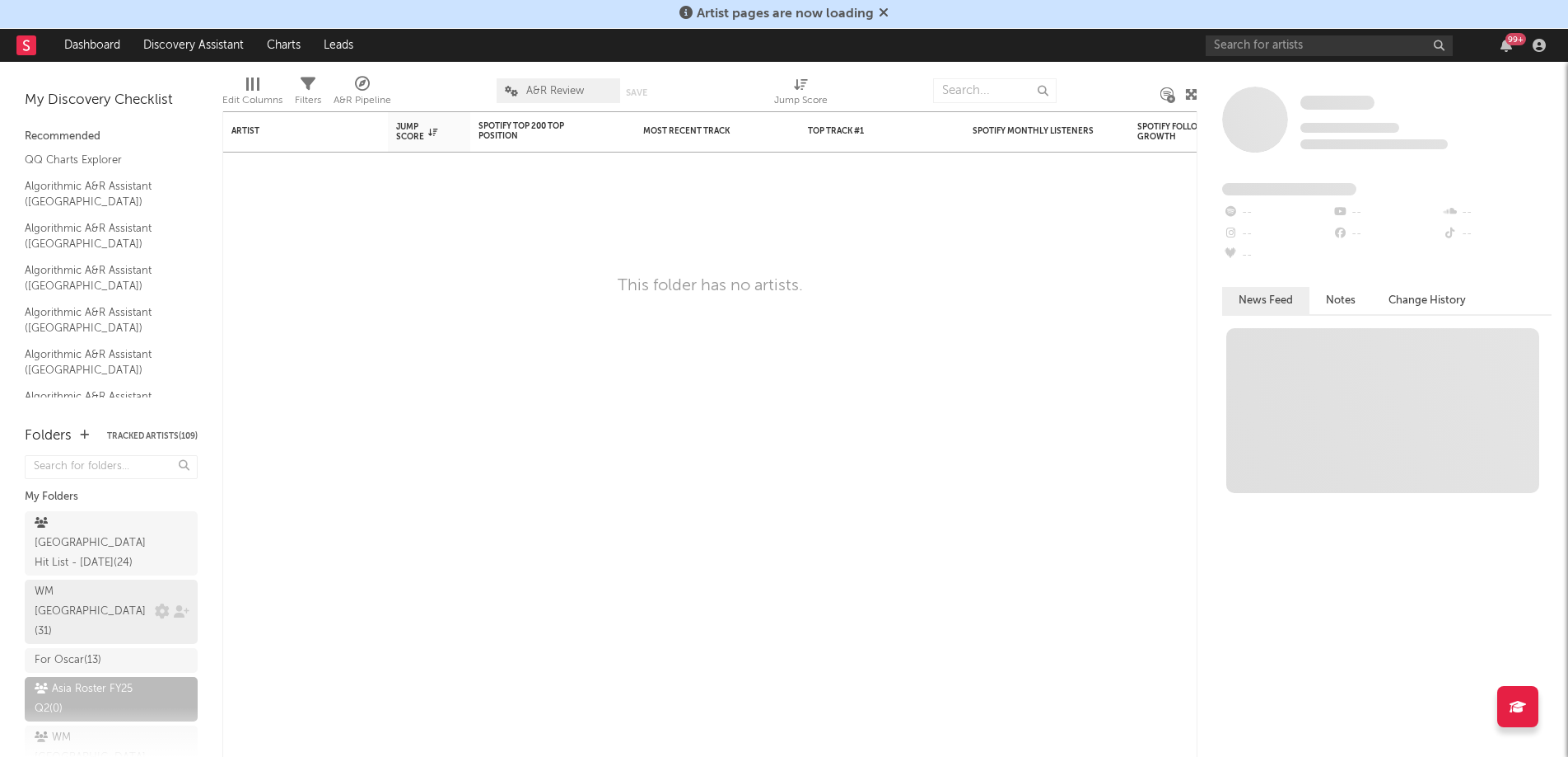
click at [111, 582] on div "WM [GEOGRAPHIC_DATA] ( 31 )" at bounding box center [93, 611] width 116 height 60
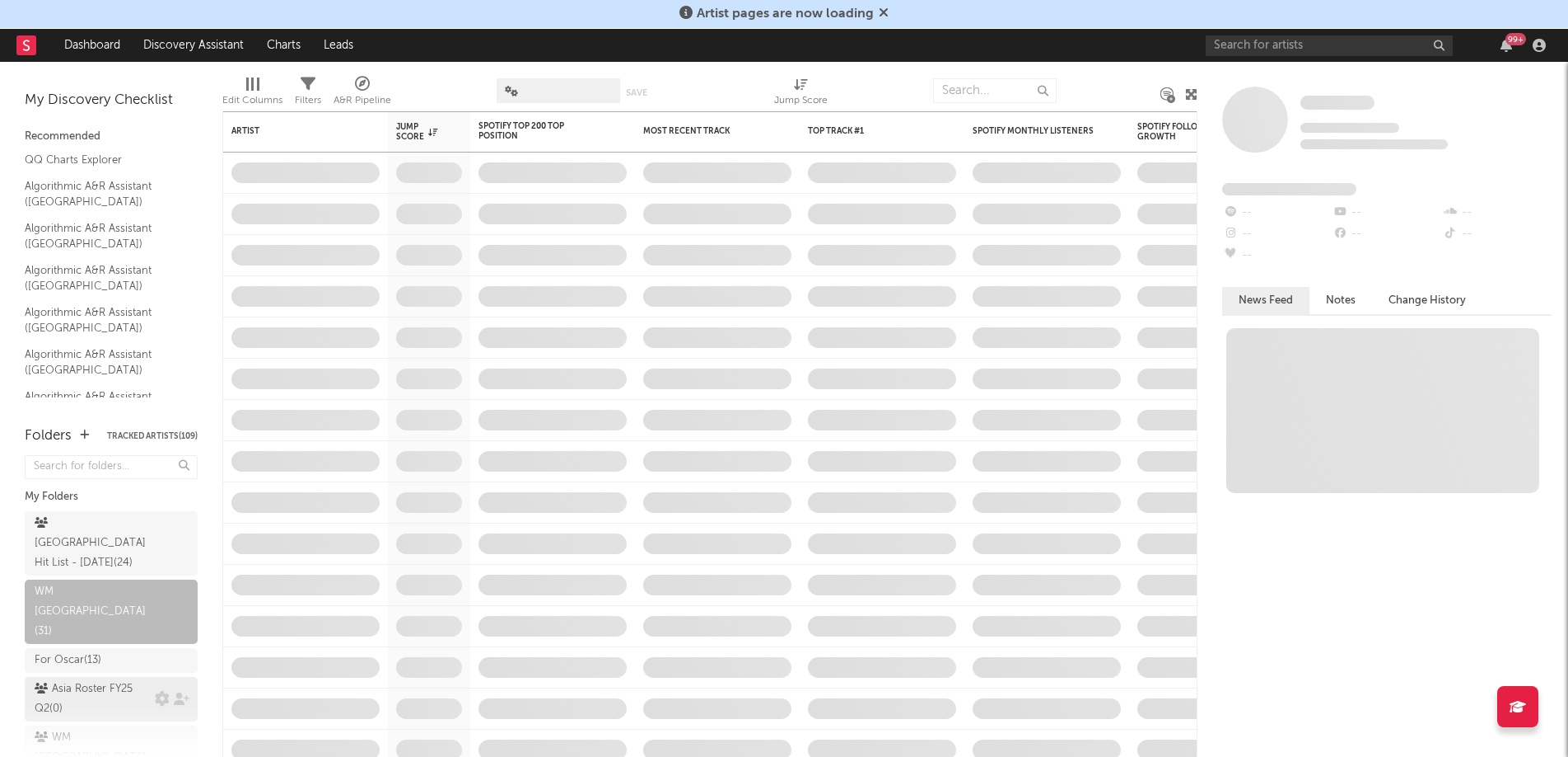
click at [89, 679] on div "Asia Roster FY25 Q2 ( 0 )" at bounding box center [93, 699] width 116 height 40
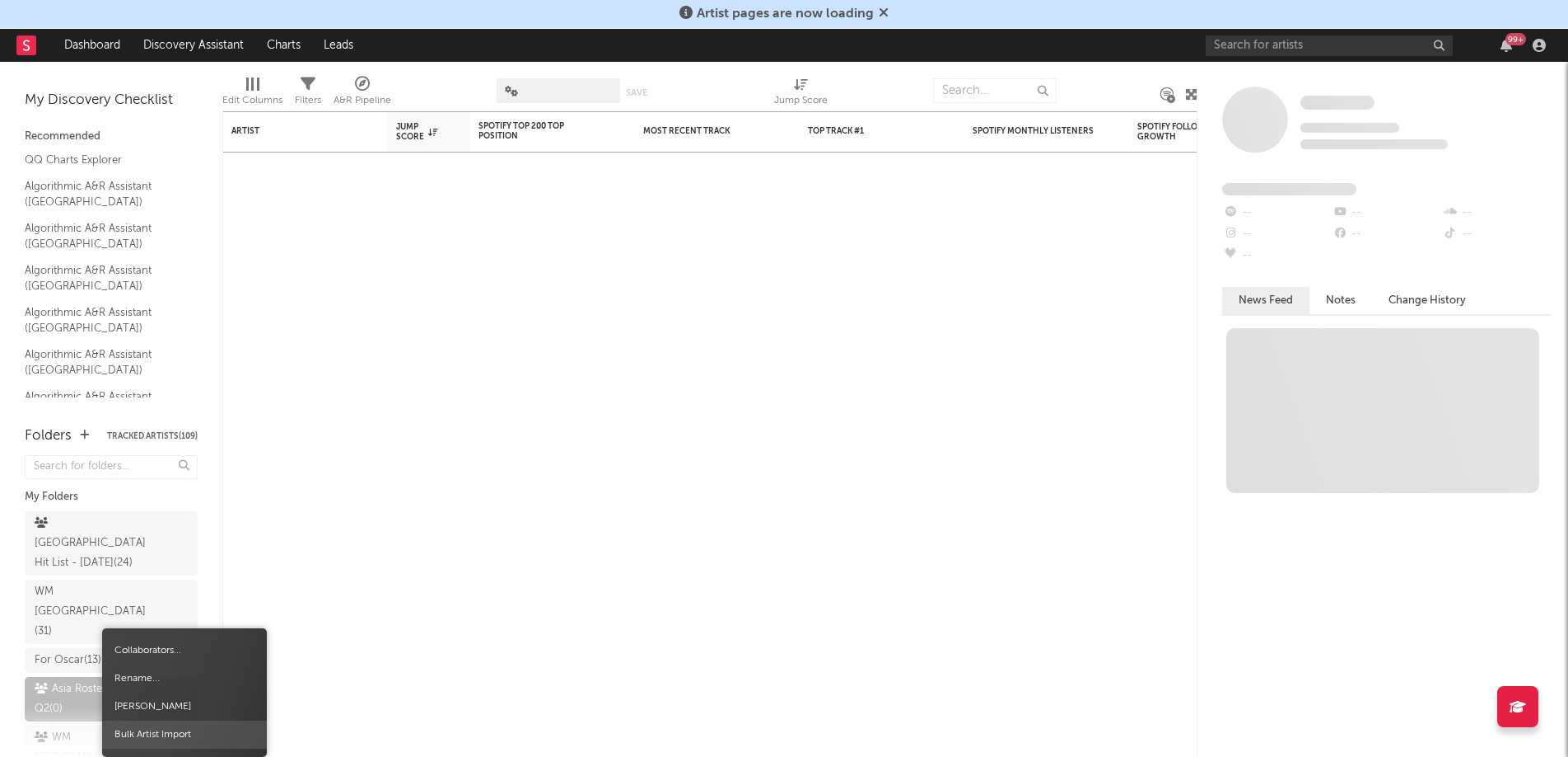
click at [187, 738] on span "Bulk Artist Import" at bounding box center [185, 734] width 165 height 28
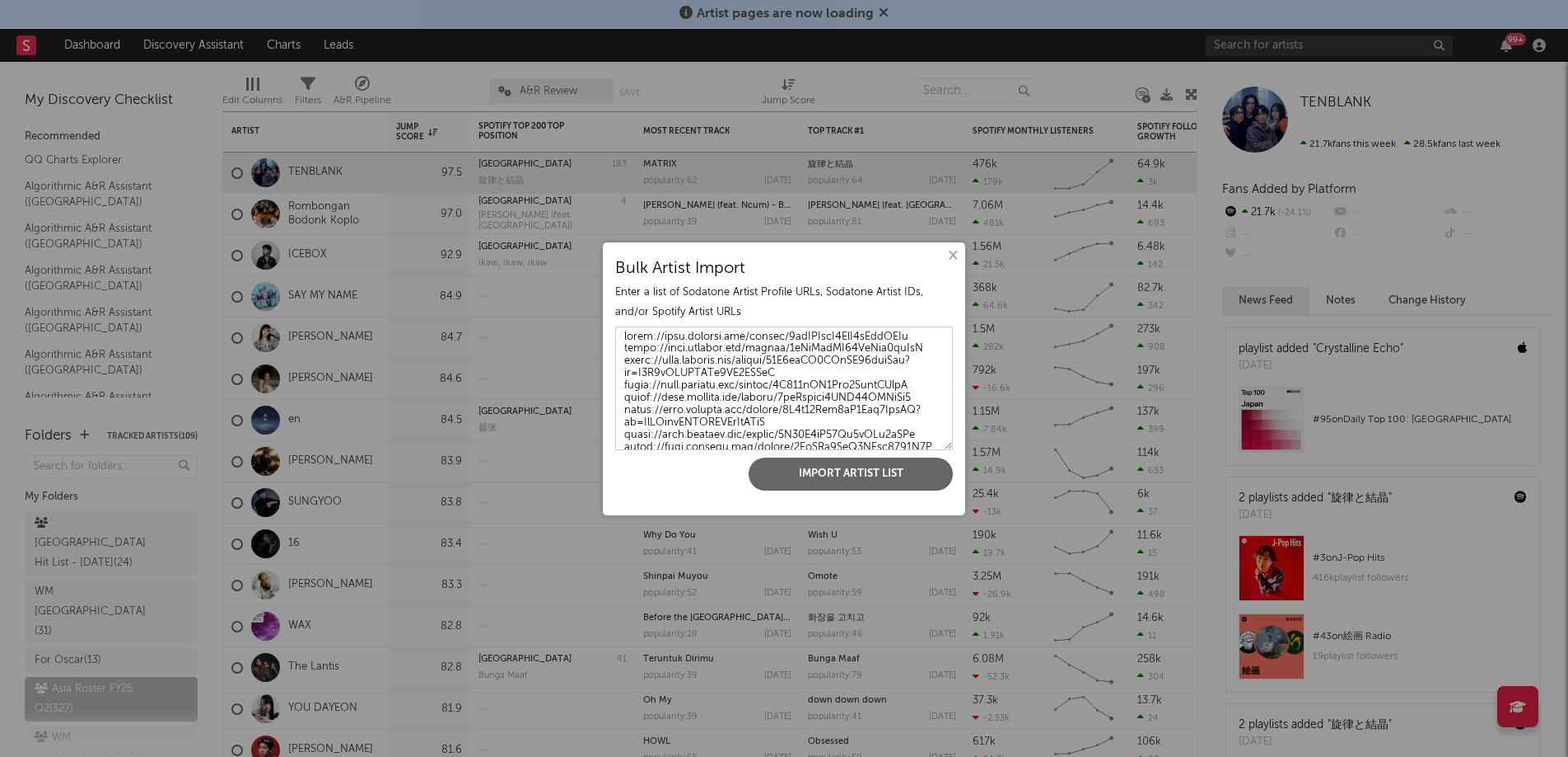
click at [947, 258] on button "×" at bounding box center [952, 255] width 18 height 18
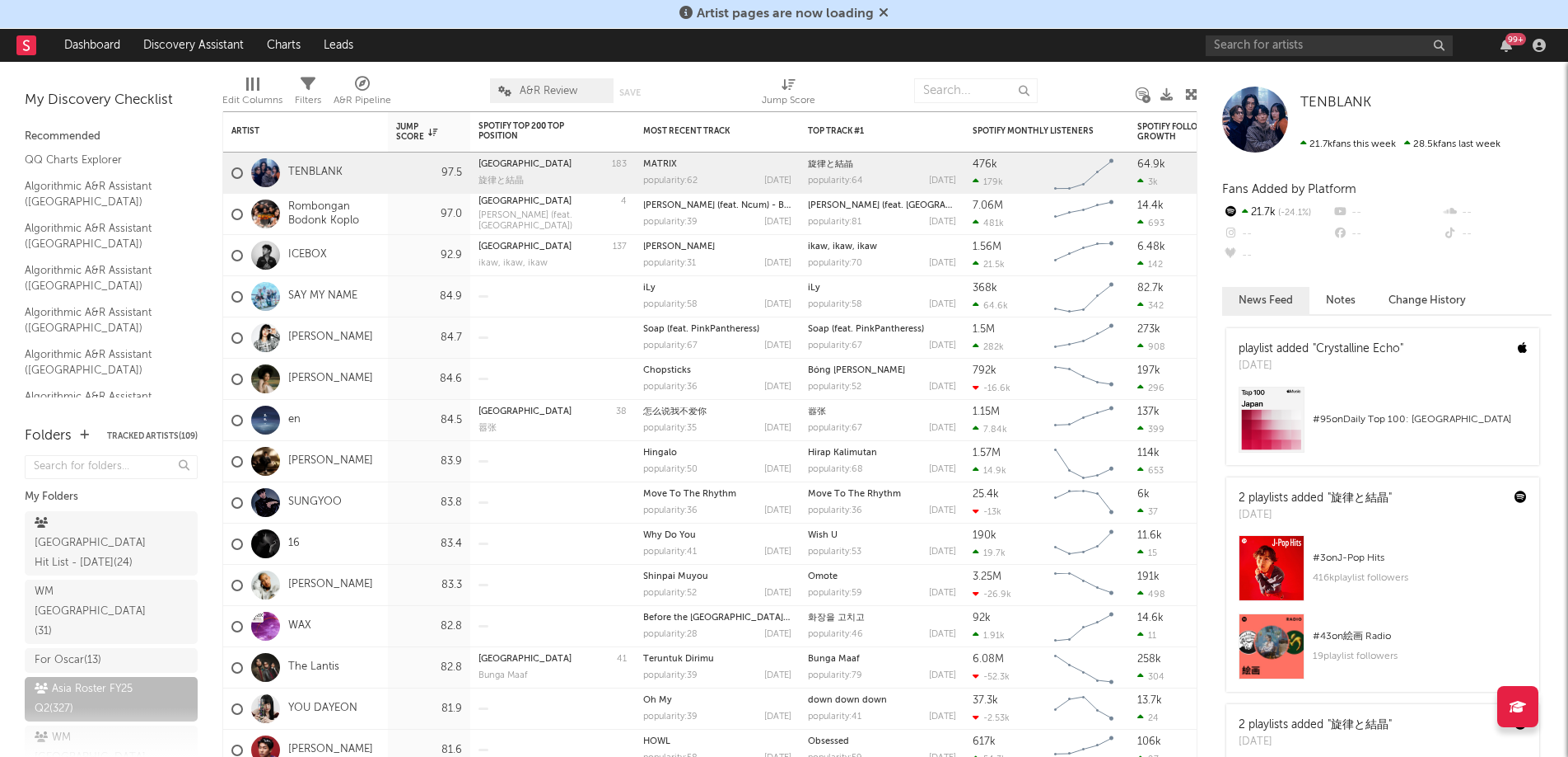
click at [573, 89] on span "A&R Review" at bounding box center [548, 90] width 58 height 10
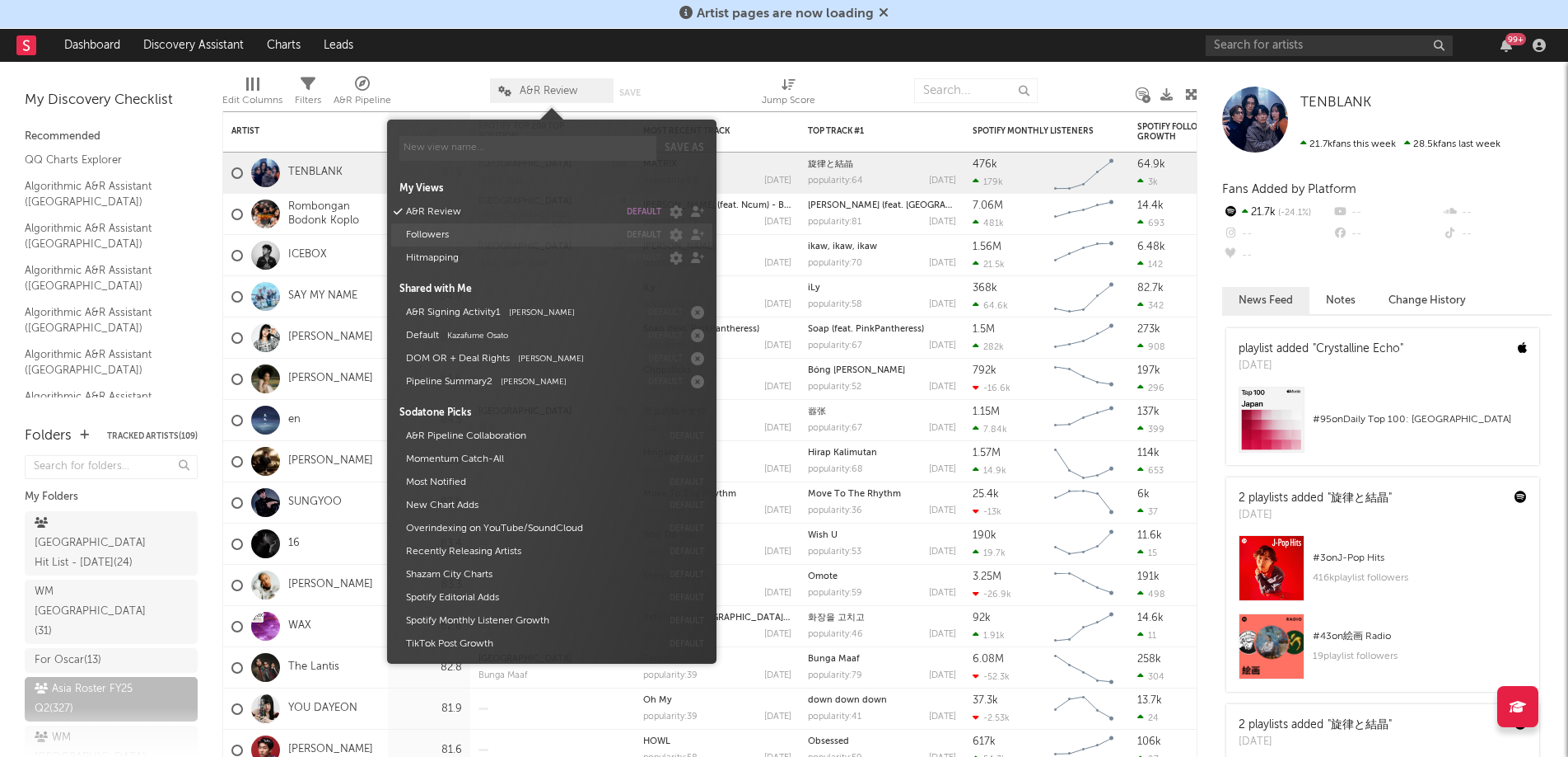
click at [440, 237] on button "Followers" at bounding box center [509, 235] width 219 height 23
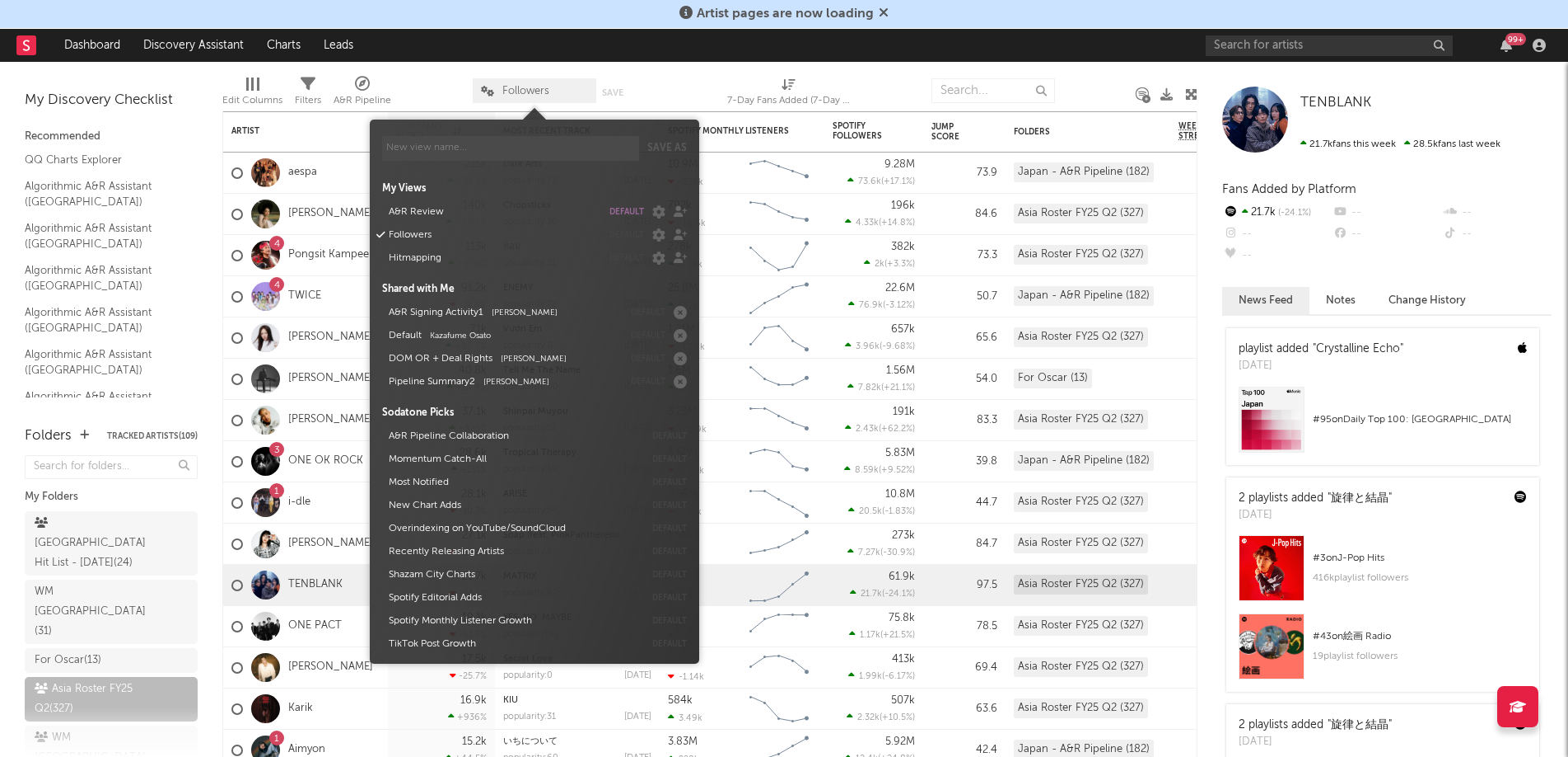
click at [1112, 80] on div at bounding box center [1096, 90] width 57 height 41
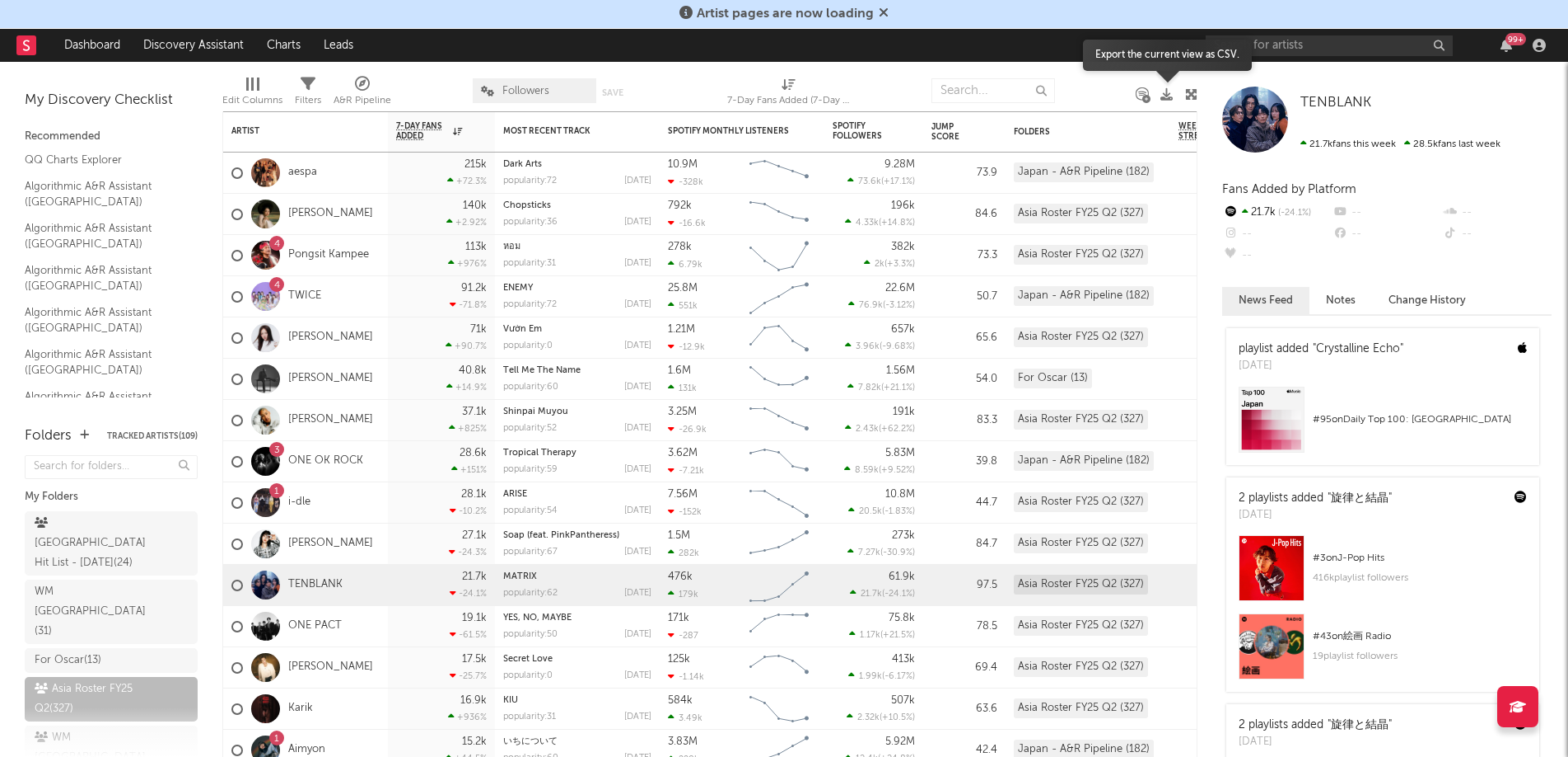
click at [1169, 91] on icon at bounding box center [1167, 94] width 12 height 12
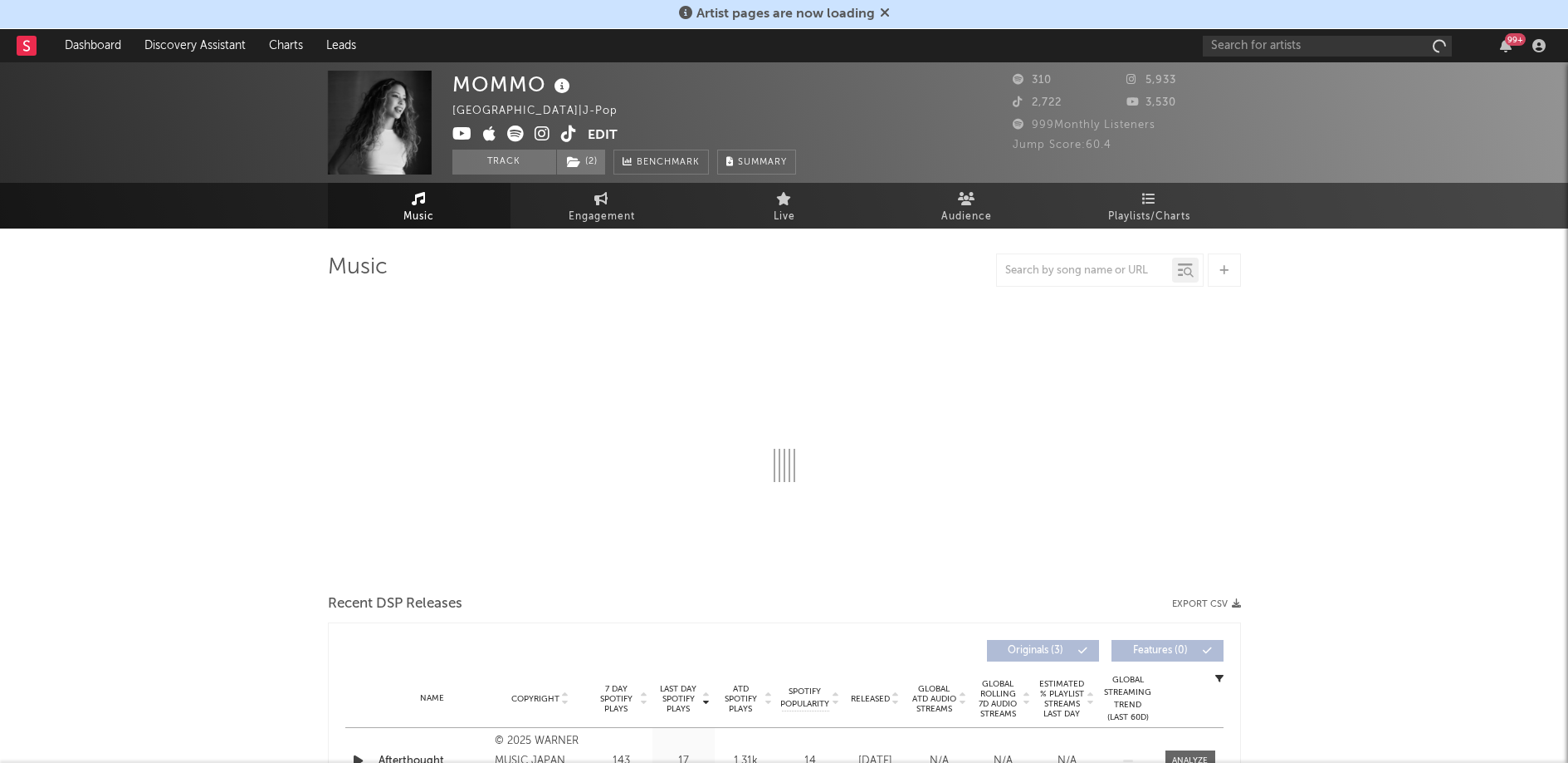
select select "1w"
